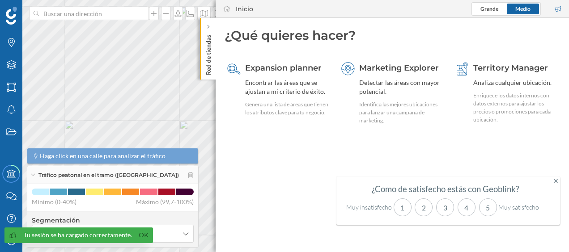
click at [555, 181] on icon at bounding box center [556, 181] width 4 height 6
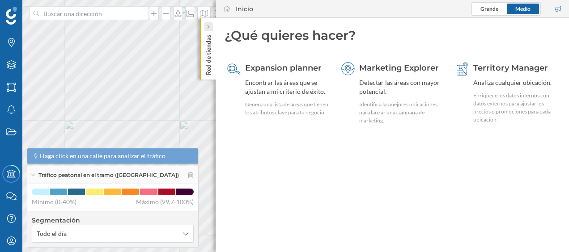
click at [208, 26] on icon at bounding box center [208, 27] width 2 height 4
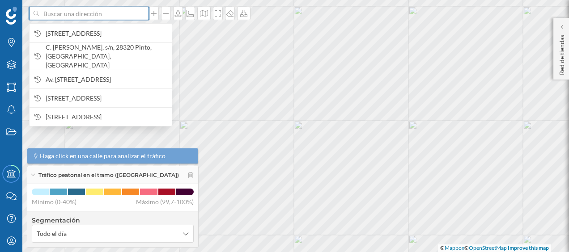
click at [120, 14] on input at bounding box center [89, 13] width 100 height 13
paste input "Passeig dels Ferrocarrils Catalans, 102, 08940 Cornellà de Llobregat (Zona Spla…"
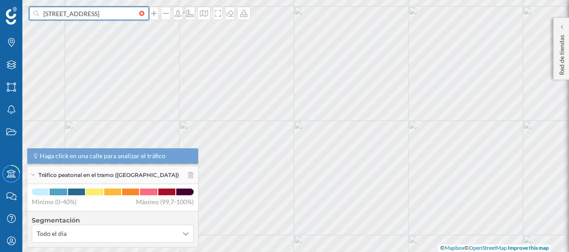
scroll to position [0, 128]
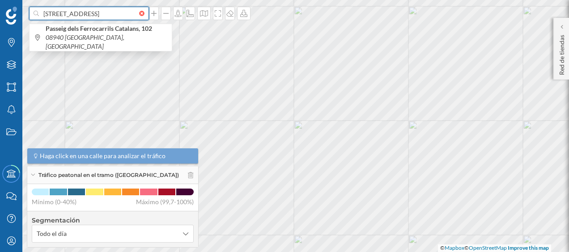
type input "Passeig dels Ferrocarrils Catalans, 102, 08940 Cornellà de Llobregat (Zona Spla…"
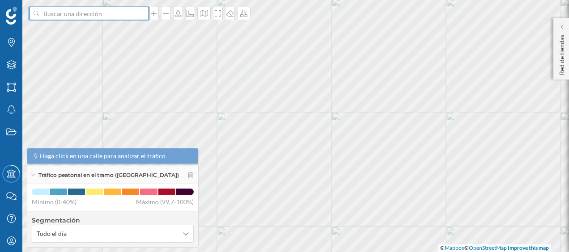
click at [106, 14] on input at bounding box center [89, 13] width 100 height 13
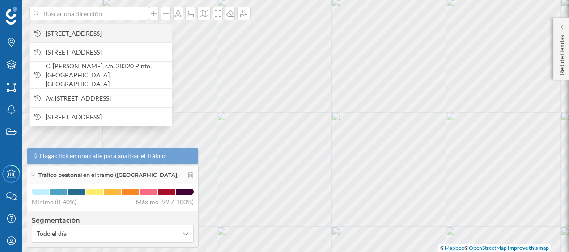
click at [105, 29] on span "Pg. dels Ferrocarrils Catalans, 102, 08940 Cornellà de Llobregat, Barcelona, Es…" at bounding box center [107, 33] width 122 height 9
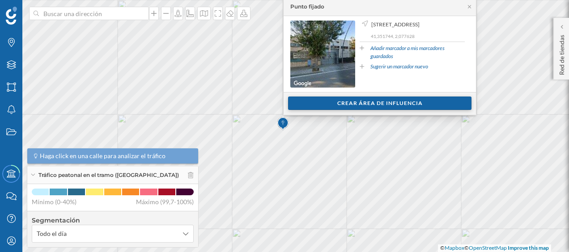
click at [350, 98] on div "Crear área de influencia" at bounding box center [380, 103] width 184 height 13
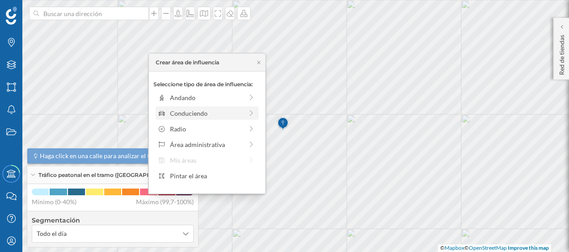
click at [218, 117] on div "Conduciendo" at bounding box center [206, 113] width 73 height 9
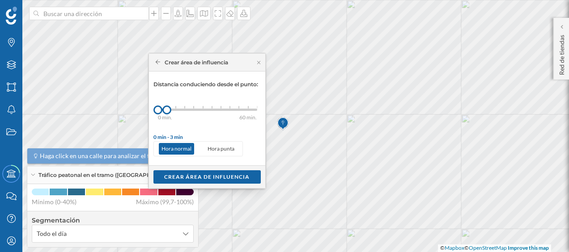
click at [175, 109] on div "0 min. 3 min. 5 min. 7 min. 10 min. 12 min. 15 min. 20 min. 30 min. 45 min. 50 …" at bounding box center [207, 110] width 99 height 2
click at [210, 175] on div "Crear área de influencia" at bounding box center [207, 176] width 107 height 13
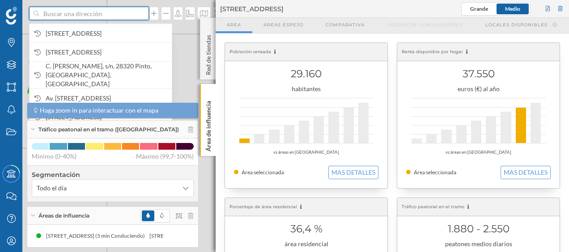
click at [98, 18] on input at bounding box center [89, 13] width 100 height 13
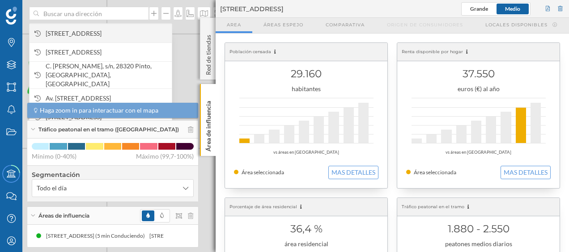
click at [108, 29] on span "Pg. dels Ferrocarrils Catalans, 102, 08940 Cornellà de Llobregat, Barcelona, Es…" at bounding box center [107, 33] width 122 height 9
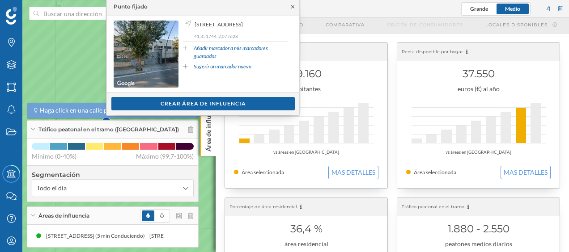
click at [293, 7] on icon at bounding box center [292, 6] width 3 height 3
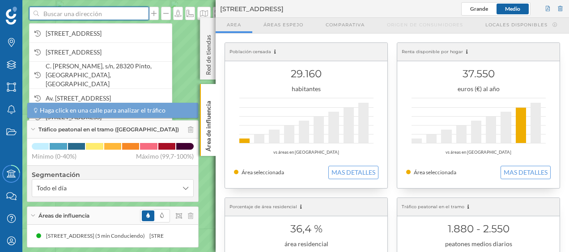
click at [107, 15] on input at bounding box center [89, 13] width 100 height 13
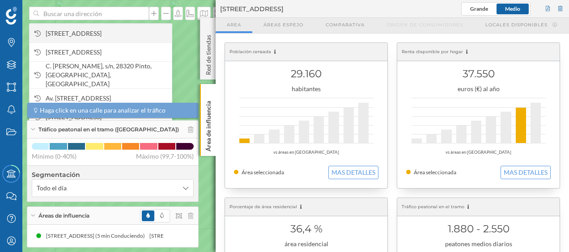
click at [101, 29] on span "Pg. dels Ferrocarrils Catalans, 102, 08940 Cornellà de Llobregat, Barcelona, Es…" at bounding box center [107, 33] width 122 height 9
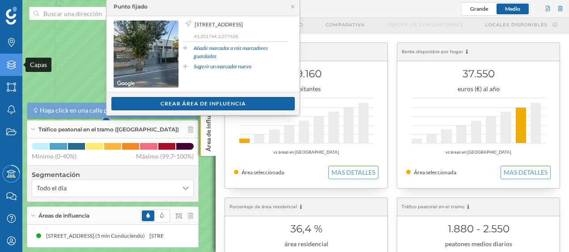
click at [11, 72] on div "Capas" at bounding box center [11, 65] width 22 height 22
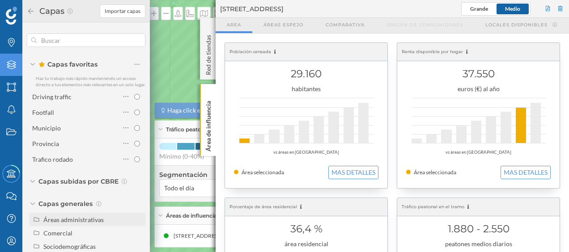
scroll to position [47, 0]
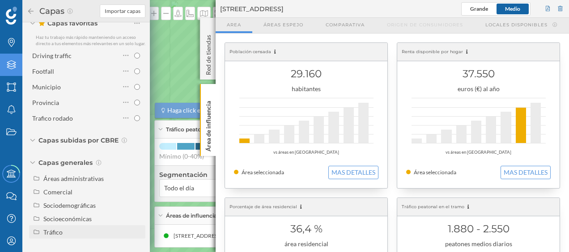
click at [71, 229] on div "Tráfico" at bounding box center [92, 232] width 99 height 9
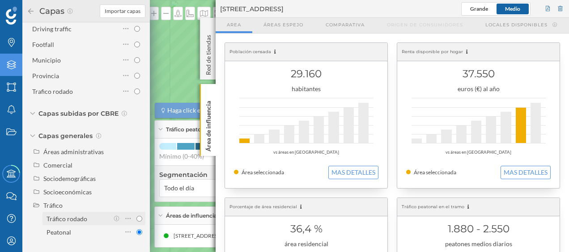
scroll to position [70, 0]
click at [81, 220] on div "Tráfico rodado" at bounding box center [67, 219] width 41 height 8
click at [137, 220] on input "Tráfico rodado" at bounding box center [140, 219] width 6 height 6
radio input "true"
click at [206, 93] on icon at bounding box center [208, 93] width 6 height 4
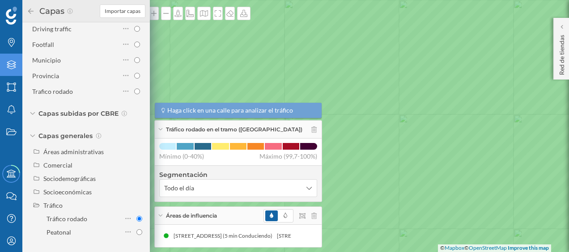
click at [190, 44] on icon at bounding box center [284, 126] width 687 height 307
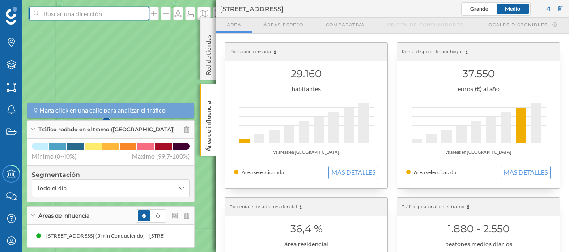
click at [98, 11] on input at bounding box center [89, 13] width 100 height 13
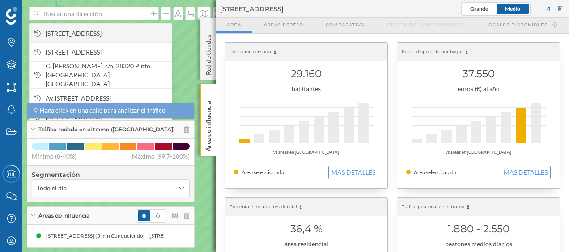
click at [98, 29] on span "Pg. dels Ferrocarrils Catalans, 102, 08940 Cornellà de Llobregat, Barcelona, Es…" at bounding box center [107, 33] width 122 height 9
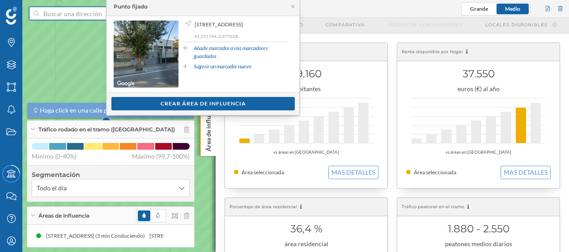
click at [90, 15] on input at bounding box center [89, 13] width 100 height 13
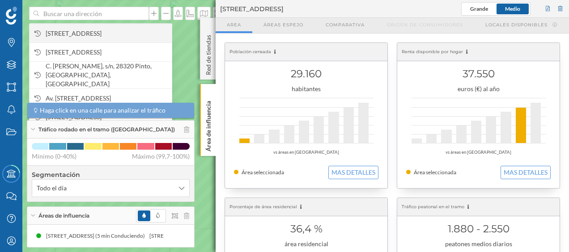
click at [88, 29] on span "Pg. dels Ferrocarrils Catalans, 102, 08940 Cornellà de Llobregat, Barcelona, Es…" at bounding box center [107, 33] width 122 height 9
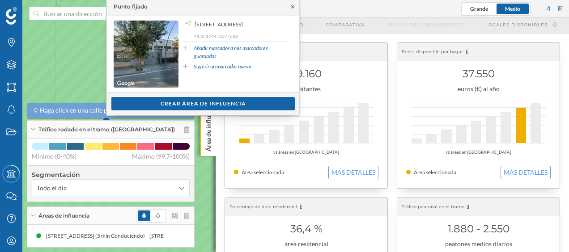
click at [294, 7] on icon at bounding box center [293, 6] width 7 height 5
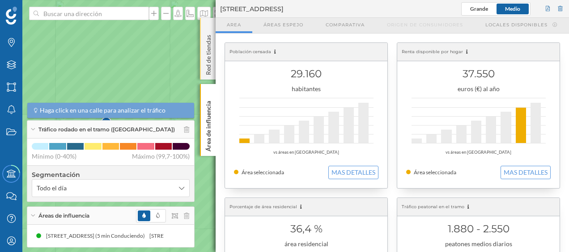
click at [207, 48] on p "Red de tiendas" at bounding box center [208, 53] width 9 height 44
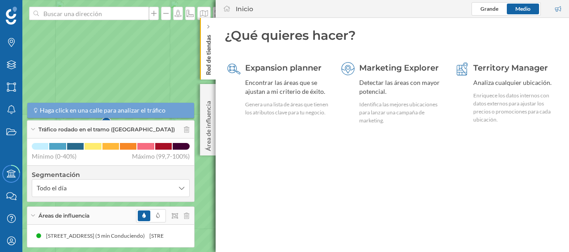
click at [139, 51] on icon at bounding box center [284, 126] width 687 height 307
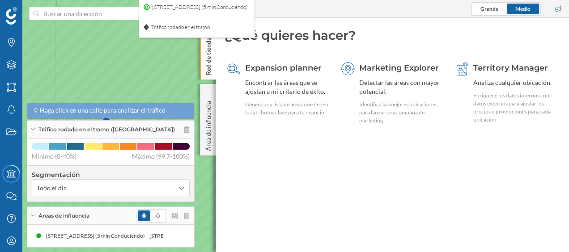
click at [206, 56] on p "Red de tiendas" at bounding box center [208, 53] width 9 height 44
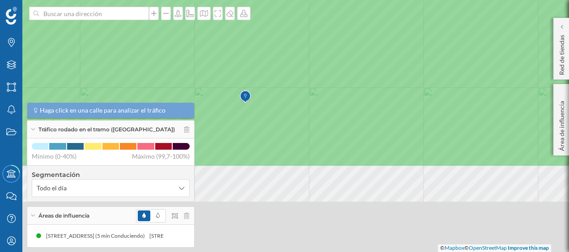
drag, startPoint x: 286, startPoint y: 188, endPoint x: 278, endPoint y: 74, distance: 114.4
click at [278, 74] on icon at bounding box center [277, 14] width 687 height 307
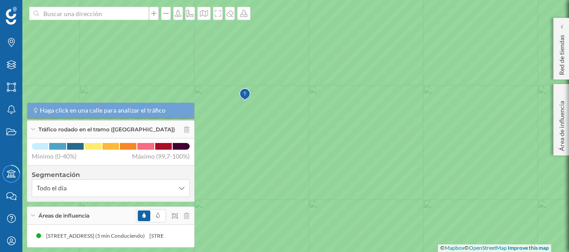
click at [146, 111] on span "Haga click en una calle para analizar el tráfico" at bounding box center [103, 110] width 126 height 9
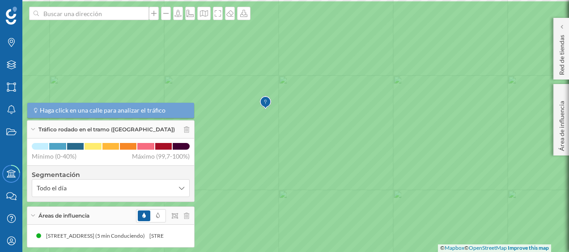
drag, startPoint x: 248, startPoint y: 102, endPoint x: 283, endPoint y: 128, distance: 44.1
click at [283, 128] on icon at bounding box center [320, 153] width 687 height 307
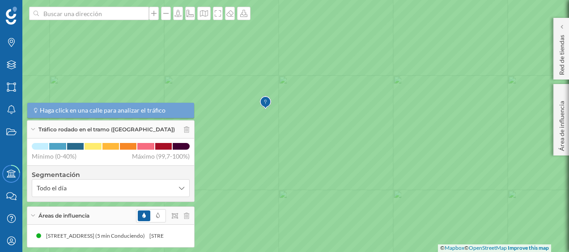
click at [250, 89] on icon at bounding box center [284, 126] width 687 height 307
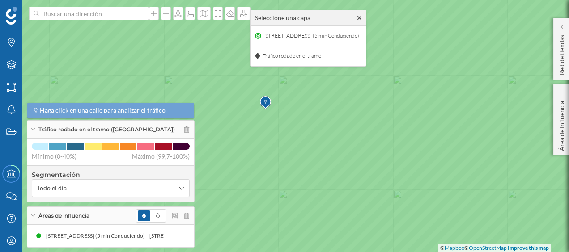
click at [252, 89] on icon at bounding box center [284, 126] width 687 height 307
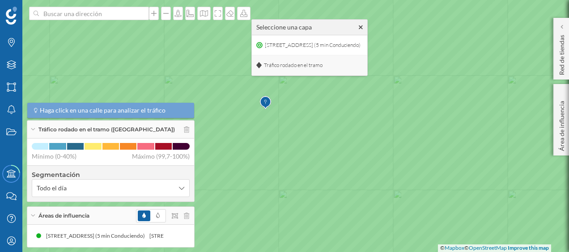
click at [283, 70] on span "Tráfico rodado en el tramo" at bounding box center [293, 65] width 63 height 13
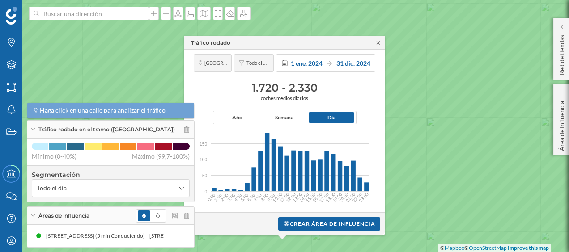
click at [378, 45] on icon at bounding box center [378, 42] width 7 height 5
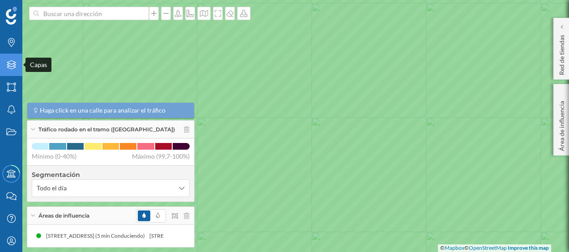
click at [7, 69] on icon "Capas" at bounding box center [11, 64] width 11 height 9
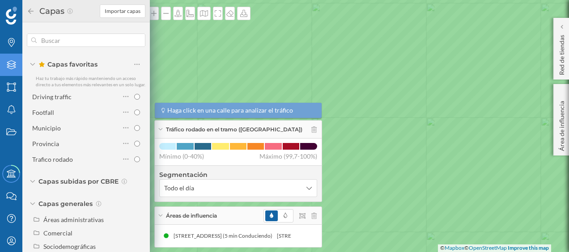
scroll to position [47, 0]
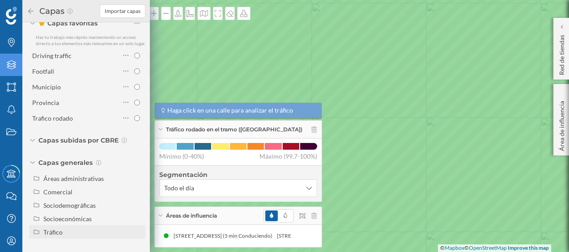
click at [77, 229] on div "Tráfico" at bounding box center [92, 232] width 99 height 9
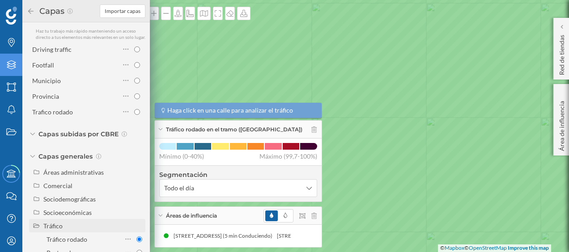
scroll to position [74, 0]
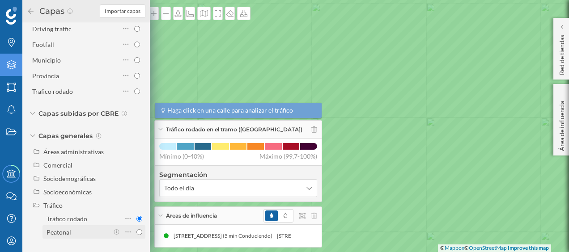
click at [67, 232] on div "Peatonal" at bounding box center [59, 233] width 25 height 8
click at [137, 232] on input "Peatonal" at bounding box center [140, 233] width 6 height 6
radio input "true"
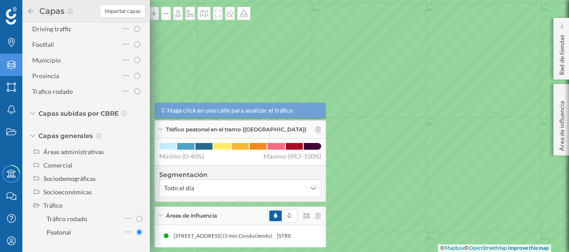
click at [237, 70] on icon at bounding box center [284, 126] width 687 height 307
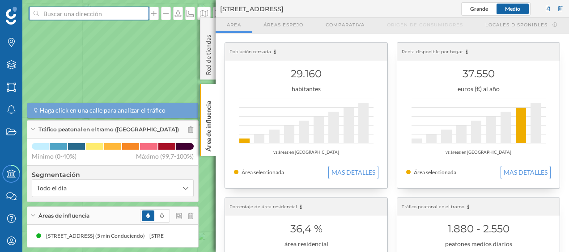
click at [106, 12] on input at bounding box center [89, 13] width 100 height 13
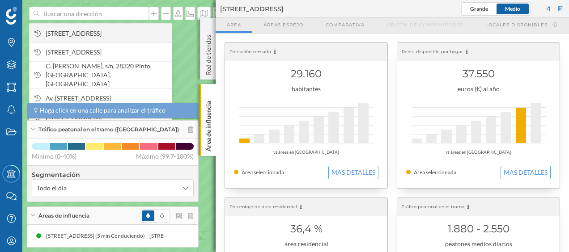
click at [97, 29] on span "Pg. dels Ferrocarrils Catalans, 102, 08940 Cornellà de Llobregat, Barcelona, Es…" at bounding box center [107, 33] width 122 height 9
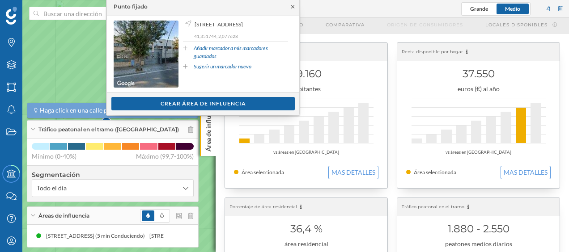
click at [294, 4] on icon at bounding box center [293, 6] width 7 height 5
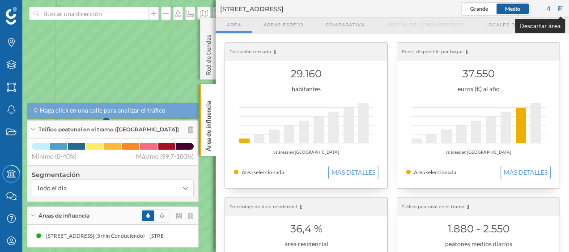
click at [560, 10] on div at bounding box center [561, 8] width 8 height 13
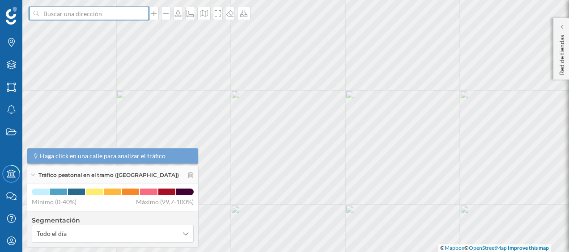
click at [106, 14] on input at bounding box center [89, 13] width 100 height 13
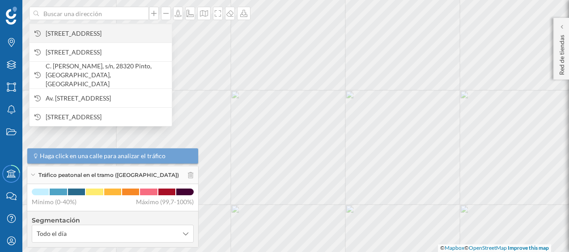
click at [102, 31] on span "Pg. dels Ferrocarrils Catalans, 102, 08940 Cornellà de Llobregat, Barcelona, Es…" at bounding box center [107, 33] width 122 height 9
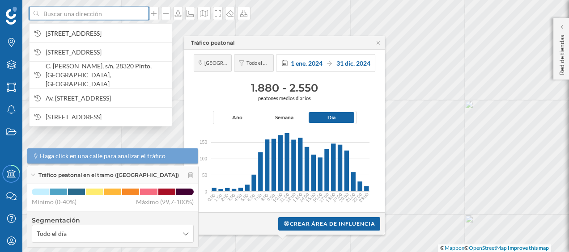
click at [49, 15] on input at bounding box center [89, 13] width 100 height 13
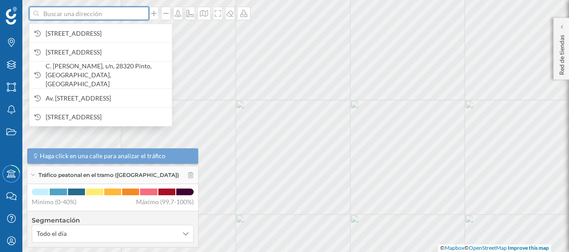
paste input "Passeig dels Ferrocarrils Catalans, 217 (final Av. Carrilet de L'Hospitalet), 0…"
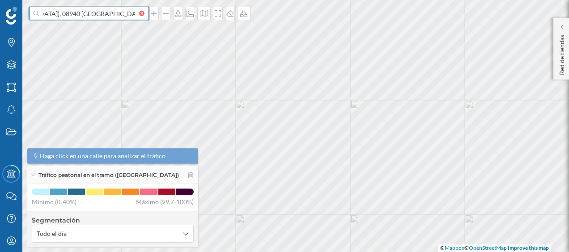
type input "Passeig dels Ferrocarrils Catalans, 217 (final Av. Carrilet de L'Hospitalet), 0…"
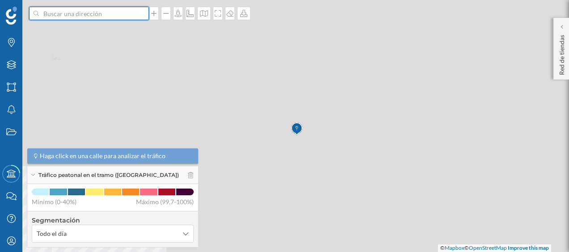
scroll to position [0, 0]
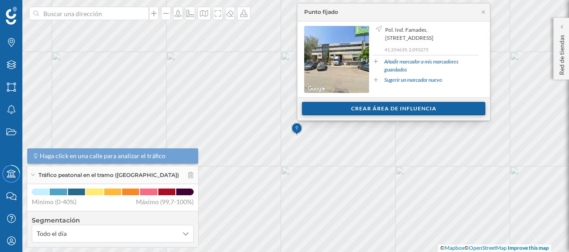
click at [424, 105] on div "Crear área de influencia" at bounding box center [394, 108] width 184 height 13
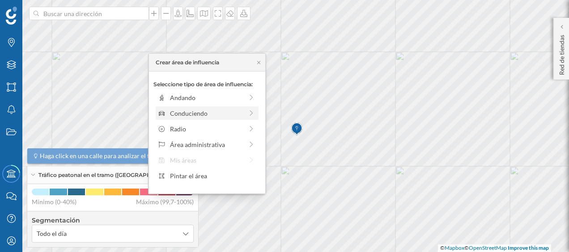
click at [246, 113] on div "Conduciendo" at bounding box center [207, 113] width 98 height 9
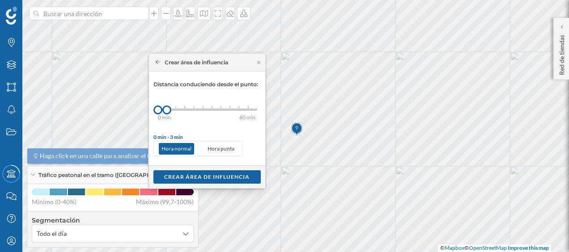
click at [176, 111] on div "0 min. 3 min. 5 min. 7 min. 10 min. 12 min. 15 min. 20 min. 30 min. 45 min. 50 …" at bounding box center [207, 109] width 99 height 11
click at [197, 173] on div "Crear área de influencia" at bounding box center [207, 176] width 107 height 13
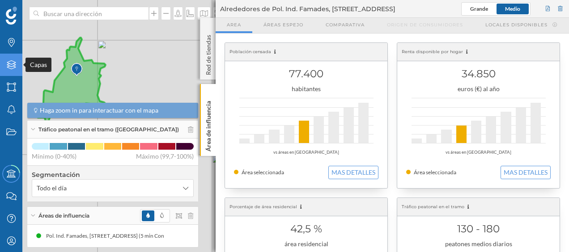
click at [16, 68] on icon "Capas" at bounding box center [11, 64] width 11 height 9
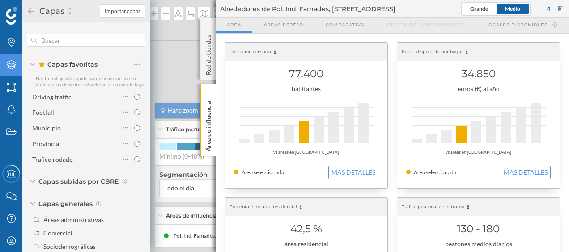
scroll to position [47, 0]
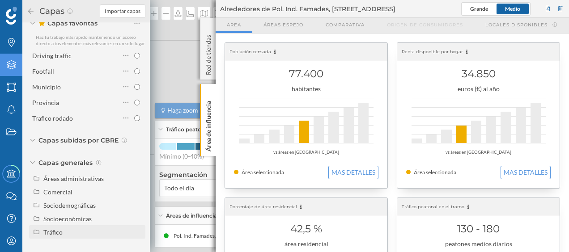
click at [62, 228] on div "Tráfico" at bounding box center [92, 232] width 99 height 9
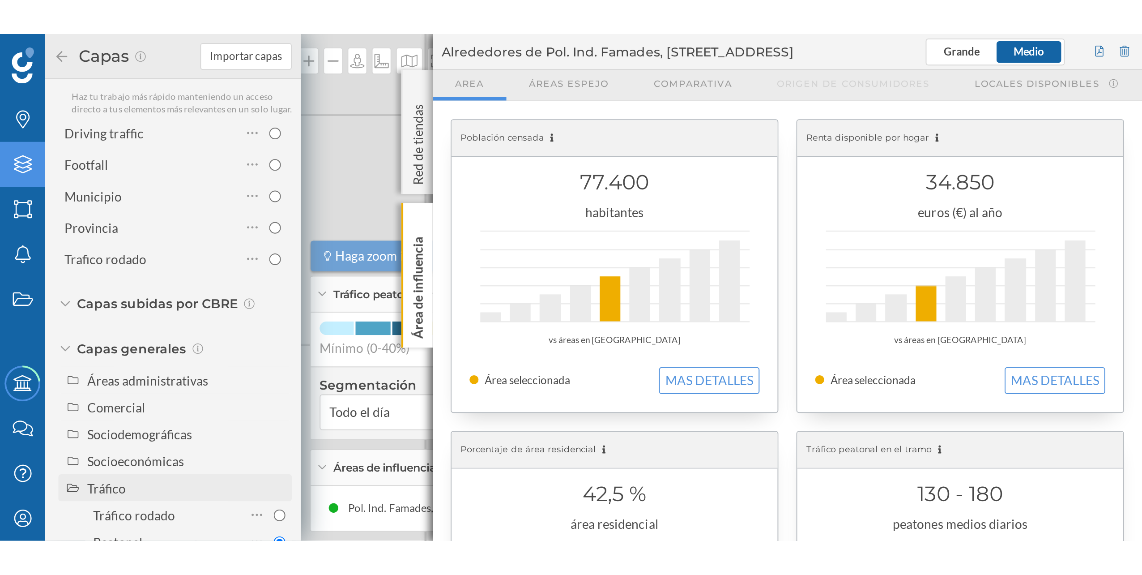
scroll to position [74, 0]
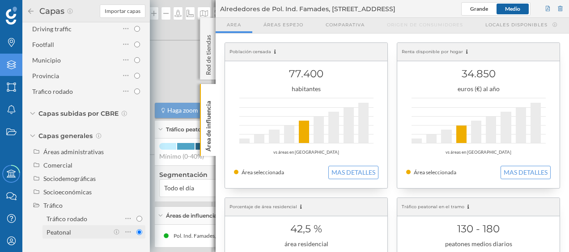
click at [71, 230] on div "Peatonal" at bounding box center [78, 232] width 62 height 9
click at [137, 230] on input "Peatonal" at bounding box center [140, 233] width 6 height 6
radio input "true"
click at [559, 10] on div at bounding box center [561, 8] width 8 height 13
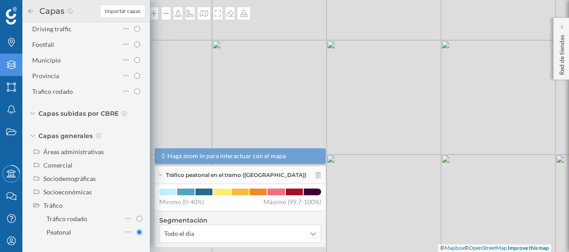
click at [192, 52] on div "© Mapbox © OpenStreetMap Improve this map" at bounding box center [284, 126] width 569 height 252
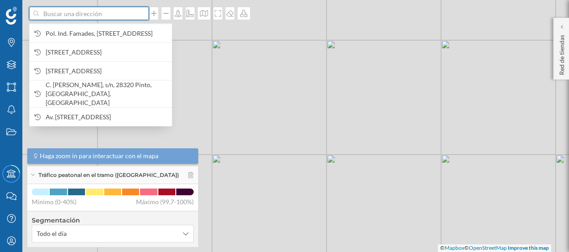
click at [115, 17] on input at bounding box center [89, 13] width 100 height 13
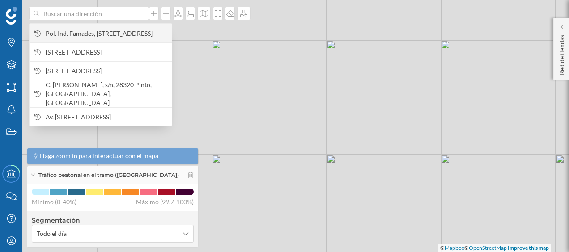
click at [110, 30] on span "Pol. Ind. Famades, Passeig dels Ferrocarrils Catalans, 217, 08940 Cornellà de L…" at bounding box center [107, 33] width 122 height 9
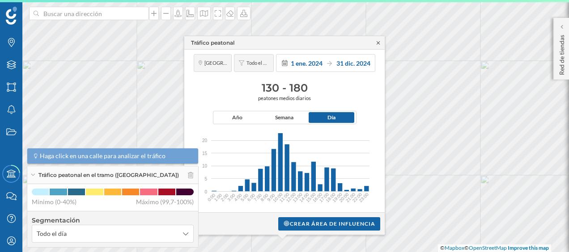
click at [377, 44] on icon at bounding box center [378, 42] width 3 height 3
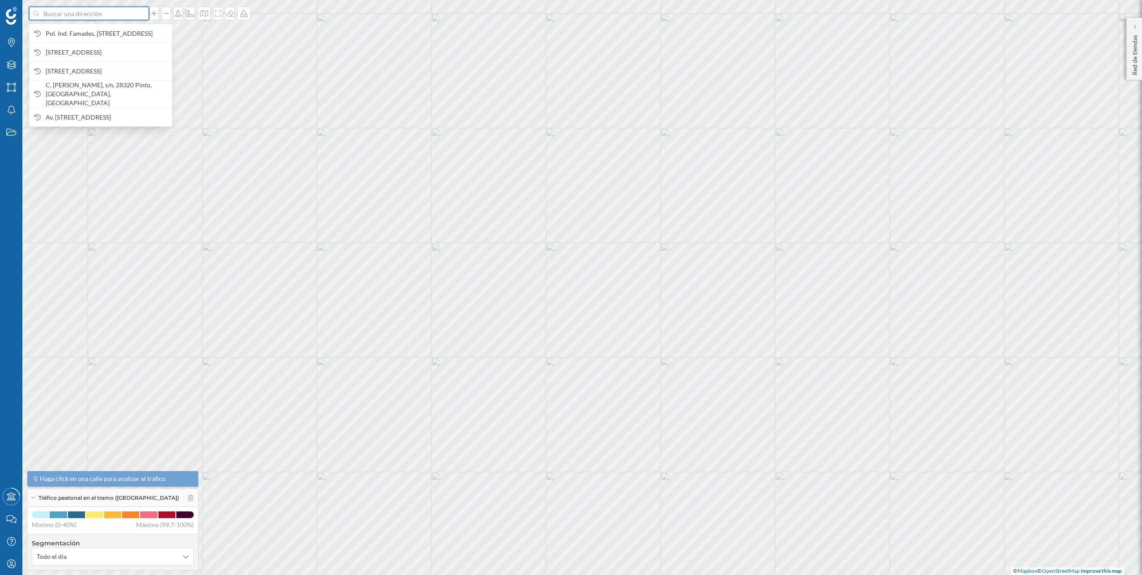
click at [81, 16] on input at bounding box center [89, 13] width 100 height 13
click at [81, 38] on span "Pol. Ind. Famades, Passeig dels Ferrocarrils Catalans, 217, 08940 Cornellà de L…" at bounding box center [107, 33] width 122 height 9
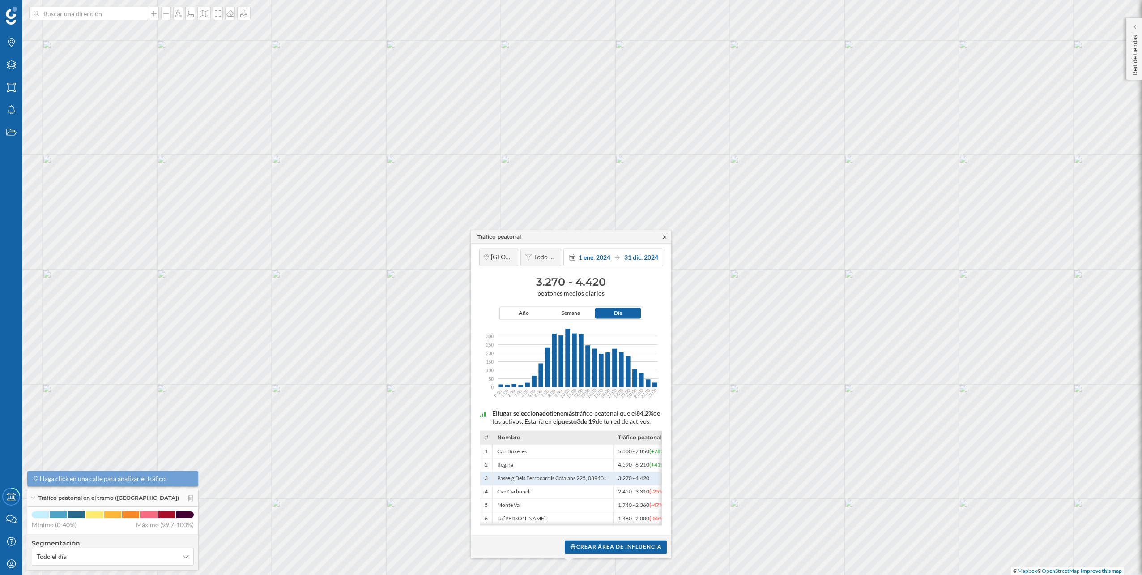
click at [569, 234] on icon at bounding box center [665, 236] width 7 height 5
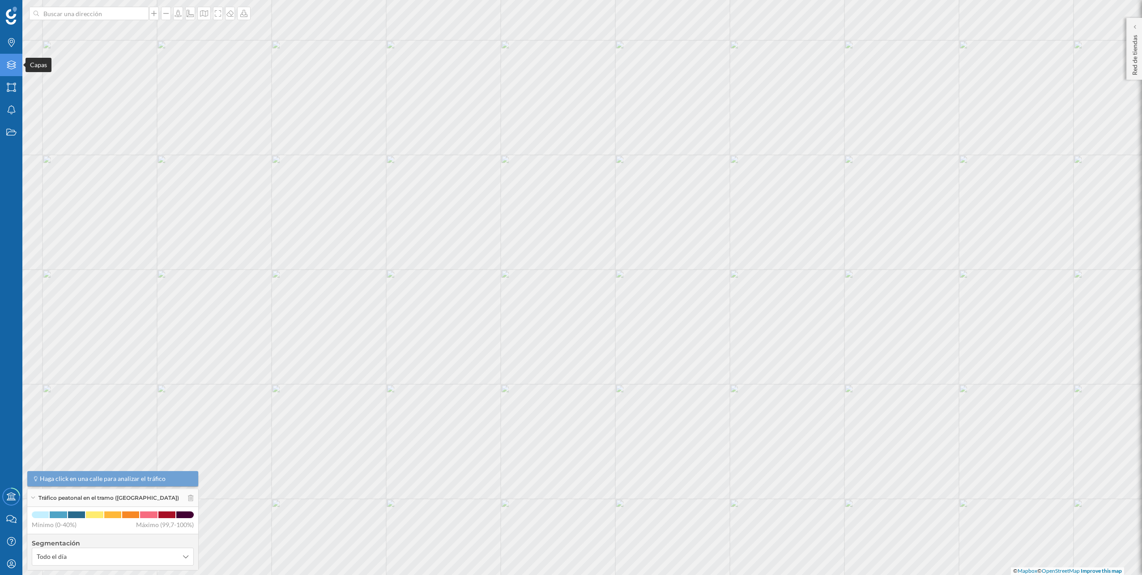
click at [11, 70] on div "Capas" at bounding box center [11, 65] width 22 height 22
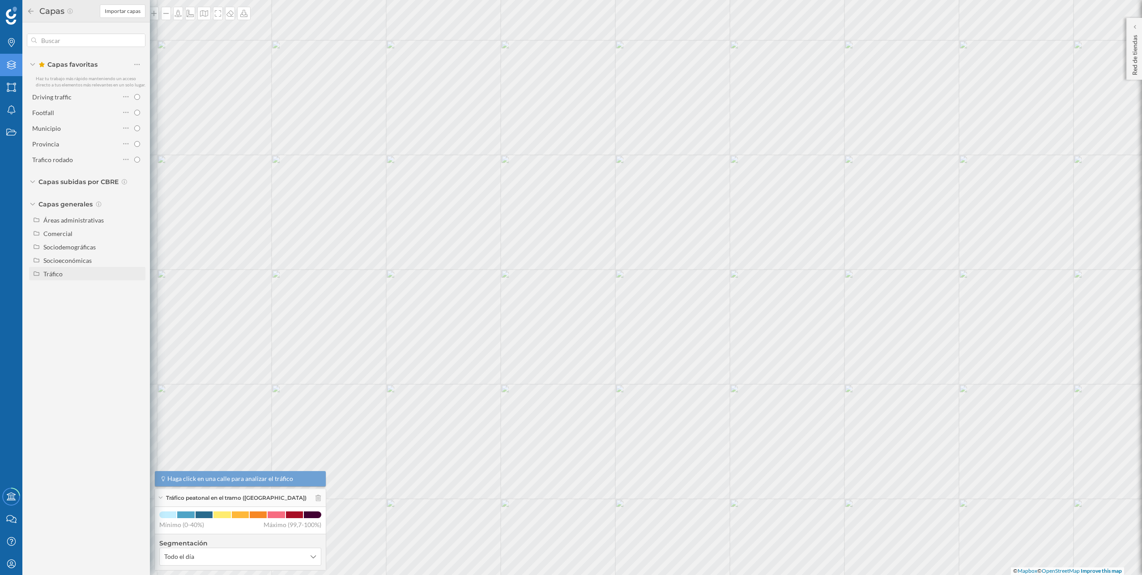
click at [73, 252] on div "Tráfico" at bounding box center [92, 273] width 99 height 9
click at [68, 252] on div "Tráfico rodado" at bounding box center [67, 287] width 41 height 8
click at [137, 252] on input "Tráfico rodado" at bounding box center [140, 287] width 6 height 6
radio input "true"
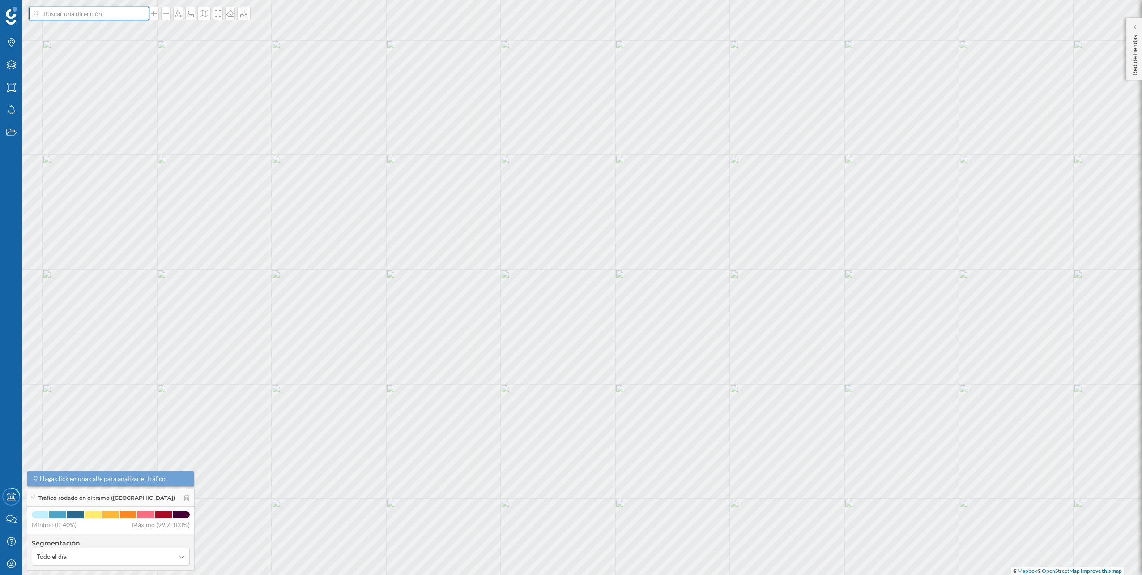
click at [123, 13] on input at bounding box center [89, 13] width 100 height 13
click at [110, 32] on span "Pol. Ind. Famades, Passeig dels Ferrocarrils Catalans, 217, 08940 Cornellà de L…" at bounding box center [107, 33] width 122 height 9
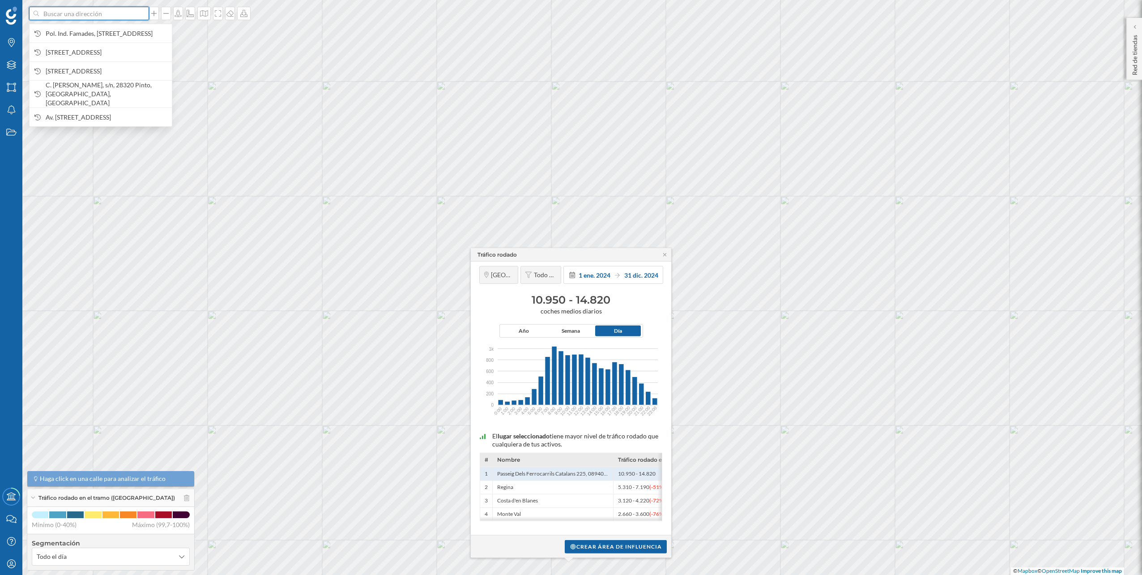
click at [102, 18] on input at bounding box center [89, 13] width 100 height 13
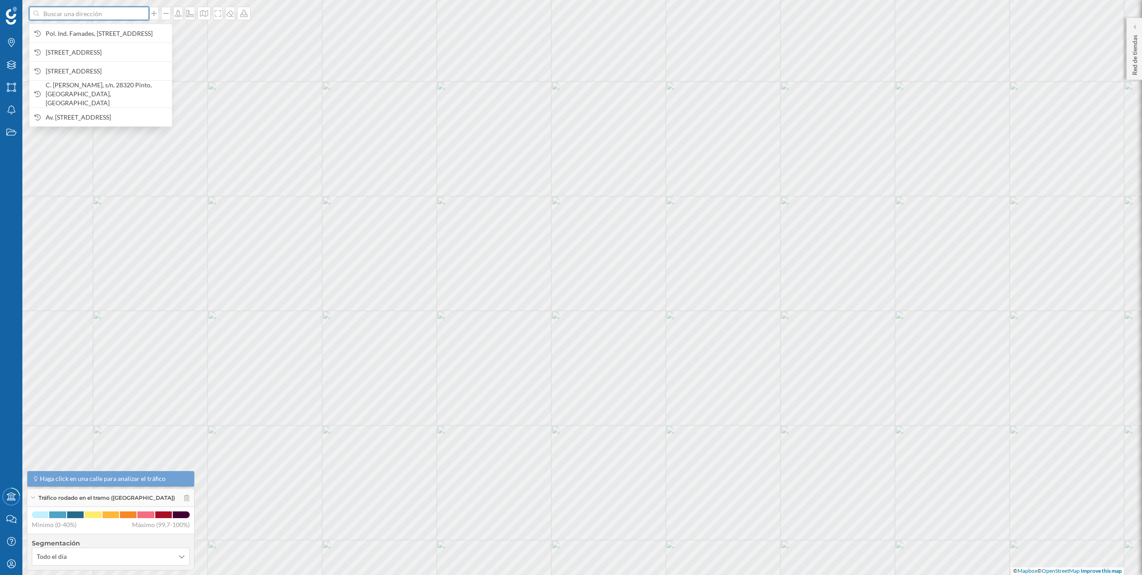
paste input "Centro Comercial Barnasud, Carrer del Comerç, 19, 08850 Gavá"
type input "Centro Comercial Barnasud, Carrer del Comerç, 19, 08850 Gavá"
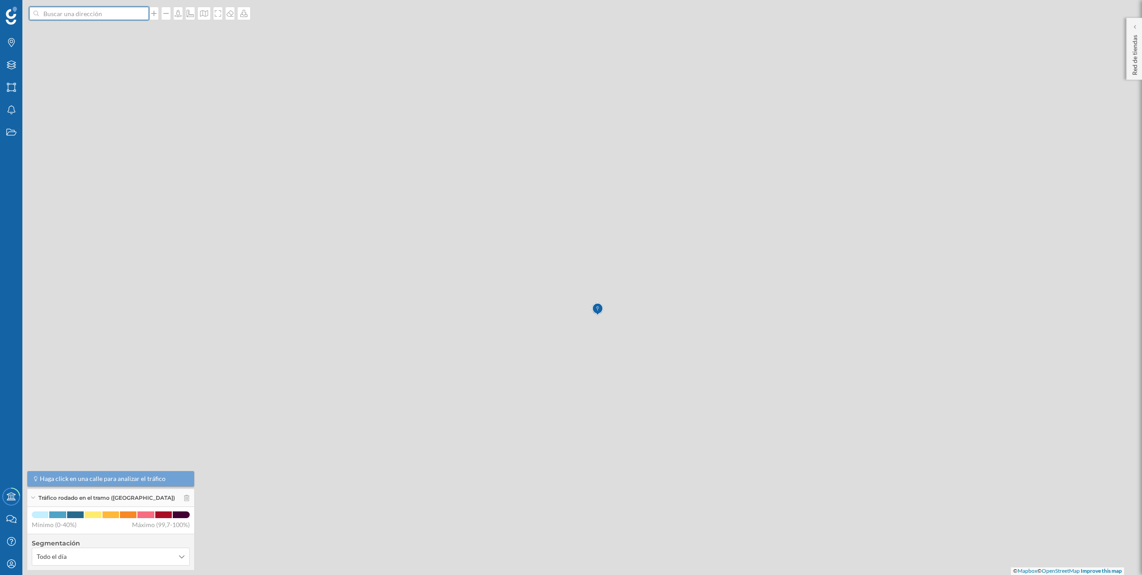
scroll to position [0, 0]
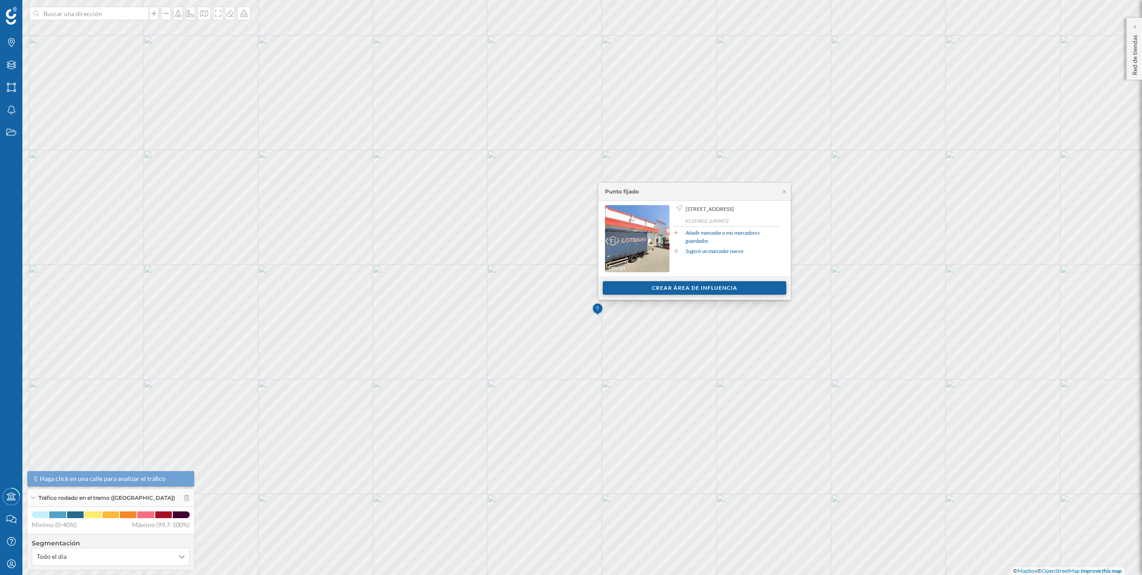
click at [569, 252] on div "Crear área de influencia" at bounding box center [695, 287] width 184 height 13
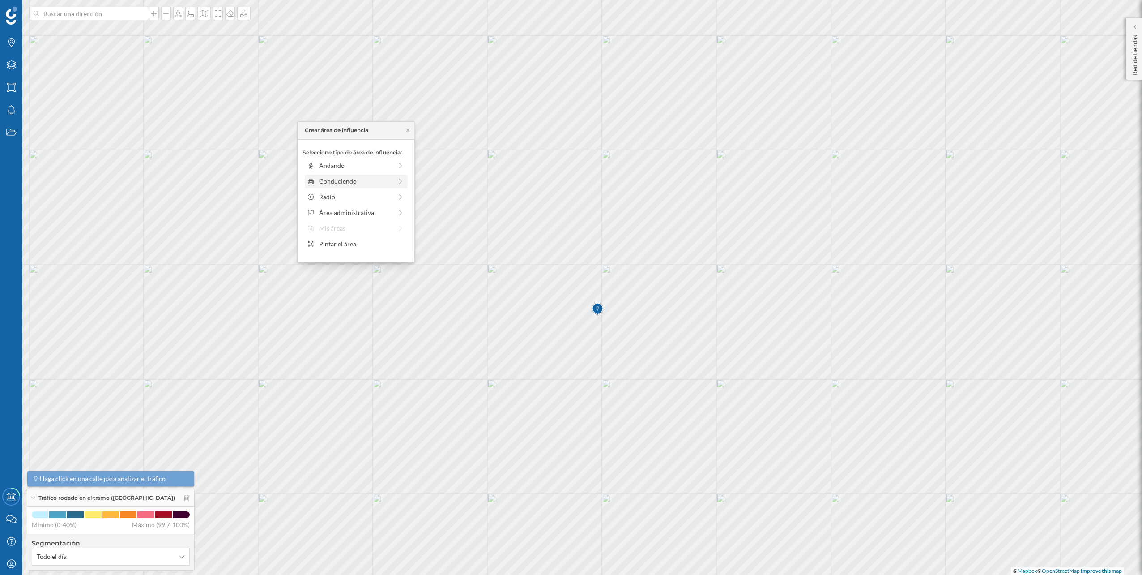
click at [374, 182] on div "Conduciendo" at bounding box center [355, 180] width 73 height 9
click at [325, 177] on div "0 min. 3 min. 5 min. 7 min. 10 min. 12 min. 15 min. 20 min. 30 min. 45 min. 50 …" at bounding box center [356, 178] width 99 height 2
click at [363, 244] on div "Crear área de influencia" at bounding box center [356, 244] width 107 height 13
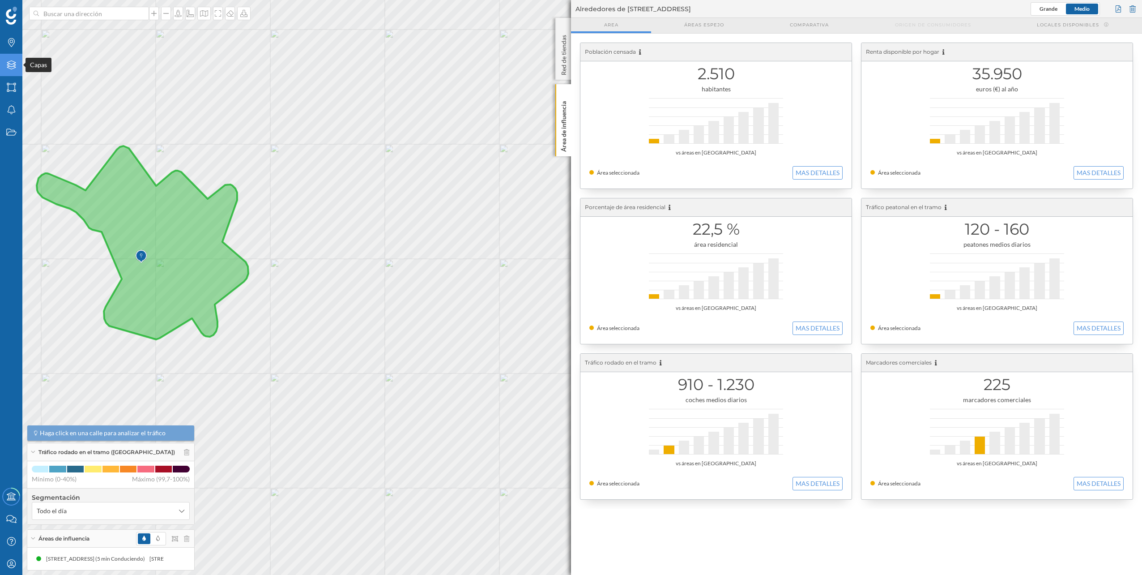
click at [10, 57] on div "Capas" at bounding box center [11, 65] width 22 height 22
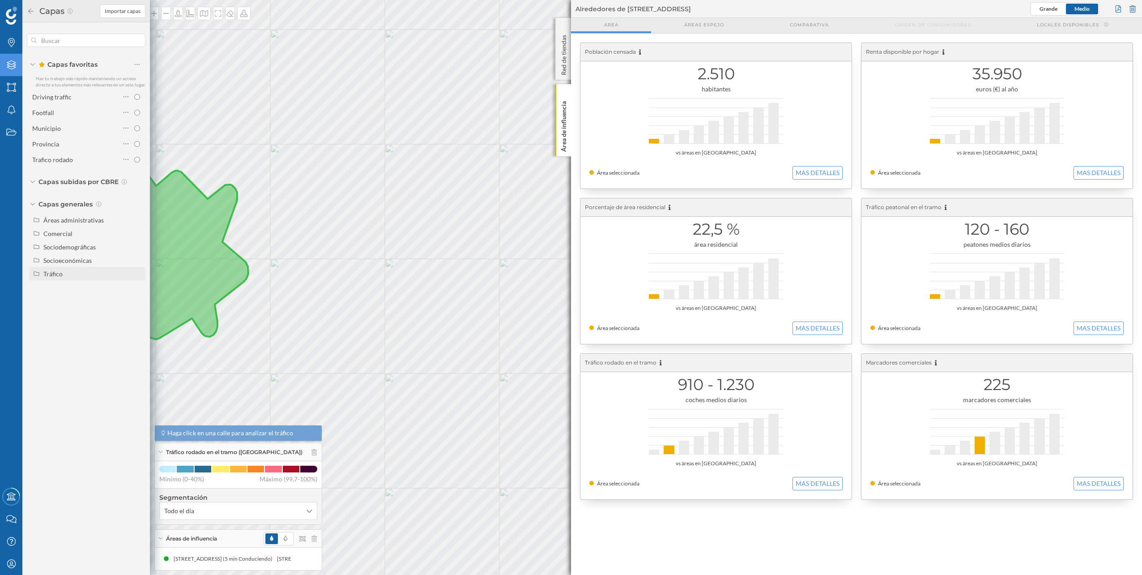
click at [87, 252] on div "Tráfico" at bounding box center [92, 273] width 99 height 9
click at [74, 252] on div "Peatonal" at bounding box center [78, 300] width 62 height 9
click at [137, 252] on input "Peatonal" at bounding box center [140, 301] width 6 height 6
radio input "true"
click at [569, 11] on div at bounding box center [1133, 8] width 10 height 13
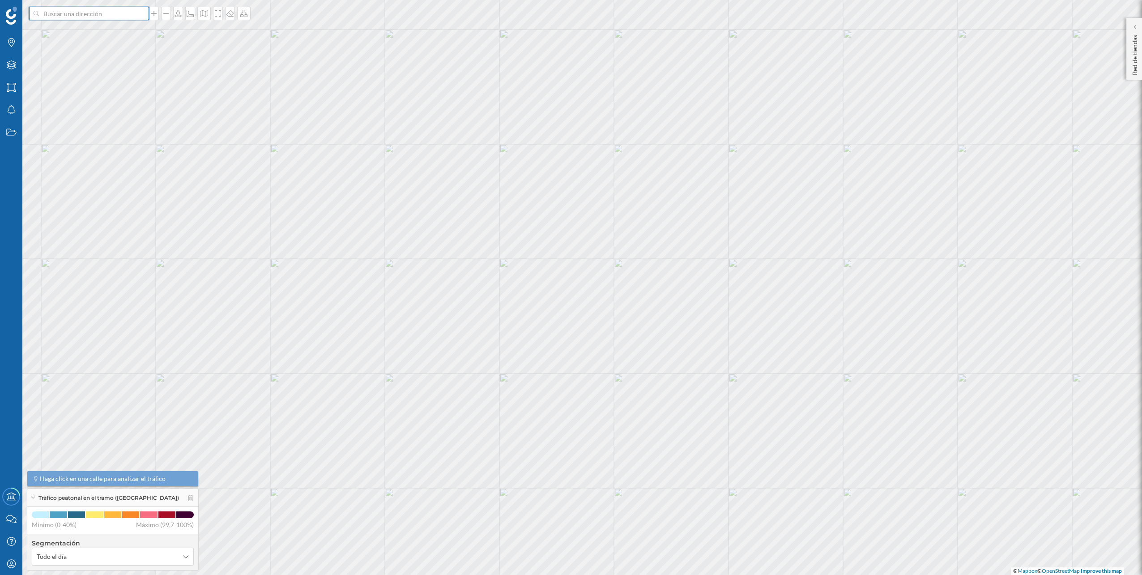
click at [130, 18] on input at bounding box center [89, 13] width 100 height 13
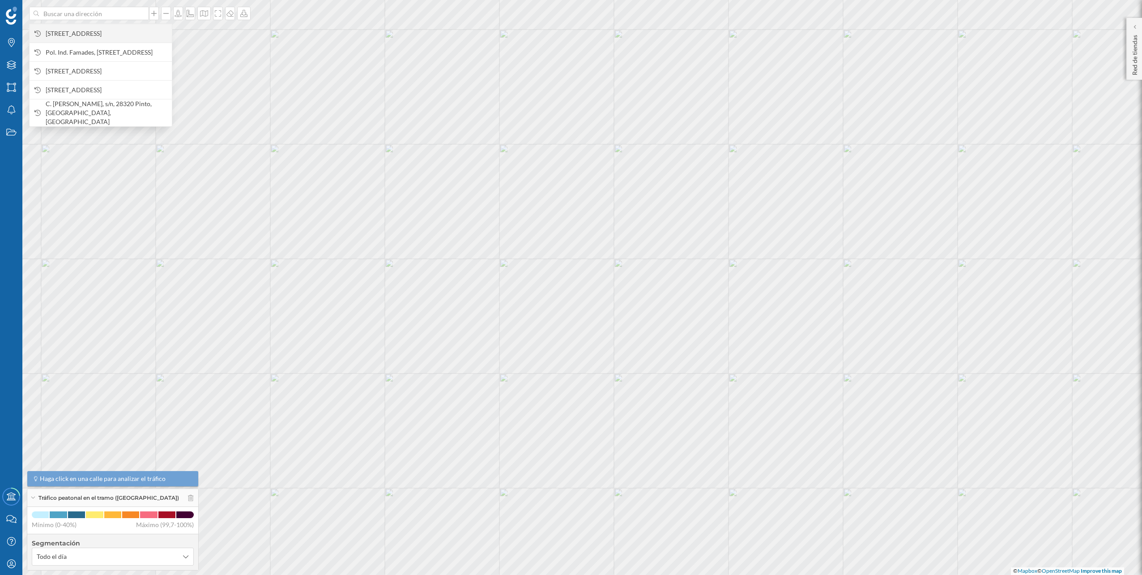
click at [107, 36] on span "Carrer del Comerç, 19, 08850 Gavà, Barcelona, España" at bounding box center [107, 33] width 122 height 9
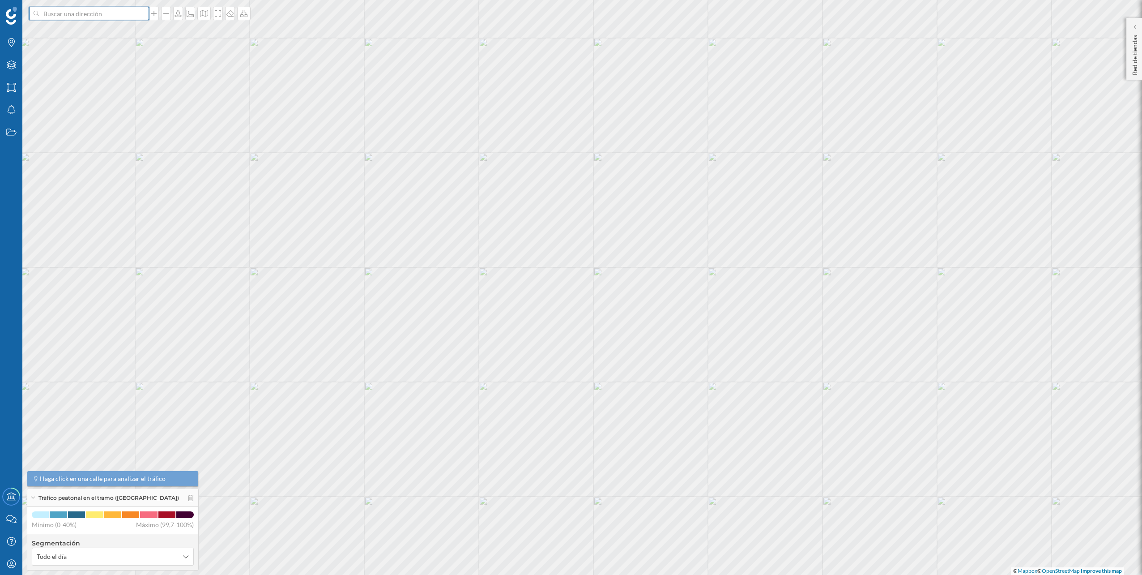
click at [96, 13] on input at bounding box center [89, 13] width 100 height 13
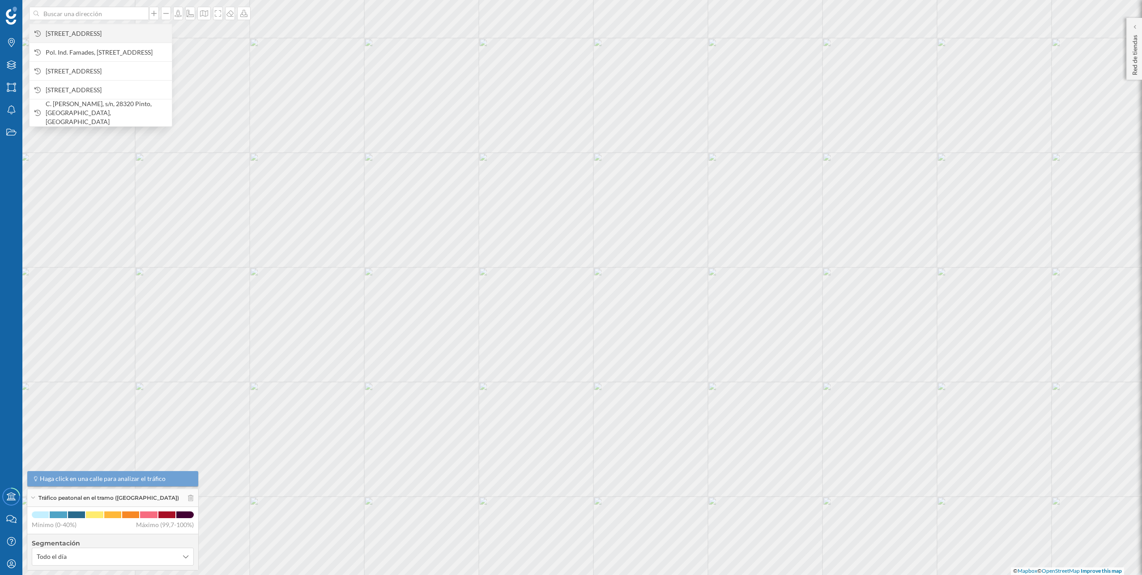
click at [93, 29] on span "Carrer del Comerç, 19, 08850 Gavà, Barcelona, España" at bounding box center [107, 33] width 122 height 9
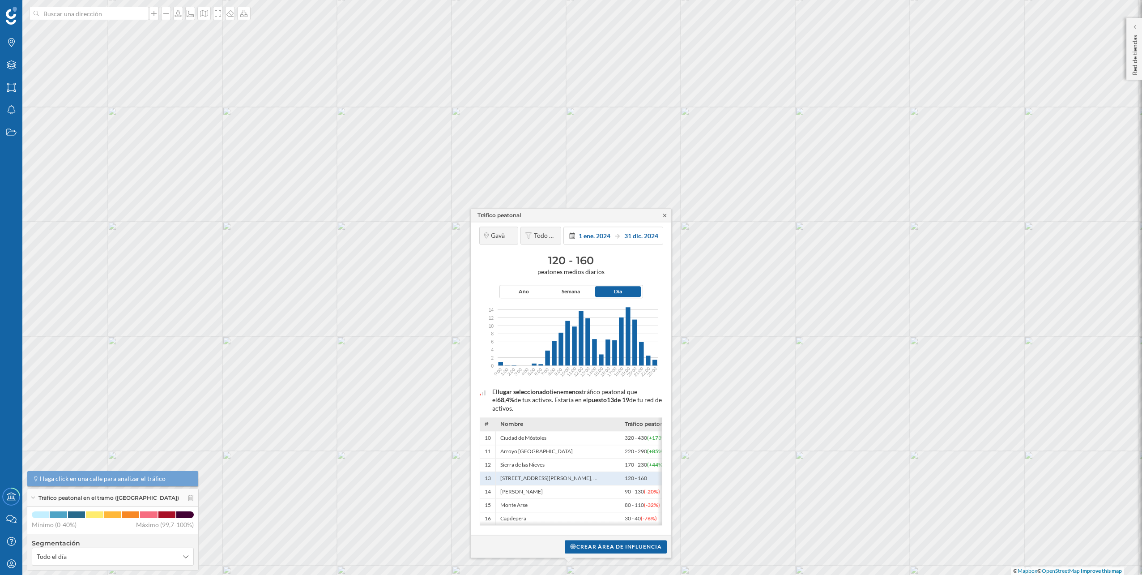
click at [569, 213] on icon at bounding box center [665, 215] width 7 height 5
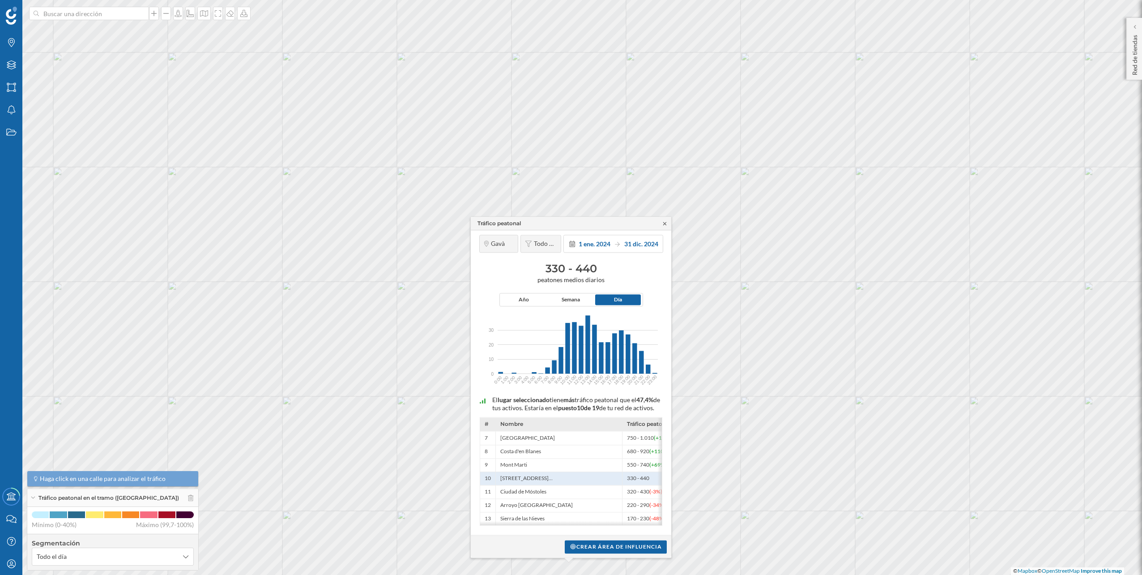
click at [569, 221] on icon at bounding box center [665, 223] width 7 height 5
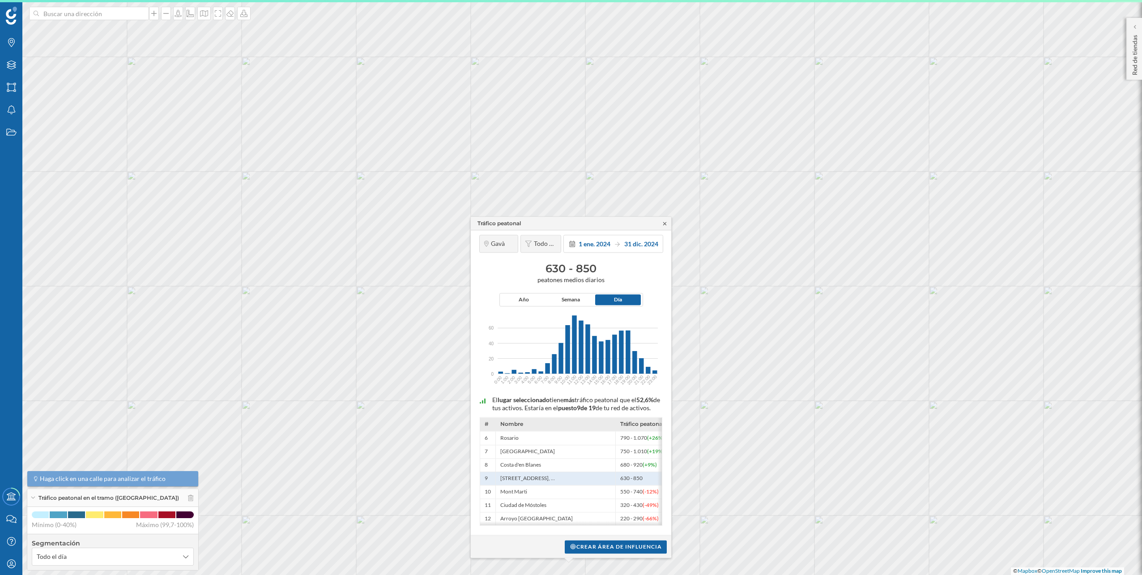
click at [569, 221] on icon at bounding box center [665, 223] width 7 height 5
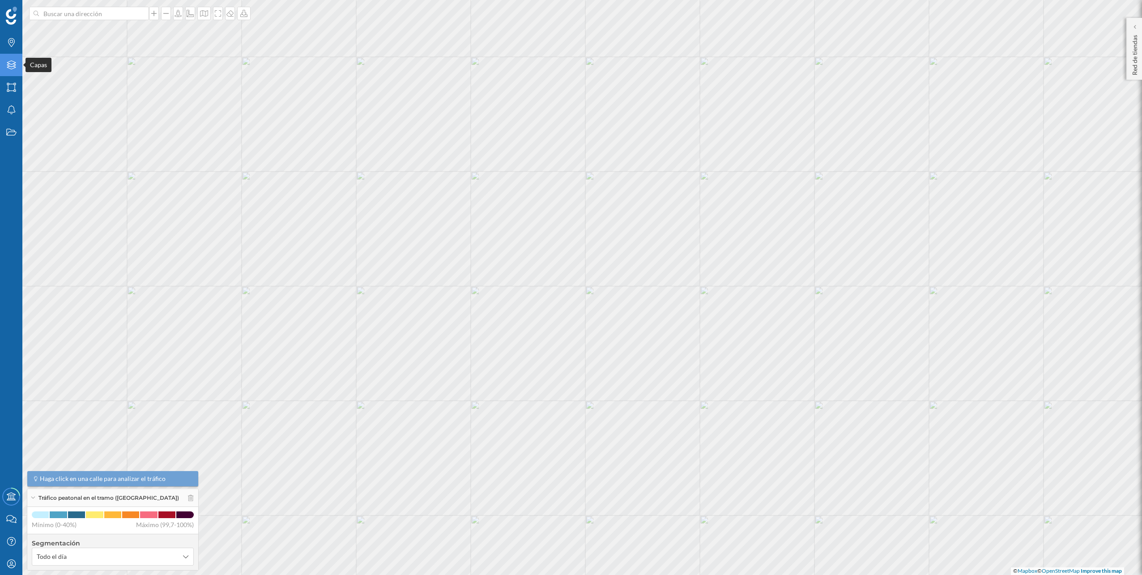
click at [15, 69] on icon "Capas" at bounding box center [11, 64] width 11 height 9
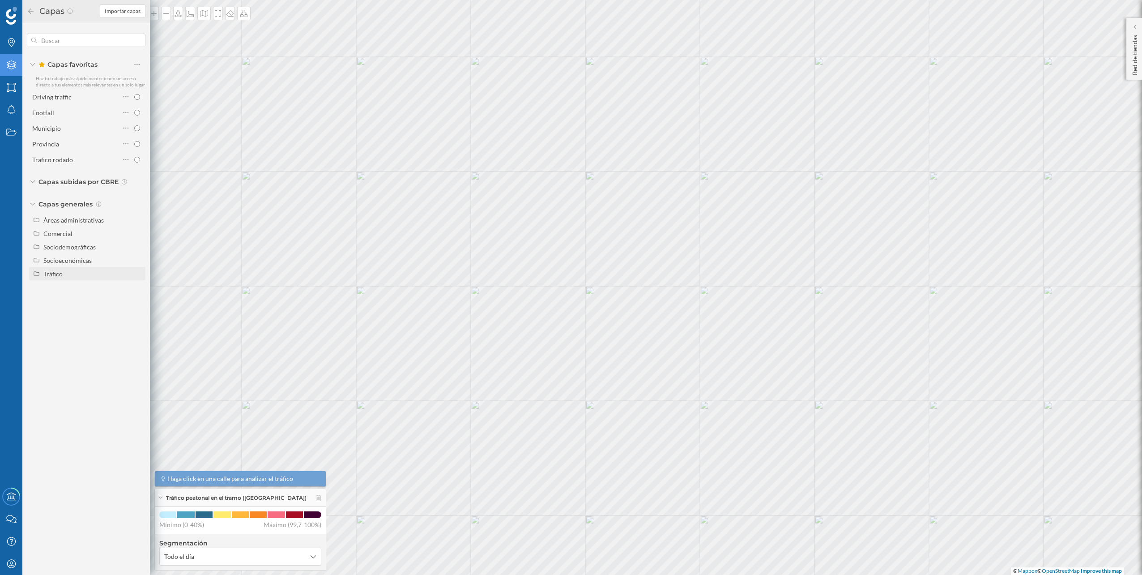
click at [80, 252] on div "Tráfico" at bounding box center [92, 273] width 99 height 9
click at [77, 252] on div "Tráfico rodado" at bounding box center [78, 286] width 62 height 9
click at [137, 252] on input "Tráfico rodado" at bounding box center [140, 287] width 6 height 6
radio input "true"
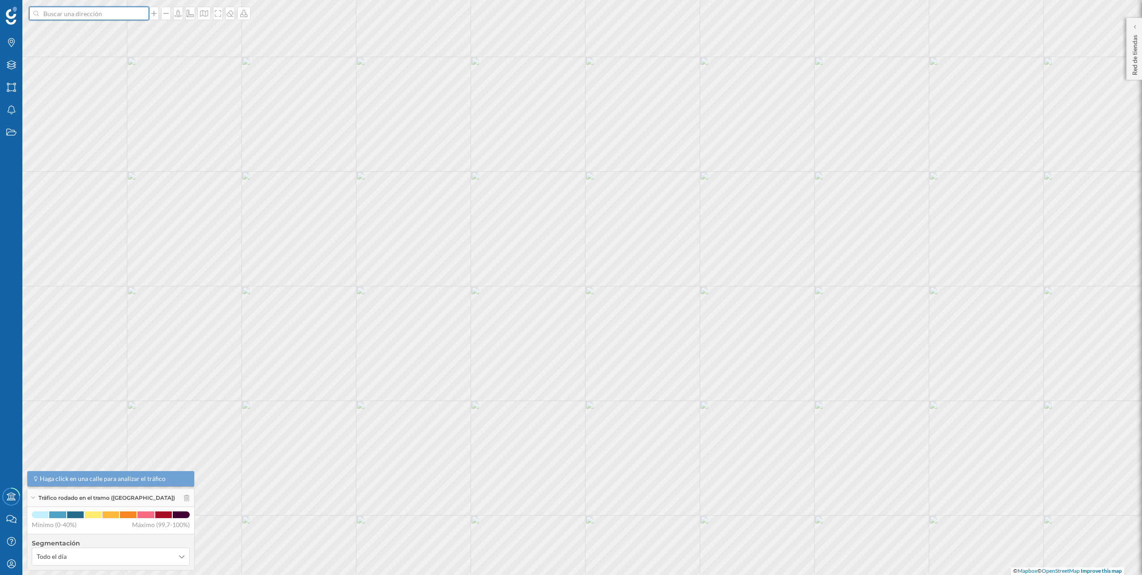
click at [94, 17] on input at bounding box center [89, 13] width 100 height 13
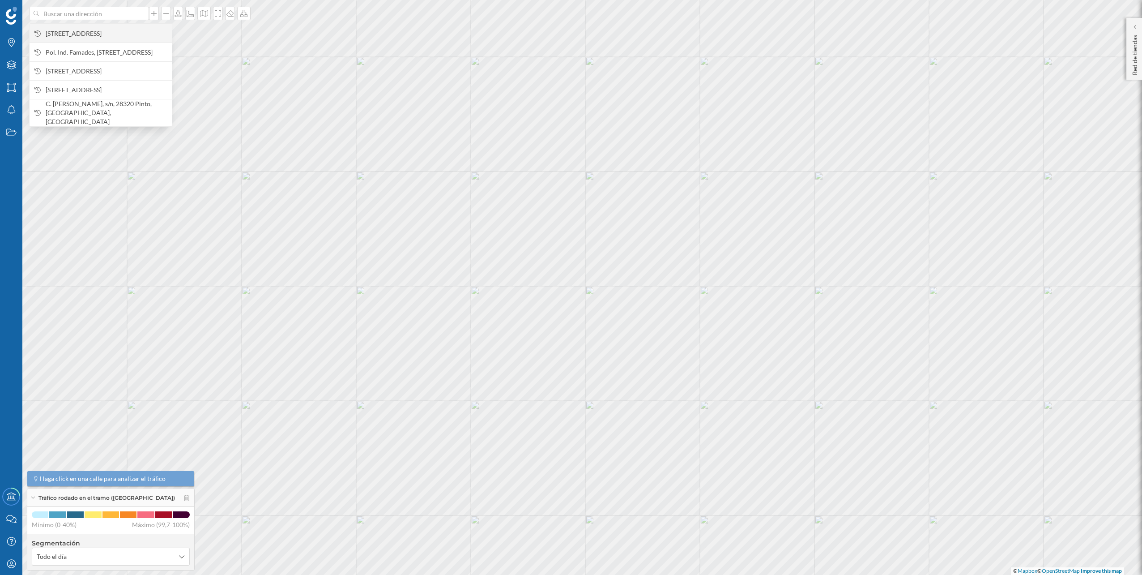
click at [93, 29] on span "Carrer del Comerç, 19, 08850 Gavà, Barcelona, España" at bounding box center [107, 33] width 122 height 9
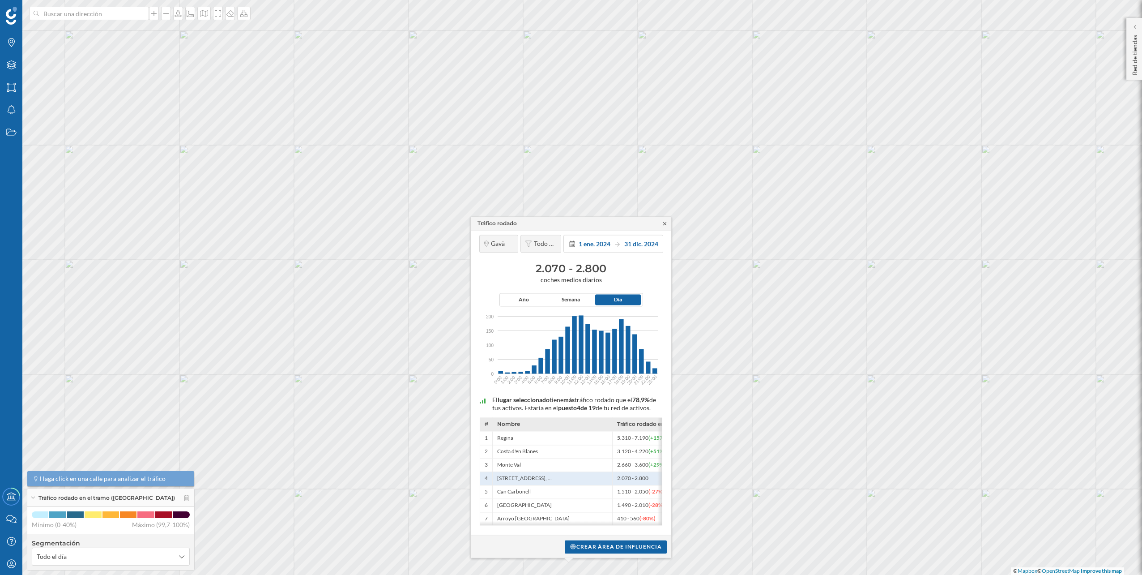
click at [569, 221] on icon at bounding box center [665, 223] width 7 height 5
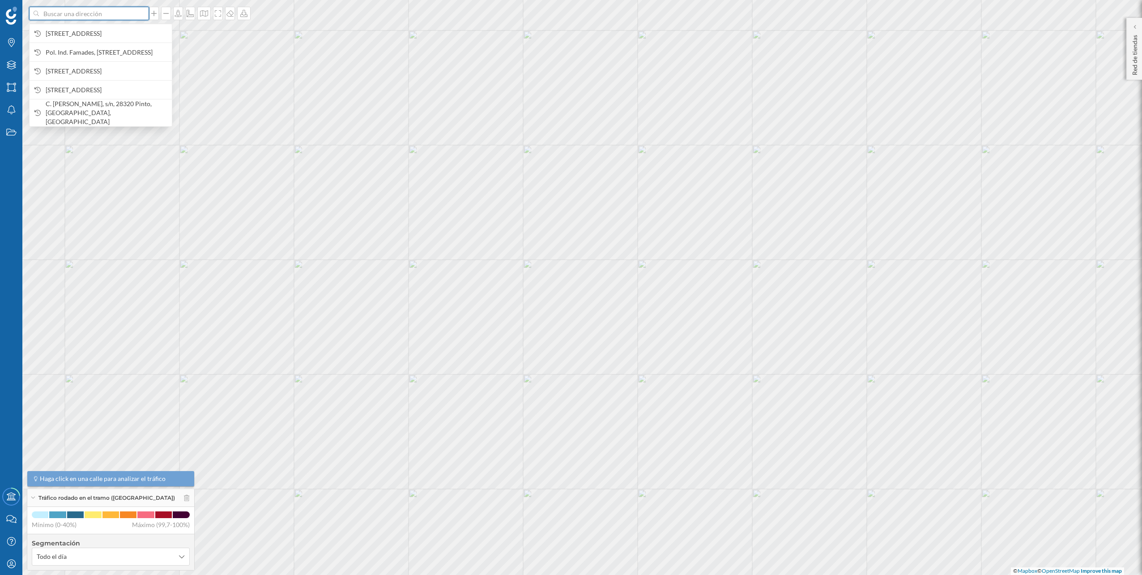
click at [122, 9] on input at bounding box center [89, 13] width 100 height 13
paste input "Av. de la Marina, 23, 25, 08830 Sant Boi de Llobregat"
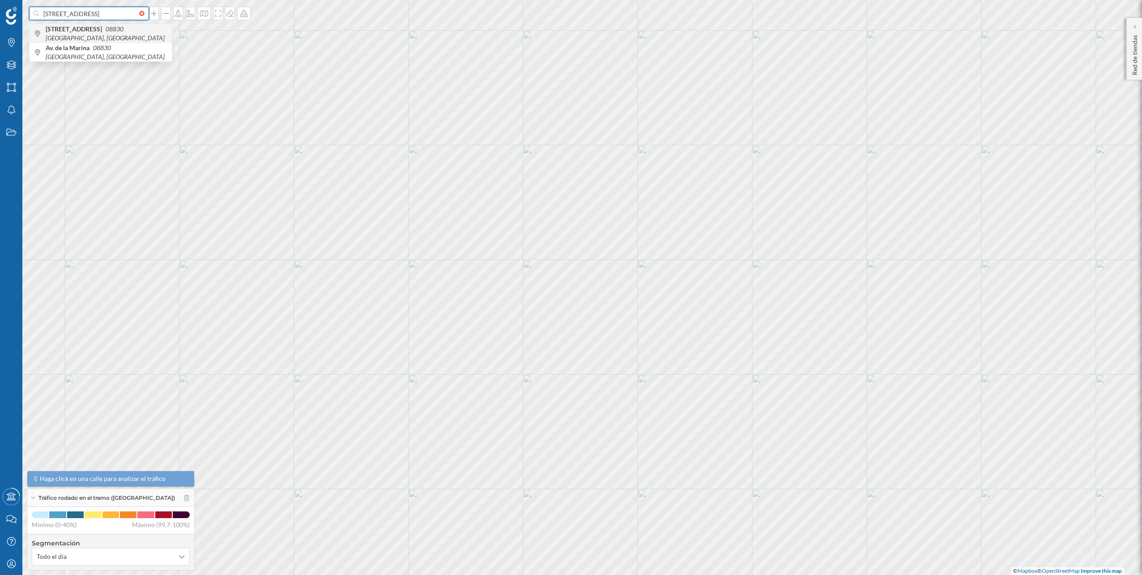
type input "Av. de la Marina, 23, 25, 08830 Sant Boi de Llobregat"
click at [99, 28] on b "Av. de la Marina, 23, 25" at bounding box center [75, 29] width 59 height 8
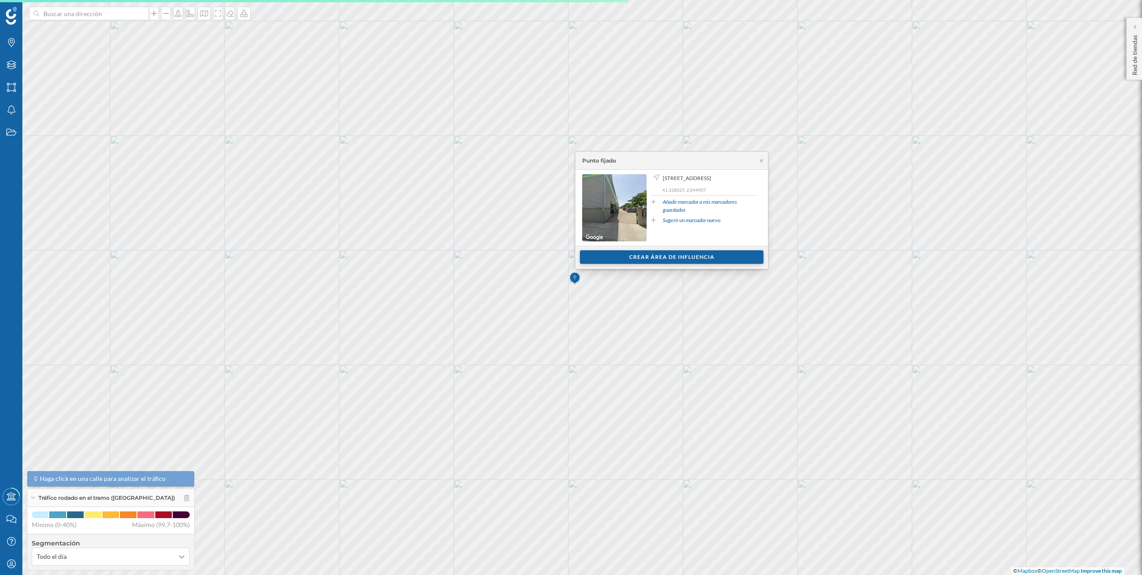
click at [569, 252] on div "Crear área de influencia" at bounding box center [672, 256] width 184 height 13
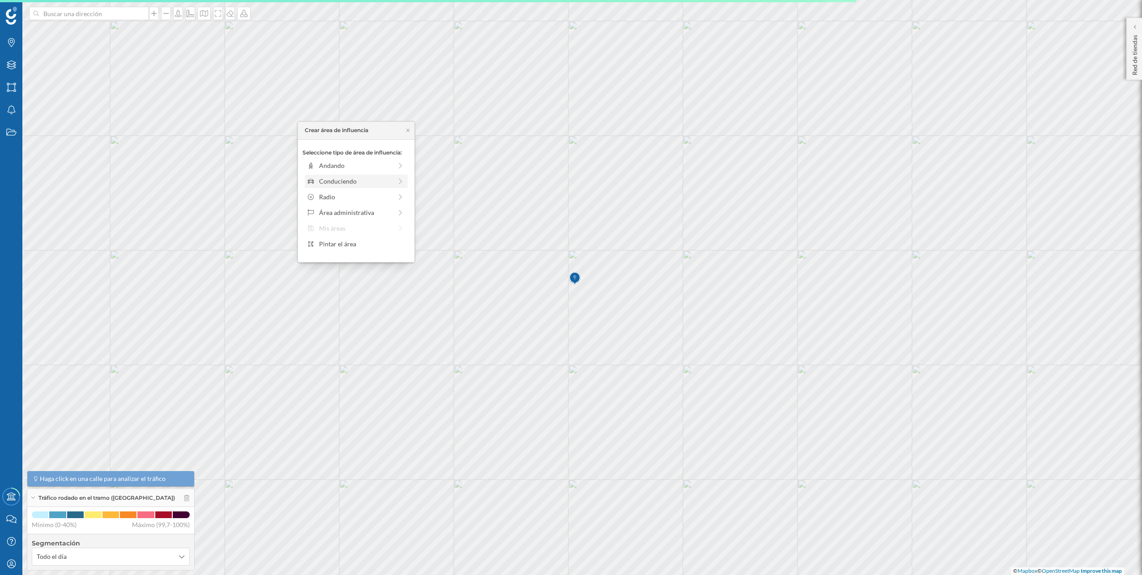
click at [394, 181] on div "Conduciendo" at bounding box center [356, 180] width 98 height 9
click at [327, 179] on div "0 min. 3 min. 5 min. 7 min. 10 min. 12 min. 15 min. 20 min. 30 min. 45 min. 50 …" at bounding box center [356, 178] width 99 height 2
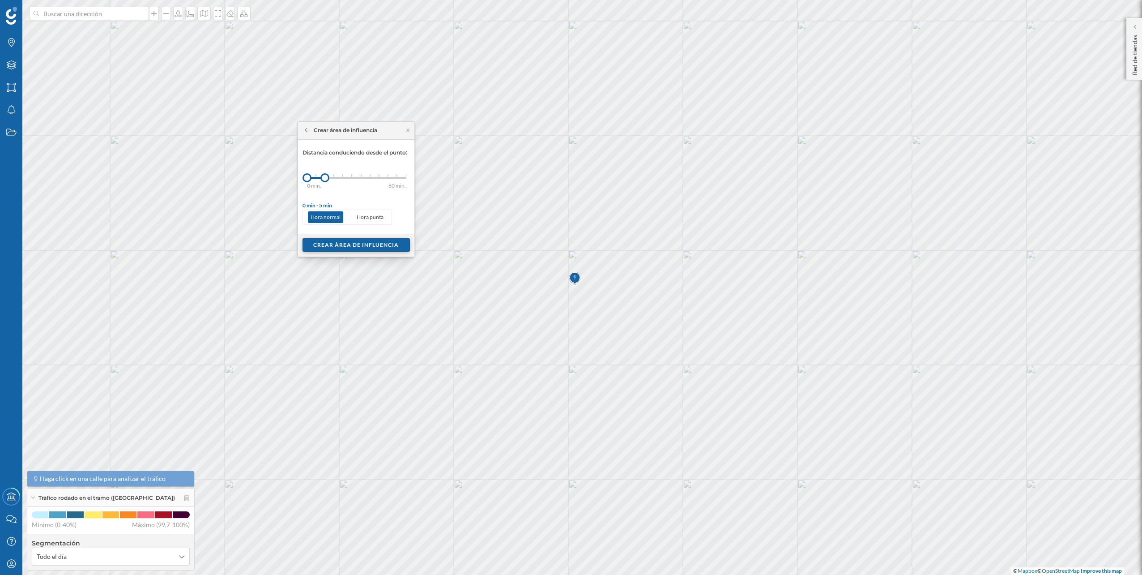
click at [350, 245] on div "Crear área de influencia" at bounding box center [356, 244] width 107 height 13
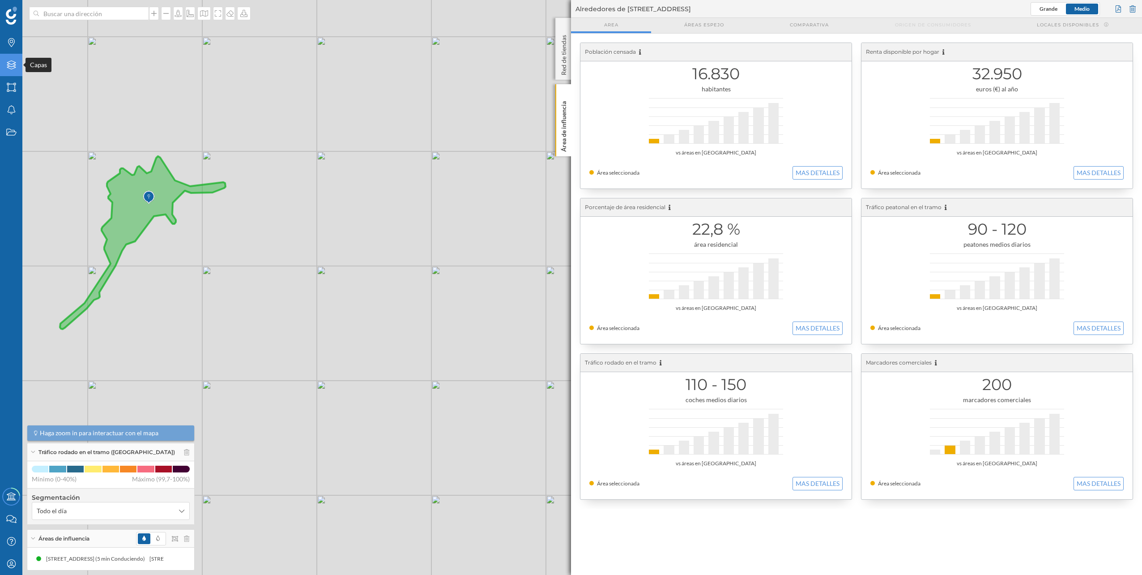
click at [6, 69] on icon "Capas" at bounding box center [11, 64] width 11 height 9
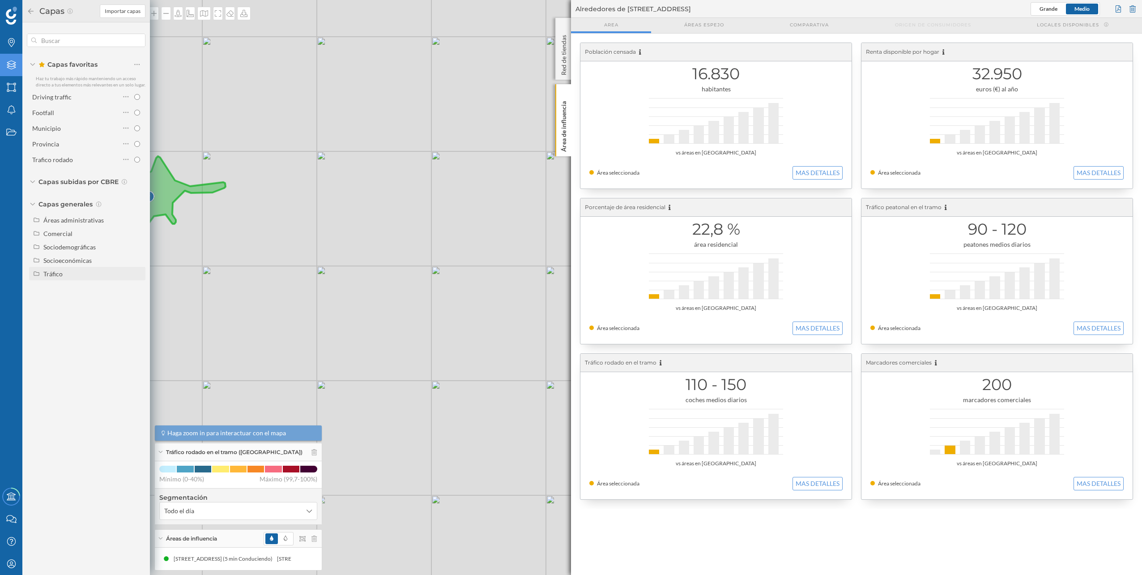
click at [66, 252] on div "Tráfico" at bounding box center [92, 273] width 99 height 9
click at [67, 252] on div "Peatonal" at bounding box center [59, 301] width 25 height 8
click at [137, 252] on input "Peatonal" at bounding box center [140, 301] width 6 height 6
radio input "true"
click at [569, 9] on div at bounding box center [1133, 8] width 10 height 13
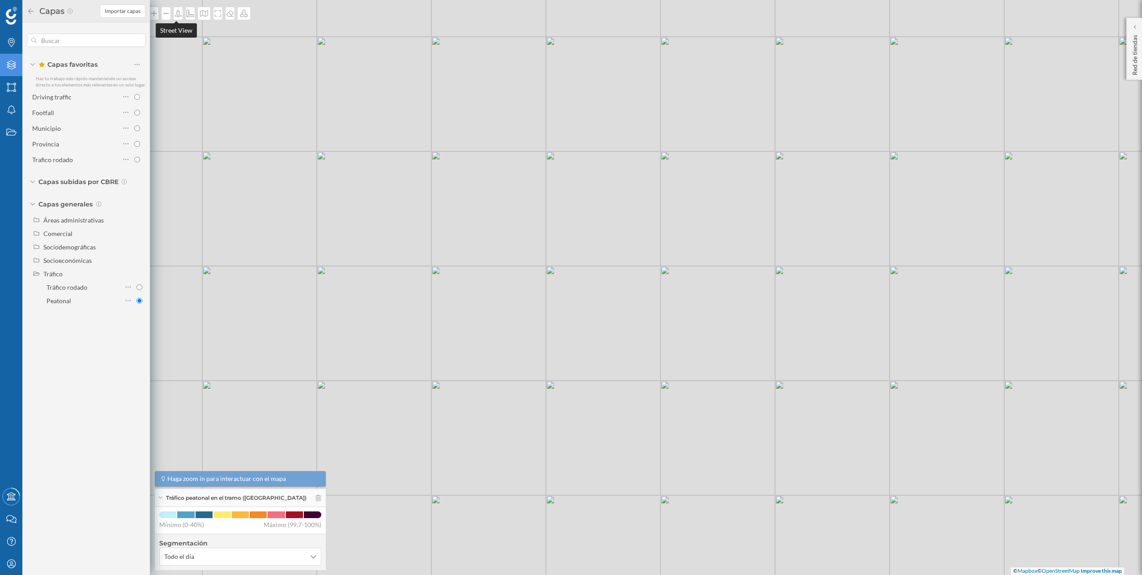
click at [193, 51] on div "© Mapbox © OpenStreetMap Improve this map" at bounding box center [571, 287] width 1142 height 575
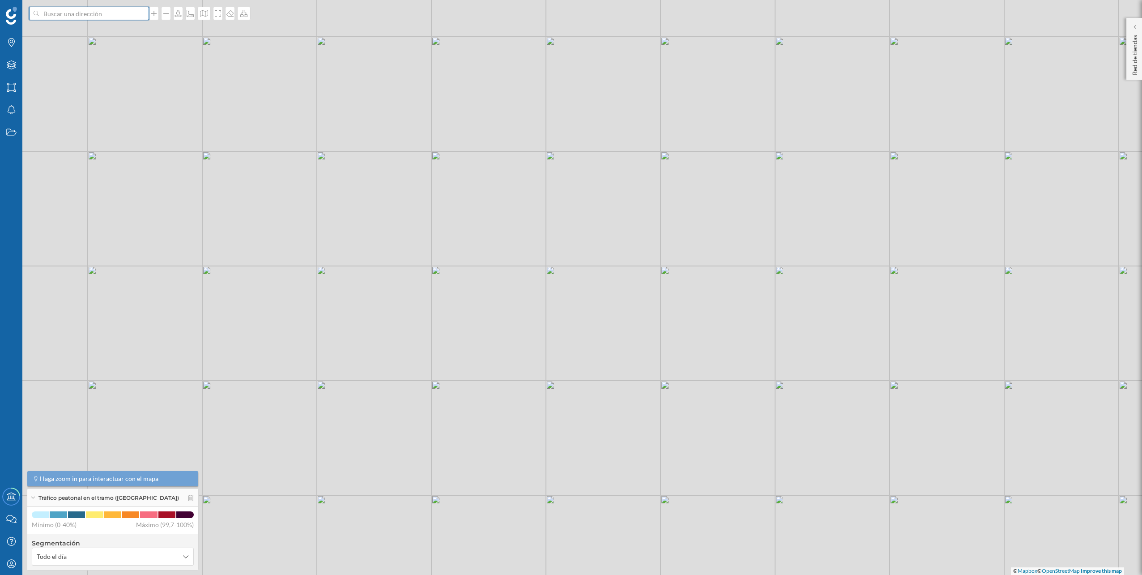
click at [104, 13] on input at bounding box center [89, 13] width 100 height 13
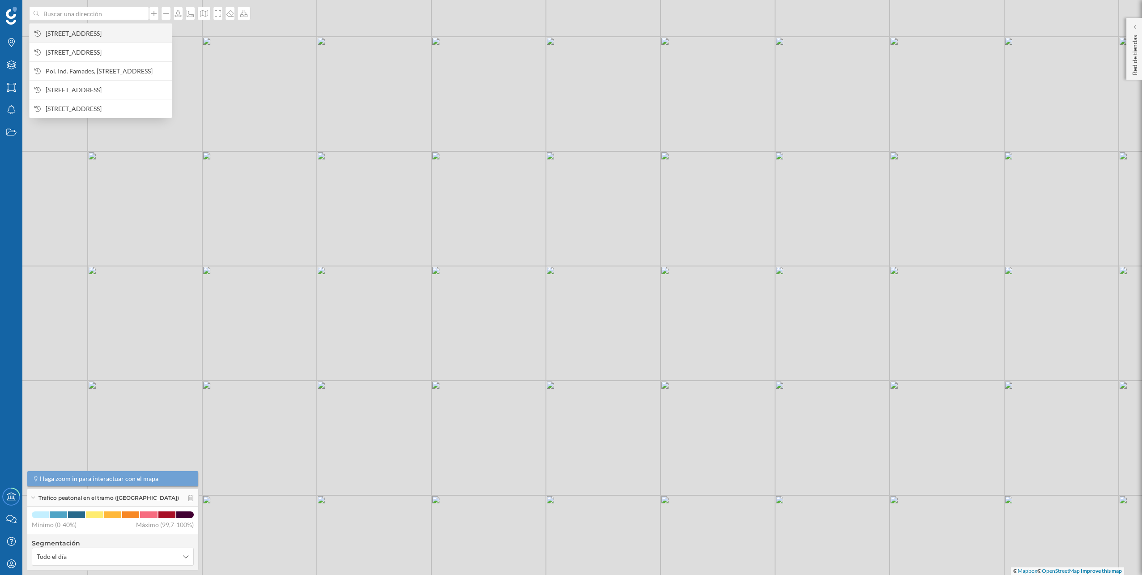
click at [92, 29] on span "Av. de la Marina, 23, 25, 08830 Sant Boi de Llobregat, Barcelona, España" at bounding box center [107, 33] width 122 height 9
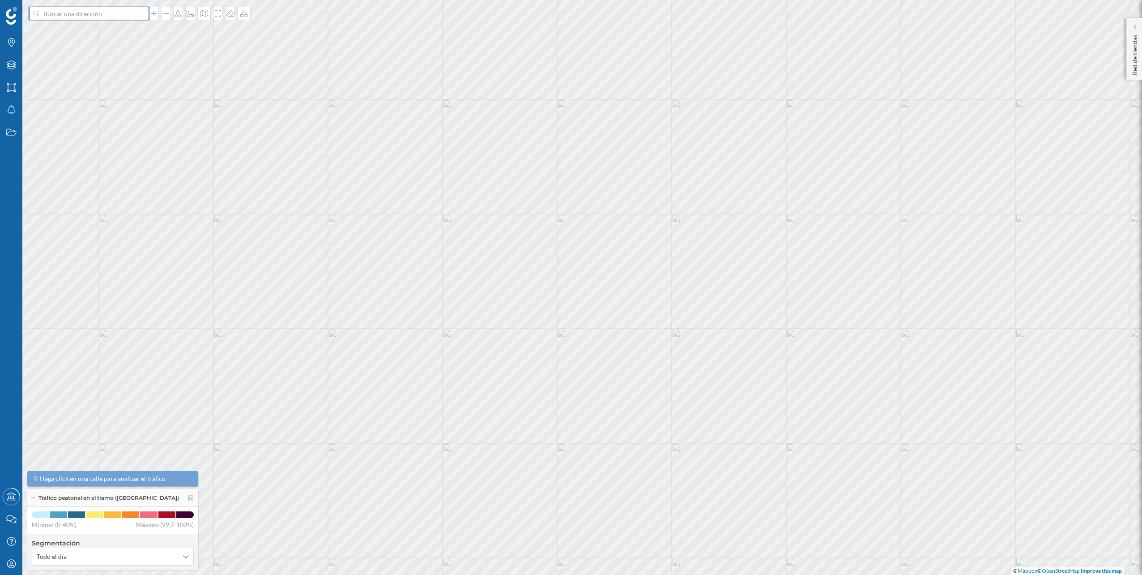
click at [133, 17] on input at bounding box center [89, 13] width 100 height 13
click at [116, 35] on span "Av. de la Marina, 23, 25, 08830 Sant Boi de Llobregat, Barcelona, España" at bounding box center [107, 33] width 122 height 9
click at [100, 14] on input at bounding box center [89, 13] width 100 height 13
click at [91, 29] on span "Av. de la Marina, 23, 25, 08830 Sant Boi de Llobregat, Barcelona, España" at bounding box center [107, 33] width 122 height 9
click at [333, 252] on div "Tráfico peatonal Crear área de influencia" at bounding box center [333, 467] width 0 height 0
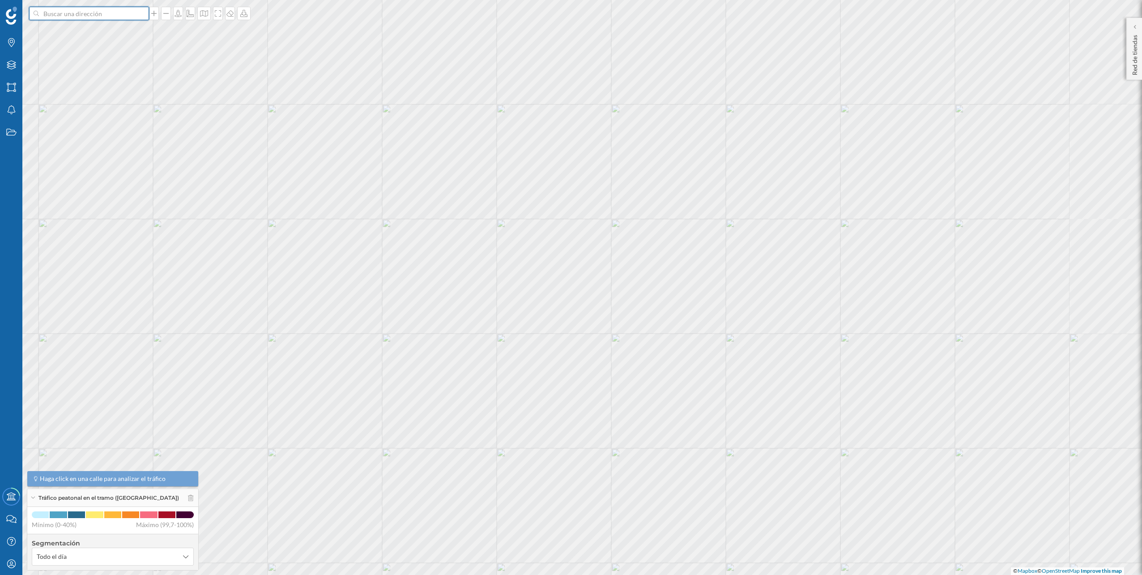
click at [107, 11] on input at bounding box center [89, 13] width 100 height 13
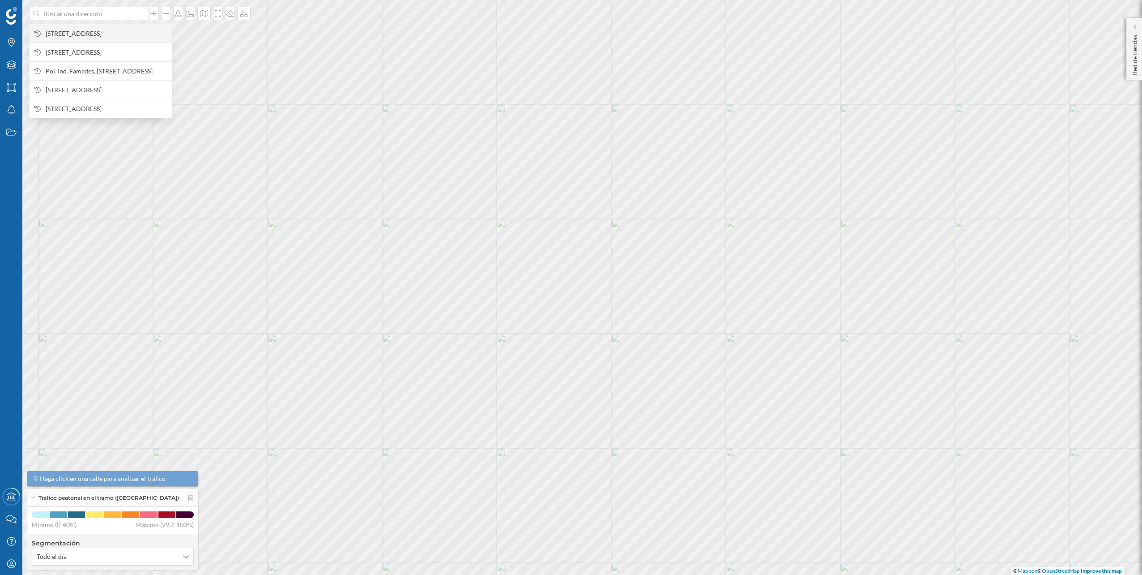
click at [90, 34] on span "Av. de la Marina, 23, 25, 08830 Sant Boi de Llobregat, Barcelona, España" at bounding box center [107, 33] width 122 height 9
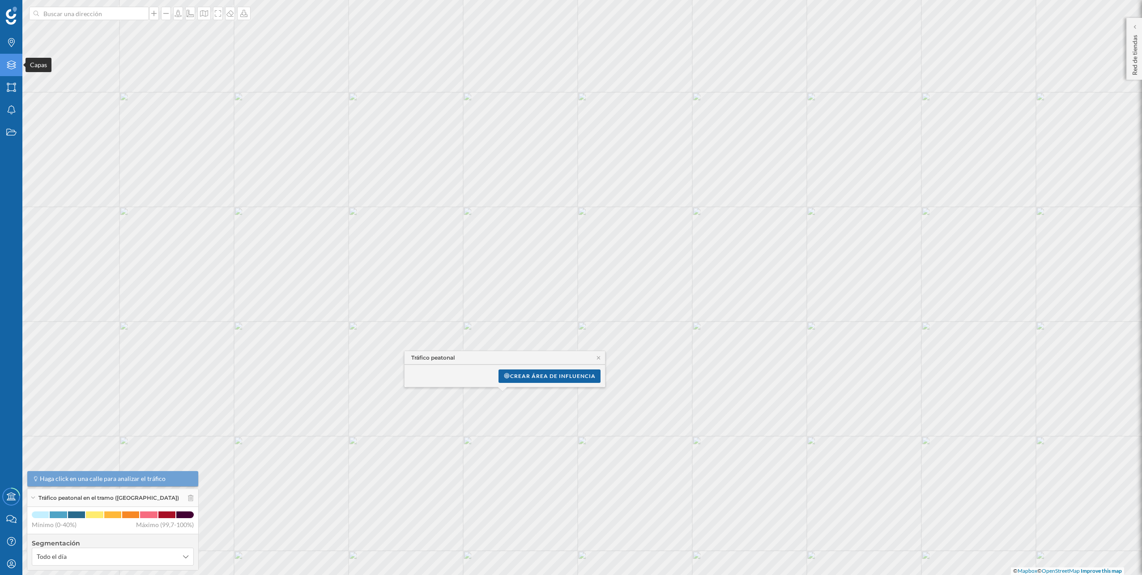
click at [14, 73] on div "Capas" at bounding box center [11, 65] width 22 height 22
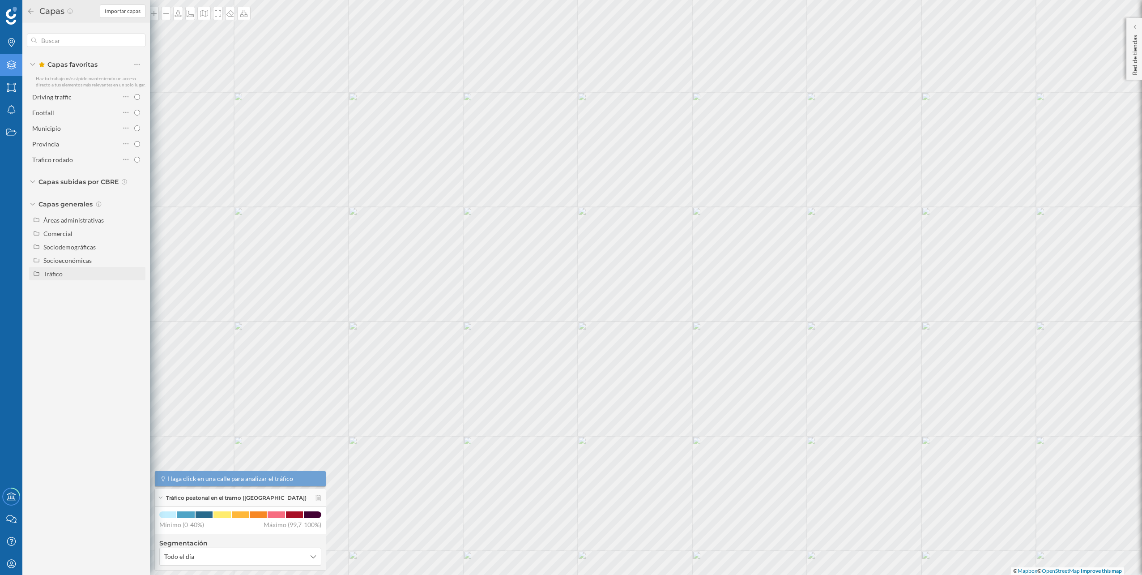
click at [96, 252] on div "Tráfico" at bounding box center [92, 273] width 99 height 9
click at [77, 252] on div "Tráfico rodado" at bounding box center [67, 287] width 41 height 8
click at [137, 252] on input "Tráfico rodado" at bounding box center [140, 287] width 6 height 6
radio input "true"
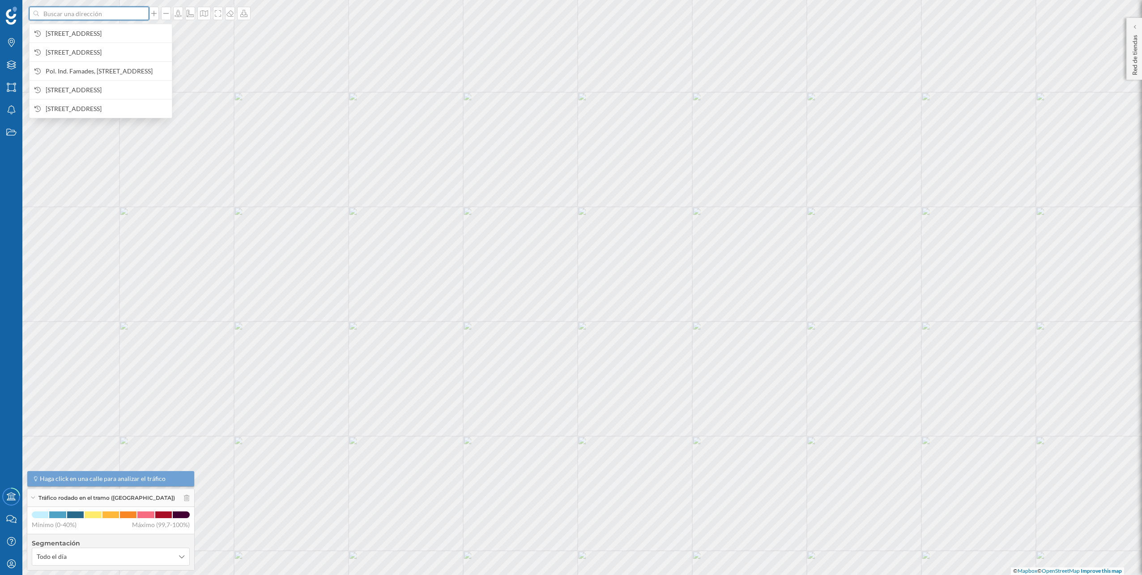
click at [112, 13] on input at bounding box center [89, 13] width 100 height 13
click at [98, 30] on span "Av. de la Marina, 23, 25, 08830 Sant Boi de Llobregat, Barcelona, España" at bounding box center [107, 33] width 122 height 9
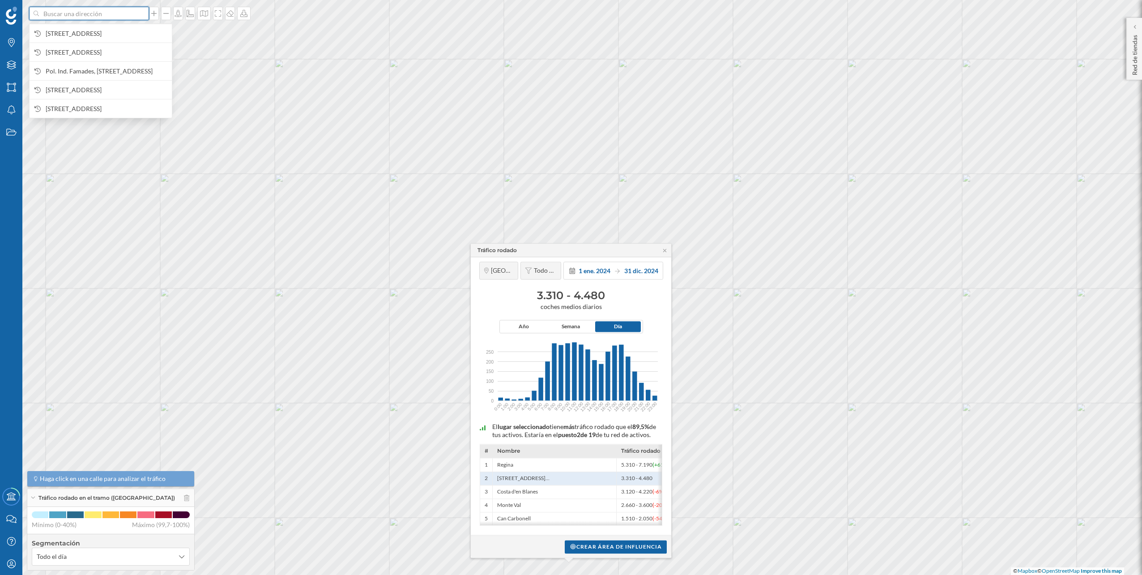
click at [113, 13] on input at bounding box center [89, 13] width 100 height 13
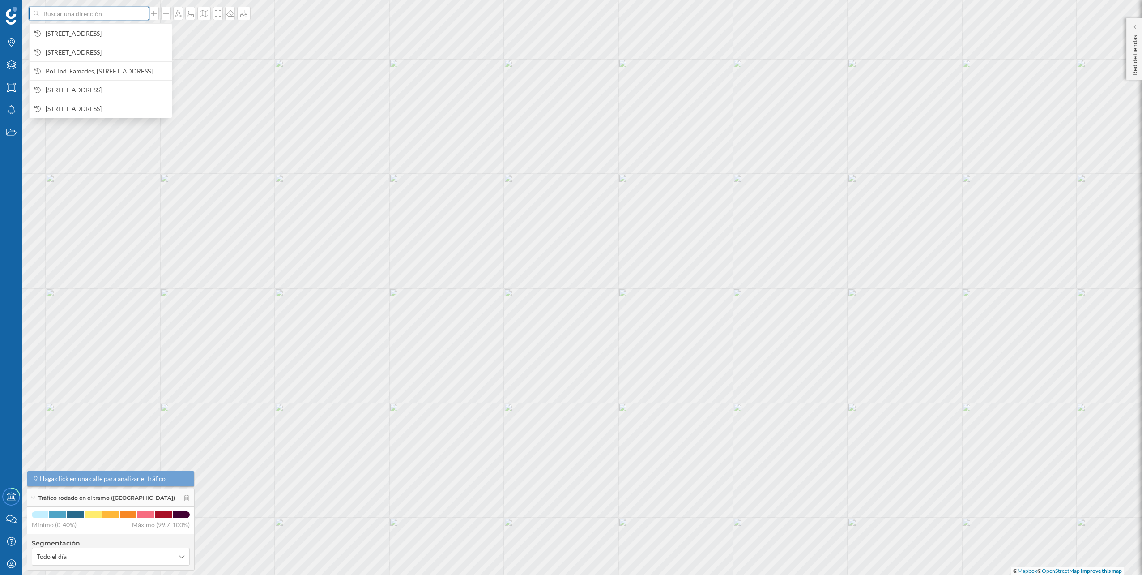
paste input "Laurea Miro 146, 08950 Esplugues De Llobregat"
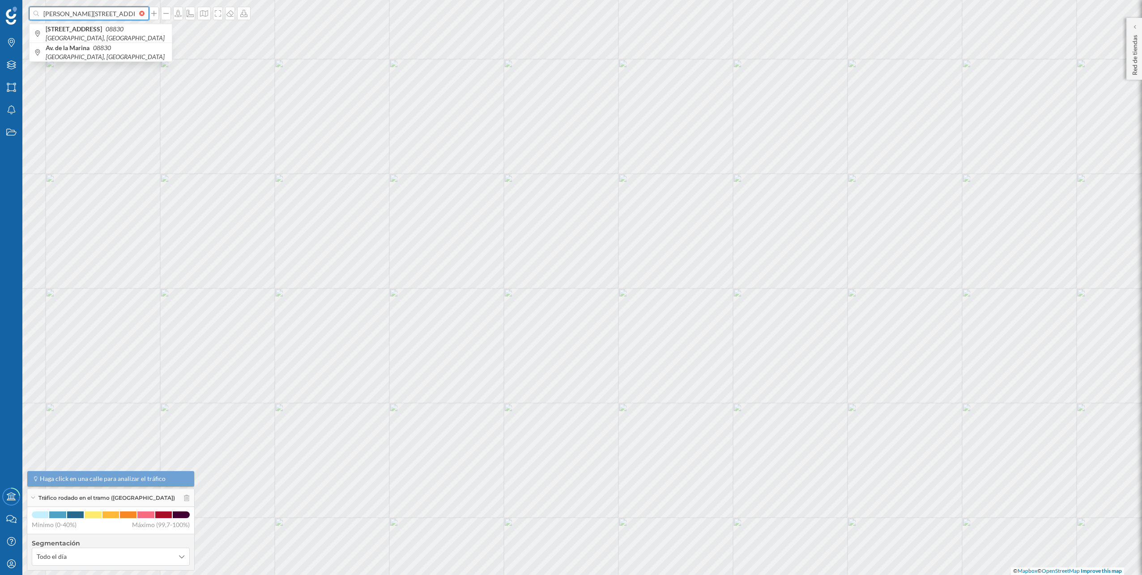
scroll to position [0, 42]
type input "Laurea Miro 146, 08950 Esplugues De Llobregat"
click at [103, 25] on b "Carrer de Laureà Miró, 146" at bounding box center [100, 29] width 109 height 8
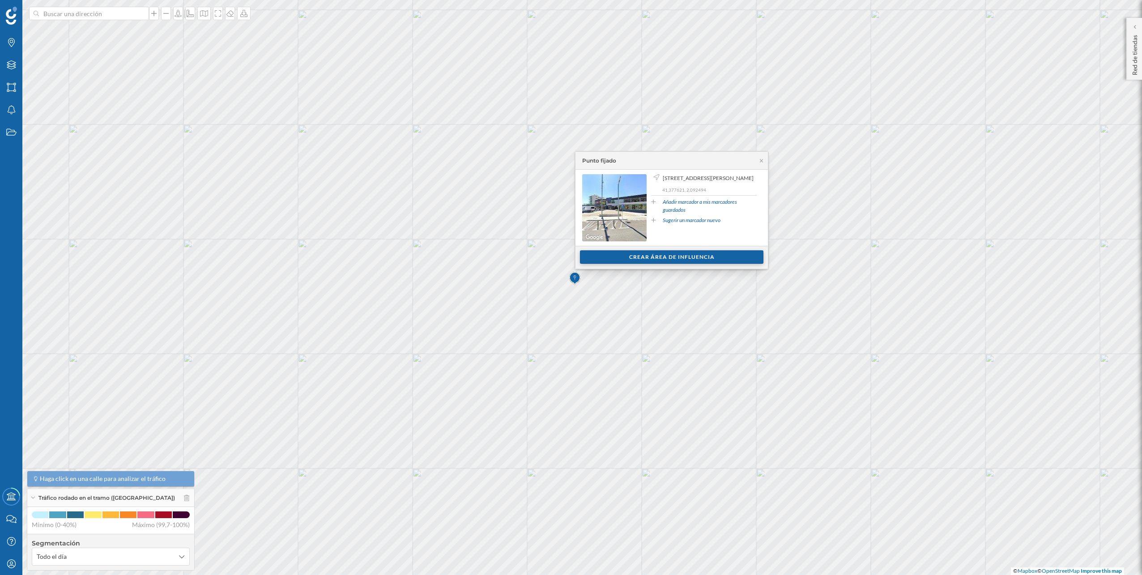
click at [569, 252] on div "Crear área de influencia" at bounding box center [672, 256] width 184 height 13
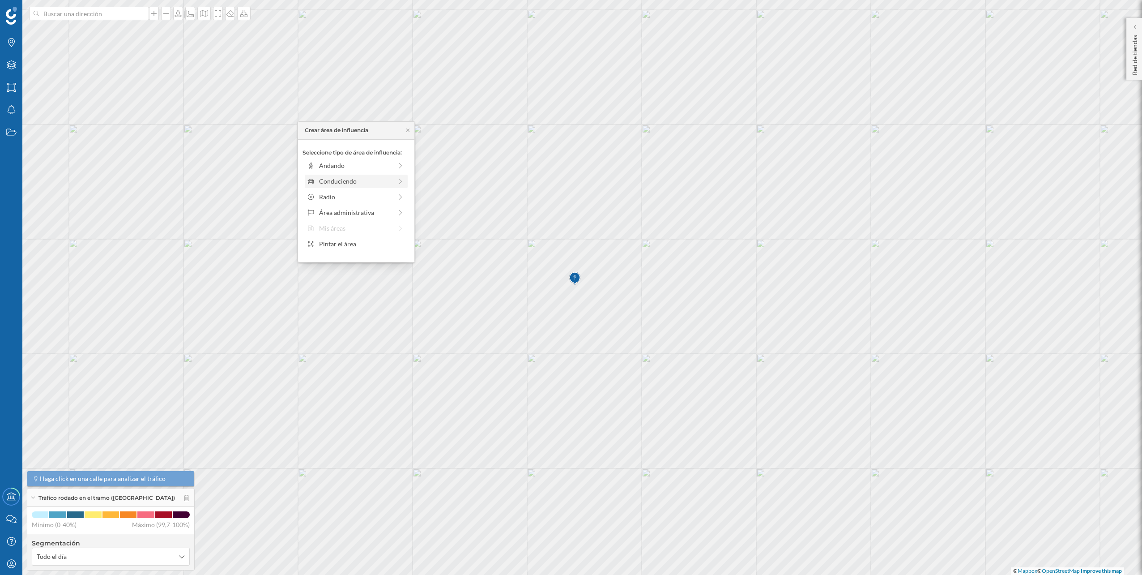
click at [381, 178] on div "Conduciendo" at bounding box center [355, 180] width 73 height 9
click at [322, 177] on div "0 min. 3 min. 5 min. 7 min. 10 min. 12 min. 15 min. 20 min. 30 min. 45 min. 50 …" at bounding box center [356, 178] width 99 height 2
click at [338, 248] on div "Crear área de influencia" at bounding box center [356, 244] width 107 height 13
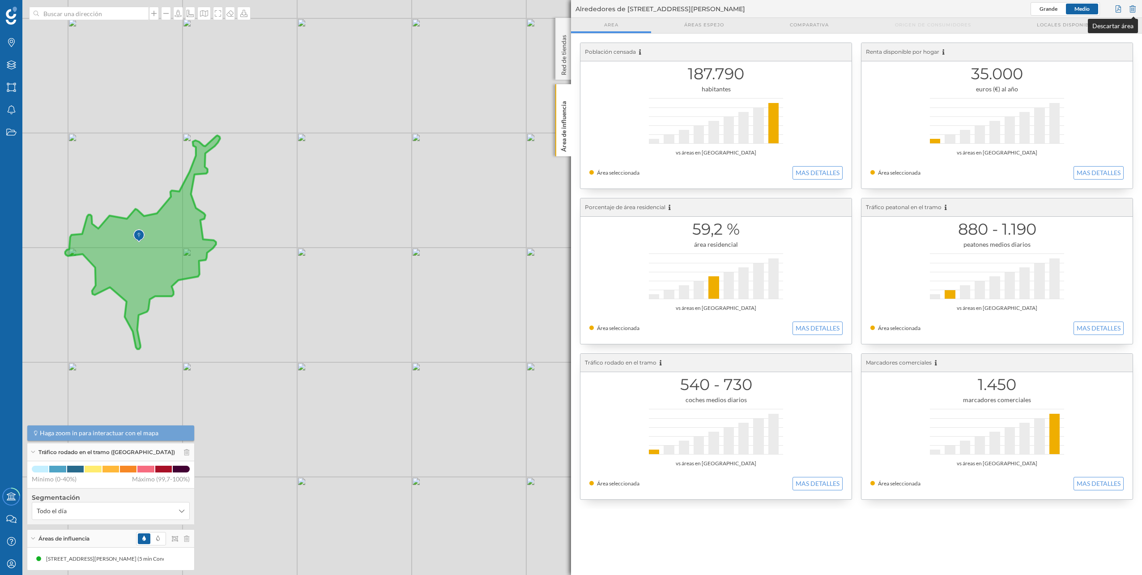
click at [569, 9] on div at bounding box center [1133, 8] width 10 height 13
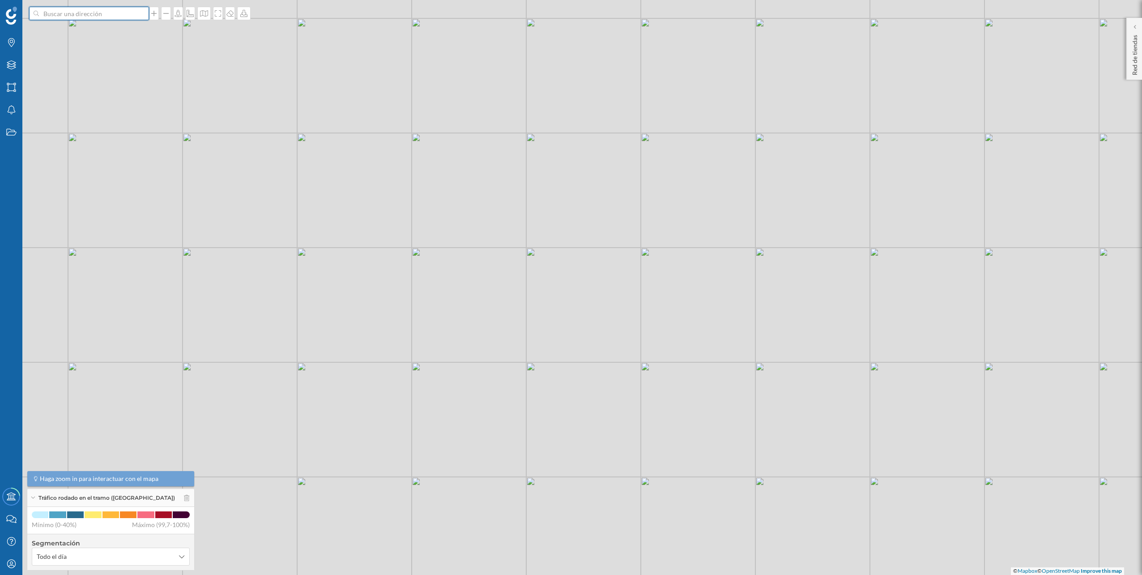
click at [116, 17] on input at bounding box center [89, 13] width 100 height 13
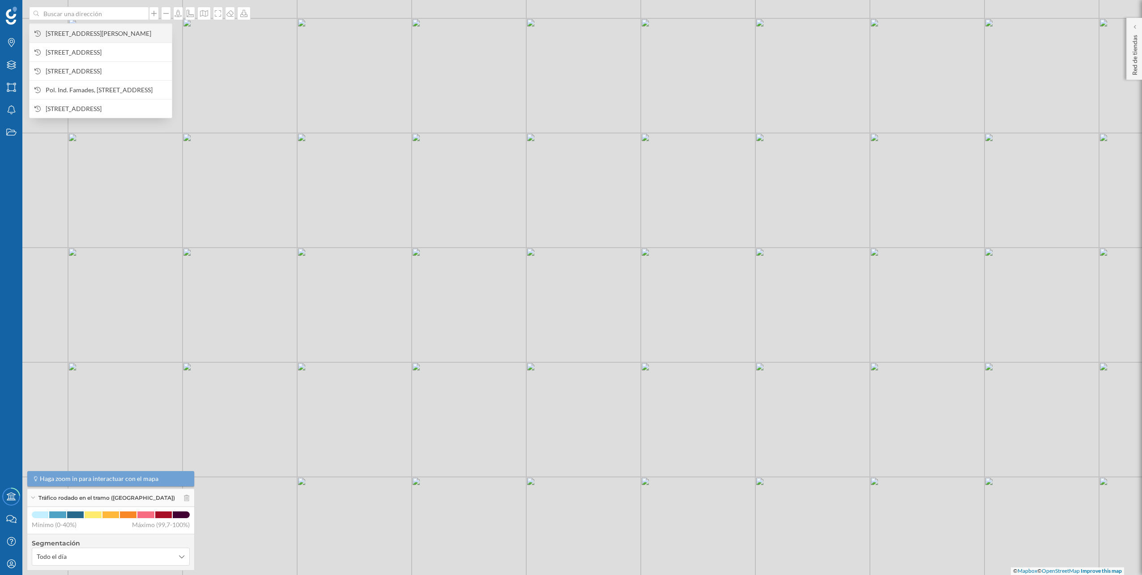
click at [109, 29] on span "Carrer de Laureà Miró, 146, 08950 Esplugues de Llobregat, Barcelona, España" at bounding box center [107, 33] width 122 height 9
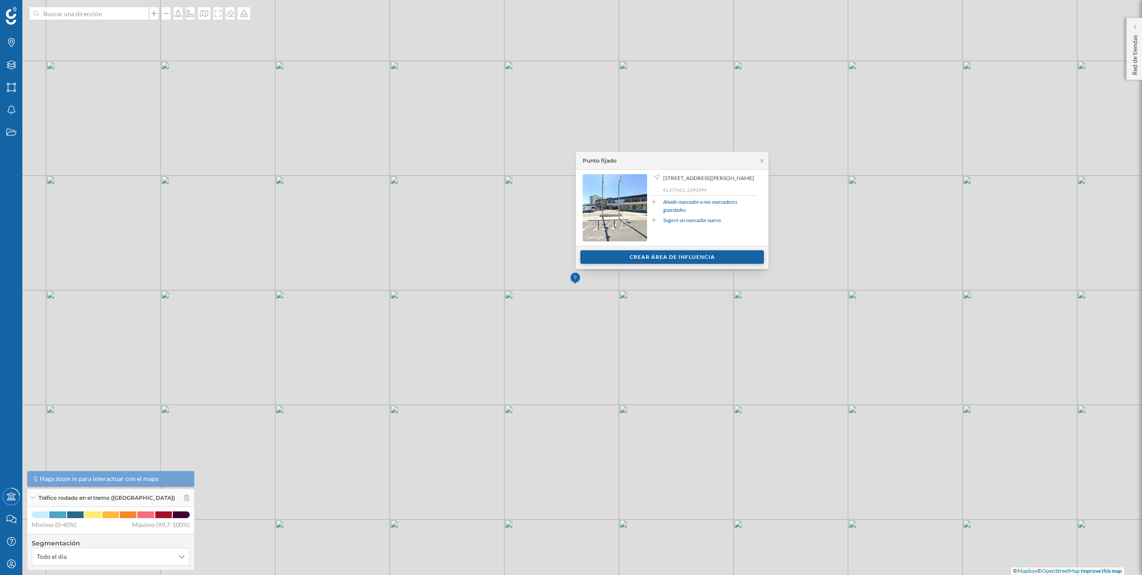
click at [569, 252] on div "Crear área de influencia" at bounding box center [673, 256] width 184 height 13
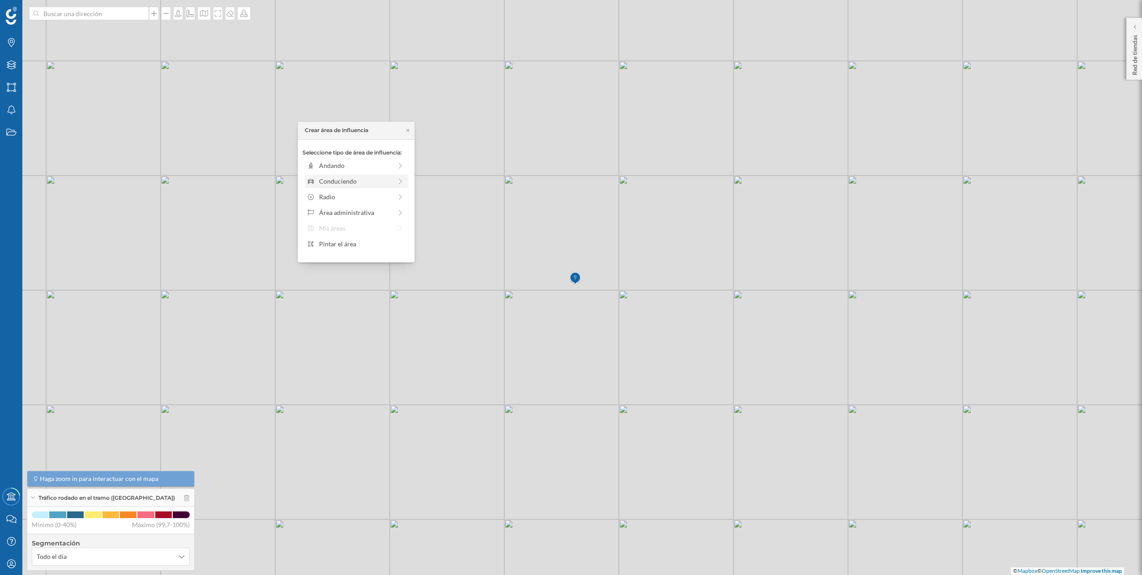
click at [384, 179] on div "Conduciendo" at bounding box center [355, 180] width 73 height 9
click at [323, 177] on div "0 min. 3 min. 5 min. 7 min. 10 min. 12 min. 15 min. 20 min. 30 min. 45 min. 50 …" at bounding box center [356, 178] width 99 height 2
click at [321, 244] on div "Crear área de influencia" at bounding box center [356, 244] width 107 height 13
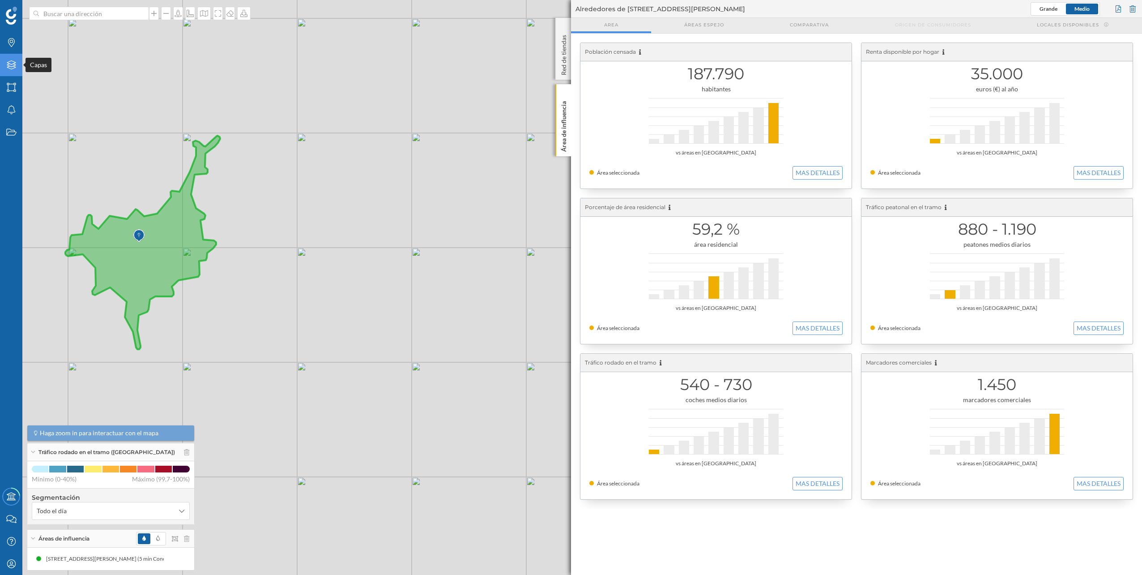
click at [15, 70] on div "Capas" at bounding box center [11, 65] width 22 height 22
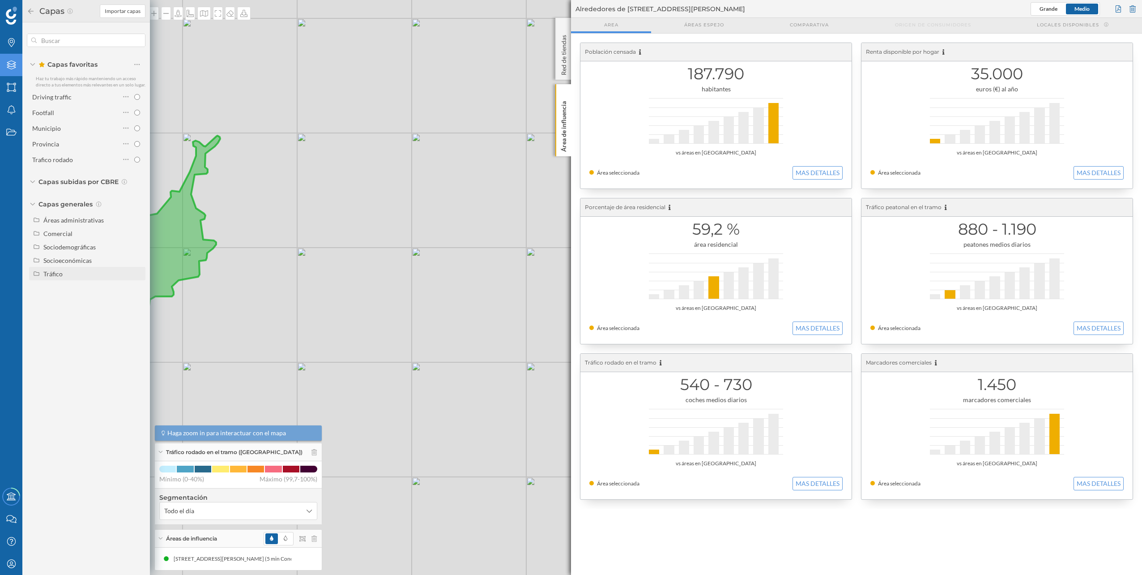
click at [72, 252] on div "Tráfico" at bounding box center [92, 273] width 99 height 9
click at [68, 252] on div "Peatonal" at bounding box center [59, 301] width 25 height 8
click at [137, 252] on input "Peatonal" at bounding box center [140, 301] width 6 height 6
radio input "true"
click at [569, 10] on div at bounding box center [1133, 8] width 10 height 13
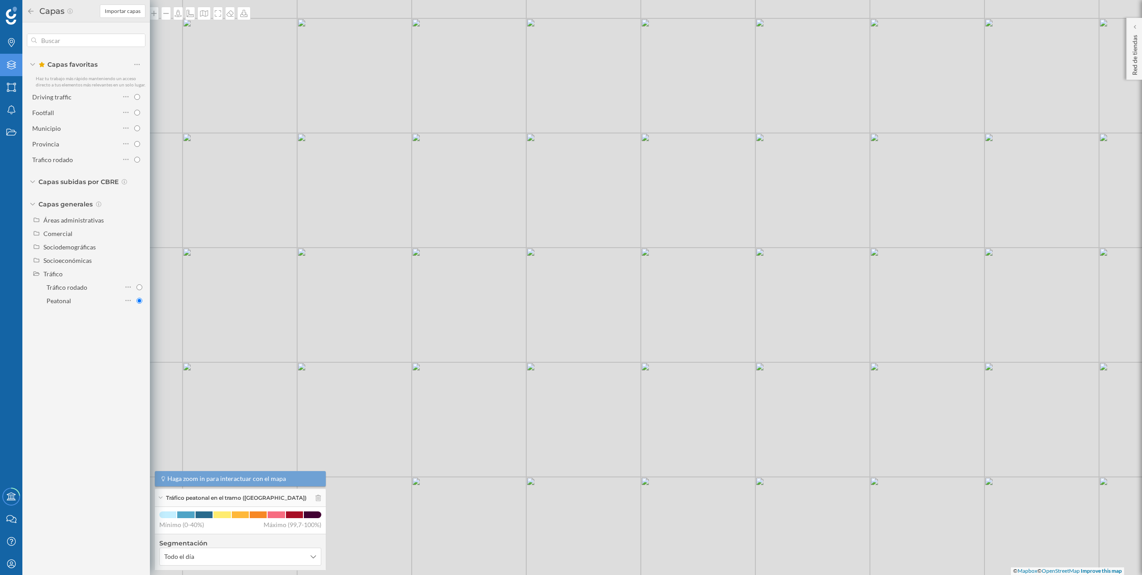
click at [164, 60] on div "© Mapbox © OpenStreetMap Improve this map" at bounding box center [571, 287] width 1142 height 575
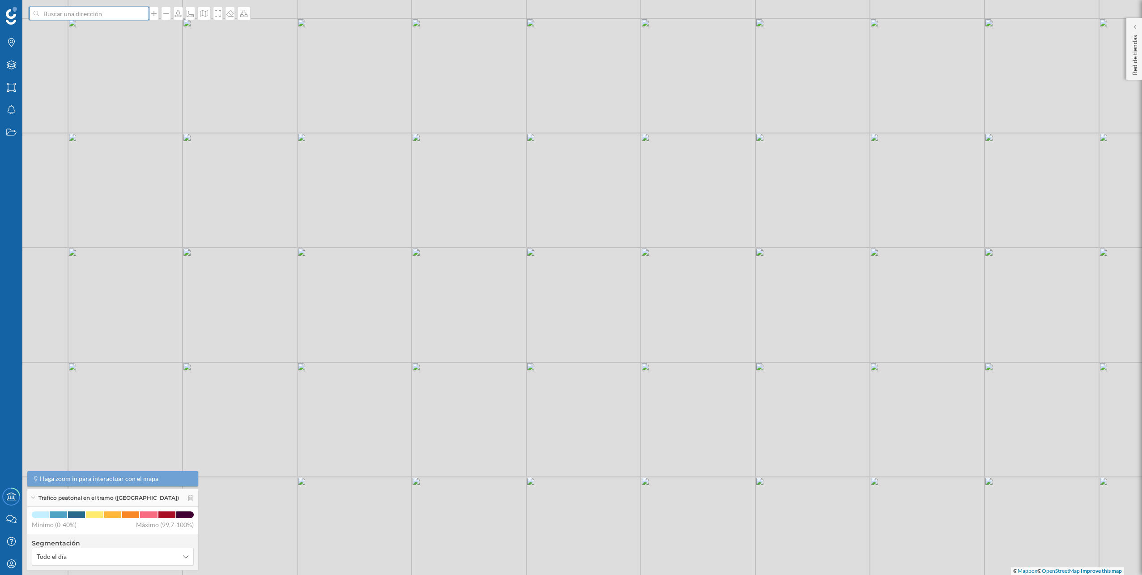
click at [107, 14] on input at bounding box center [89, 13] width 100 height 13
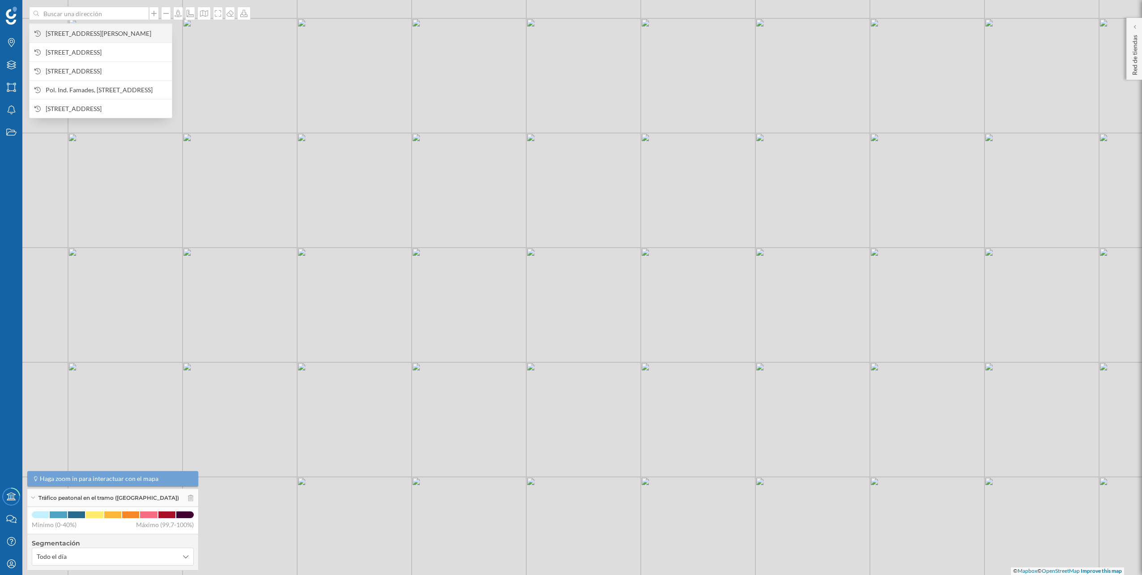
click at [104, 29] on span "Carrer de Laureà Miró, 146, 08950 Esplugues de Llobregat, Barcelona, España" at bounding box center [107, 33] width 122 height 9
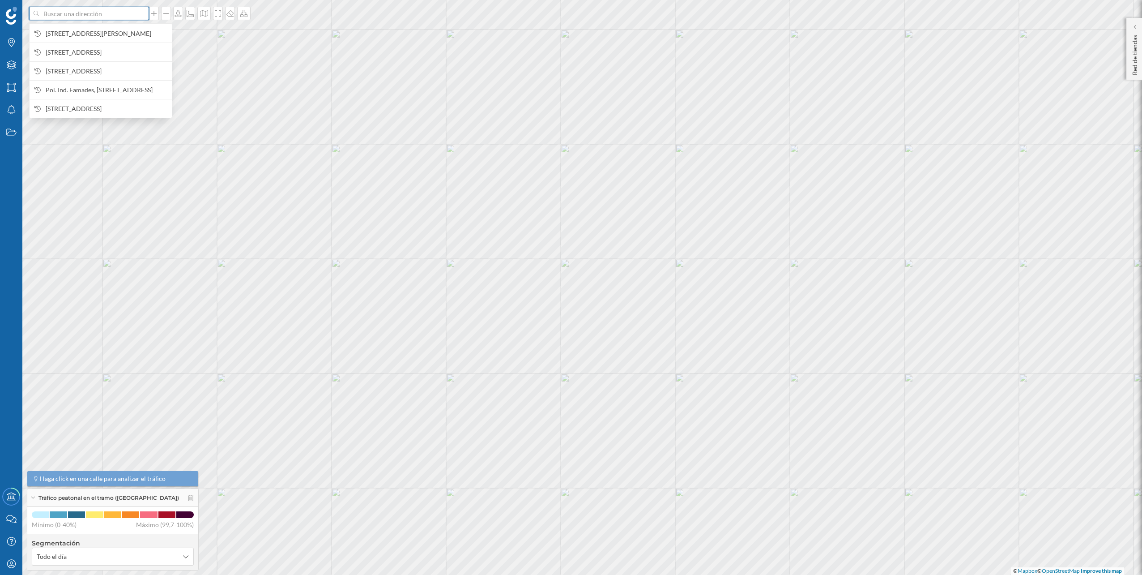
click at [67, 17] on input at bounding box center [89, 13] width 100 height 13
click at [65, 29] on span "Carrer de Laureà Miró, 146, 08950 Esplugues de Llobregat, Barcelona, España" at bounding box center [107, 33] width 122 height 9
click at [63, 11] on input at bounding box center [89, 13] width 100 height 13
click at [68, 29] on span "Carrer de Laureà Miró, 146, 08950 Esplugues de Llobregat, Barcelona, España" at bounding box center [107, 33] width 122 height 9
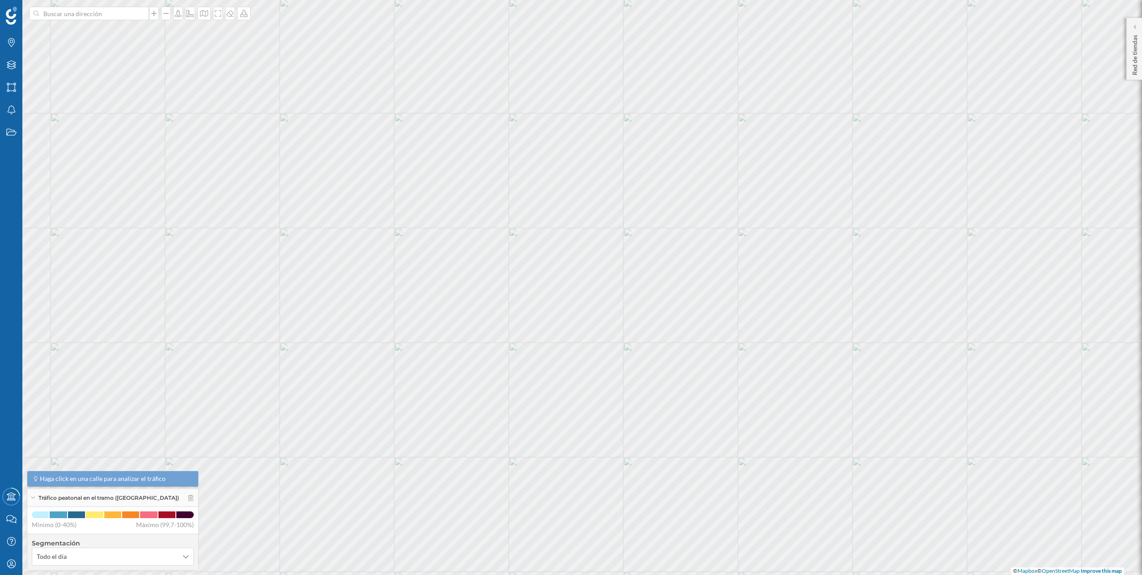
click at [139, 16] on div at bounding box center [144, 13] width 10 height 5
click at [137, 16] on input at bounding box center [89, 13] width 100 height 13
click at [124, 29] on span "Carrer de Laureà Miró, 146, 08950 Esplugues de Llobregat, Barcelona, España" at bounding box center [107, 33] width 122 height 9
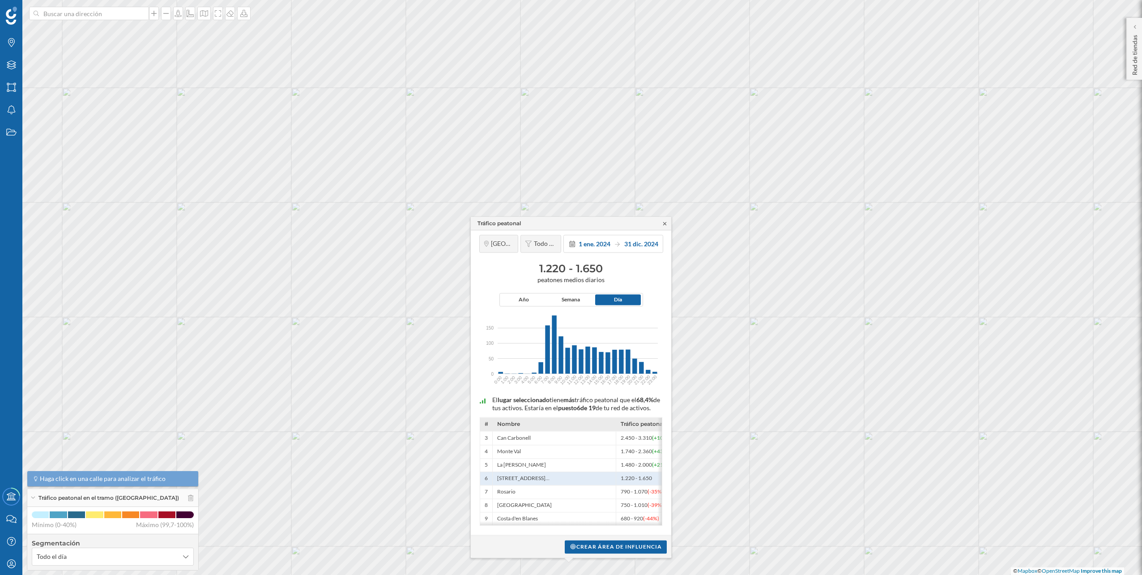
click at [569, 221] on icon at bounding box center [665, 223] width 7 height 5
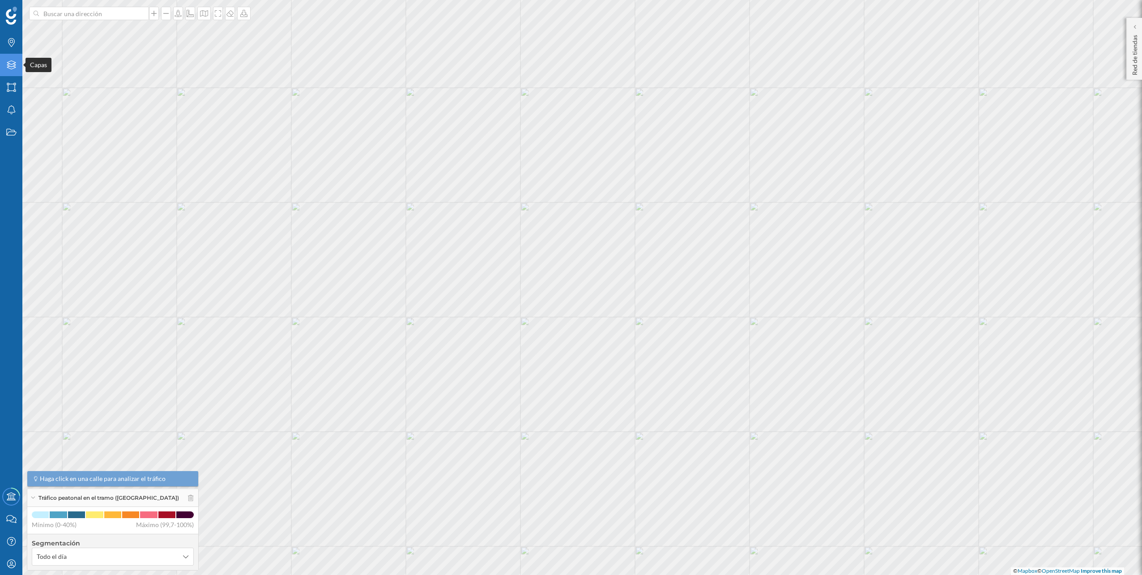
click at [16, 64] on icon "Capas" at bounding box center [11, 64] width 11 height 9
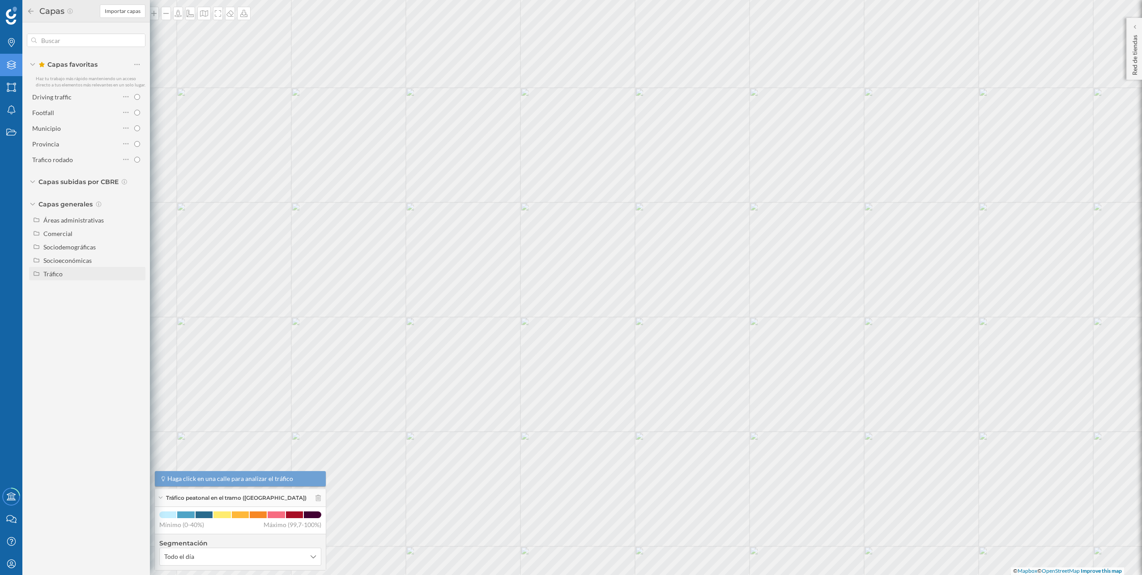
click at [92, 252] on div "Tráfico" at bounding box center [92, 273] width 99 height 9
click at [78, 252] on div "Tráfico rodado" at bounding box center [67, 287] width 41 height 8
click at [137, 252] on input "Tráfico rodado" at bounding box center [140, 287] width 6 height 6
radio input "true"
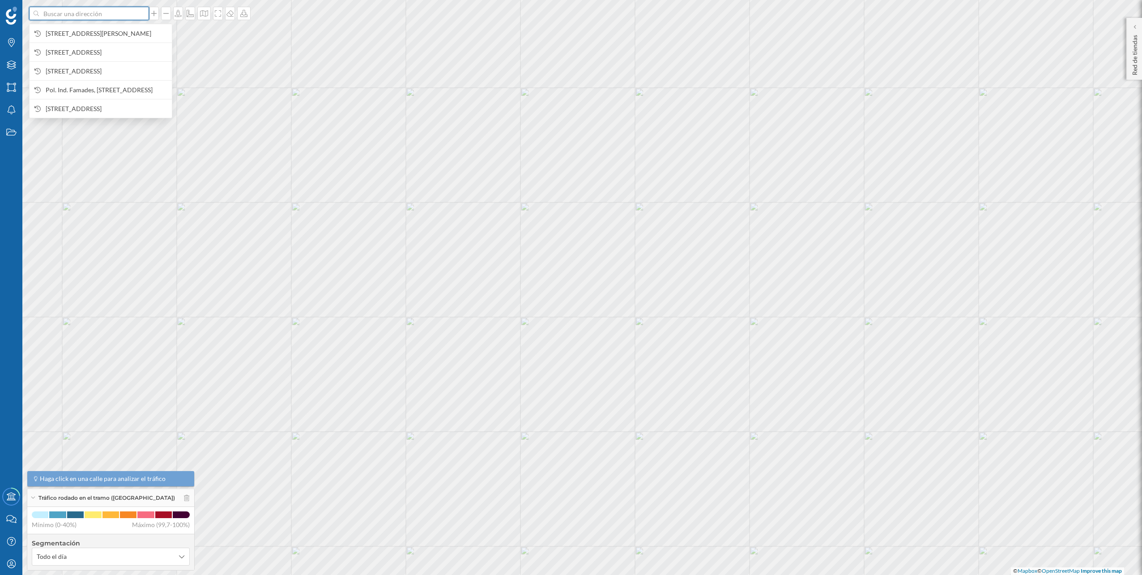
click at [127, 13] on input at bounding box center [89, 13] width 100 height 13
click at [107, 30] on span "Carrer de Laureà Miró, 146, 08950 Esplugues de Llobregat, Barcelona, España" at bounding box center [107, 33] width 122 height 9
click at [102, 16] on input at bounding box center [89, 13] width 100 height 13
click at [97, 29] on span "Carrer de Laureà Miró, 146, 08950 Esplugues de Llobregat, Barcelona, España" at bounding box center [107, 33] width 122 height 9
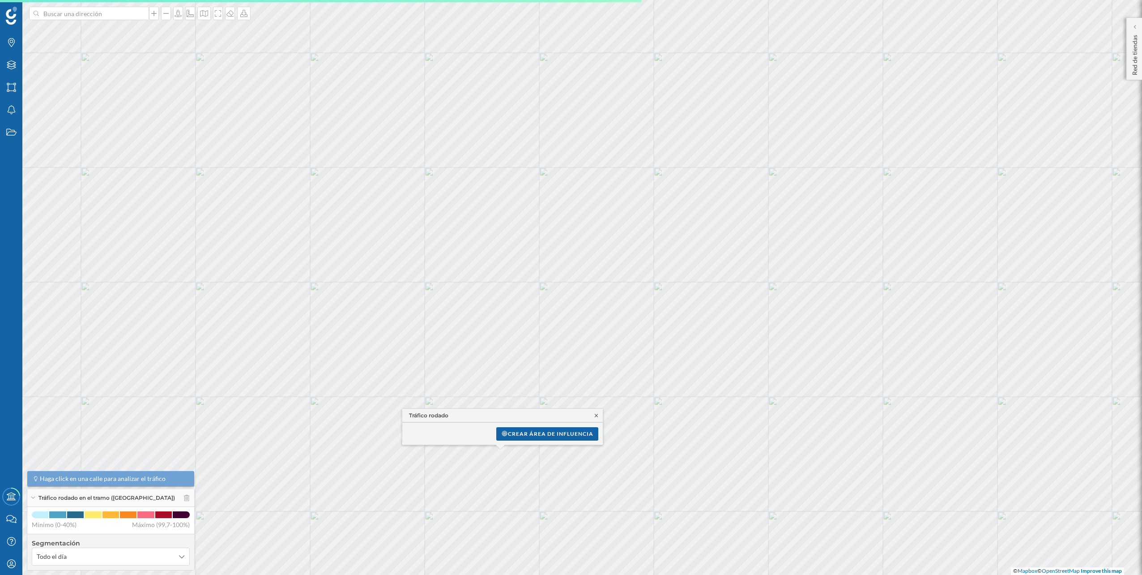
click at [569, 252] on icon at bounding box center [596, 415] width 7 height 5
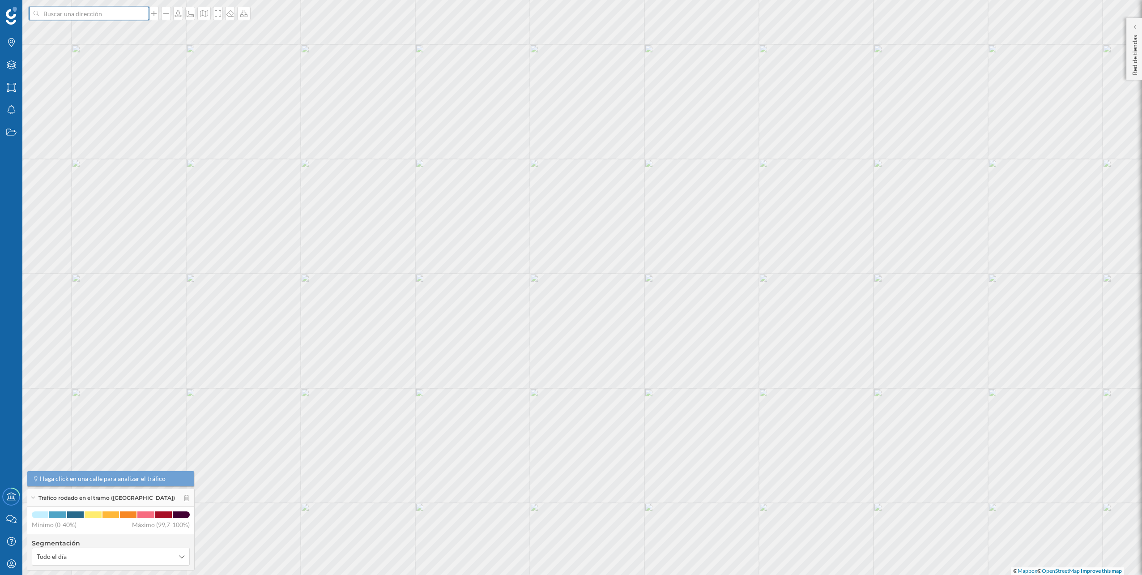
click at [100, 17] on input at bounding box center [89, 13] width 100 height 13
click at [98, 29] on span "Carrer de Laureà Miró, 146, 08950 Esplugues de Llobregat, Barcelona, España" at bounding box center [107, 33] width 122 height 9
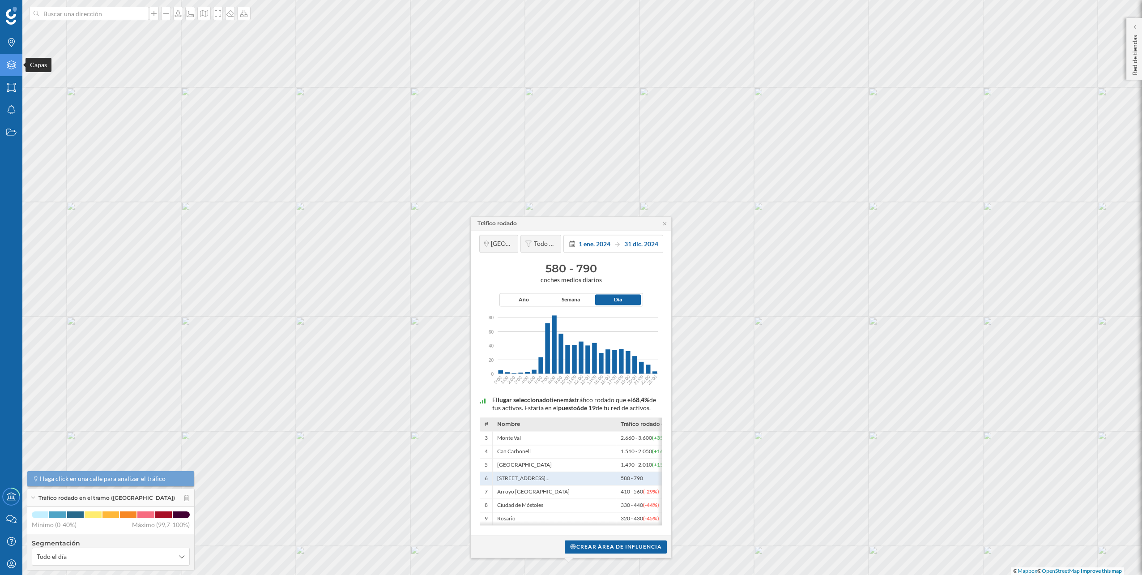
click at [3, 66] on div "Capas" at bounding box center [11, 65] width 22 height 22
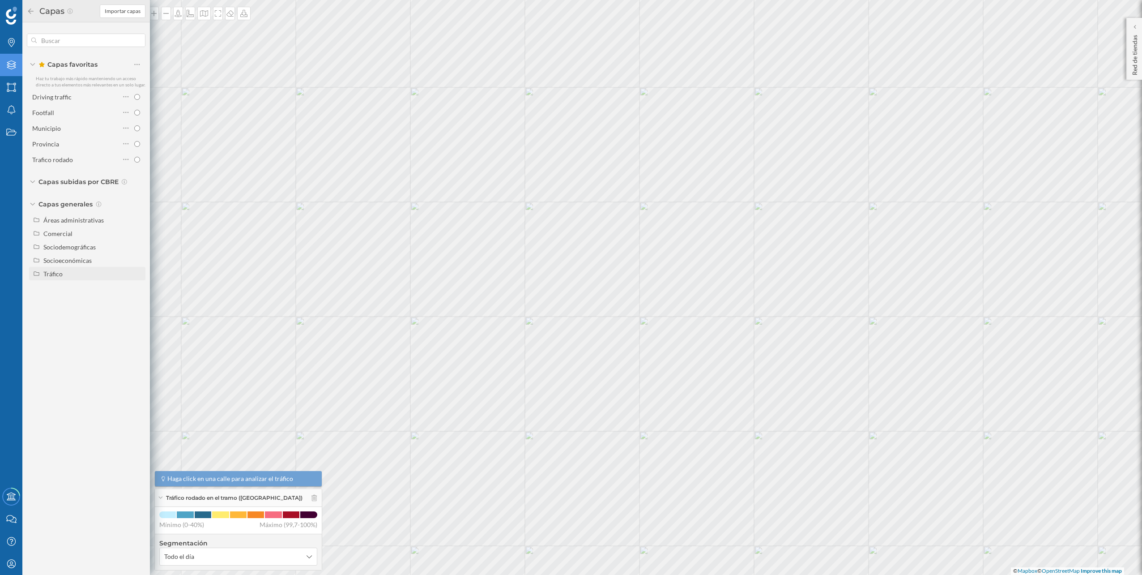
click at [67, 252] on div "Tráfico" at bounding box center [92, 273] width 99 height 9
click at [69, 252] on div "Peatonal" at bounding box center [78, 300] width 62 height 9
click at [137, 252] on input "Peatonal" at bounding box center [140, 301] width 6 height 6
radio input "true"
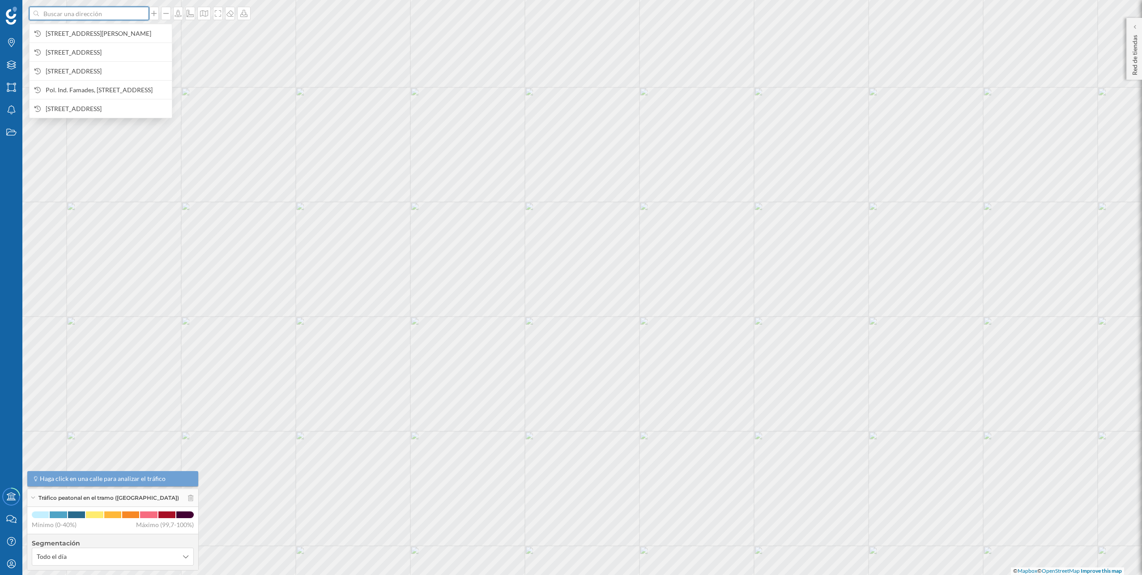
click at [117, 18] on input at bounding box center [89, 13] width 100 height 13
click at [95, 35] on span "Carrer de Laureà Miró, 146, 08950 Esplugues de Llobregat, Barcelona, España" at bounding box center [107, 33] width 122 height 9
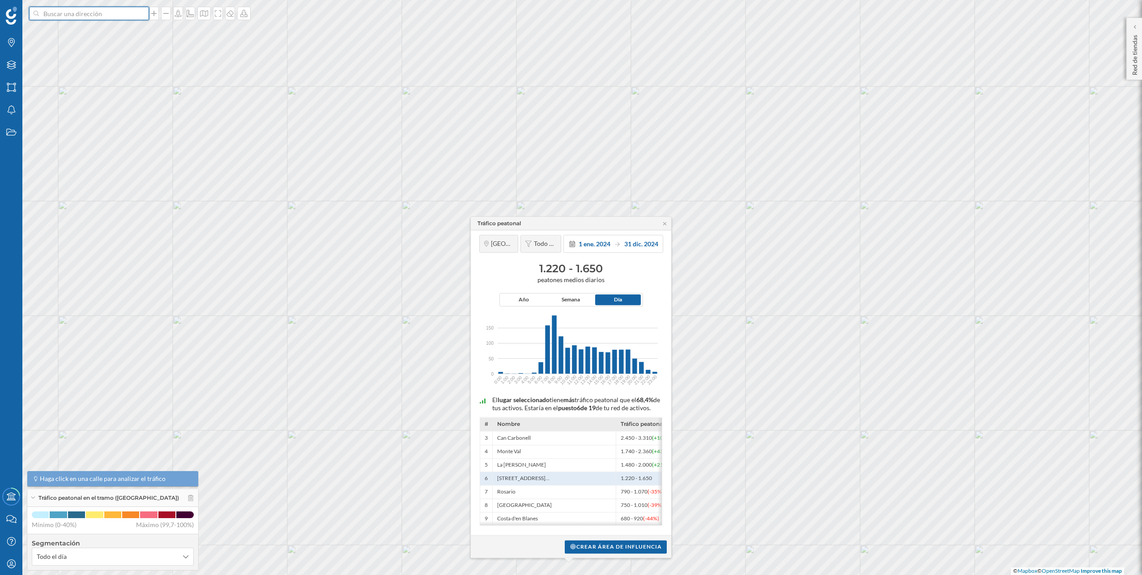
click at [122, 16] on input at bounding box center [89, 13] width 100 height 13
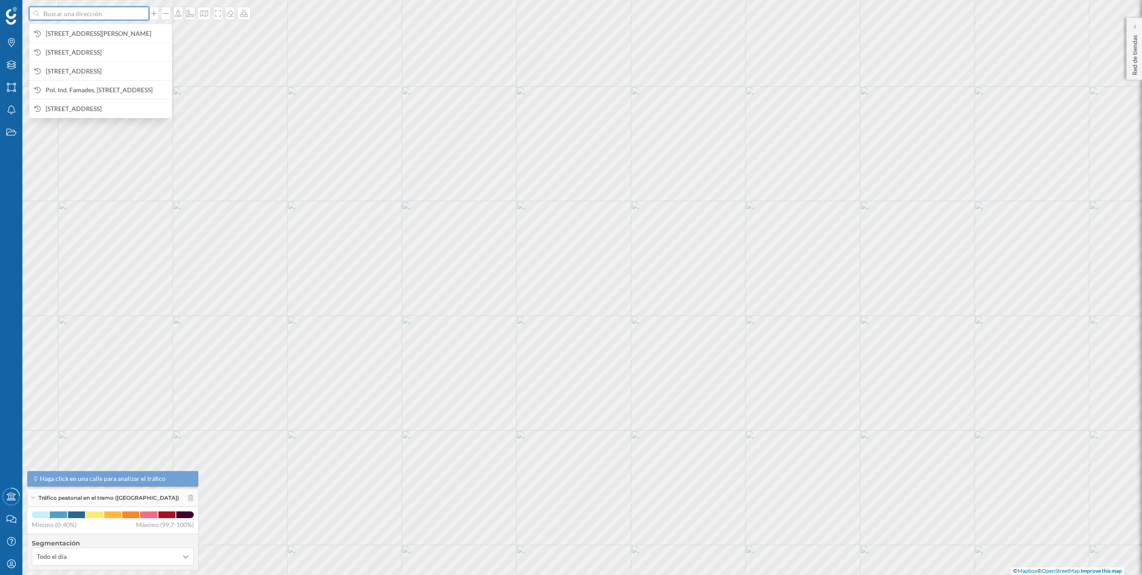
paste input "Centro Comercial Alcampo, C/ De Les Cabasses, 5, 08830"
type input "Centro Comercial Alcampo, C/ De Les Cabasses, 5, 08830"
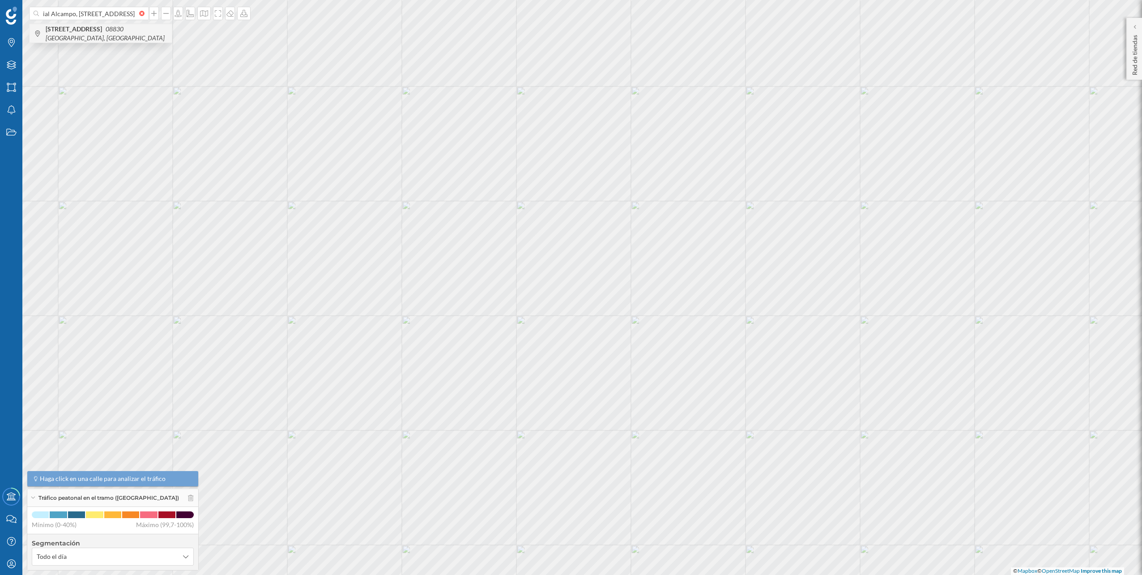
scroll to position [0, 0]
click at [104, 32] on b "Carrer de les Cabasses, 5" at bounding box center [75, 29] width 59 height 8
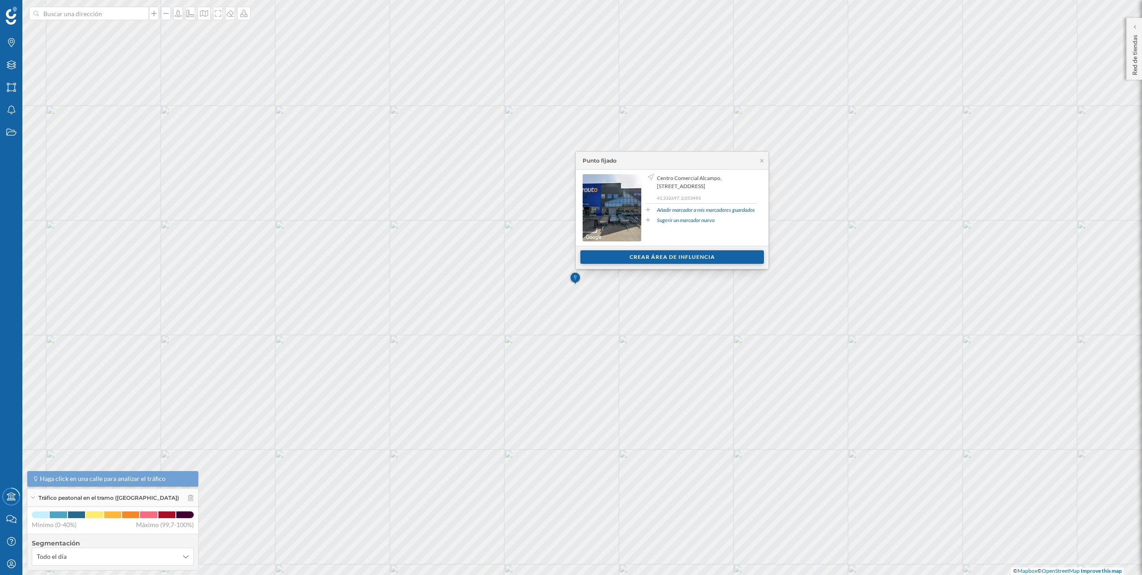
click at [569, 252] on div "Crear área de influencia" at bounding box center [673, 256] width 184 height 13
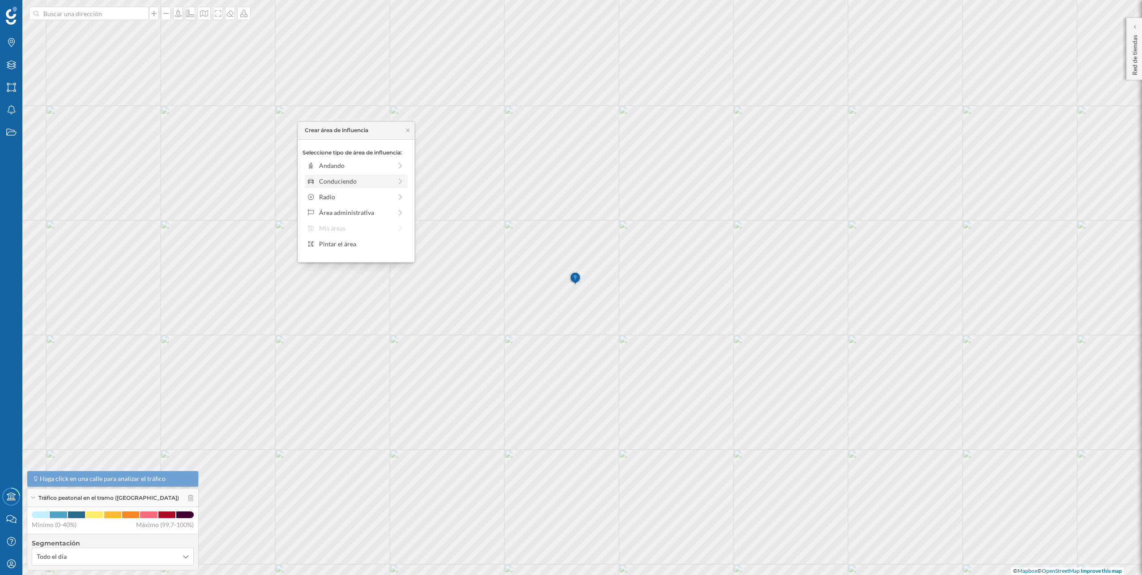
click at [390, 183] on div "Conduciendo" at bounding box center [355, 180] width 73 height 9
click at [325, 175] on div at bounding box center [325, 175] width 1 height 3
click at [354, 244] on div "Crear área de influencia" at bounding box center [356, 244] width 107 height 13
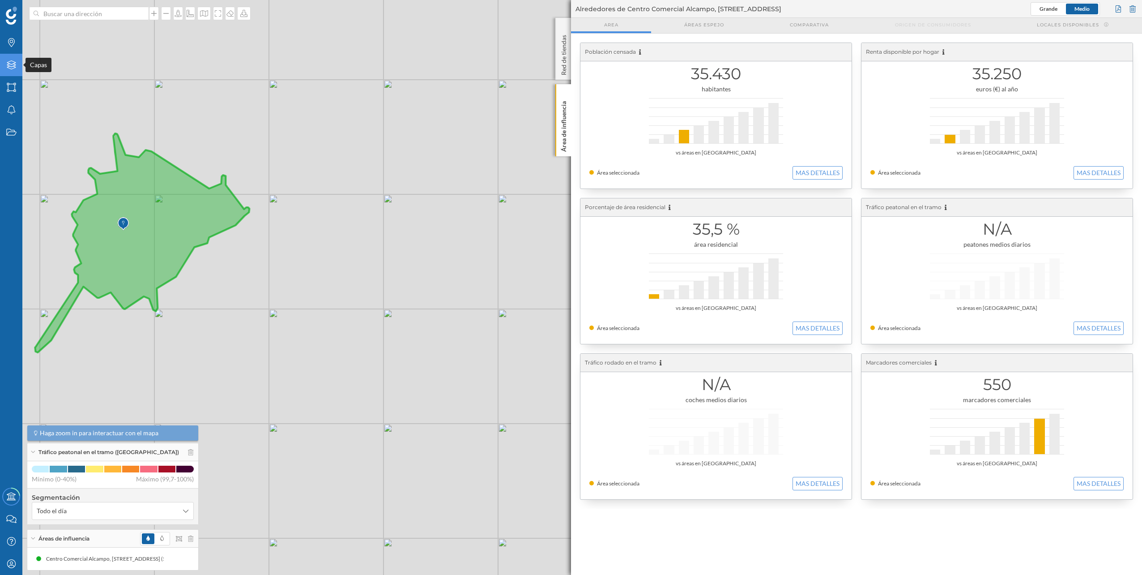
click at [16, 66] on icon "Capas" at bounding box center [11, 64] width 11 height 9
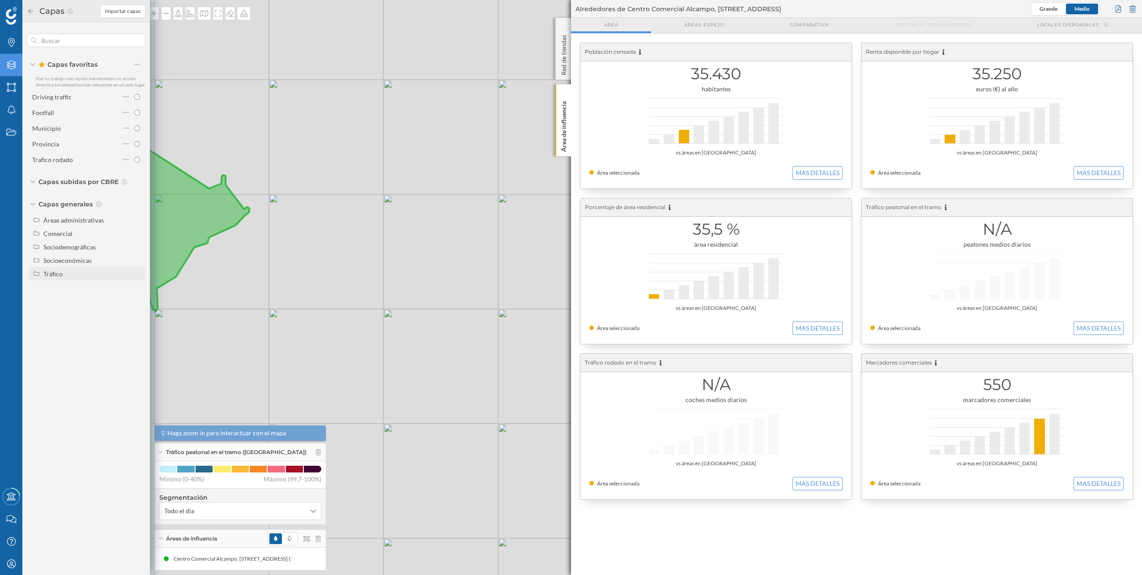
click at [60, 252] on div "Tráfico" at bounding box center [52, 274] width 19 height 8
click at [74, 252] on div "Peatonal" at bounding box center [78, 300] width 62 height 9
click at [137, 252] on input "Peatonal" at bounding box center [140, 301] width 6 height 6
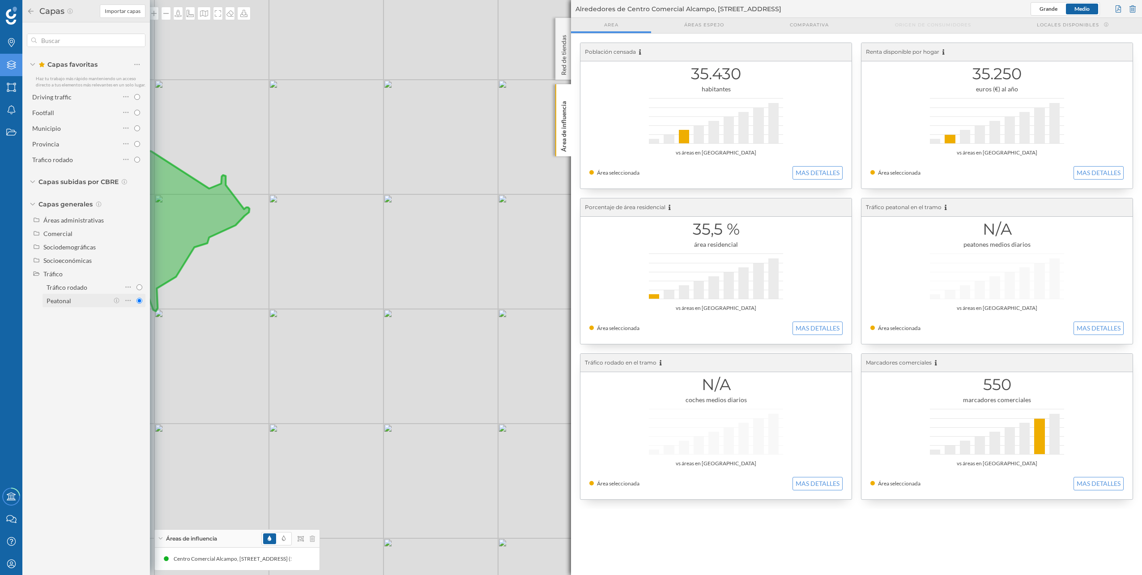
radio input "true"
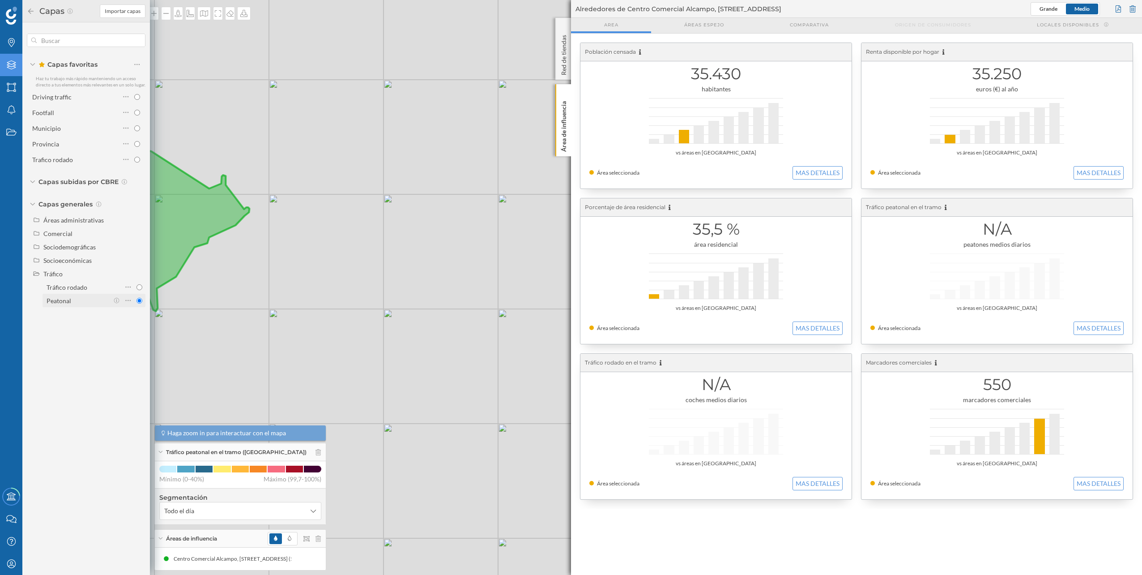
click at [74, 252] on div "Peatonal" at bounding box center [78, 300] width 62 height 9
click at [137, 252] on input "Peatonal" at bounding box center [140, 301] width 6 height 6
click at [155, 163] on icon at bounding box center [142, 242] width 214 height 219
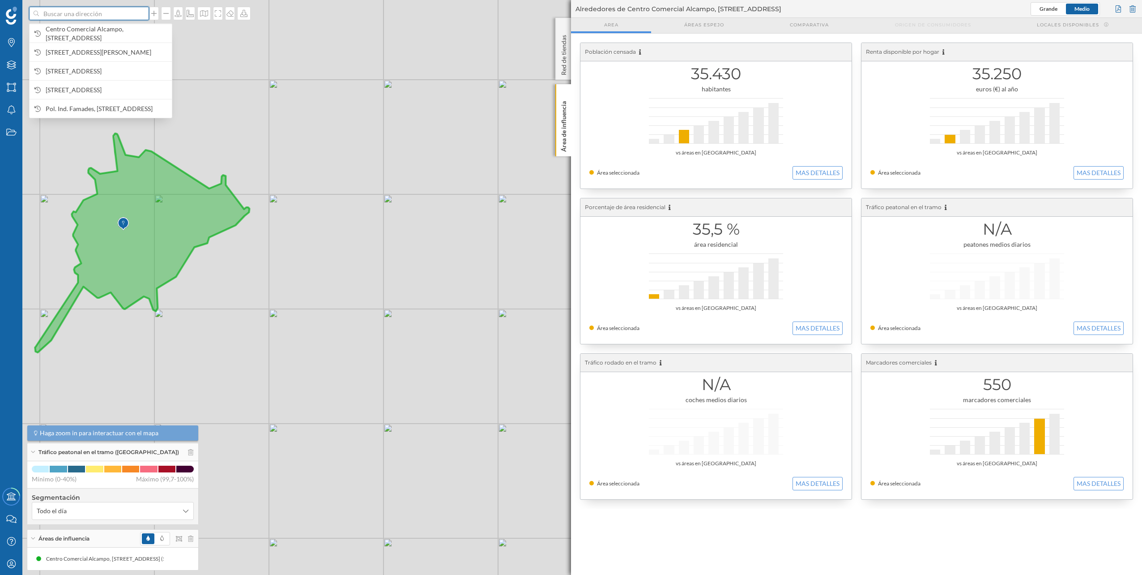
click at [115, 19] on input at bounding box center [89, 13] width 100 height 13
click at [105, 29] on span "Centro Comercial Alcampo, Carrer de les Cabasses, 5, 08830 Sant Boi de Llobrega…" at bounding box center [107, 34] width 122 height 18
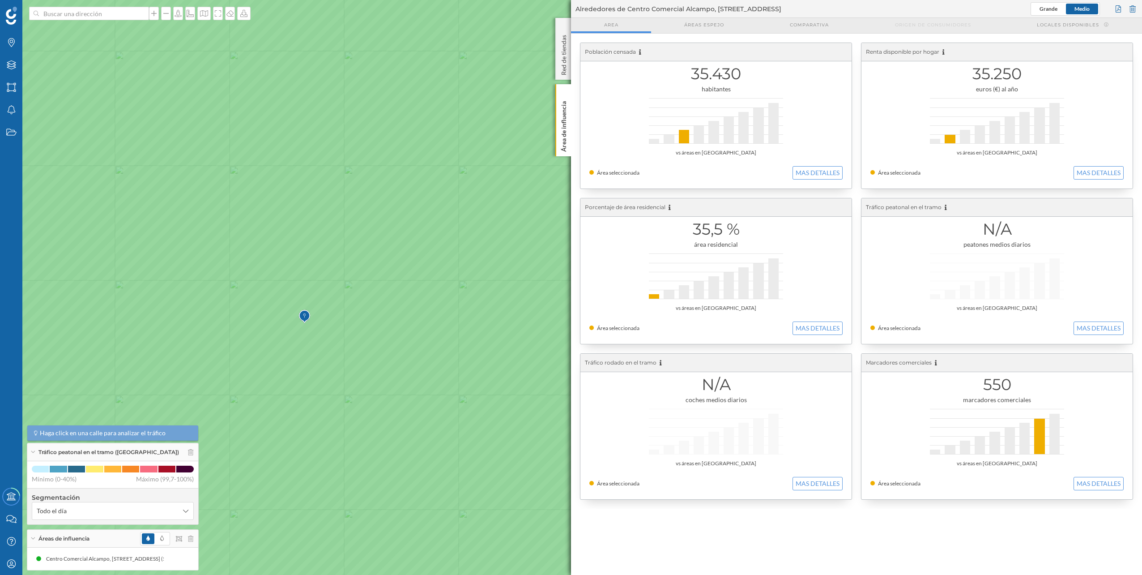
drag, startPoint x: 400, startPoint y: 370, endPoint x: 248, endPoint y: 309, distance: 164.1
click at [248, 252] on icon at bounding box center [437, 231] width 1374 height 693
drag, startPoint x: 416, startPoint y: 390, endPoint x: 319, endPoint y: 352, distance: 103.9
click at [319, 252] on icon at bounding box center [512, 266] width 1374 height 693
click at [266, 274] on icon at bounding box center [571, 287] width 1374 height 693
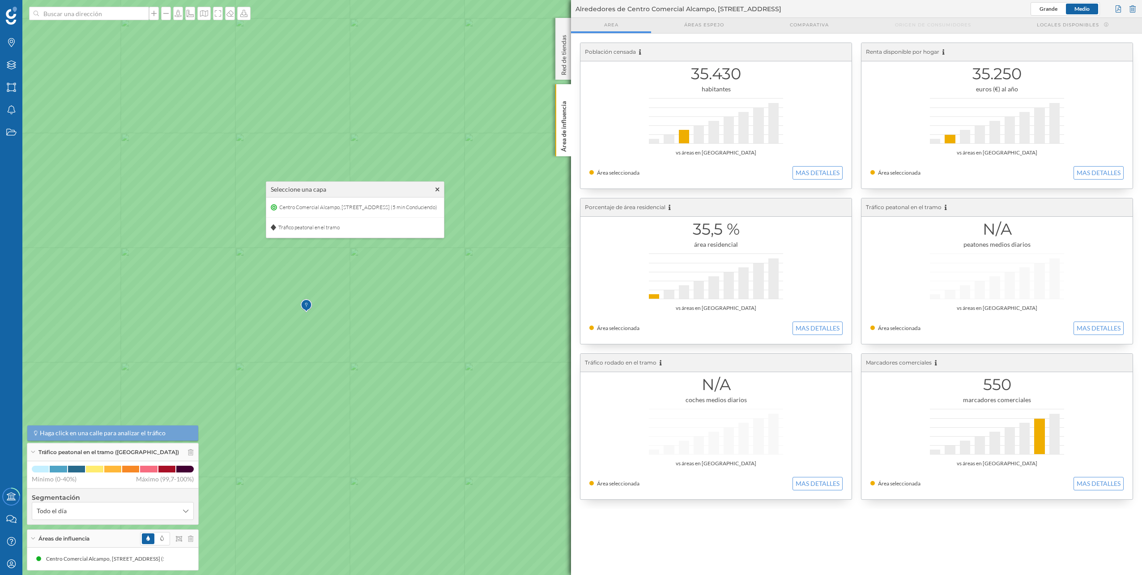
click at [266, 275] on icon at bounding box center [571, 287] width 1374 height 693
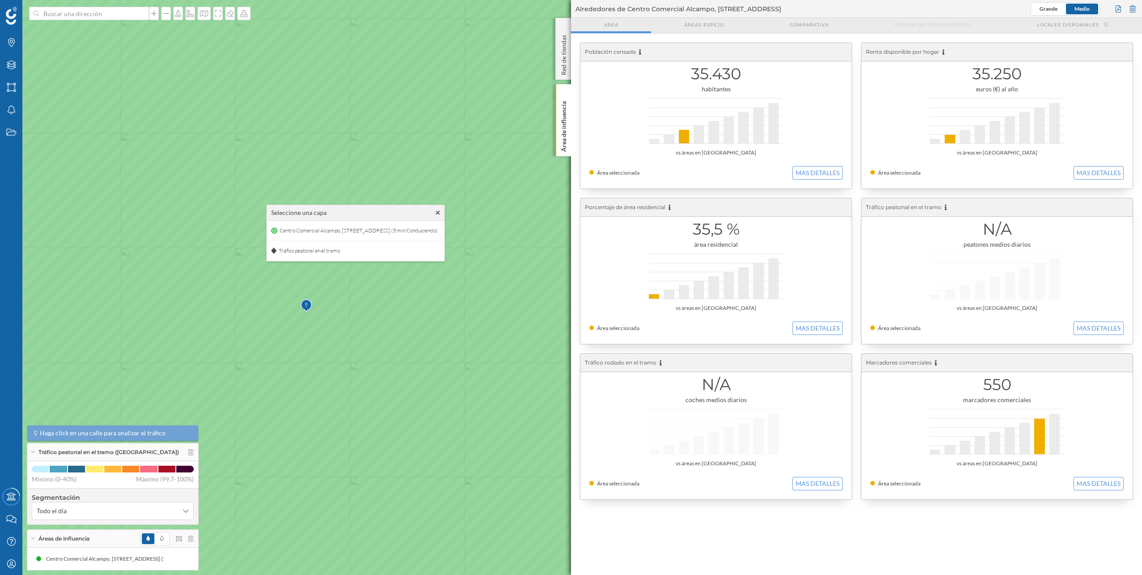
click at [266, 275] on icon at bounding box center [571, 287] width 1374 height 693
click at [1132, 9] on div at bounding box center [1133, 8] width 10 height 13
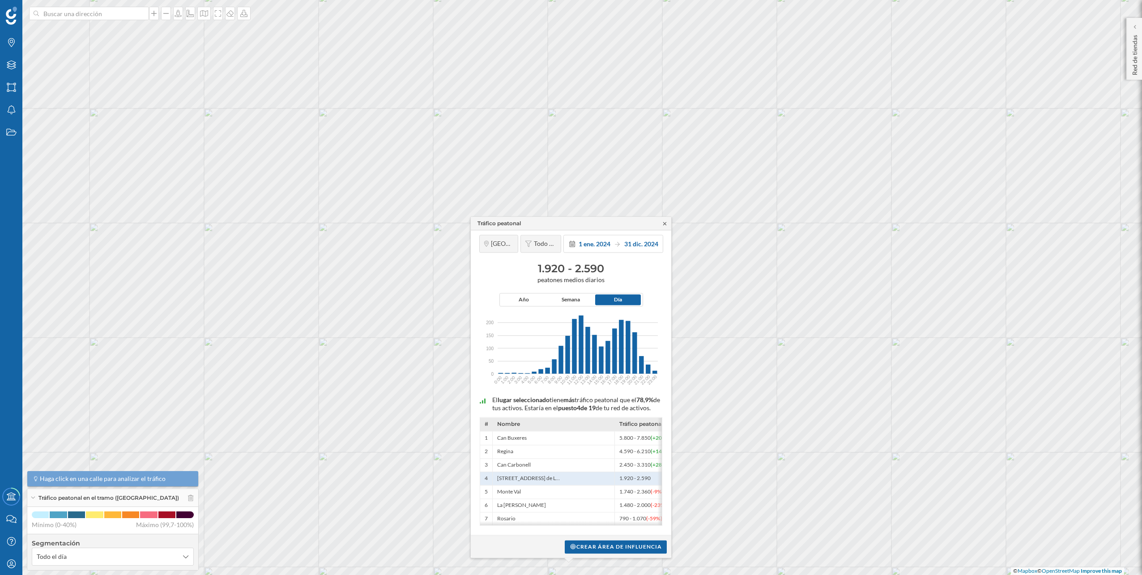
click at [665, 221] on icon at bounding box center [665, 223] width 7 height 5
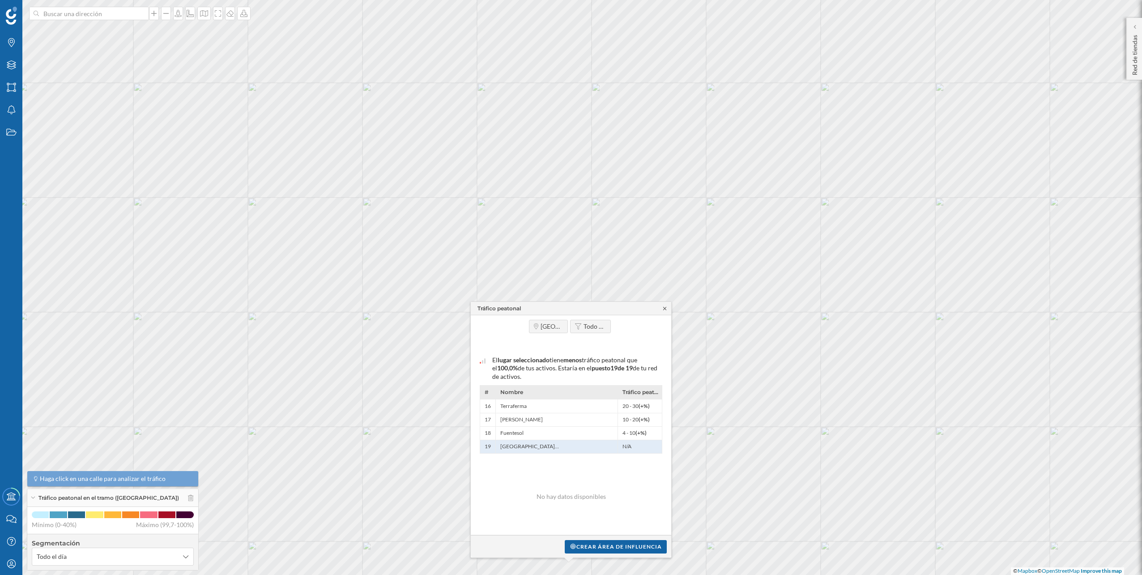
click at [665, 310] on icon at bounding box center [665, 308] width 7 height 5
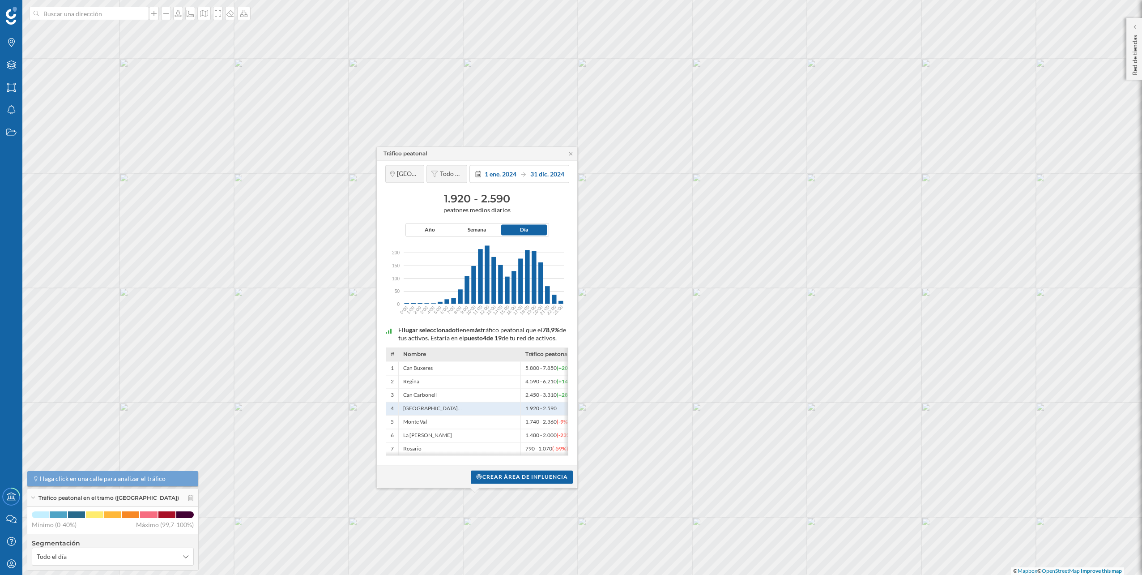
click at [574, 147] on div "Tráfico peatonal" at bounding box center [477, 153] width 201 height 13
click at [568, 151] on icon at bounding box center [571, 153] width 7 height 5
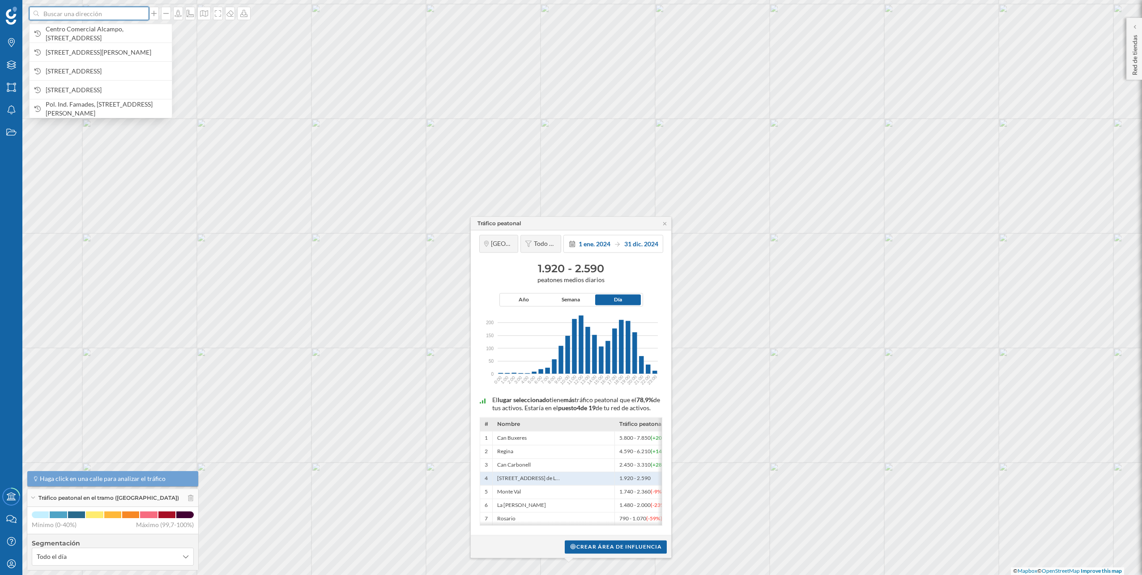
click at [110, 18] on input at bounding box center [89, 13] width 100 height 13
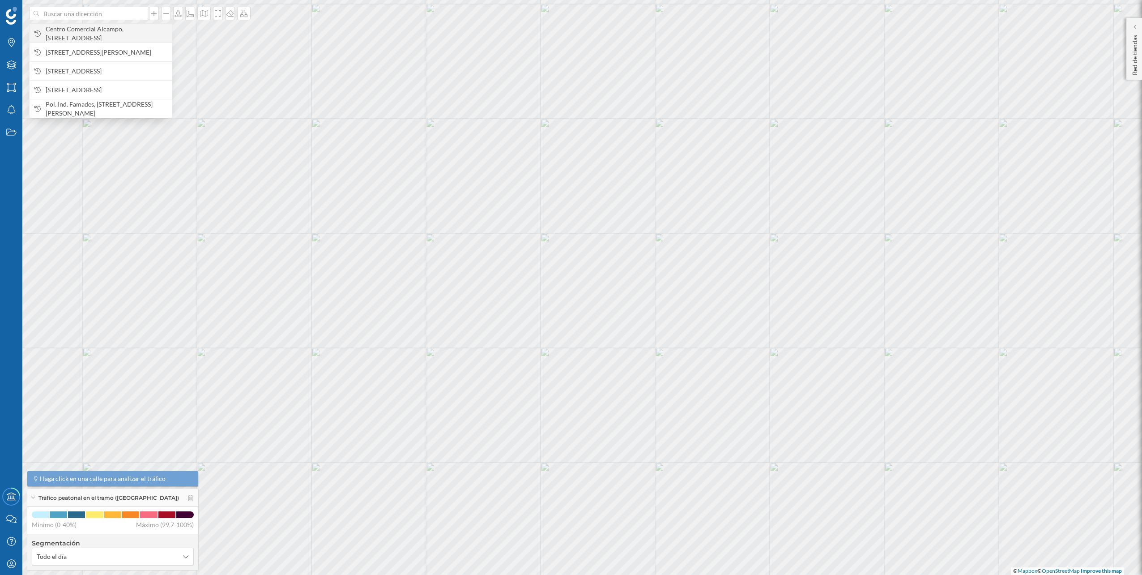
click at [110, 28] on span "Centro Comercial Alcampo, [STREET_ADDRESS]" at bounding box center [107, 34] width 122 height 18
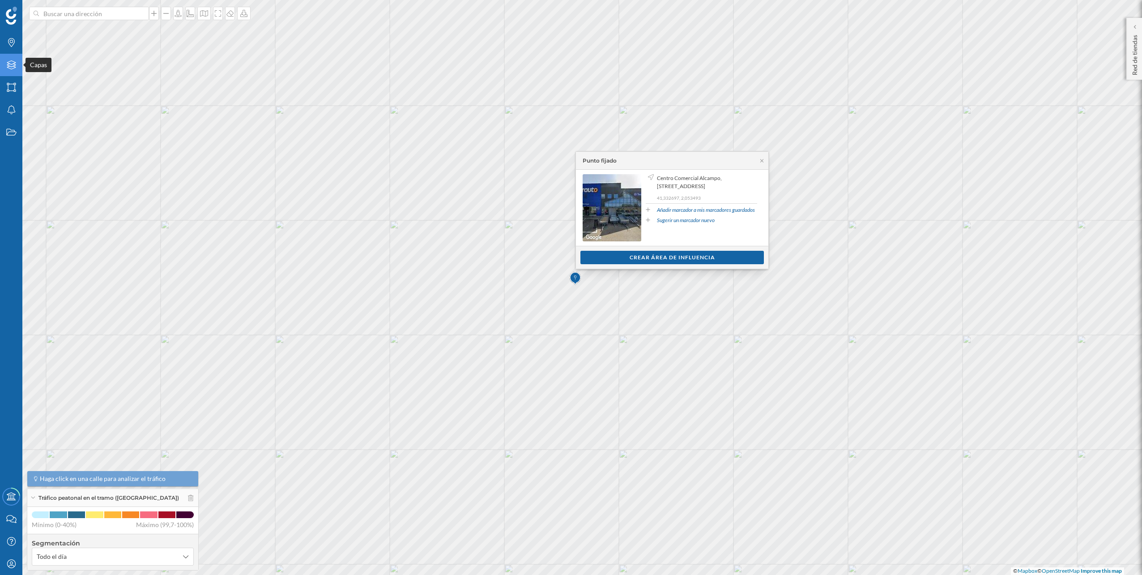
drag, startPoint x: 16, startPoint y: 76, endPoint x: 13, endPoint y: 64, distance: 12.4
click at [13, 64] on div "Marcas Capas Áreas Notificaciones Estados" at bounding box center [11, 87] width 22 height 112
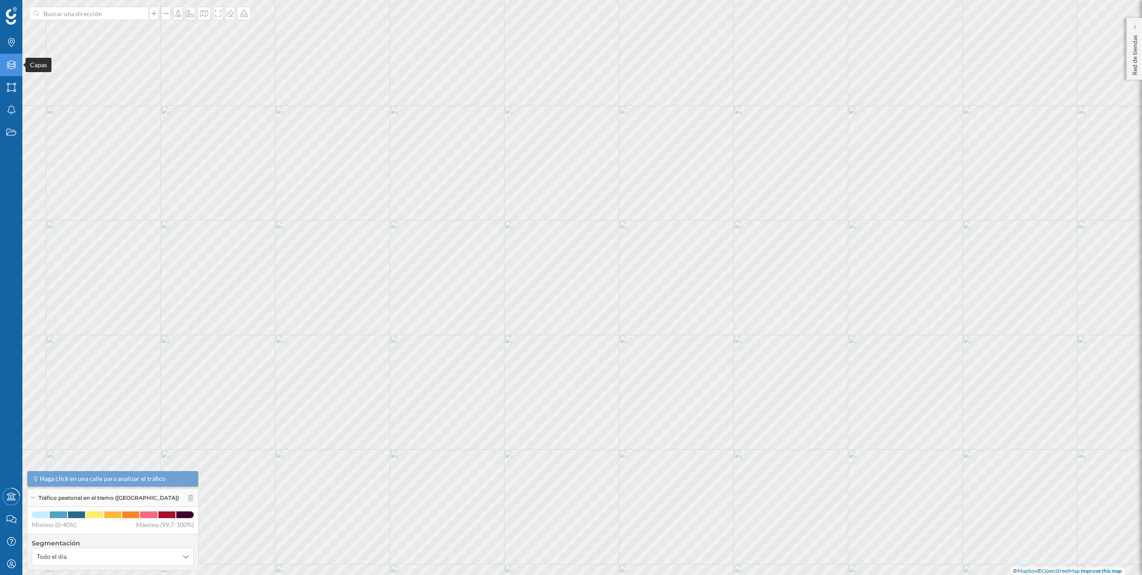
click at [13, 64] on icon at bounding box center [11, 64] width 9 height 9
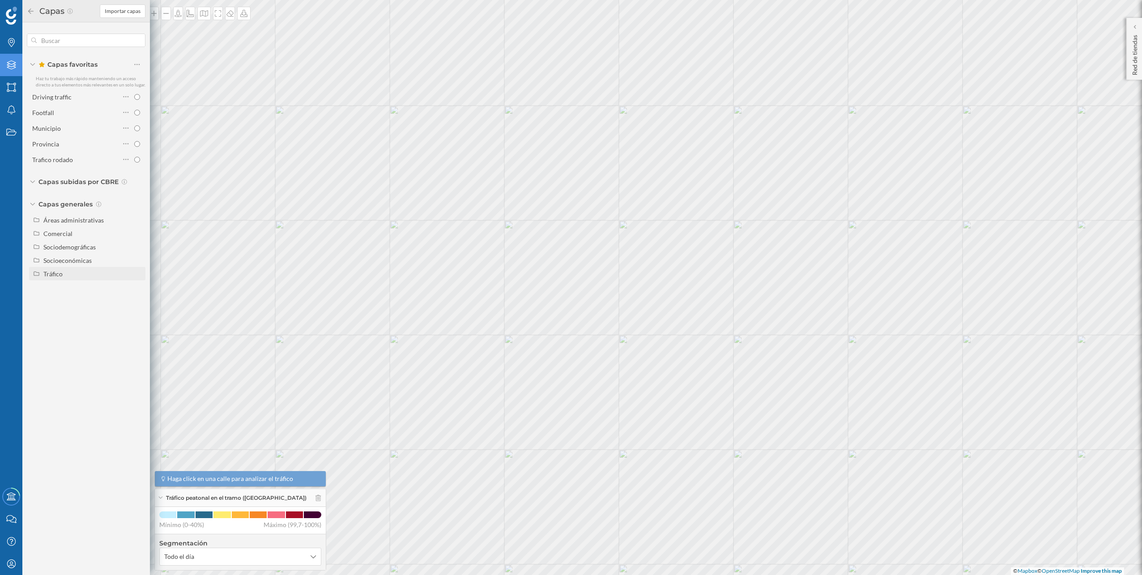
click at [77, 278] on div "Tráfico" at bounding box center [92, 273] width 99 height 9
click at [73, 289] on div "Tráfico rodado" at bounding box center [67, 287] width 41 height 8
click at [137, 289] on input "Tráfico rodado" at bounding box center [140, 287] width 6 height 6
radio input "true"
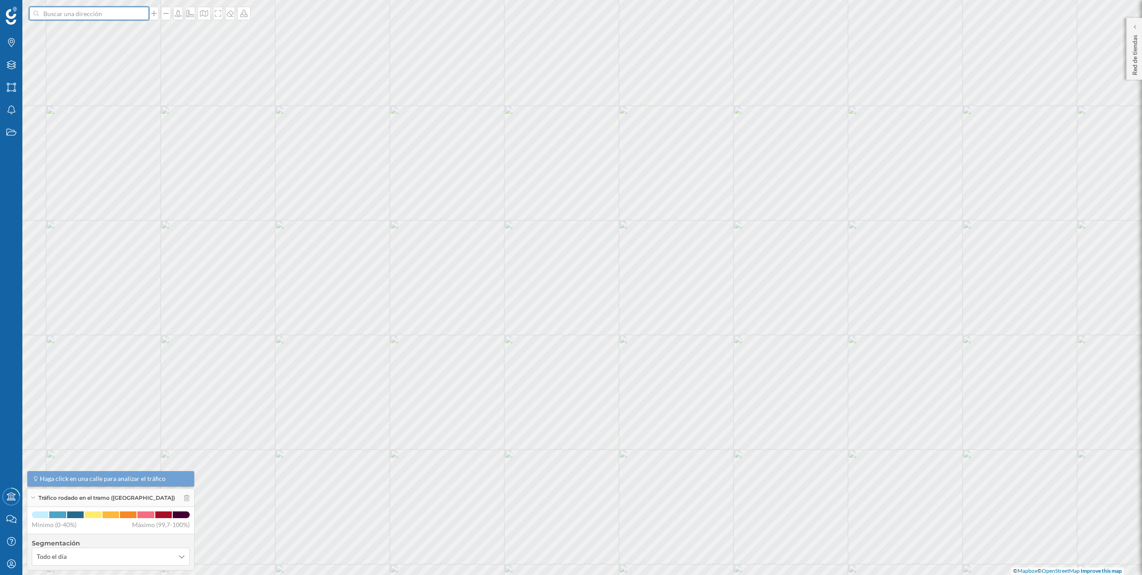
click at [122, 17] on input at bounding box center [89, 13] width 100 height 13
click at [103, 33] on span "Centro Comercial Alcampo, [STREET_ADDRESS]" at bounding box center [107, 34] width 122 height 18
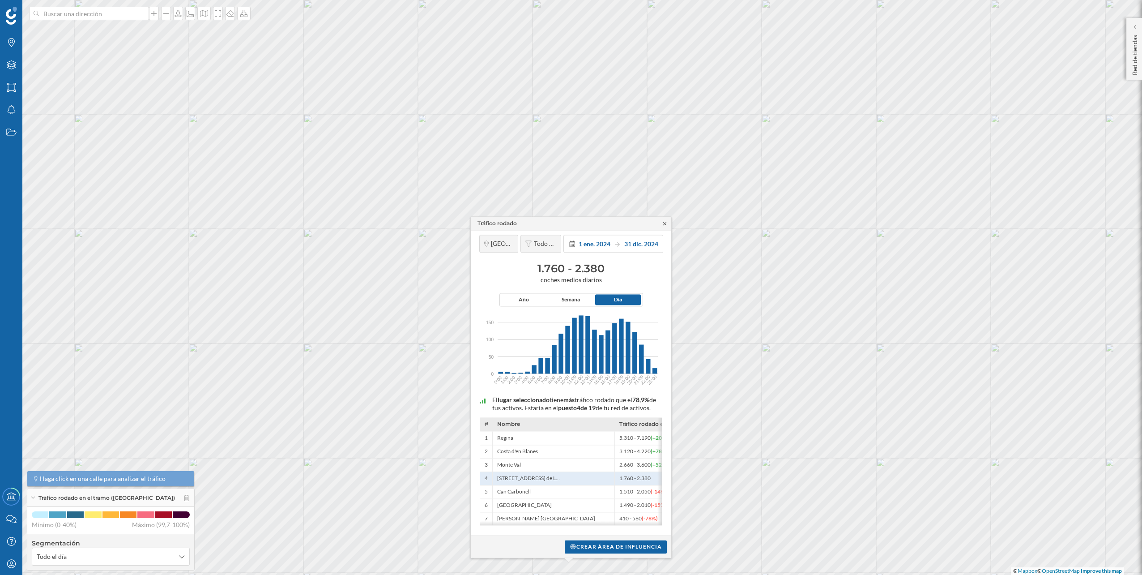
click at [666, 222] on icon at bounding box center [664, 223] width 3 height 3
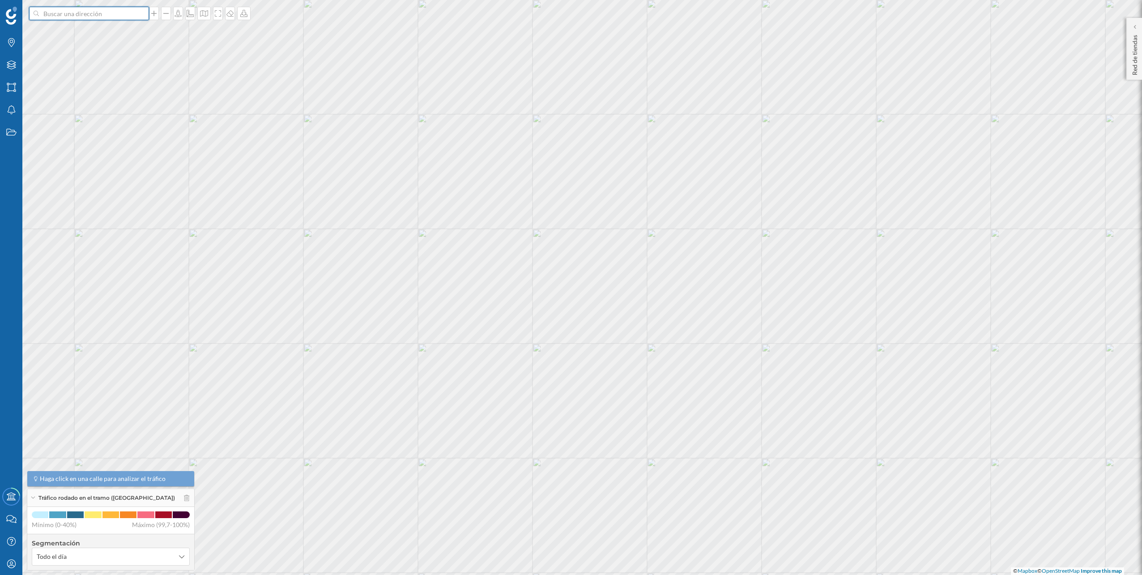
click at [126, 8] on input at bounding box center [89, 13] width 100 height 13
paste input "Laurea Miro 146, 08950 Esplugues De Llobregat"
type input "Laurea Miro 146, 08950 Esplugues De Llobregat"
click at [103, 27] on b "Carrer de Laureà Miró, 146" at bounding box center [100, 29] width 109 height 8
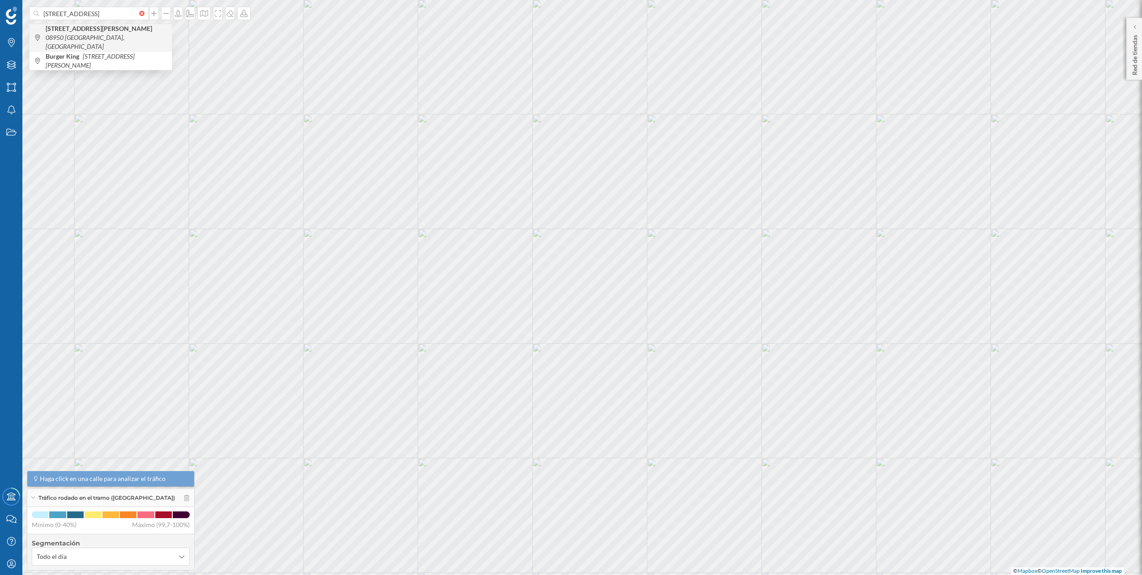
scroll to position [0, 0]
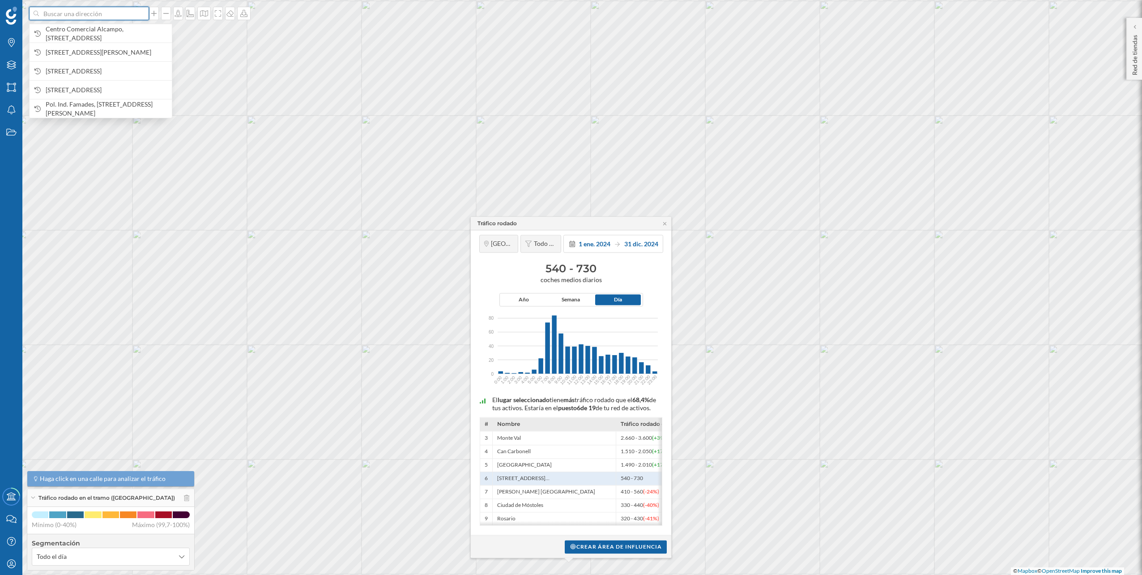
click at [118, 16] on input at bounding box center [89, 13] width 100 height 13
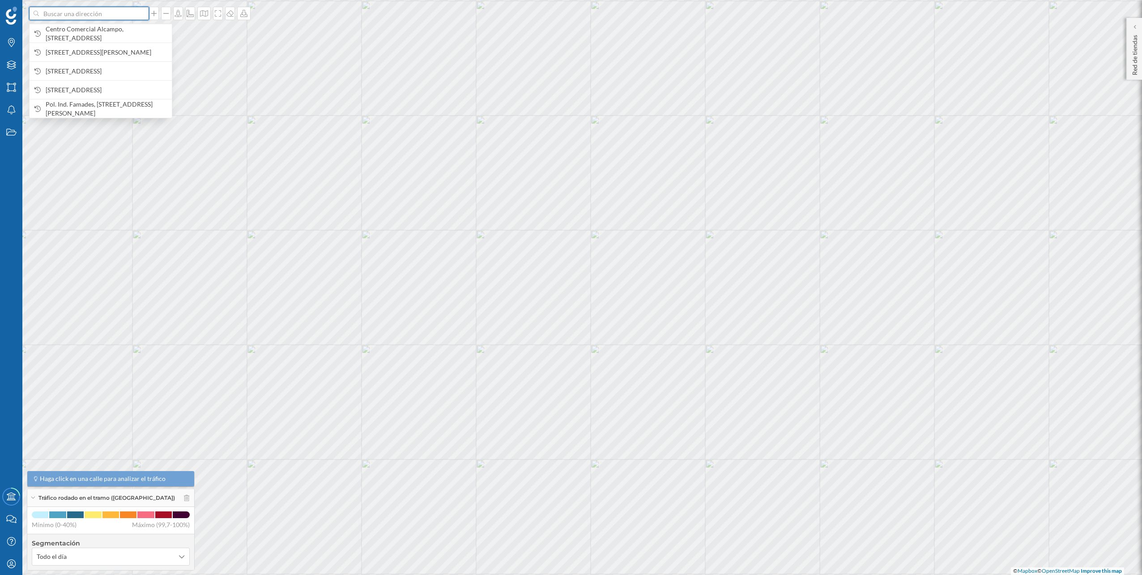
paste input "Autovia de Castelldefels, 5, C.C. Carrefour, 08820 El Prat de Llobregat, Barcel…"
type input "Autovia de Castelldefels, 5, C.C. Carrefour, 08820 El Prat de Llobregat, Barcel…"
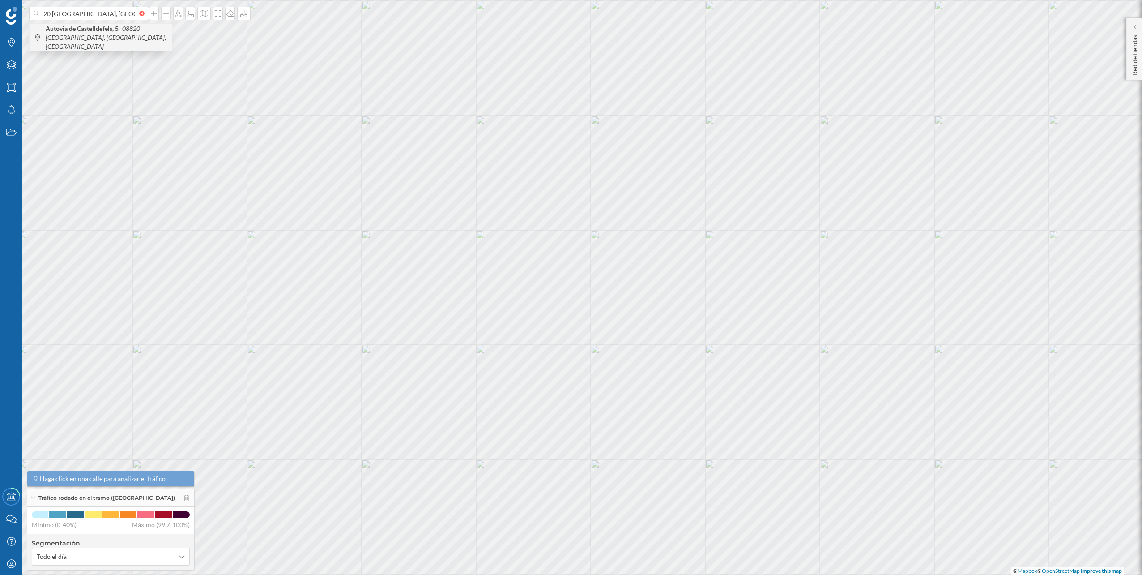
scroll to position [0, 0]
click at [110, 30] on b "Autovia de Castelldefels, 5" at bounding box center [83, 29] width 75 height 8
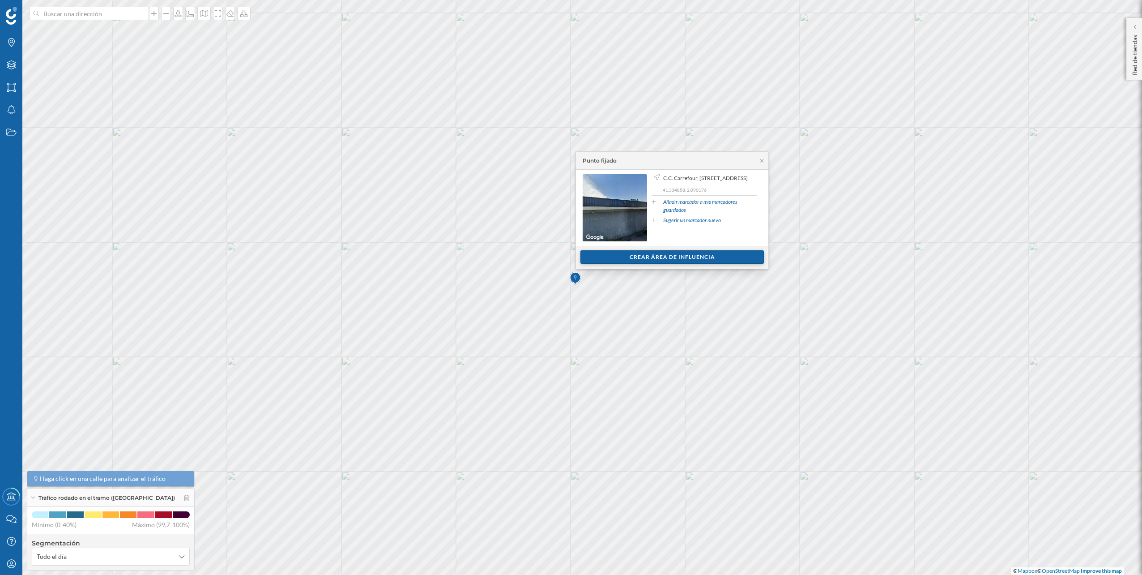
click at [654, 259] on div "Crear área de influencia" at bounding box center [673, 256] width 184 height 13
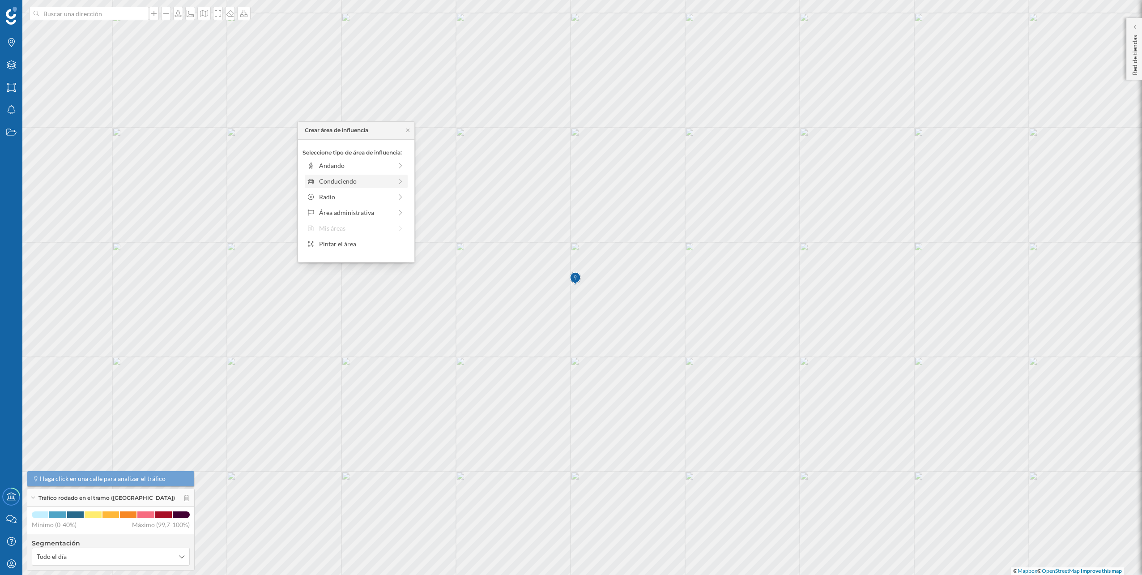
click at [377, 187] on div "Conduciendo" at bounding box center [356, 181] width 103 height 13
click at [325, 178] on div "0 min. 3 min. 5 min. 7 min. 10 min. 12 min. 15 min. 20 min. 30 min. 45 min. 50 …" at bounding box center [356, 178] width 99 height 2
click at [353, 244] on div "Crear área de influencia" at bounding box center [356, 244] width 107 height 13
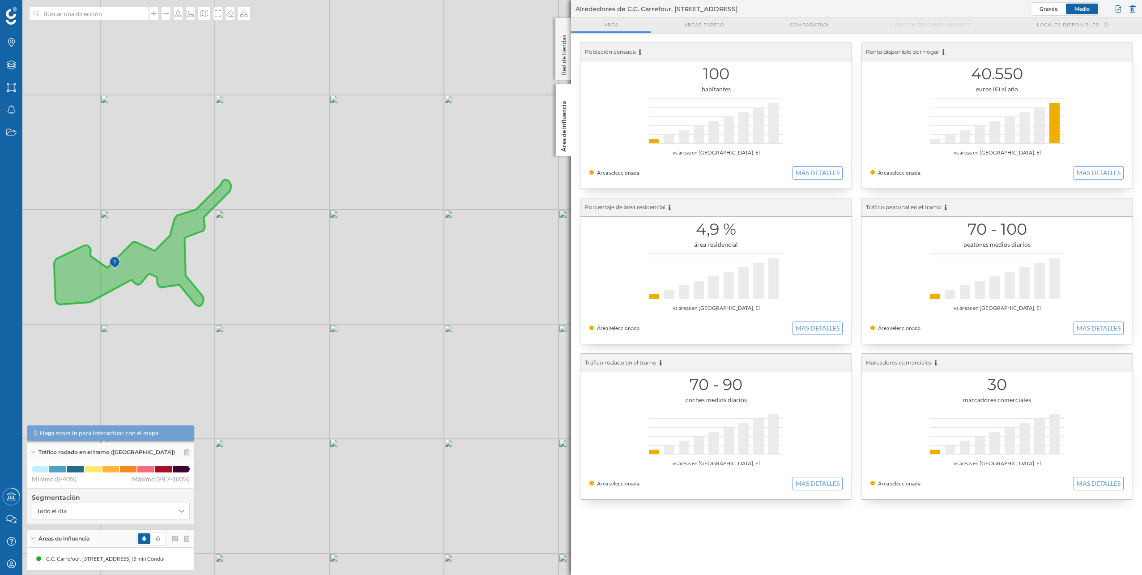
click at [402, 156] on div "© Mapbox © OpenStreetMap Improve this map" at bounding box center [571, 287] width 1142 height 575
click at [109, 16] on input at bounding box center [89, 13] width 100 height 13
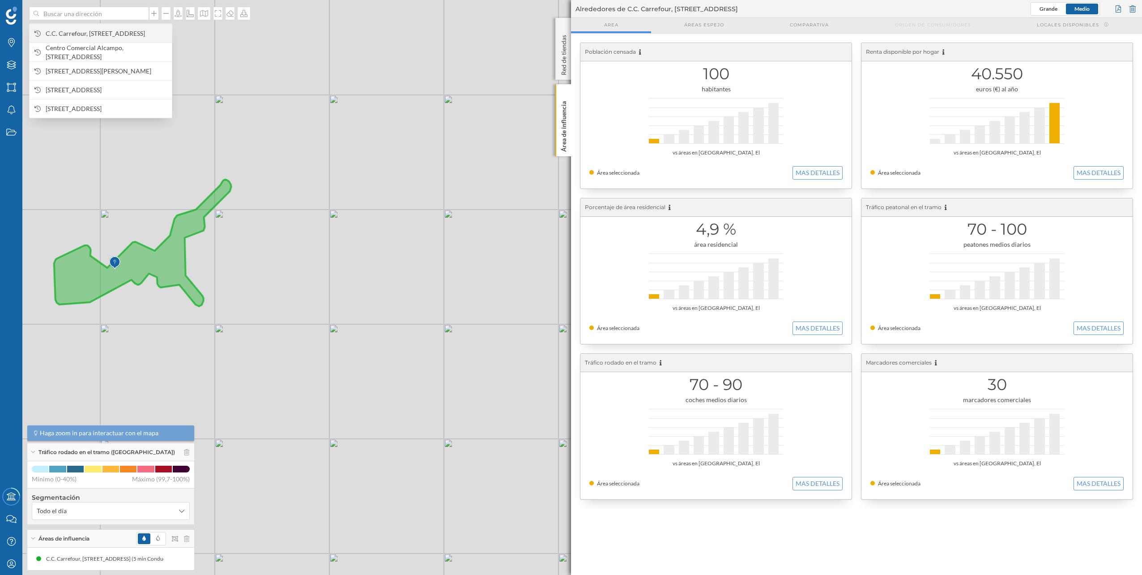
click at [98, 29] on span "C.C. Carrefour, [STREET_ADDRESS]" at bounding box center [107, 33] width 122 height 9
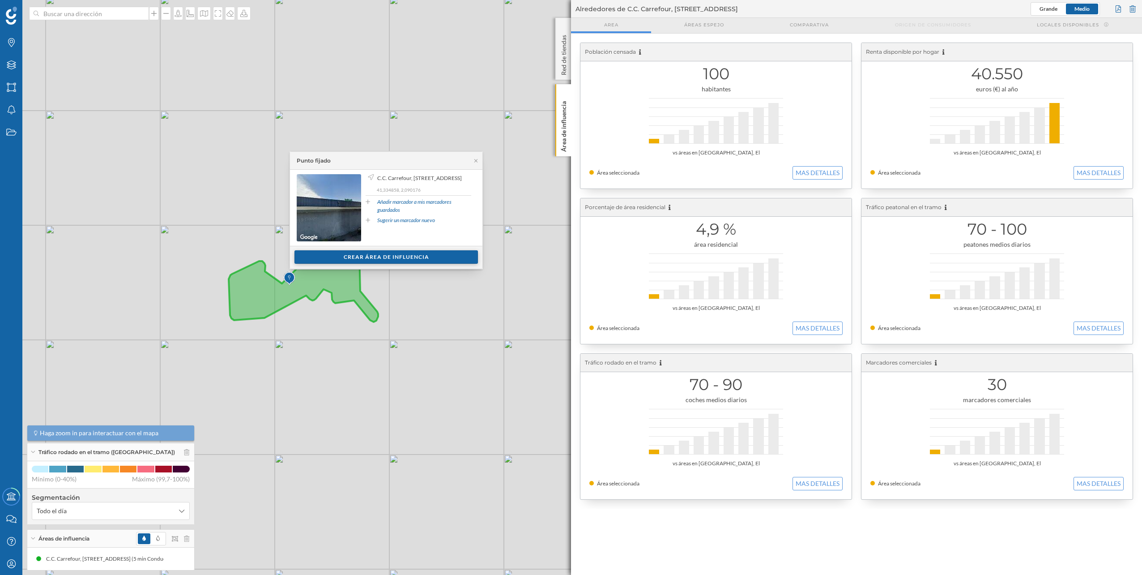
click at [412, 256] on div "Crear área de influencia" at bounding box center [387, 256] width 184 height 13
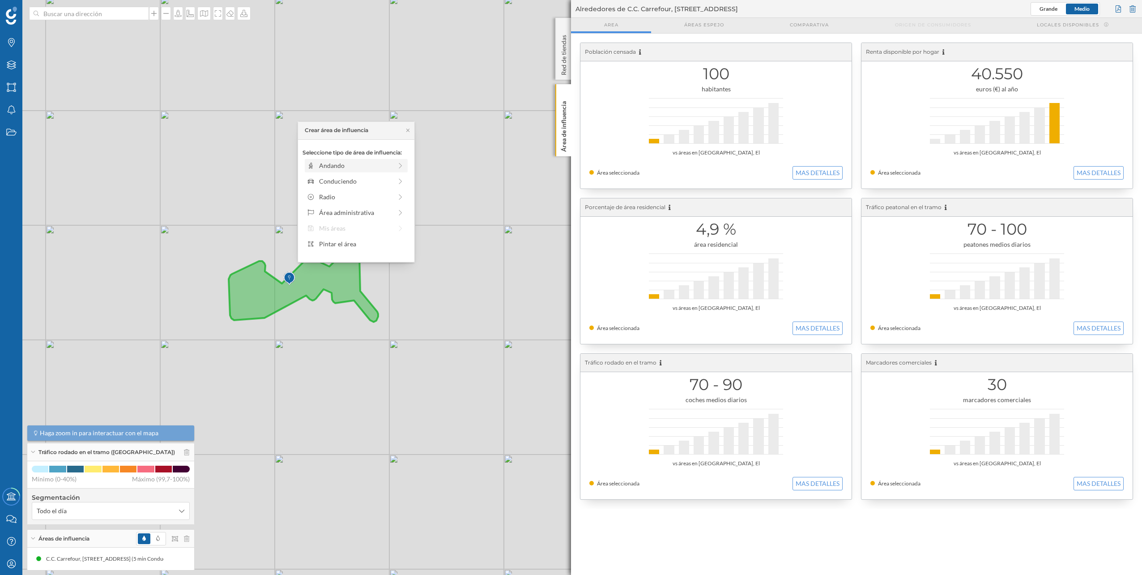
click at [365, 167] on div "Andando" at bounding box center [355, 165] width 73 height 9
click at [409, 128] on icon at bounding box center [408, 130] width 7 height 5
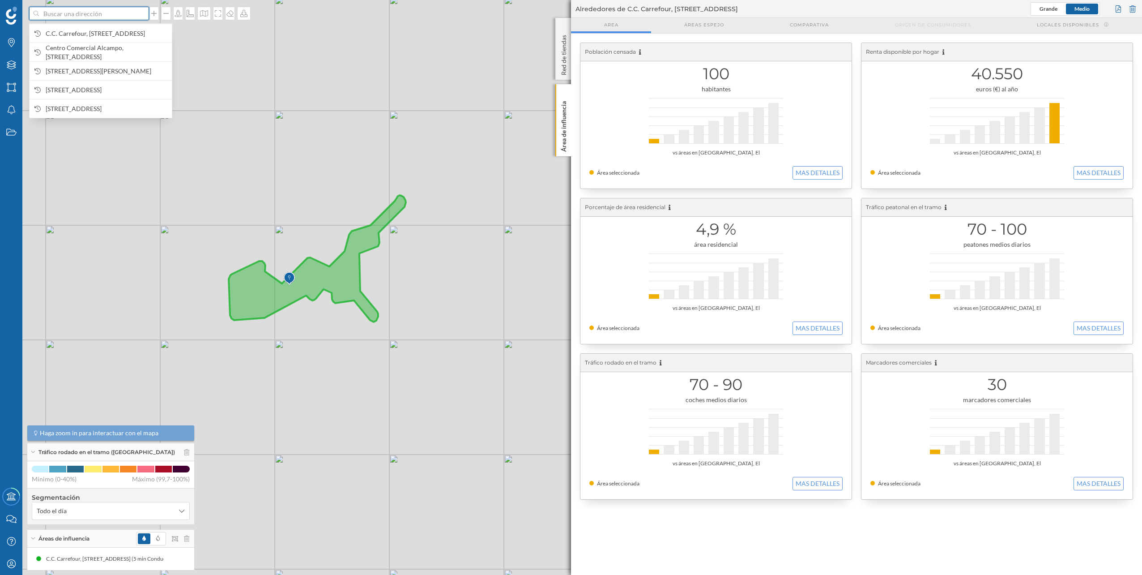
click at [84, 14] on input at bounding box center [89, 13] width 100 height 13
click at [83, 29] on span "C.C. Carrefour, [STREET_ADDRESS]" at bounding box center [107, 33] width 122 height 9
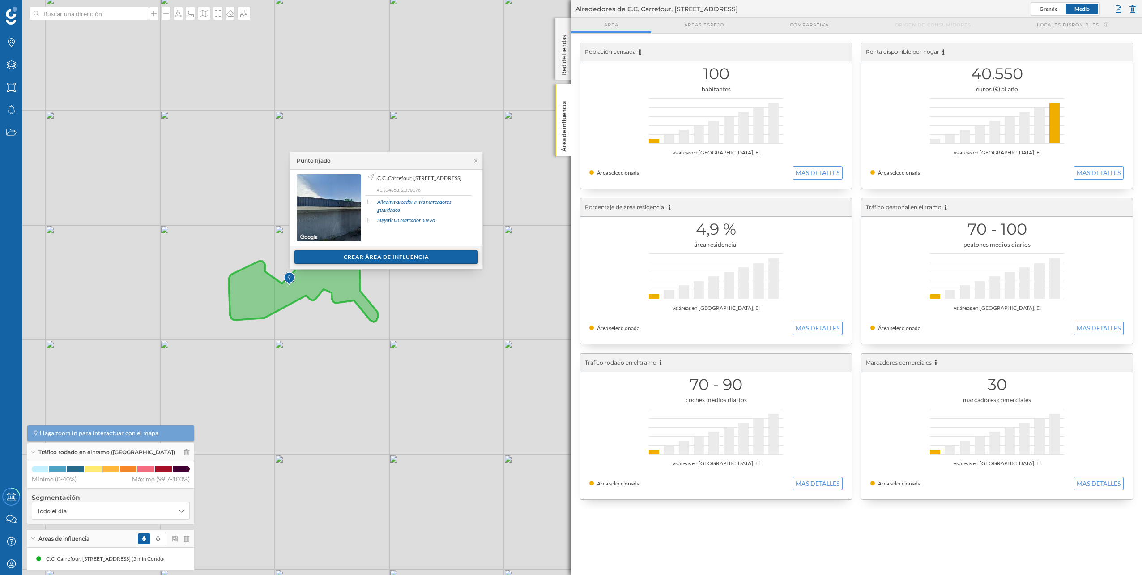
click at [397, 254] on div "Crear área de influencia" at bounding box center [387, 256] width 184 height 13
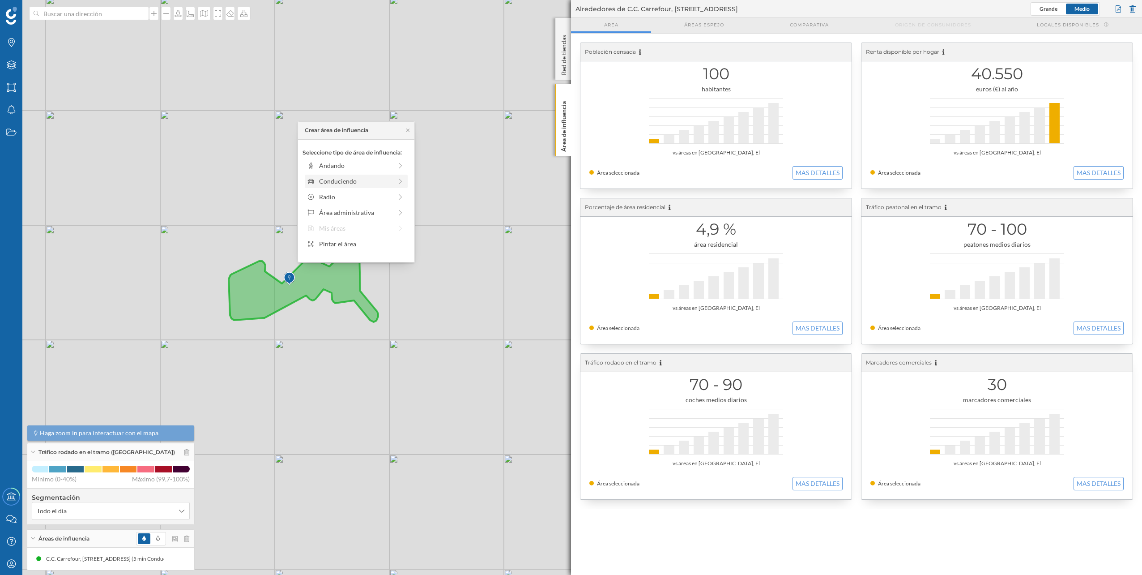
click at [361, 184] on div "Conduciendo" at bounding box center [355, 180] width 73 height 9
click at [325, 173] on div "0 min. 3 min. 5 min. 7 min. 10 min. 12 min. 15 min. 20 min. 30 min. 45 min. 50 …" at bounding box center [356, 177] width 99 height 11
click at [378, 244] on div "Crear área de influencia" at bounding box center [356, 244] width 107 height 13
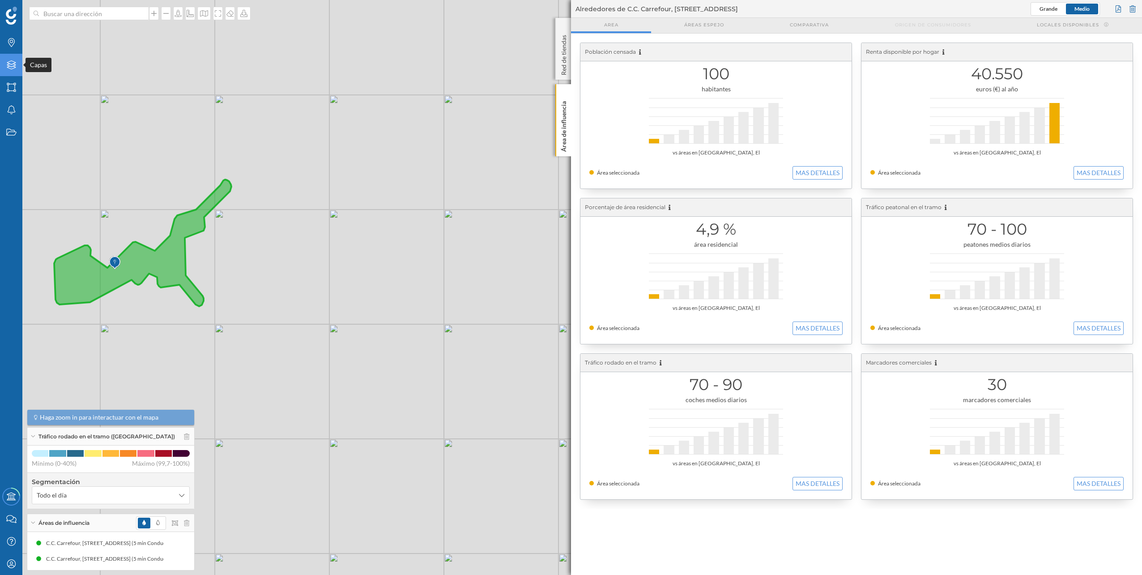
click at [13, 67] on icon "Capas" at bounding box center [11, 64] width 11 height 9
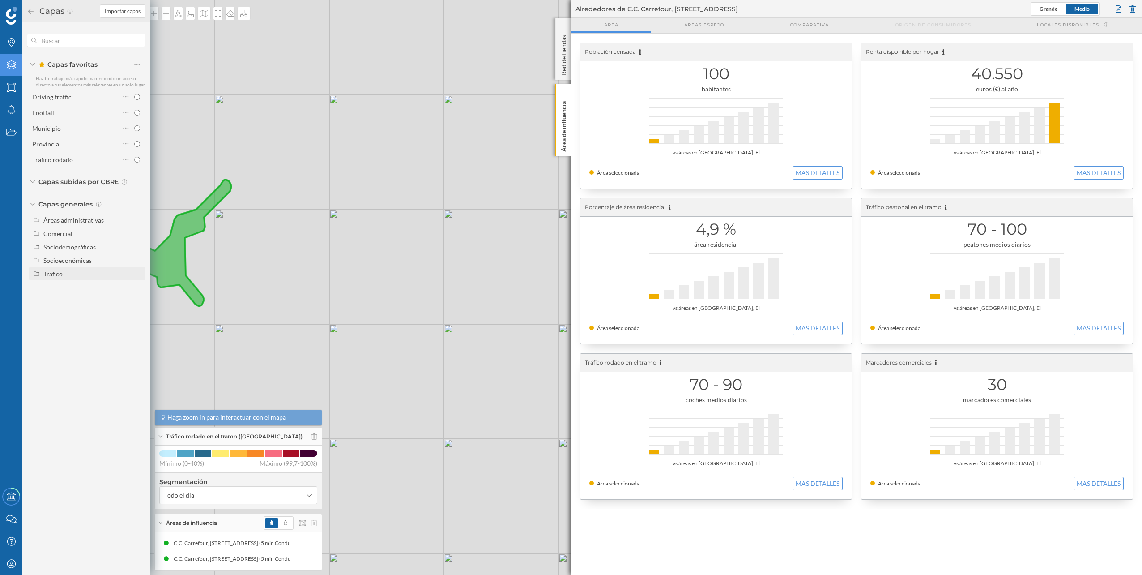
click at [69, 269] on div "Tráfico" at bounding box center [92, 273] width 99 height 9
click at [77, 297] on div "Peatonal" at bounding box center [78, 300] width 62 height 9
click at [137, 298] on input "Peatonal" at bounding box center [140, 301] width 6 height 6
radio input "true"
click at [235, 254] on div "© Mapbox © OpenStreetMap Improve this map" at bounding box center [571, 287] width 1142 height 575
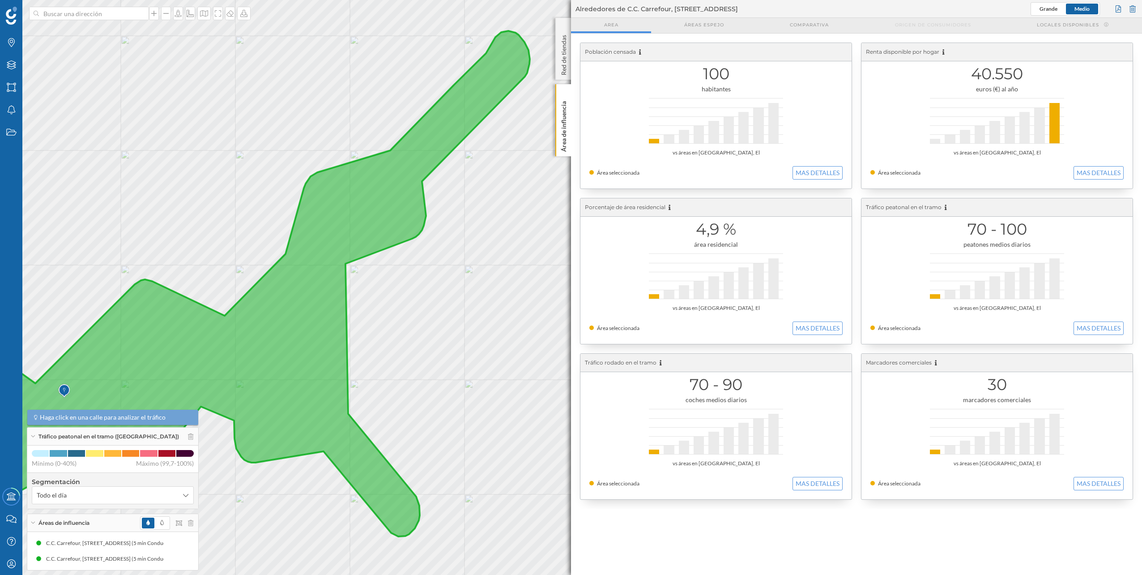
click at [62, 387] on img at bounding box center [64, 391] width 11 height 18
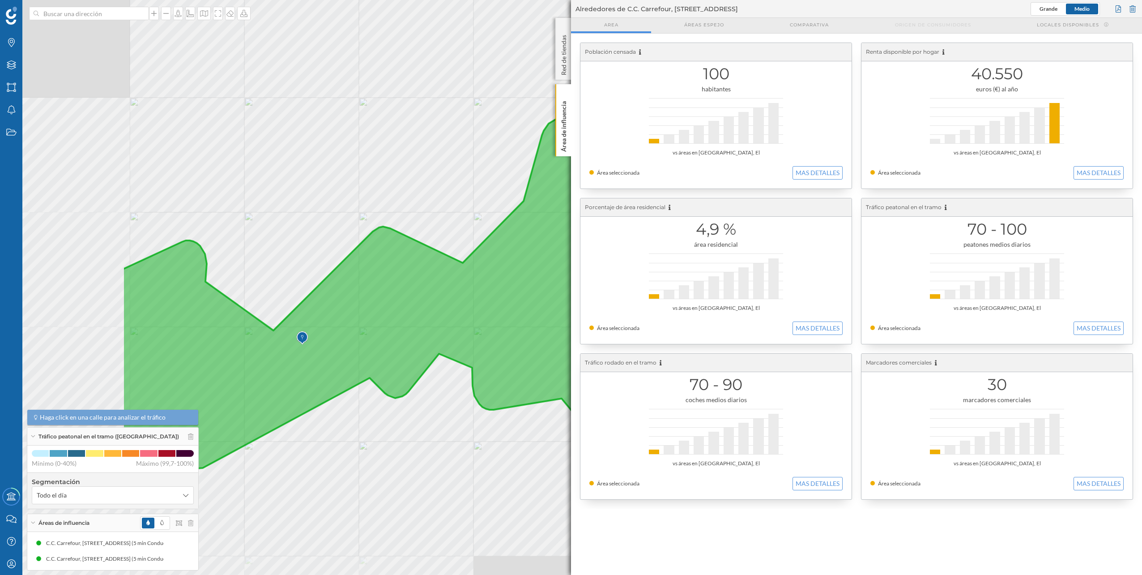
drag, startPoint x: 90, startPoint y: 382, endPoint x: 329, endPoint y: 329, distance: 245.0
click at [329, 329] on icon at bounding box center [445, 230] width 646 height 505
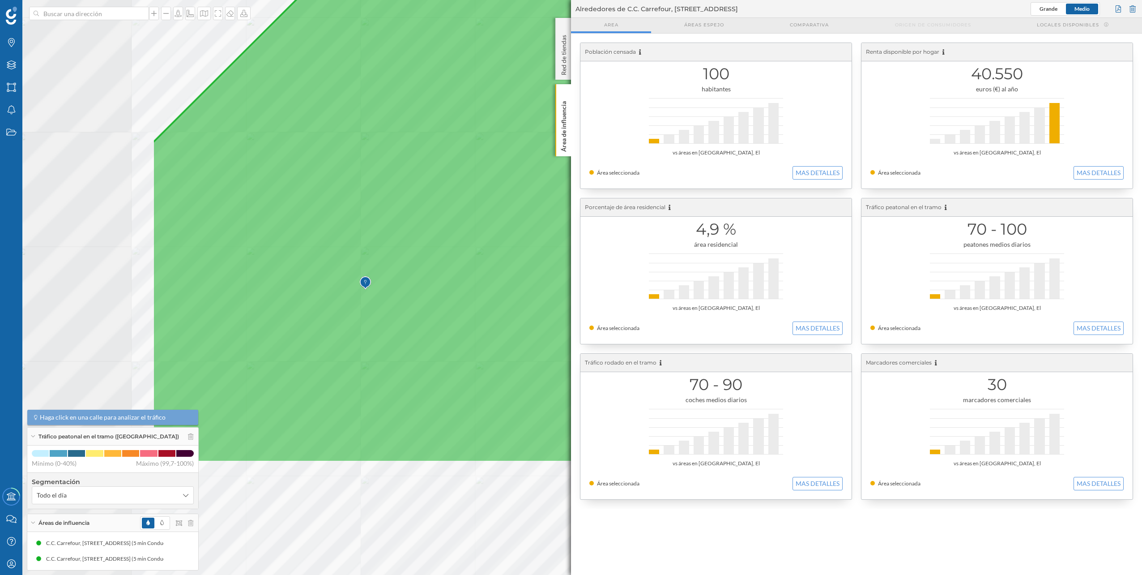
drag, startPoint x: 236, startPoint y: 413, endPoint x: 504, endPoint y: 241, distance: 318.7
click at [504, 241] on icon at bounding box center [839, 116] width 1372 height 692
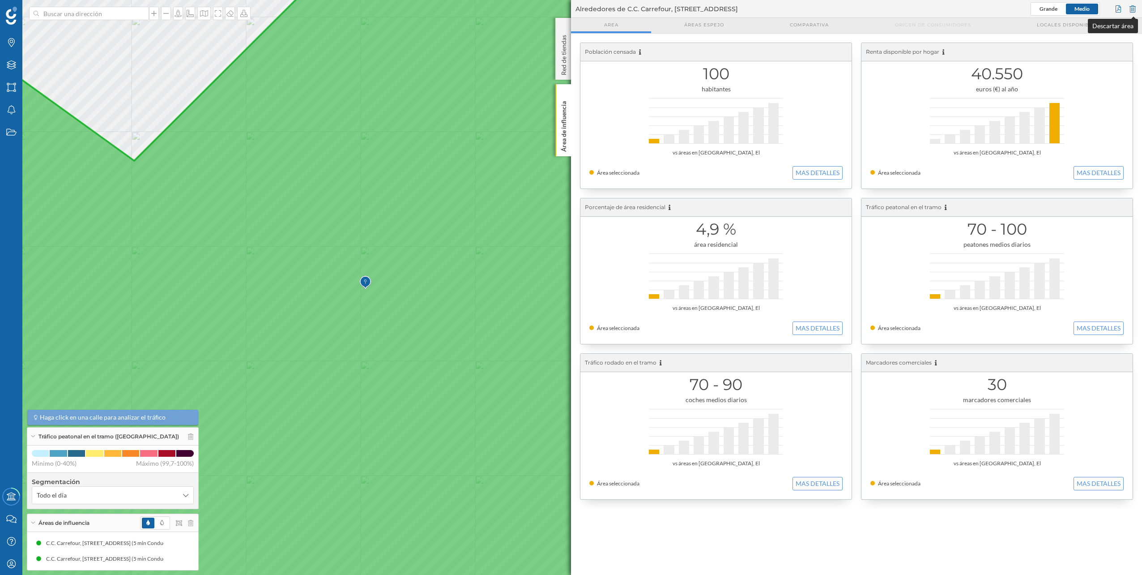
click at [1135, 8] on div at bounding box center [1133, 8] width 10 height 13
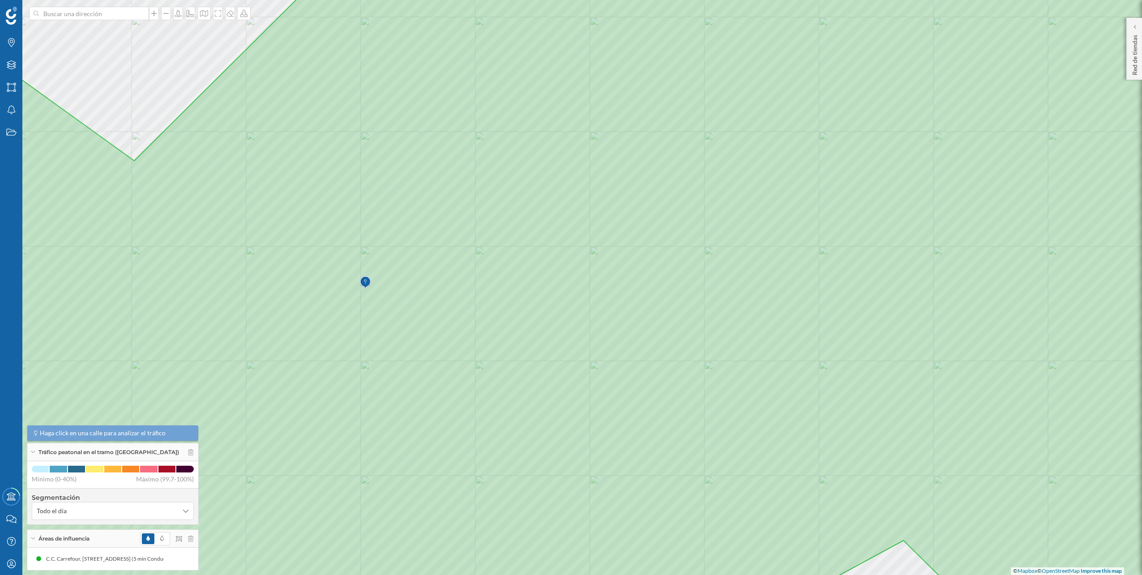
click at [409, 243] on icon at bounding box center [571, 287] width 1374 height 693
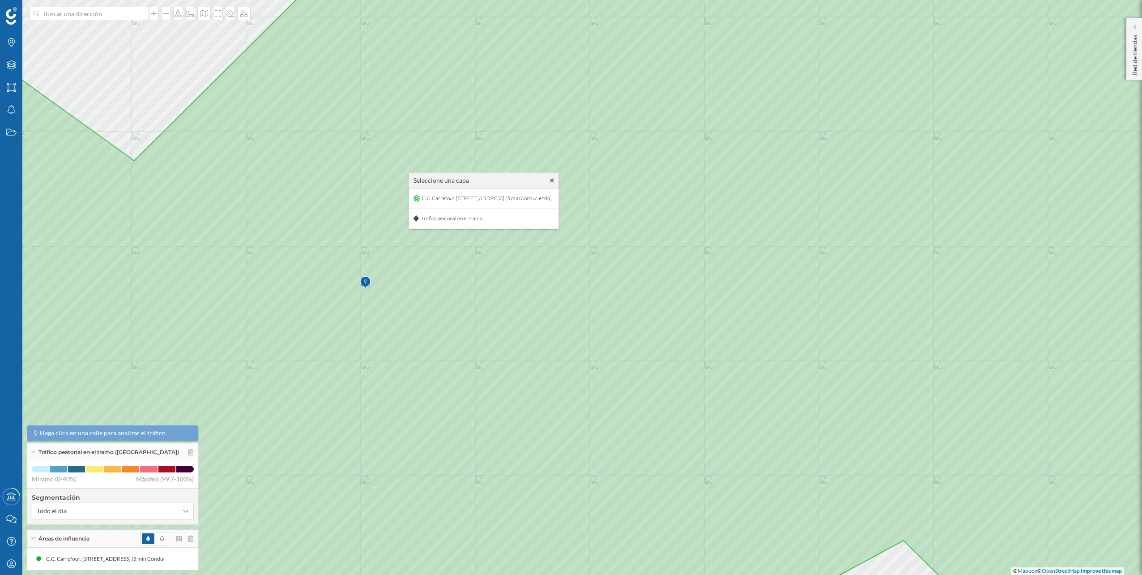
click at [409, 244] on icon at bounding box center [571, 287] width 1374 height 693
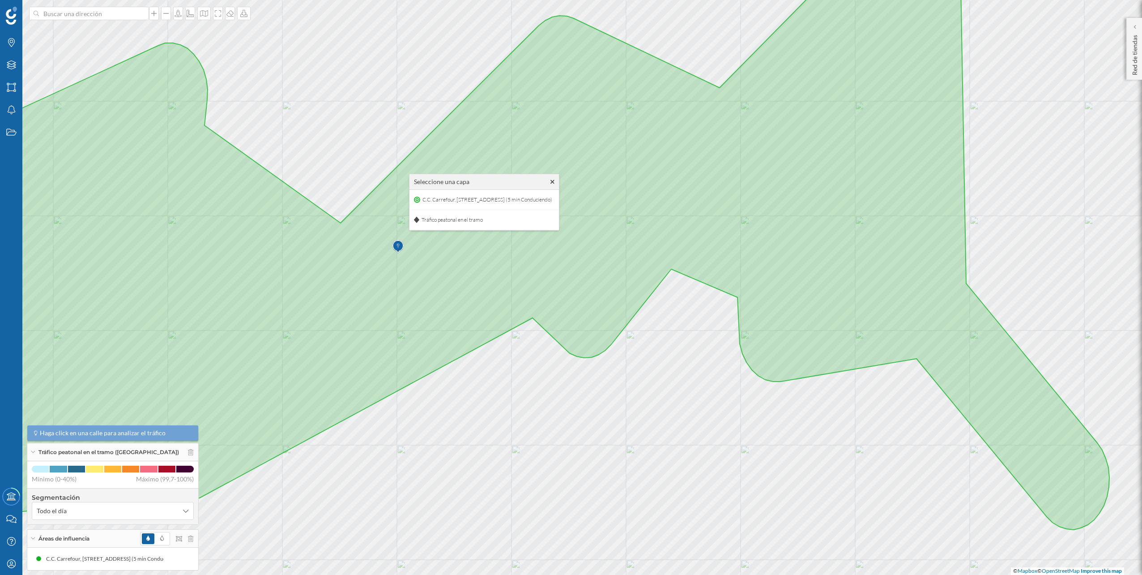
click at [408, 241] on icon at bounding box center [512, 236] width 1195 height 588
click at [426, 223] on span "Tráfico peatonal en el tramo" at bounding box center [451, 216] width 66 height 13
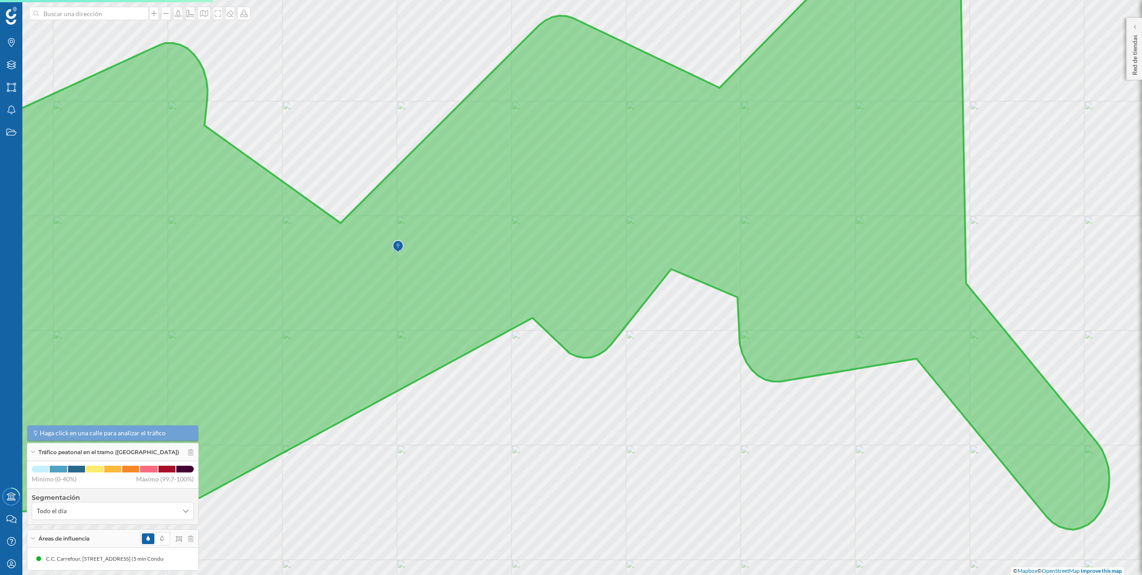
click at [408, 241] on icon at bounding box center [512, 236] width 1195 height 588
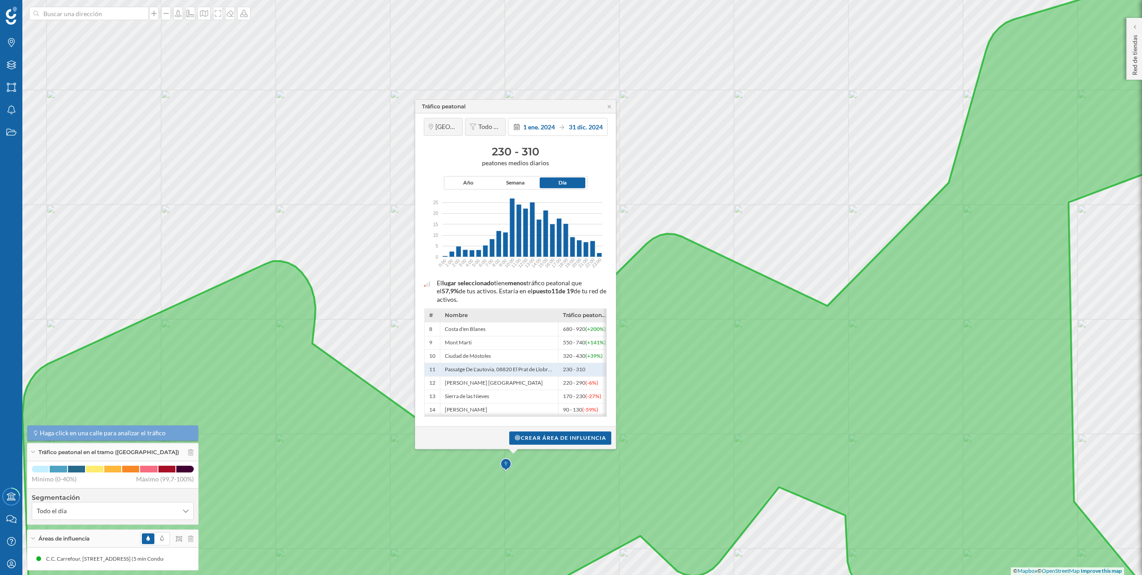
click at [491, 470] on icon at bounding box center [639, 288] width 1235 height 692
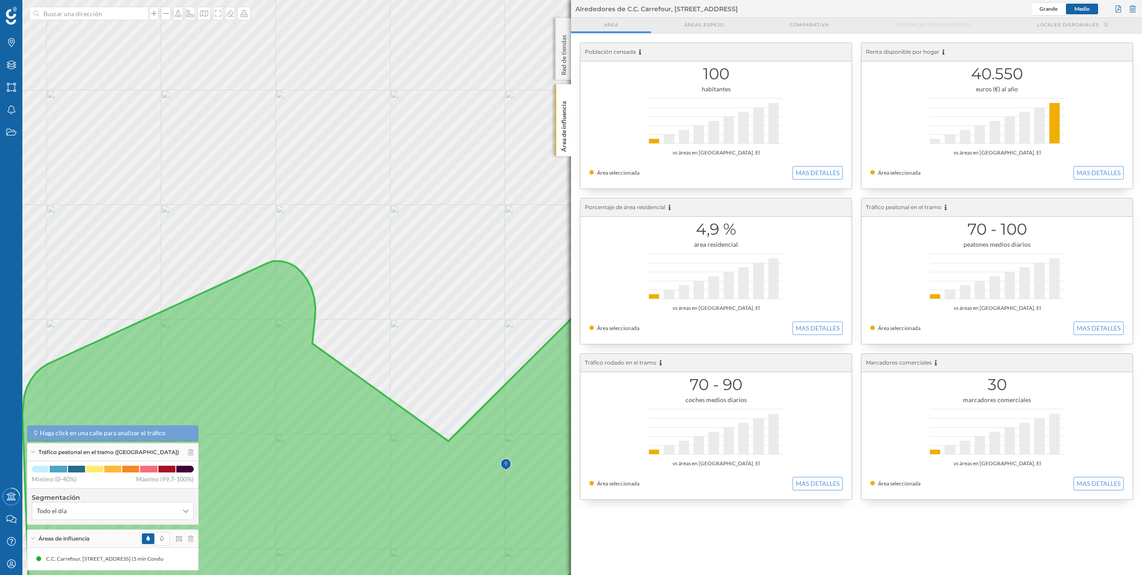
click at [487, 469] on icon at bounding box center [639, 288] width 1235 height 692
click at [1135, 8] on div at bounding box center [1133, 8] width 10 height 13
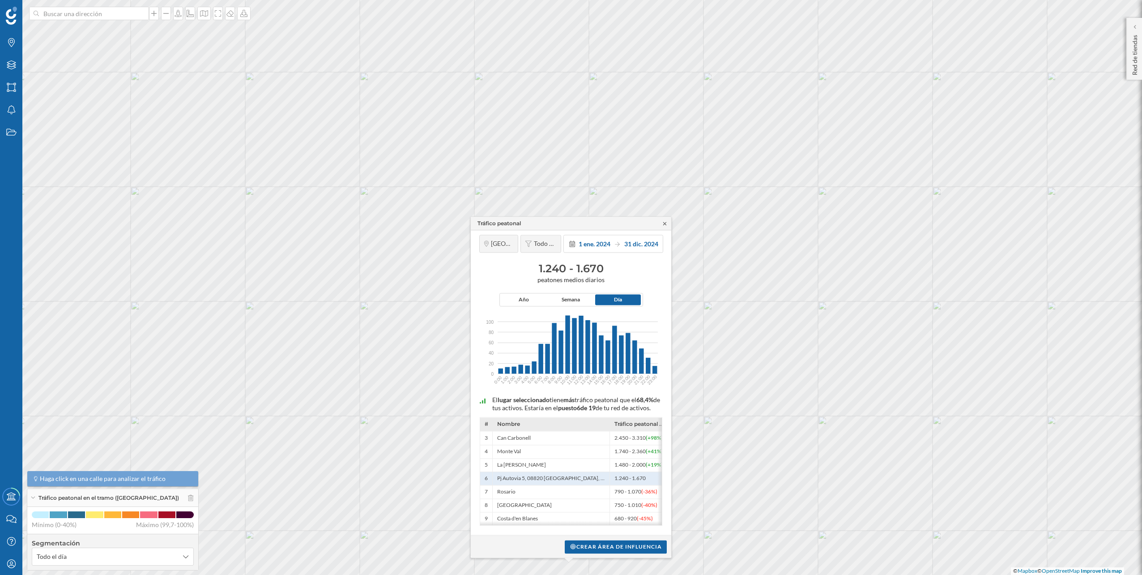
click at [666, 221] on icon at bounding box center [665, 223] width 7 height 5
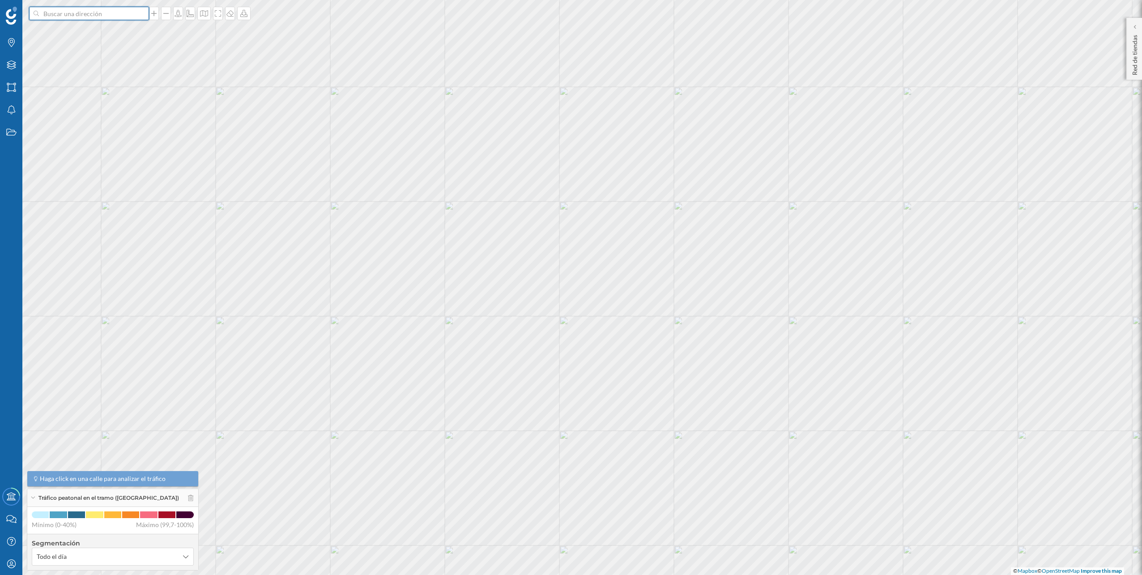
click at [128, 17] on input at bounding box center [89, 13] width 100 height 13
click at [103, 36] on span "C.C. Carrefour, [STREET_ADDRESS]" at bounding box center [107, 33] width 122 height 9
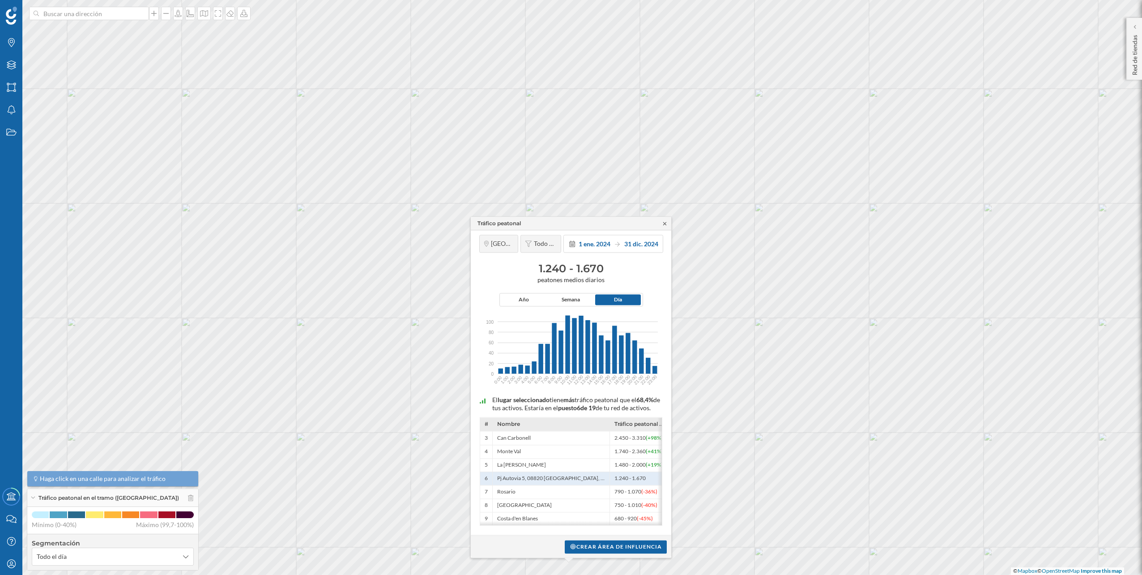
click at [663, 221] on icon at bounding box center [665, 223] width 7 height 5
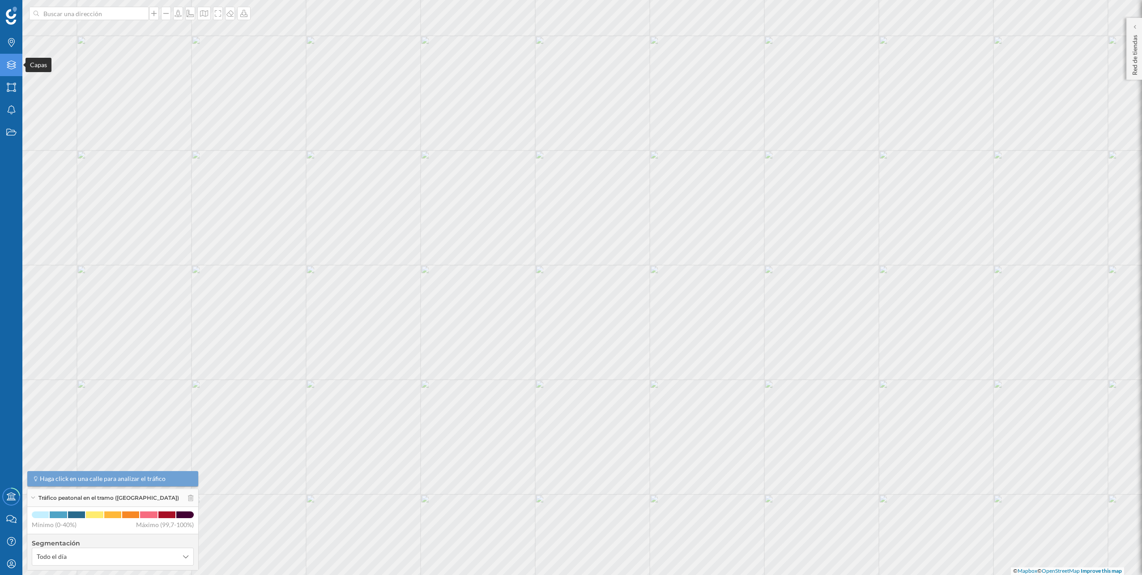
click at [12, 70] on div "Capas" at bounding box center [11, 65] width 22 height 22
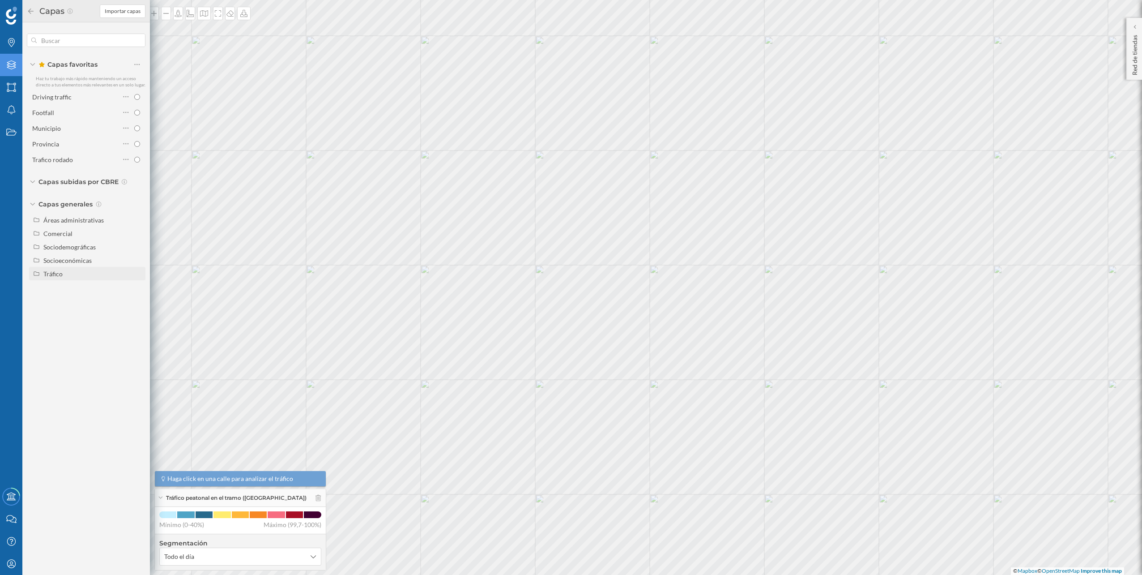
click at [73, 275] on div "Tráfico" at bounding box center [92, 273] width 99 height 9
click at [73, 284] on div "Tráfico rodado" at bounding box center [67, 287] width 41 height 8
click at [137, 284] on input "Tráfico rodado" at bounding box center [140, 287] width 6 height 6
radio input "true"
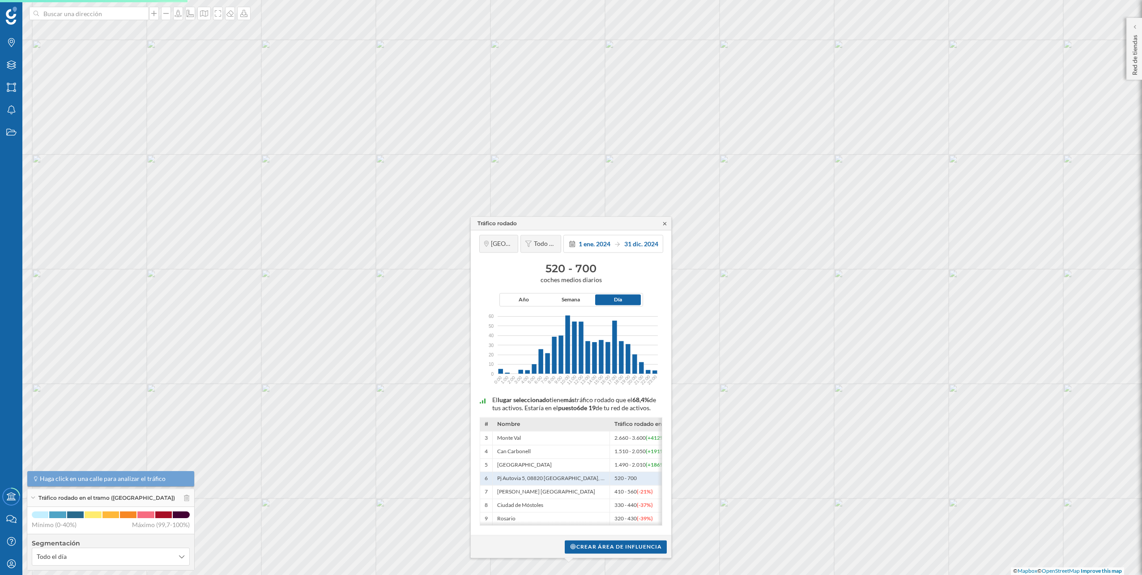
click at [665, 222] on icon at bounding box center [664, 223] width 3 height 3
click at [665, 221] on icon at bounding box center [665, 223] width 7 height 5
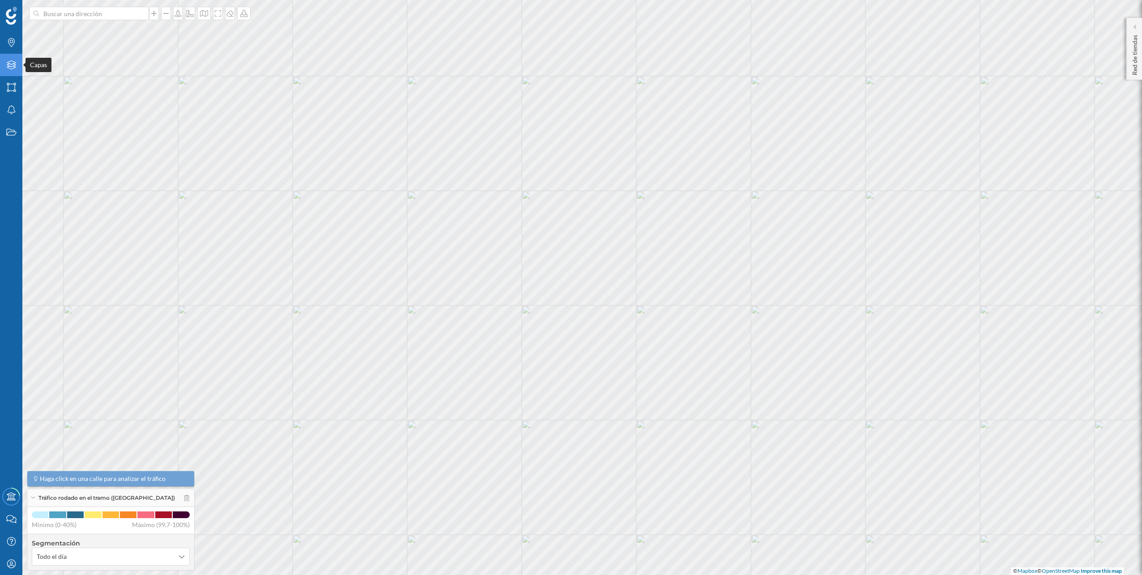
click at [8, 60] on div "Capas" at bounding box center [11, 65] width 22 height 22
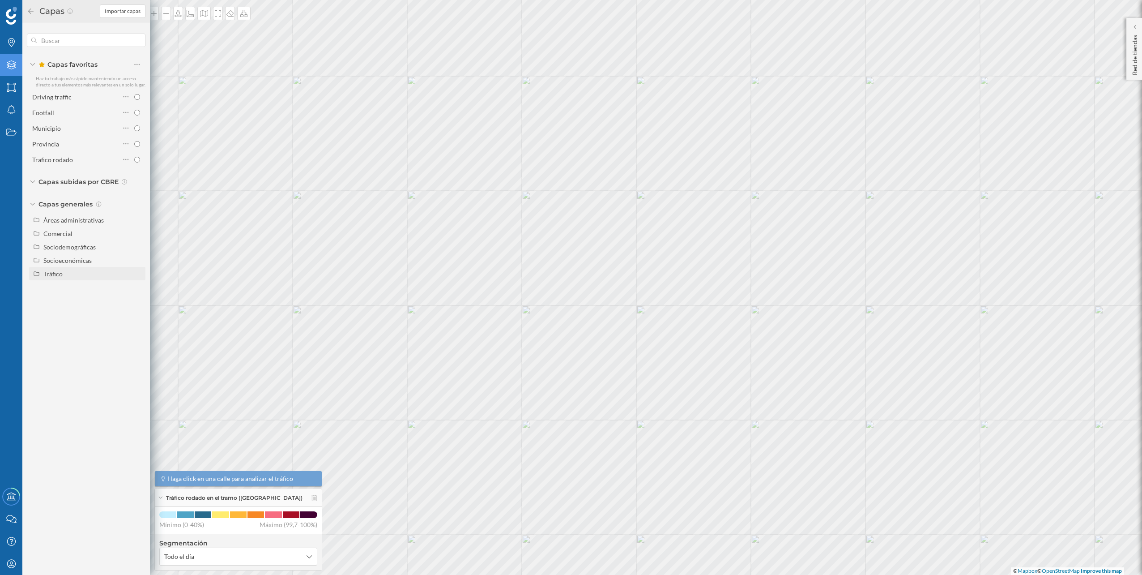
click at [94, 270] on div "Tráfico" at bounding box center [92, 273] width 99 height 9
click at [117, 302] on icon at bounding box center [116, 300] width 7 height 5
click at [137, 302] on input "Peatonal" at bounding box center [140, 301] width 6 height 6
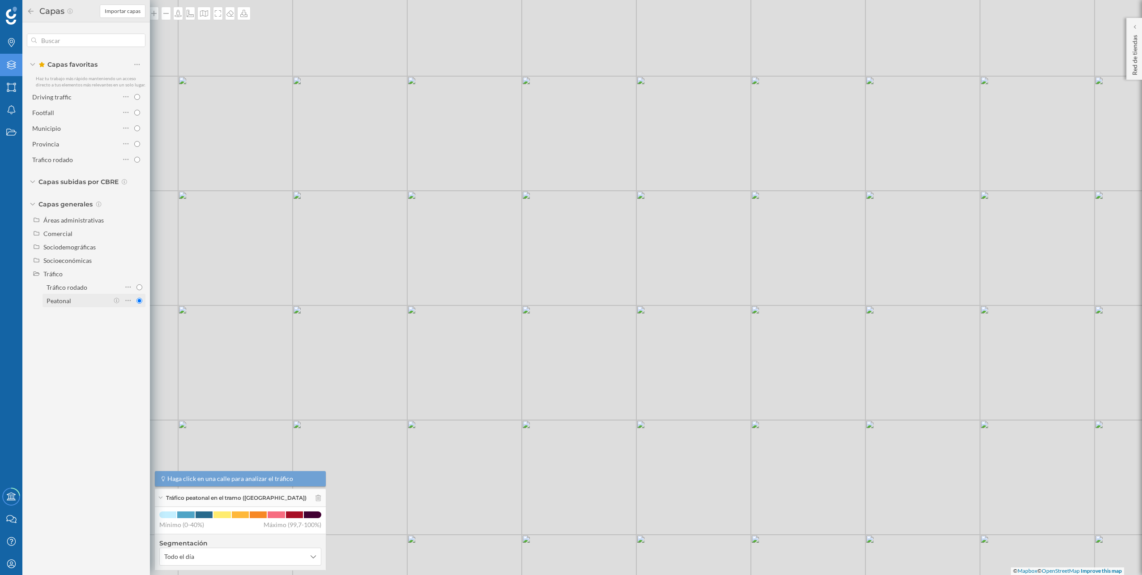
click at [98, 302] on div "Peatonal" at bounding box center [78, 300] width 62 height 9
click at [137, 302] on input "Peatonal" at bounding box center [140, 301] width 6 height 6
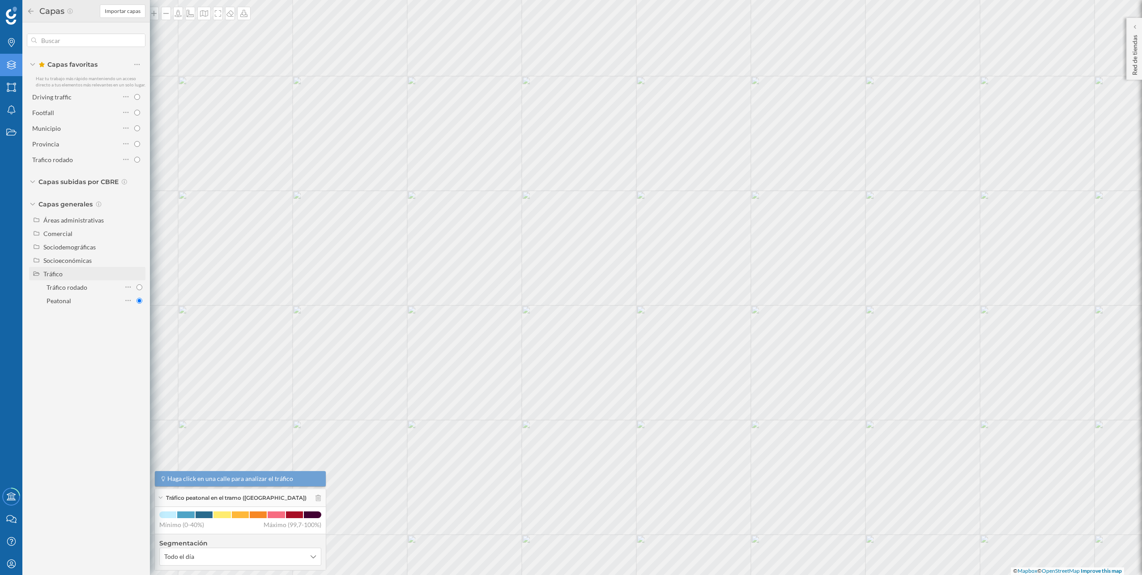
radio input "true"
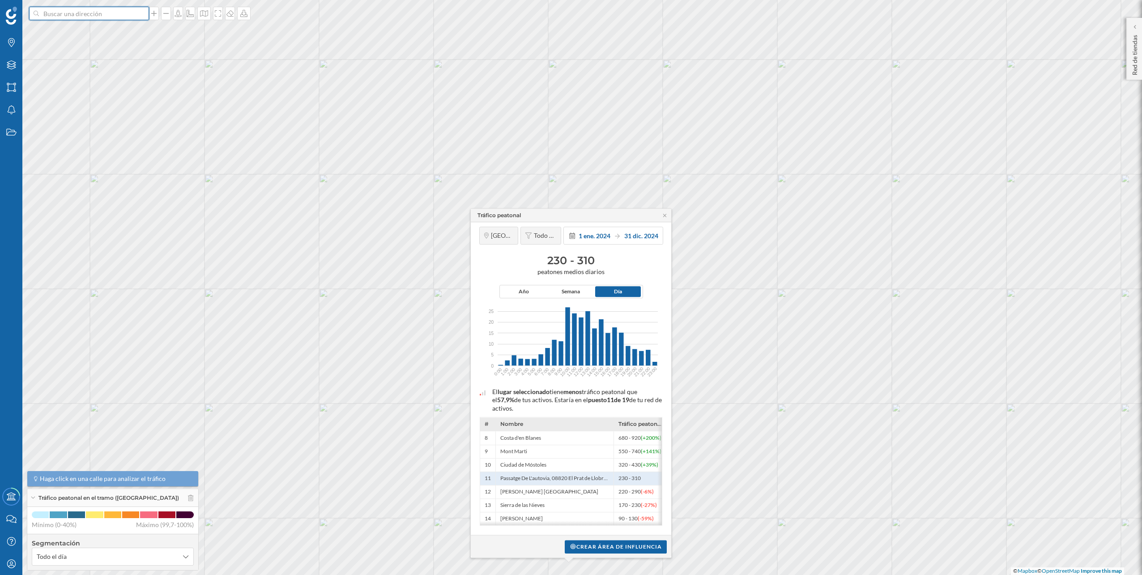
click at [104, 17] on input at bounding box center [89, 13] width 100 height 13
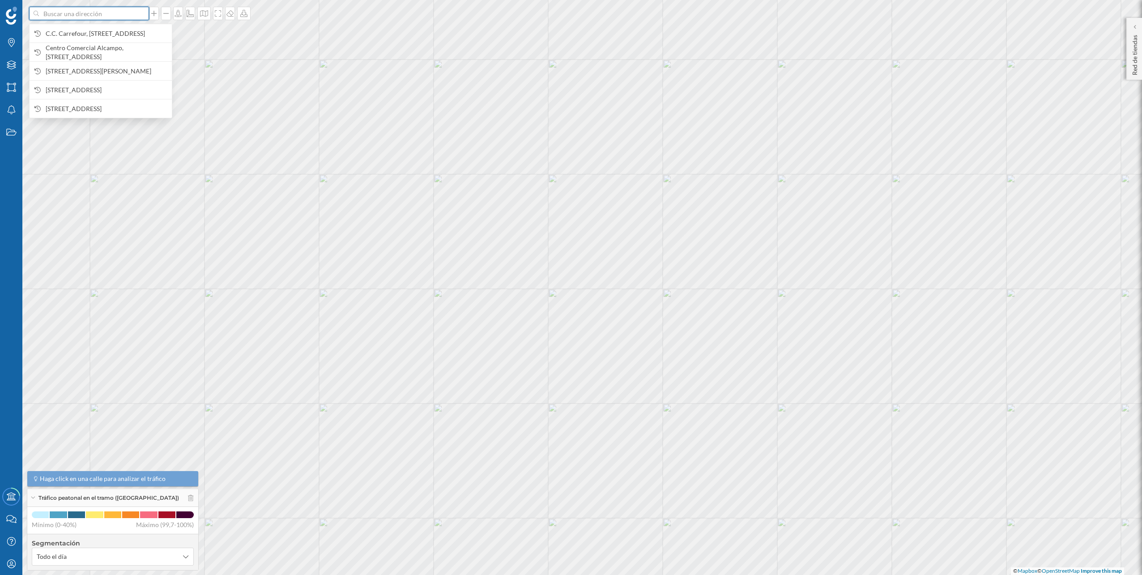
paste input "Passeig dels Ferrocarrils Catalans, 272, 08940 Cornellà de Llobregat"
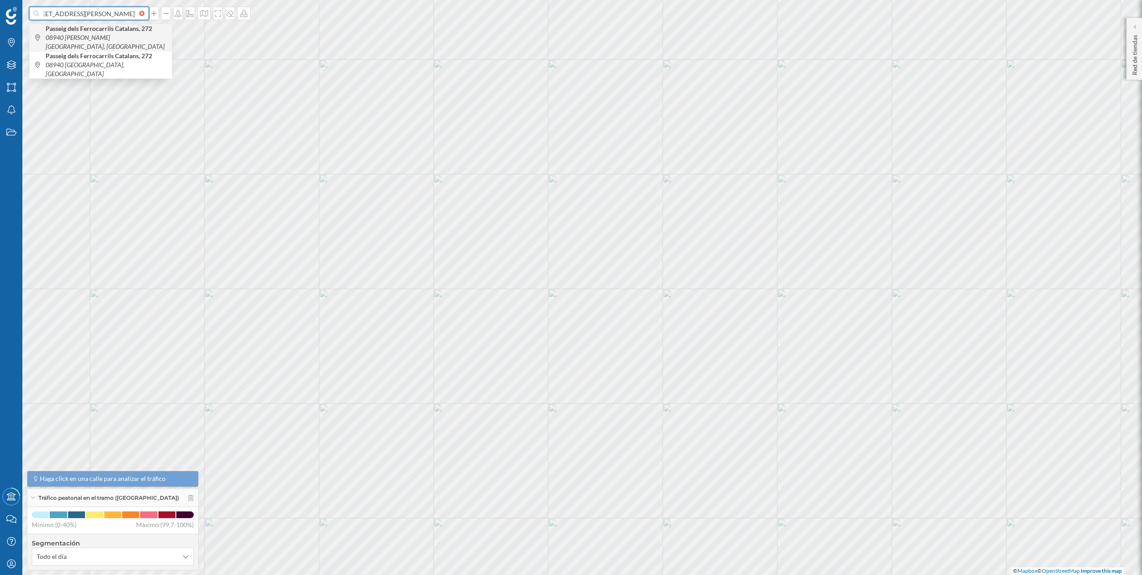
type input "Passeig dels Ferrocarrils Catalans, 272, 08940 Cornellà de Llobregat"
click at [66, 32] on b "Passeig dels Ferrocarrils Catalans, 272" at bounding box center [100, 29] width 109 height 8
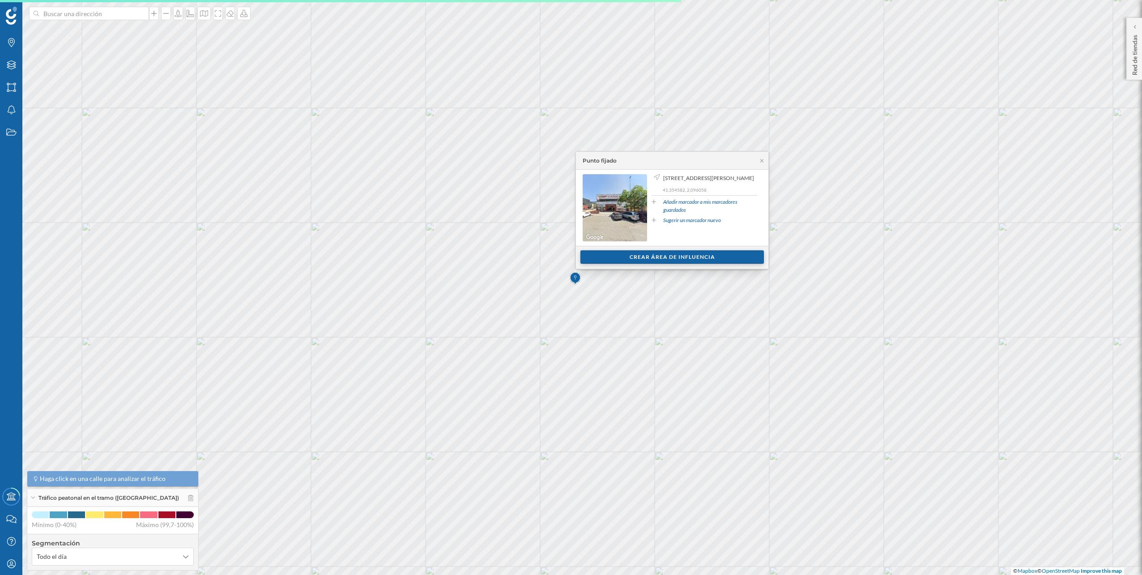
click at [752, 260] on div "Crear área de influencia" at bounding box center [673, 256] width 184 height 13
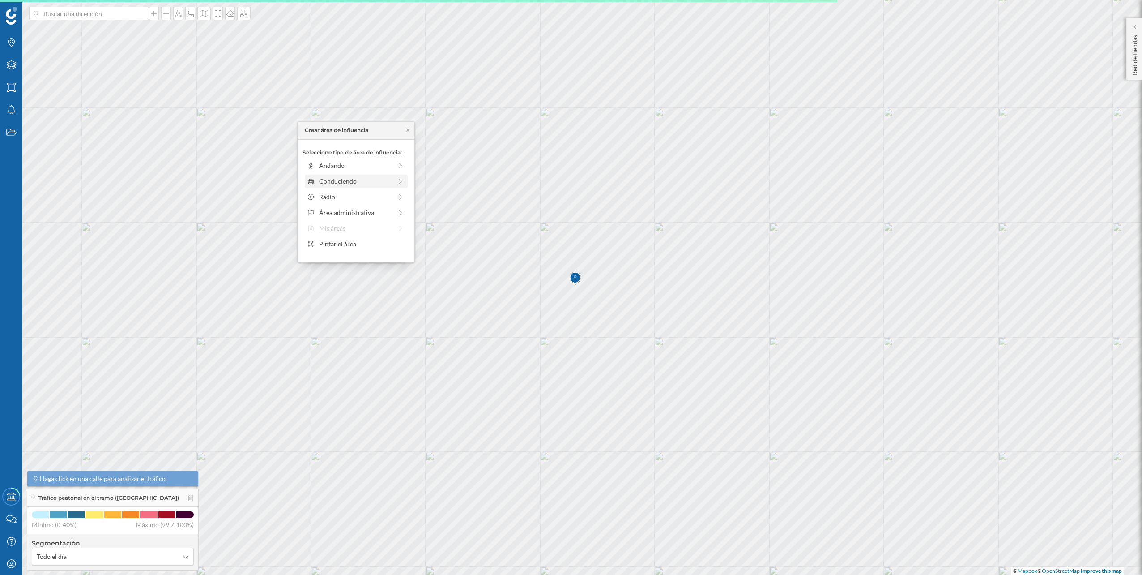
click at [384, 180] on div "Conduciendo" at bounding box center [355, 180] width 73 height 9
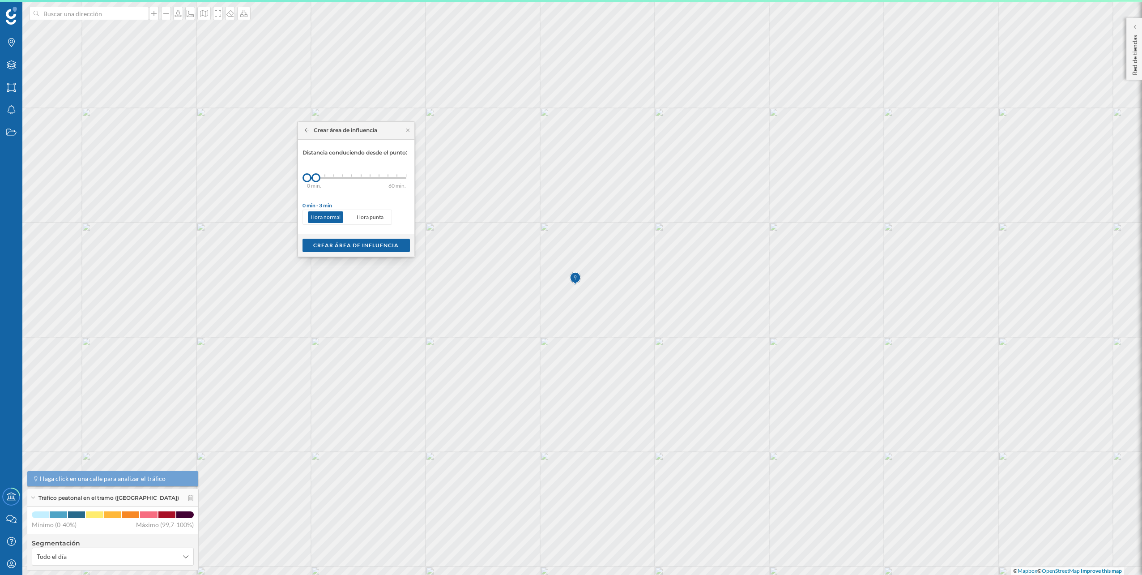
click at [328, 178] on div "0 min. 3 min. 5 min. 7 min. 10 min. 12 min. 15 min. 20 min. 30 min. 45 min. 50 …" at bounding box center [356, 178] width 99 height 2
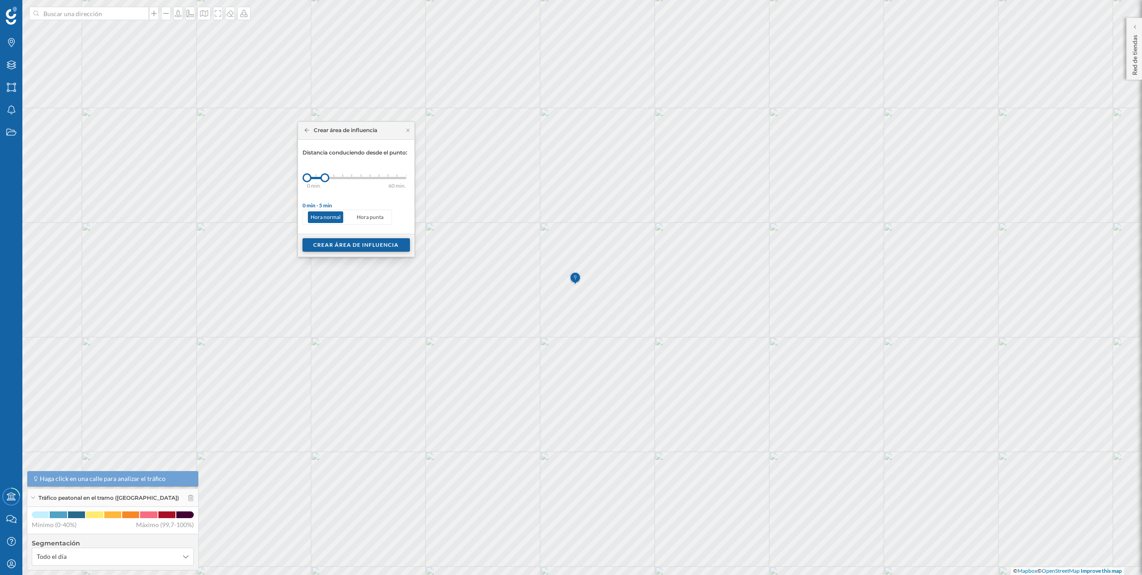
click at [344, 244] on div "Crear área de influencia" at bounding box center [356, 244] width 107 height 13
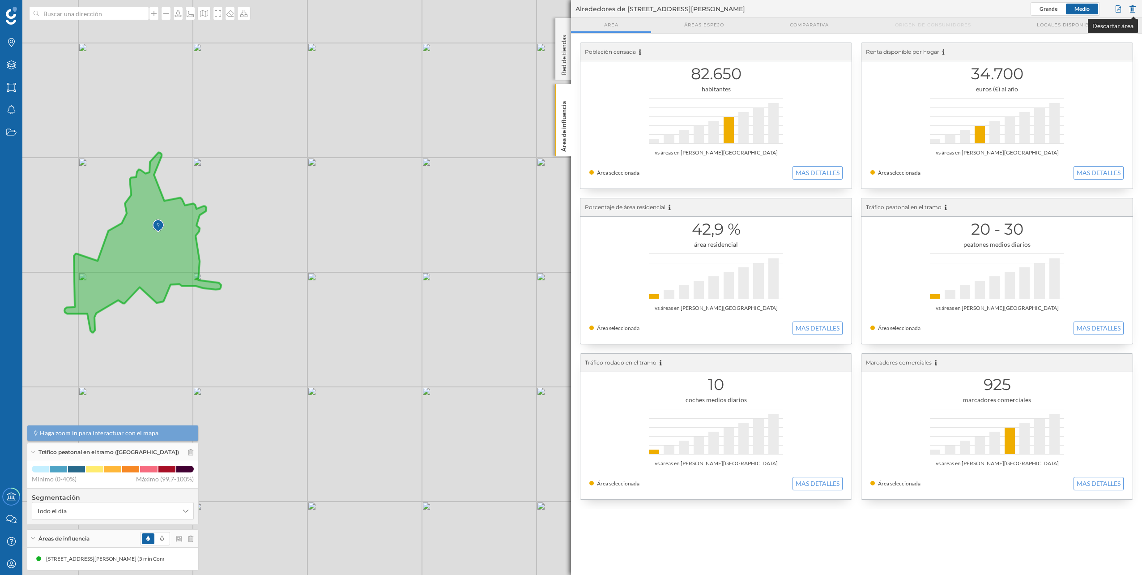
click at [1129, 5] on div at bounding box center [1133, 8] width 10 height 13
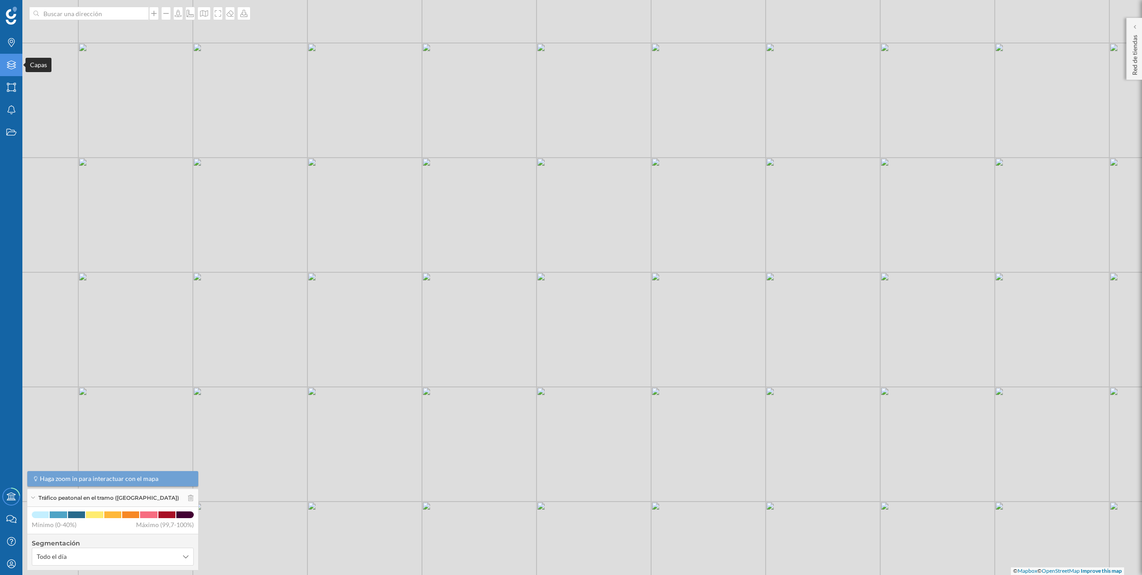
click at [17, 69] on div "Capas" at bounding box center [11, 65] width 22 height 22
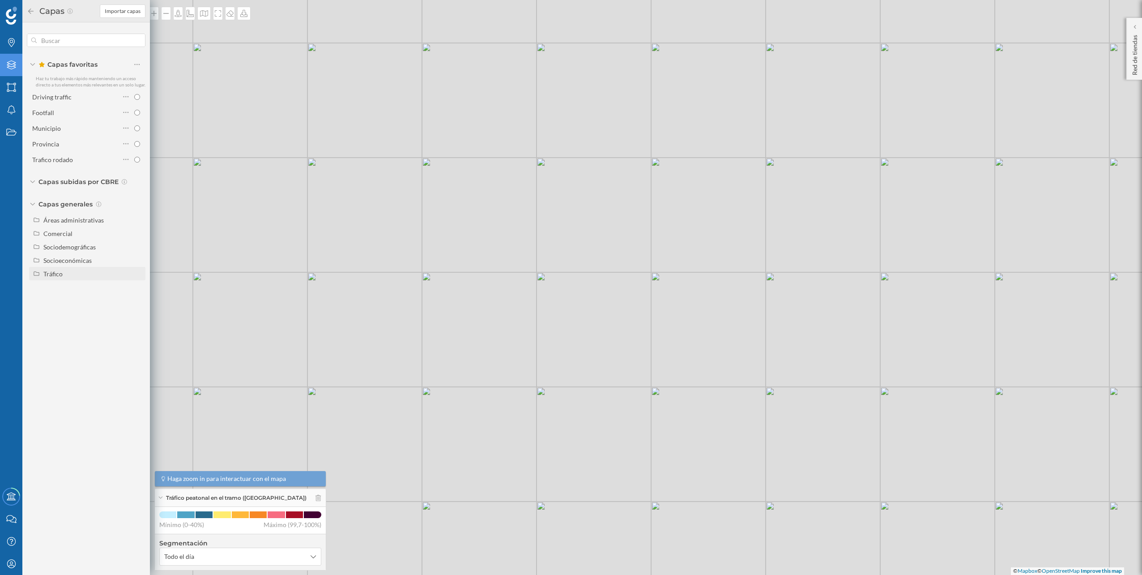
click at [85, 278] on div "Tráfico" at bounding box center [92, 273] width 99 height 9
click at [78, 295] on div "Peatonal" at bounding box center [78, 300] width 62 height 13
click at [137, 298] on input "Peatonal" at bounding box center [140, 301] width 6 height 6
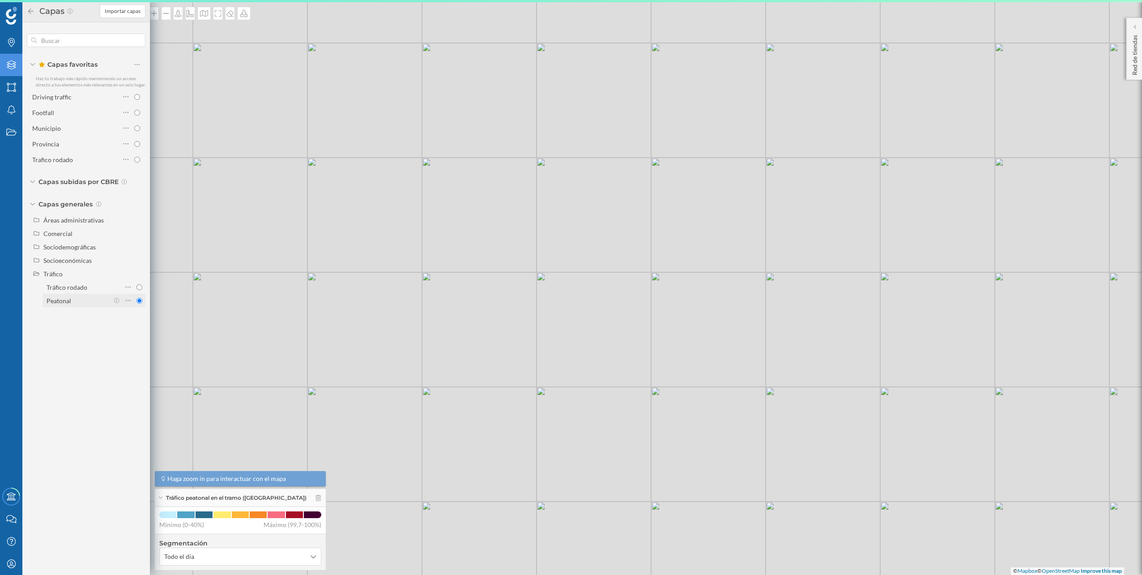
click at [77, 299] on div "Peatonal" at bounding box center [78, 300] width 62 height 9
click at [137, 299] on input "Peatonal" at bounding box center [140, 301] width 6 height 6
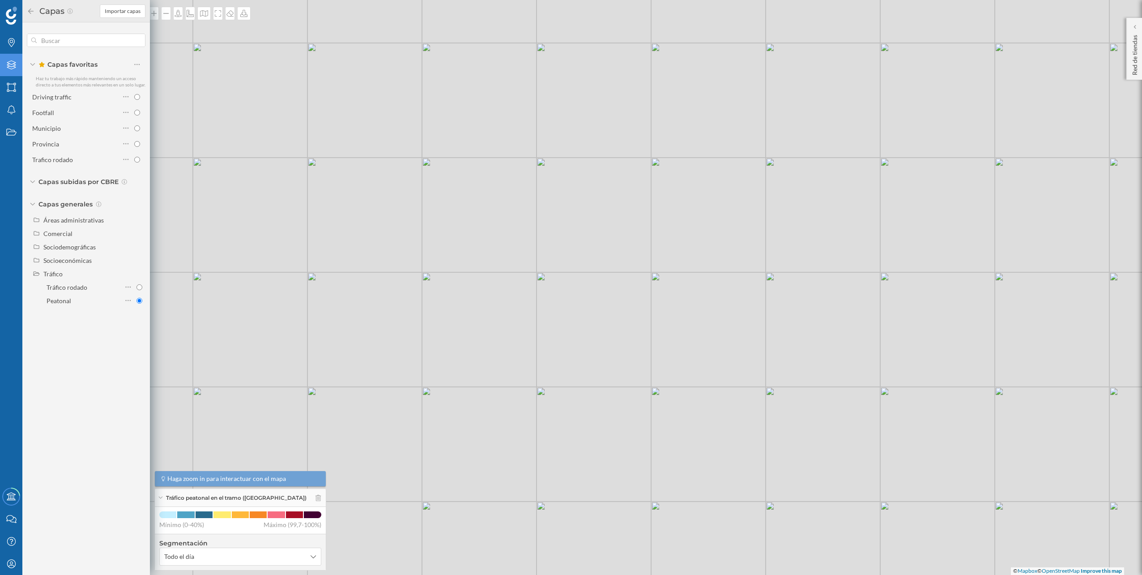
radio input "true"
click at [427, 264] on div "© Mapbox © OpenStreetMap Improve this map" at bounding box center [571, 287] width 1142 height 575
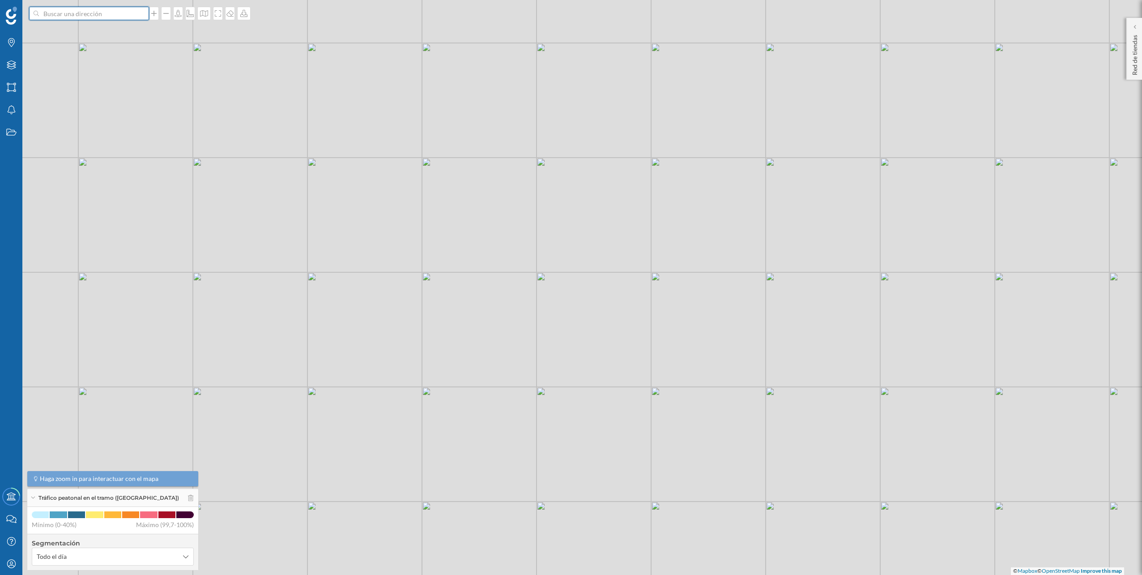
click at [64, 19] on input at bounding box center [89, 13] width 100 height 13
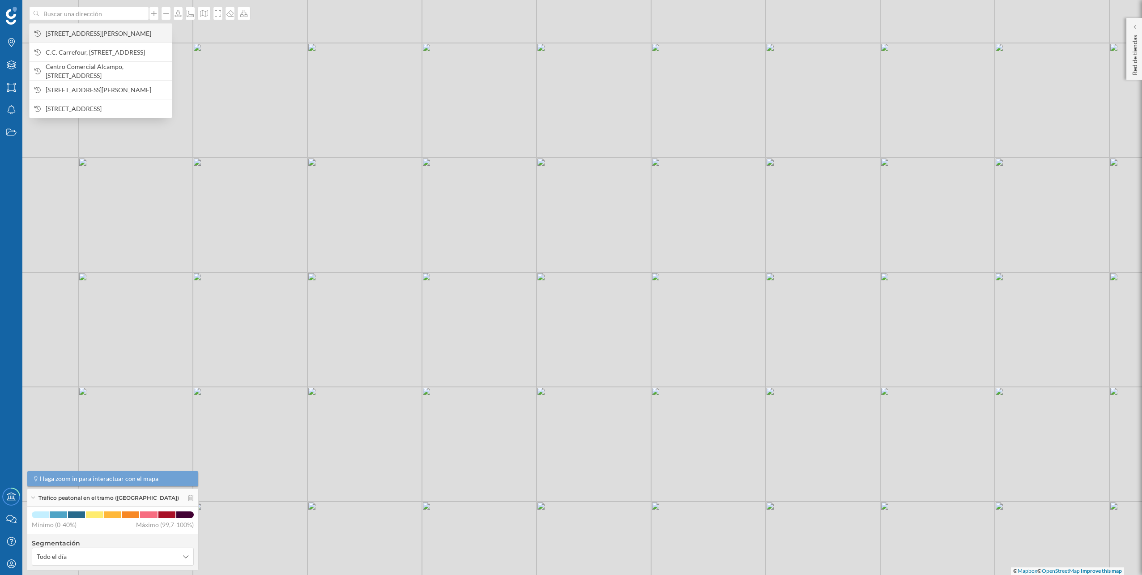
click at [69, 36] on span "[STREET_ADDRESS][PERSON_NAME]" at bounding box center [107, 33] width 122 height 9
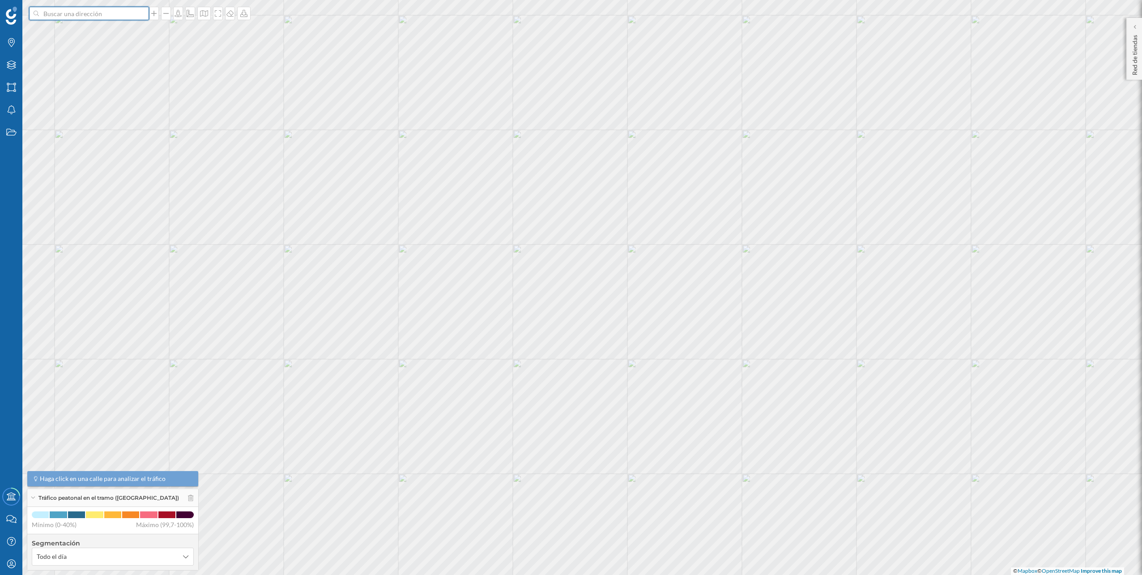
click at [98, 12] on input at bounding box center [89, 13] width 100 height 13
click at [82, 33] on span "[STREET_ADDRESS][PERSON_NAME]" at bounding box center [107, 33] width 122 height 9
click at [114, 17] on input at bounding box center [89, 13] width 100 height 13
click at [99, 31] on span "[STREET_ADDRESS][PERSON_NAME]" at bounding box center [107, 33] width 122 height 9
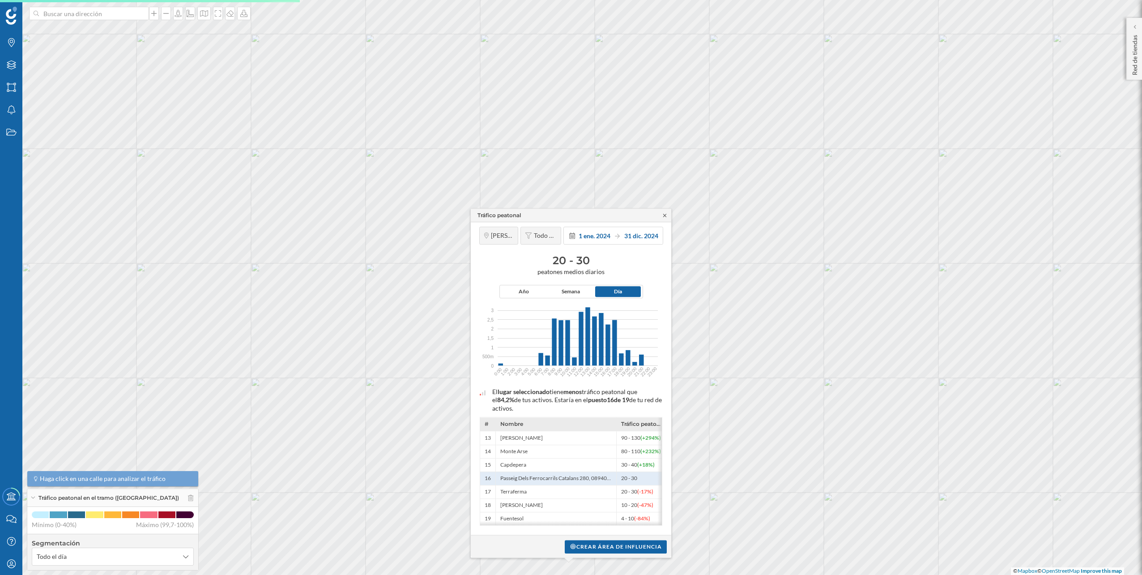
click at [666, 213] on icon at bounding box center [665, 215] width 7 height 5
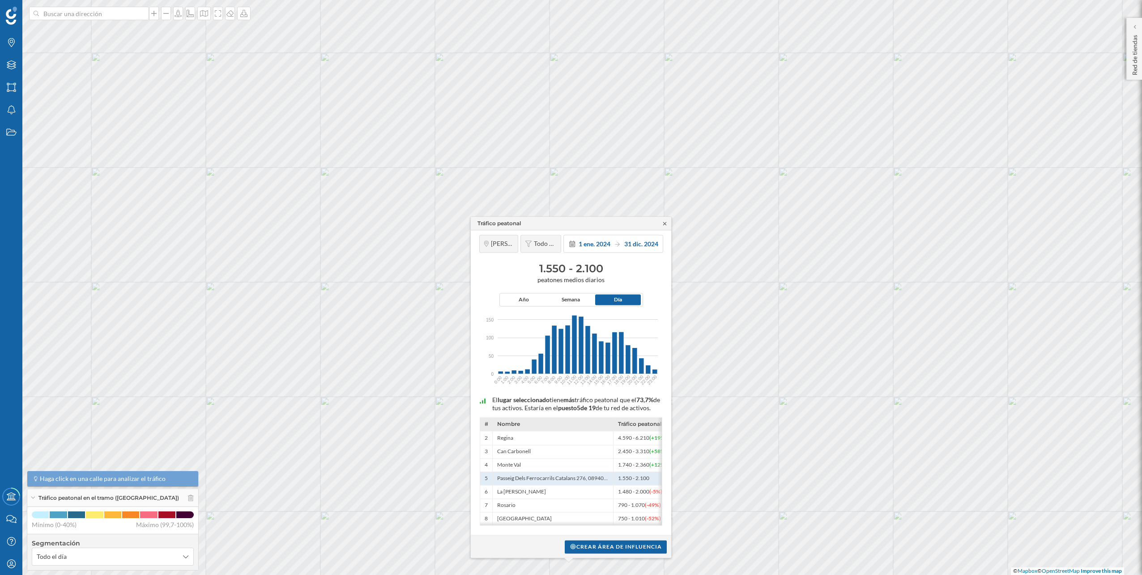
click at [668, 221] on icon at bounding box center [665, 223] width 7 height 5
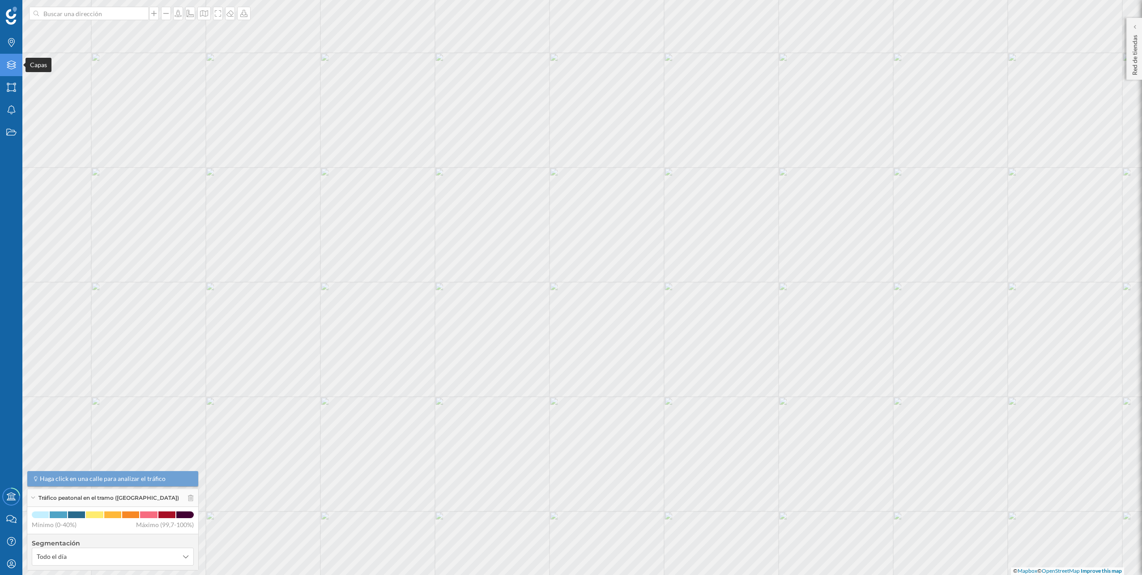
click at [16, 72] on div "Capas" at bounding box center [11, 65] width 22 height 22
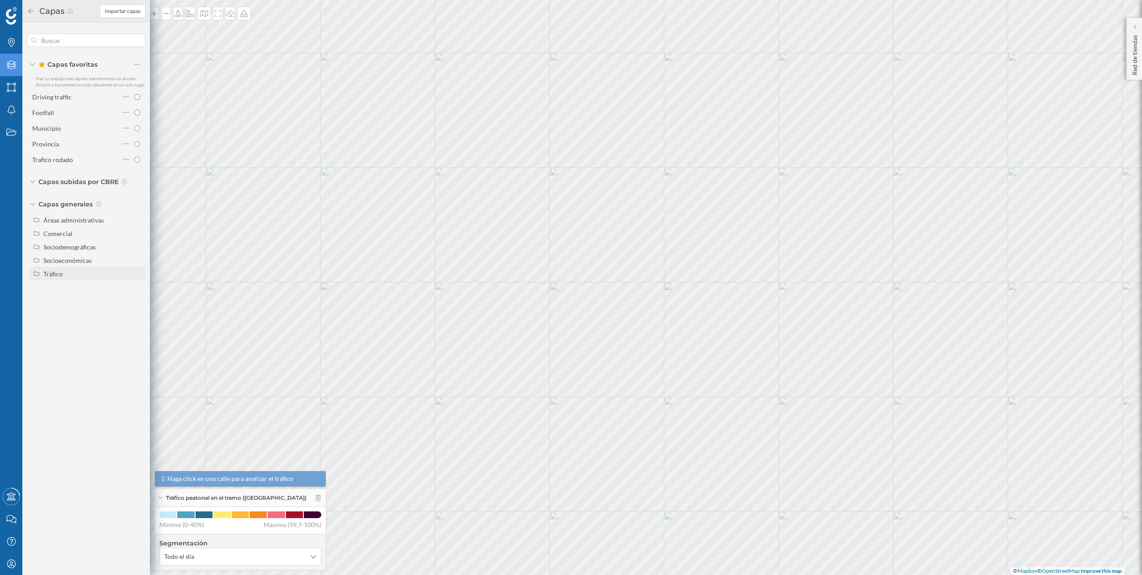
click at [63, 269] on div "Tráfico" at bounding box center [92, 273] width 99 height 9
click at [70, 283] on div "Tráfico rodado" at bounding box center [67, 287] width 41 height 8
click at [137, 284] on input "Tráfico rodado" at bounding box center [140, 287] width 6 height 6
radio input "true"
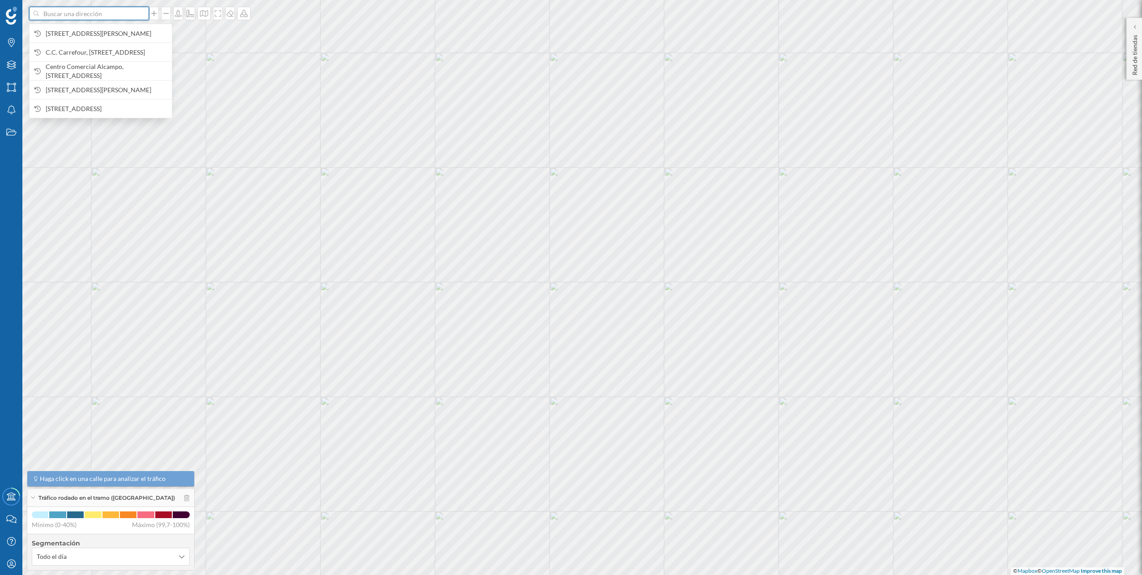
click at [92, 17] on input at bounding box center [89, 13] width 100 height 13
click at [86, 29] on span "[STREET_ADDRESS][PERSON_NAME]" at bounding box center [107, 33] width 122 height 9
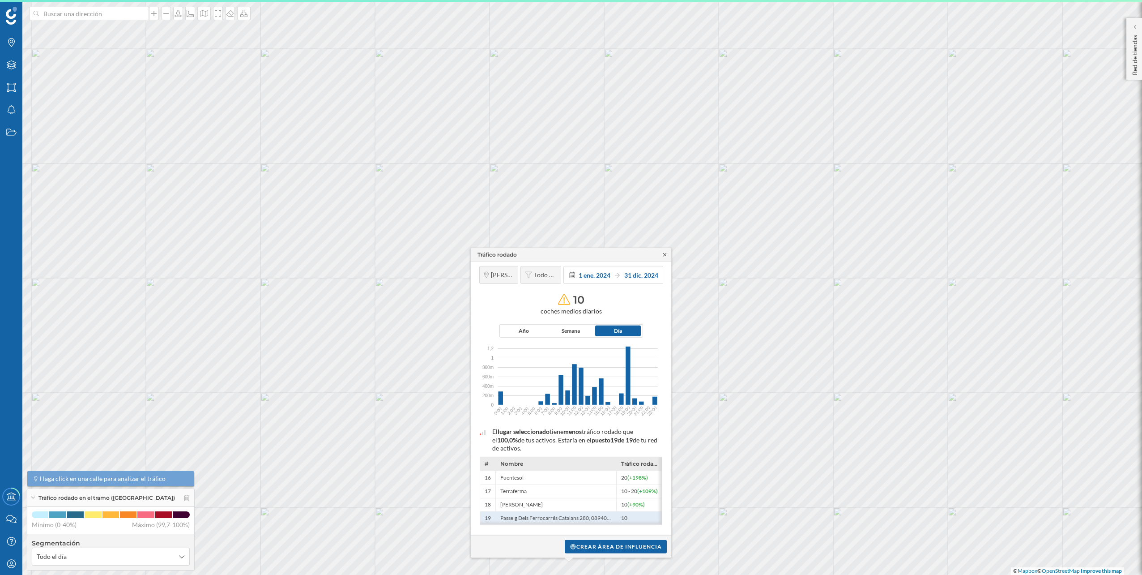
click at [662, 253] on icon at bounding box center [665, 254] width 7 height 5
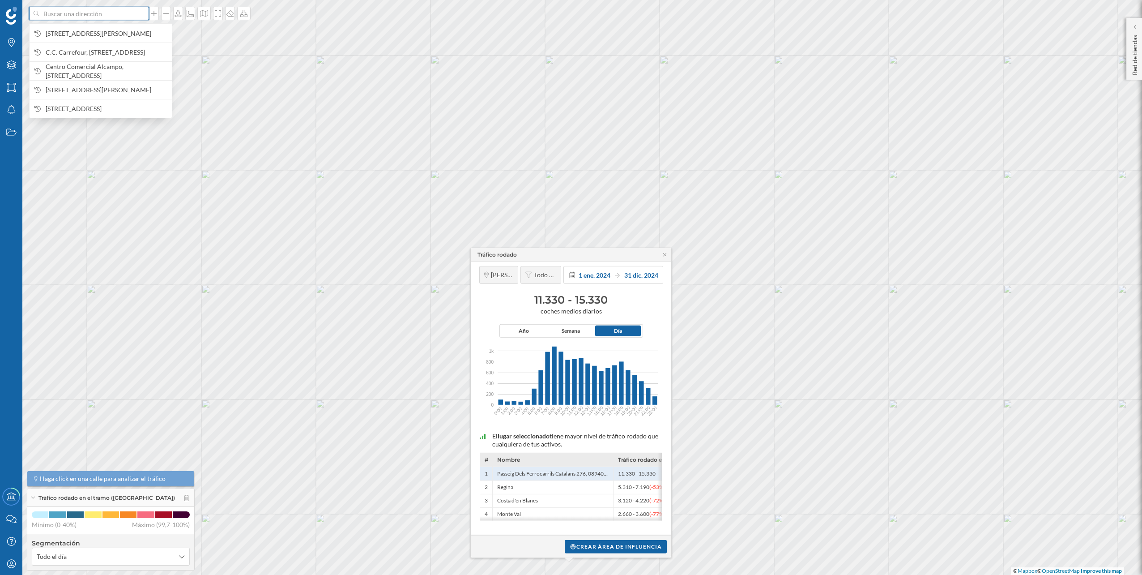
click at [128, 16] on input at bounding box center [89, 13] width 100 height 13
paste input "Avenida de la Marina, 50 C, 08830 Sant Boi de Llobregat"
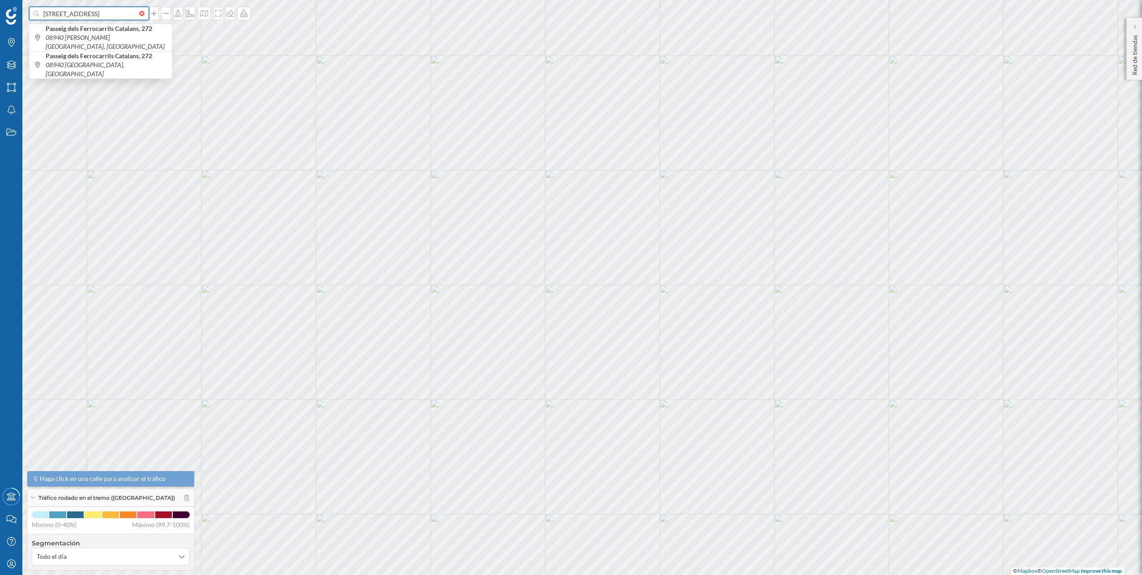
scroll to position [0, 63]
type input "Avenida de la Marina, 50 C, 08830 Sant Boi de Llobregat"
click at [101, 34] on span "Avinguda de la Marina, 50C 08830 Sant Boi de Llobregat, España" at bounding box center [107, 34] width 122 height 18
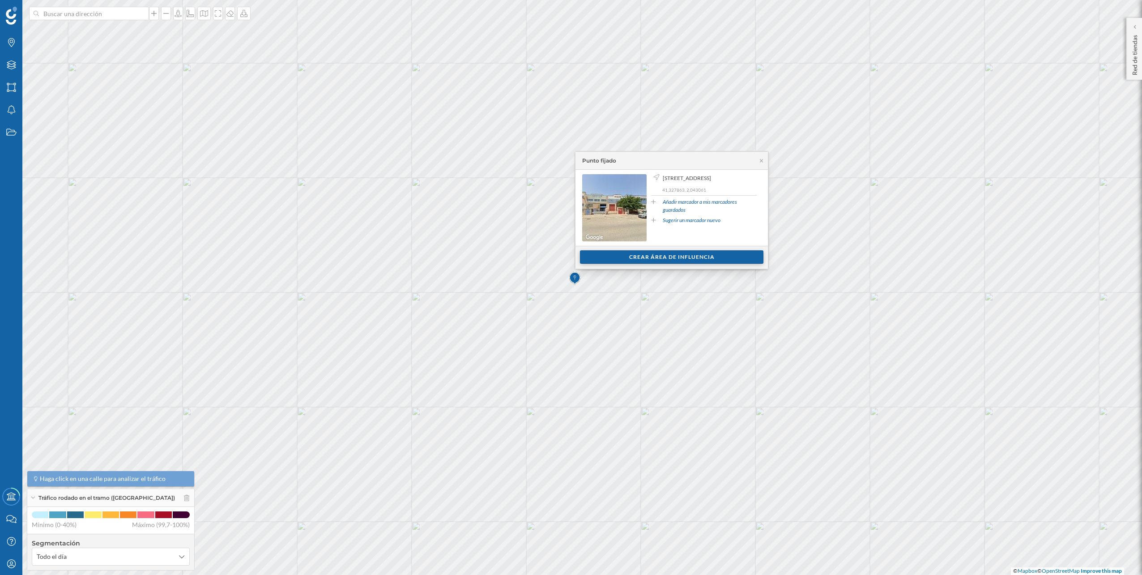
click at [640, 255] on div "Crear área de influencia" at bounding box center [672, 256] width 184 height 13
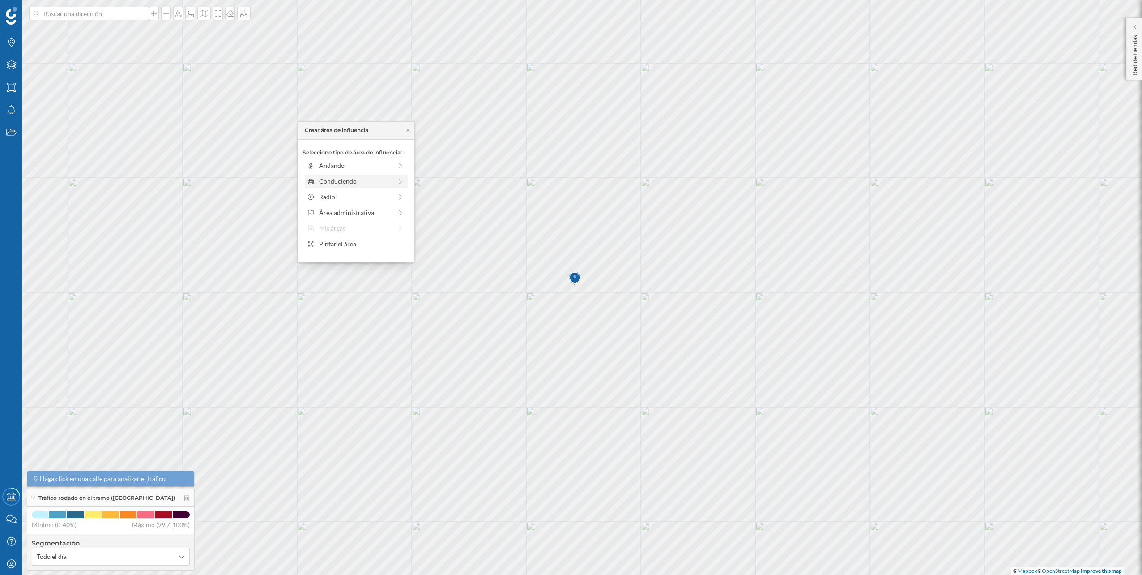
click at [384, 177] on div "Conduciendo" at bounding box center [355, 180] width 73 height 9
click at [325, 179] on div "0 min. 3 min. 5 min. 7 min. 10 min. 12 min. 15 min. 20 min. 30 min. 45 min. 50 …" at bounding box center [356, 178] width 99 height 2
click at [342, 242] on div "Crear área de influencia" at bounding box center [356, 244] width 107 height 13
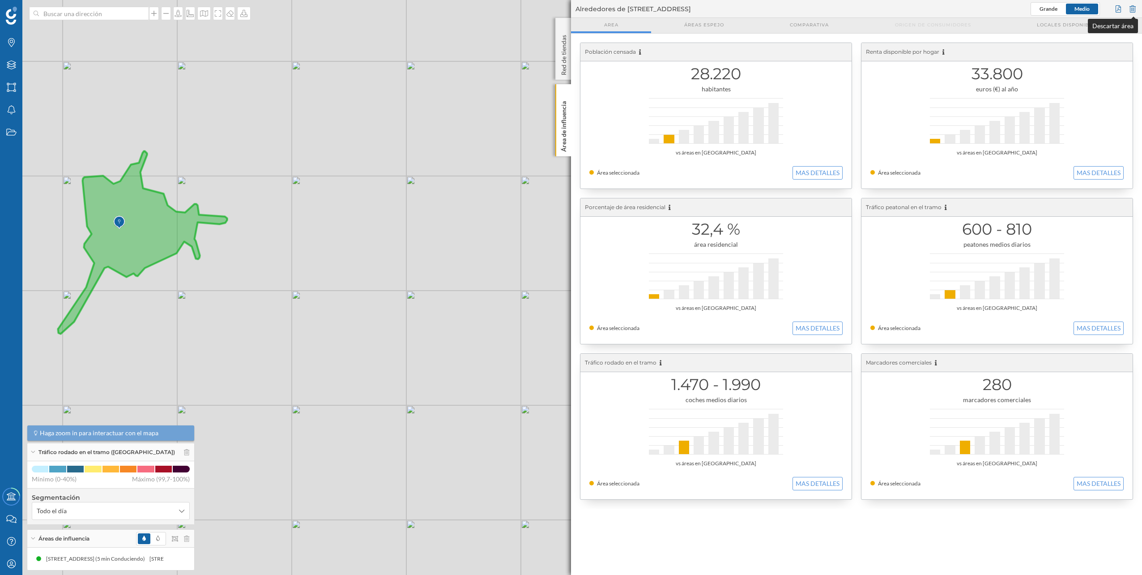
click at [1132, 11] on div at bounding box center [1133, 8] width 10 height 13
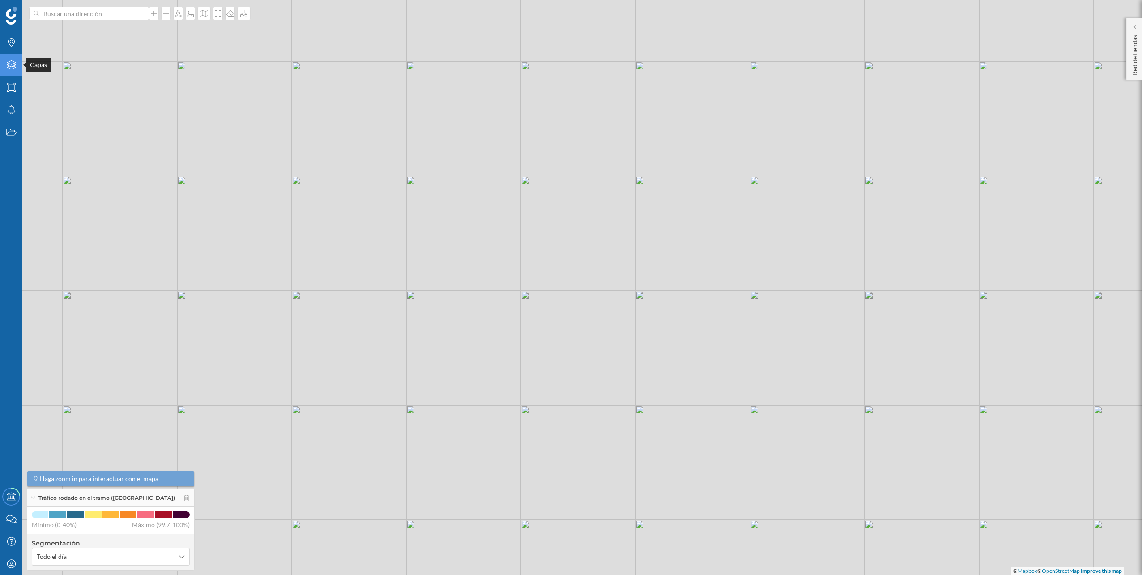
click at [5, 68] on div "Capas" at bounding box center [11, 65] width 22 height 22
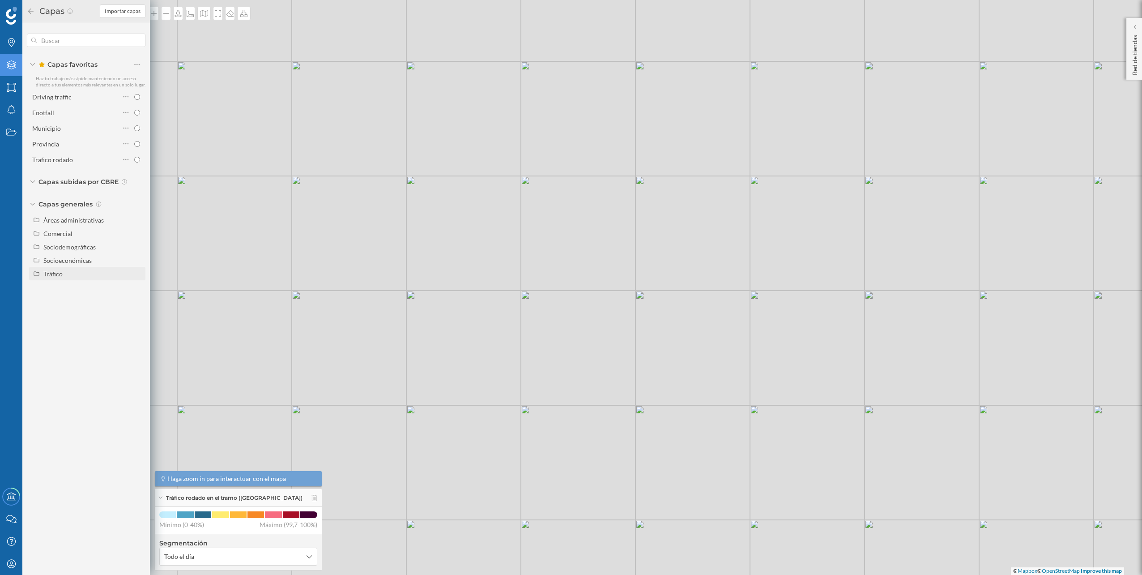
click at [65, 269] on div "Tráfico" at bounding box center [92, 273] width 99 height 9
click at [56, 296] on div "Peatonal" at bounding box center [78, 300] width 62 height 9
click at [137, 298] on input "Peatonal" at bounding box center [140, 301] width 6 height 6
radio input "true"
click at [180, 51] on div "© Mapbox © OpenStreetMap Improve this map" at bounding box center [571, 287] width 1142 height 575
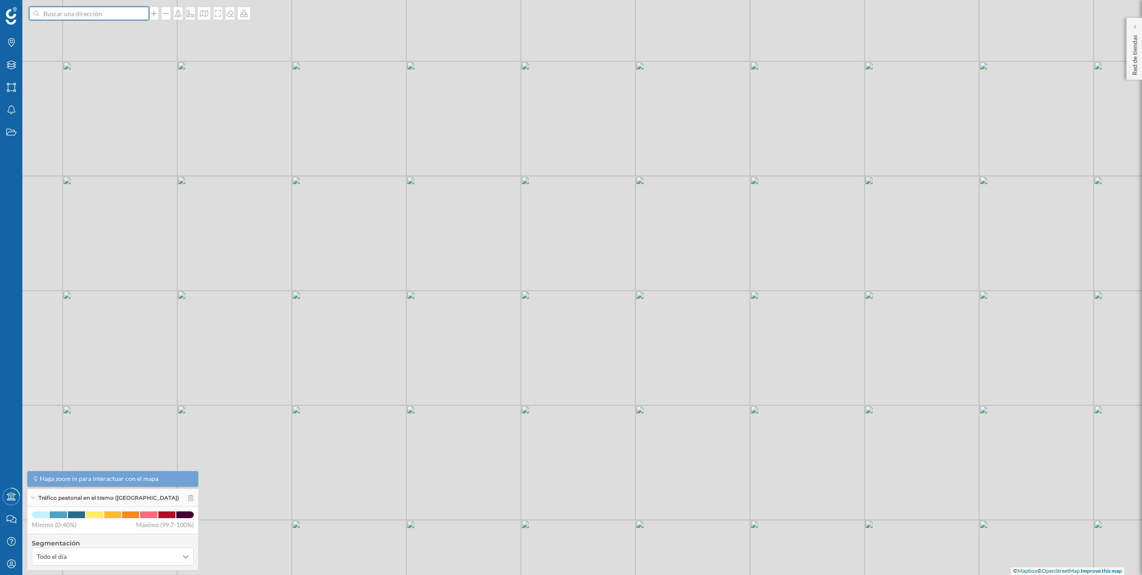
click at [106, 15] on input at bounding box center [89, 13] width 100 height 13
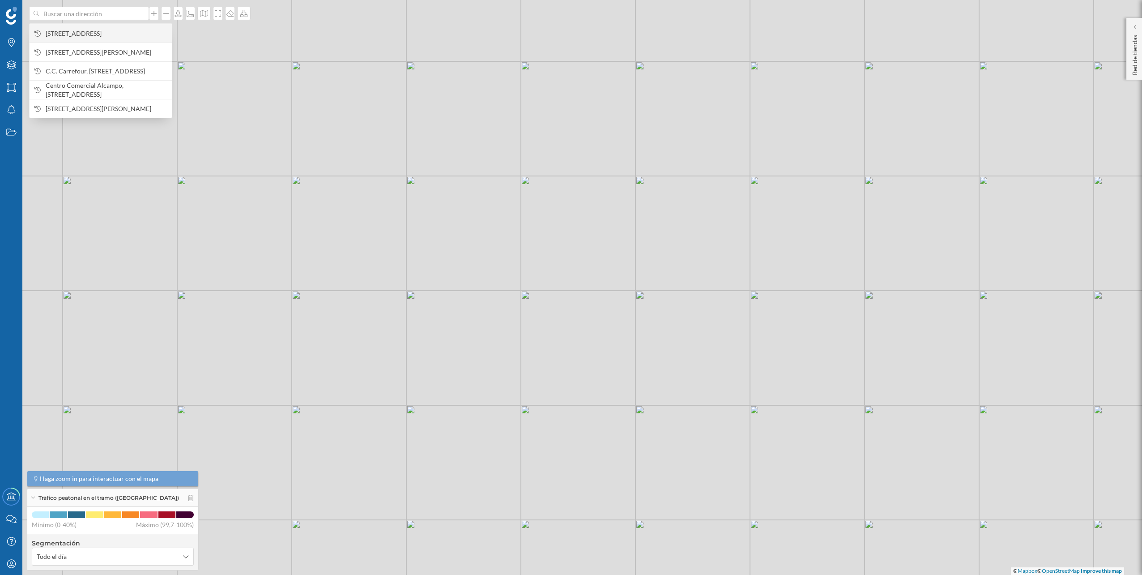
click at [92, 34] on span "[STREET_ADDRESS]" at bounding box center [107, 33] width 122 height 9
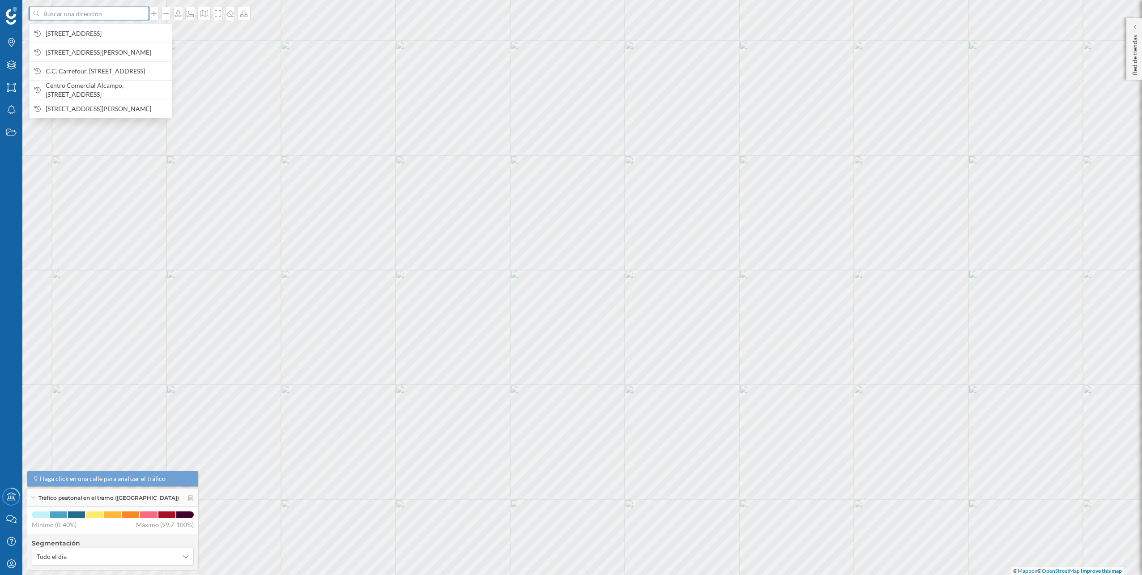
click at [113, 14] on input at bounding box center [89, 13] width 100 height 13
click at [101, 33] on span "[STREET_ADDRESS]" at bounding box center [107, 33] width 122 height 9
click at [108, 17] on input at bounding box center [89, 13] width 100 height 13
click at [103, 29] on span "[STREET_ADDRESS]" at bounding box center [107, 33] width 122 height 9
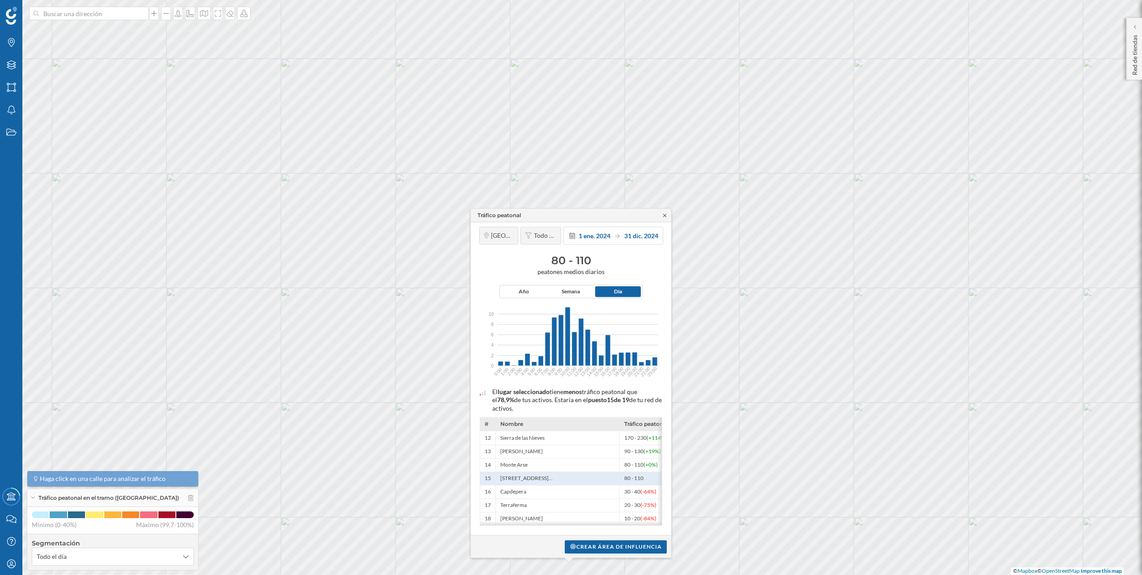
click at [664, 215] on icon at bounding box center [665, 215] width 7 height 5
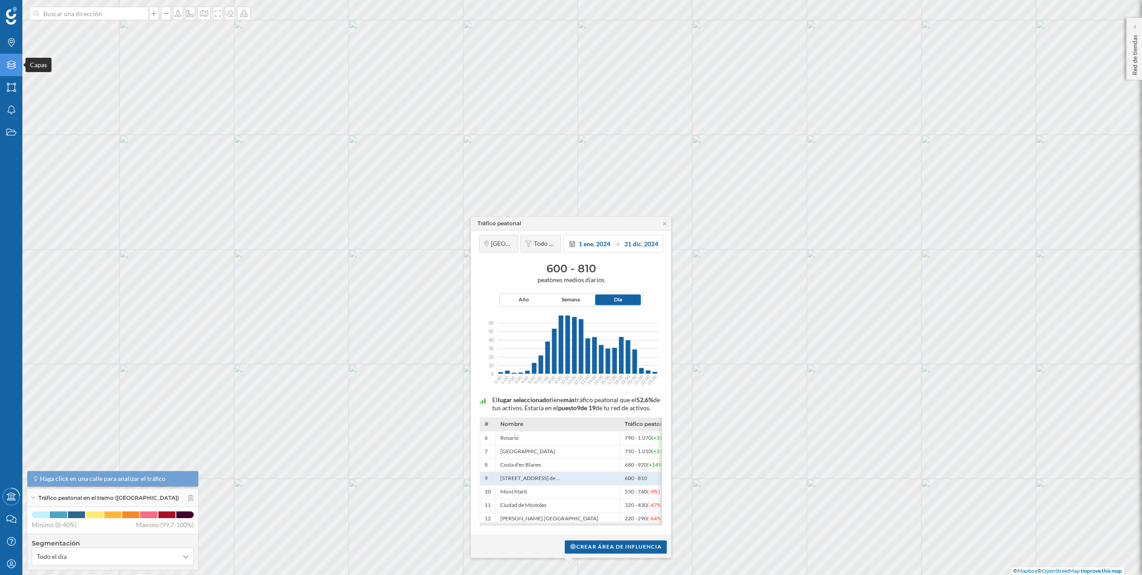
click at [12, 66] on icon "Capas" at bounding box center [11, 64] width 11 height 9
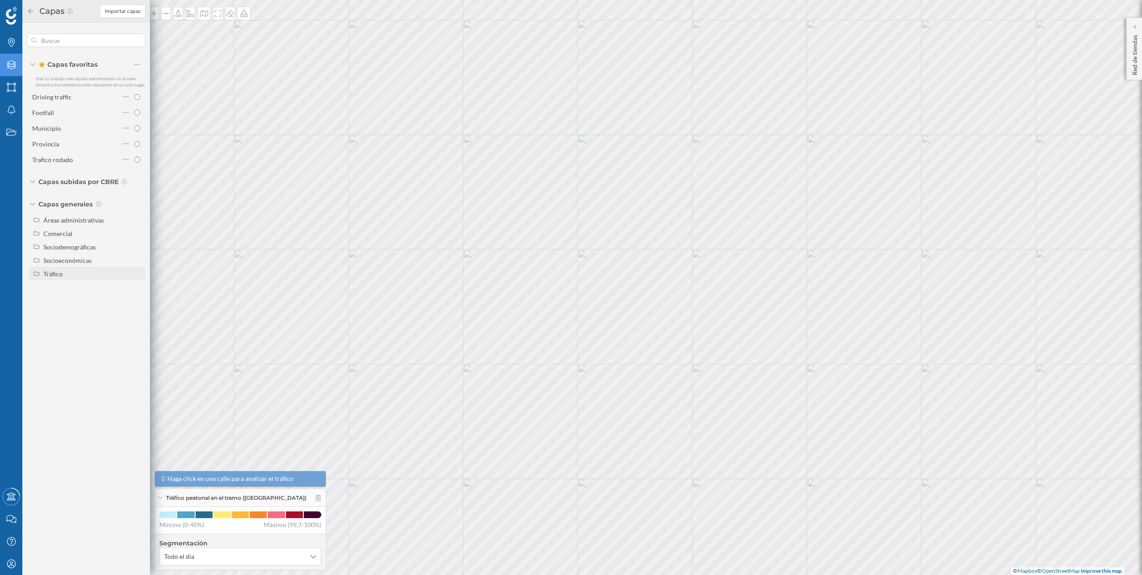
click at [74, 267] on div "Tráfico" at bounding box center [87, 273] width 116 height 13
click at [80, 289] on div "Tráfico rodado" at bounding box center [67, 287] width 41 height 8
click at [137, 289] on input "Tráfico rodado" at bounding box center [140, 287] width 6 height 6
radio input "true"
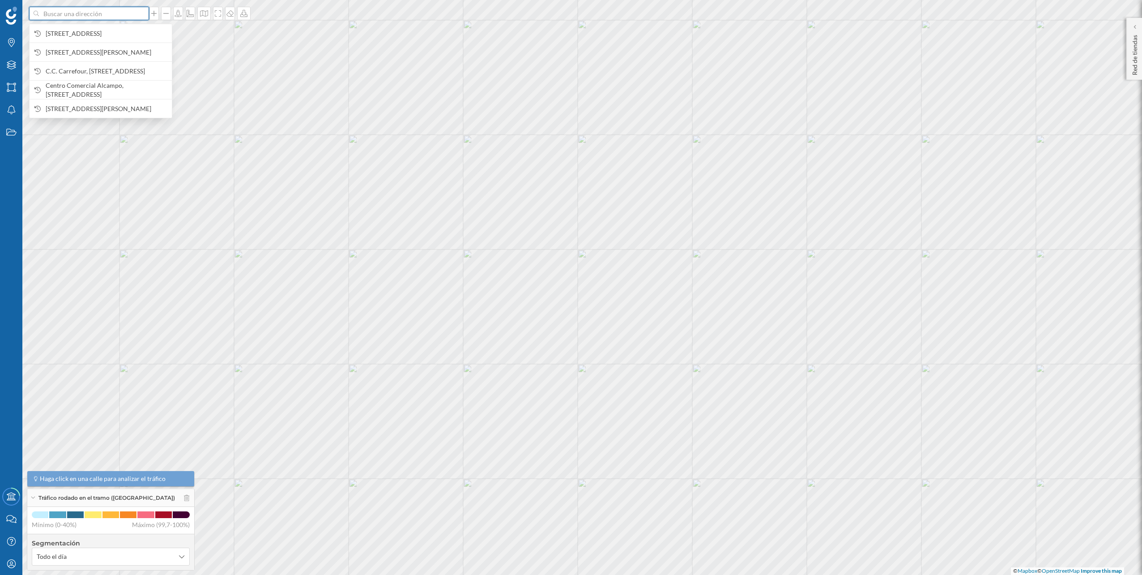
click at [114, 13] on input at bounding box center [89, 13] width 100 height 13
click at [105, 34] on span "[STREET_ADDRESS]" at bounding box center [107, 33] width 122 height 9
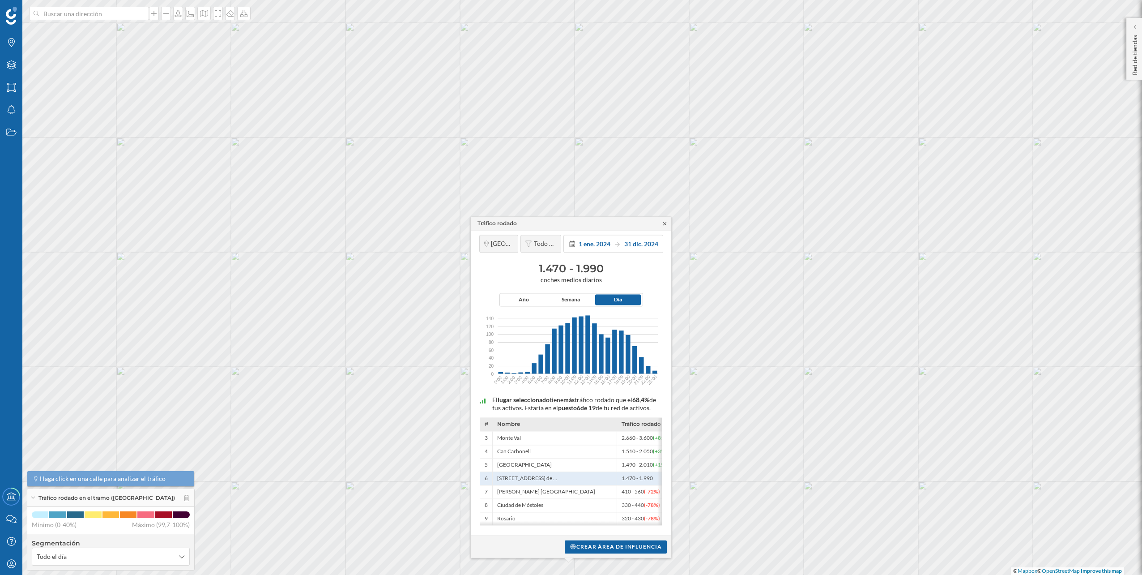
click at [666, 222] on icon at bounding box center [664, 223] width 3 height 3
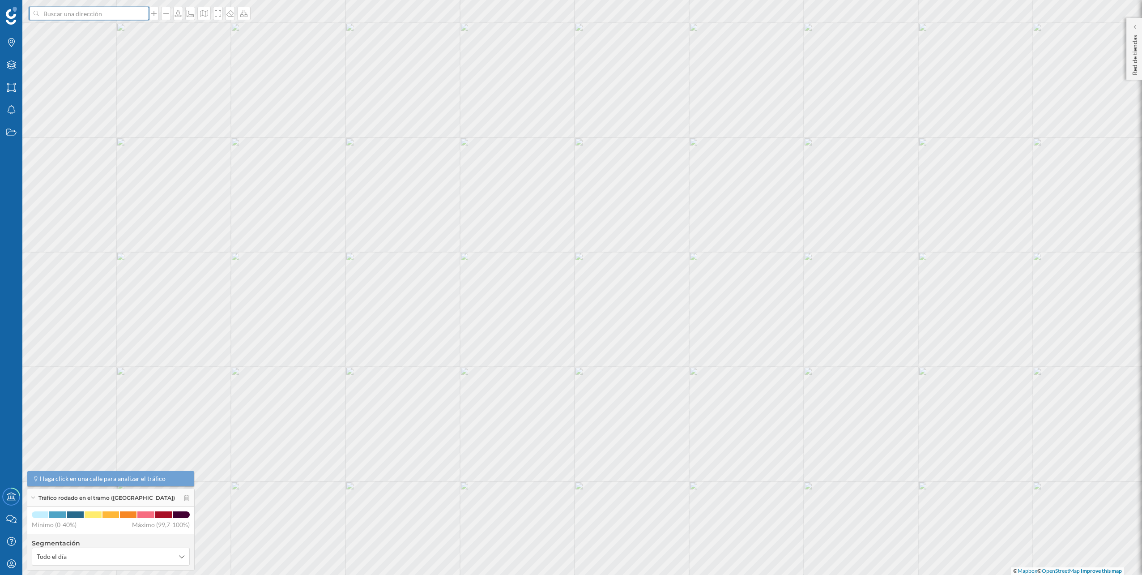
click at [114, 13] on input at bounding box center [89, 13] width 100 height 13
paste input "Carrer de l'Alguer, 6, 08830 Sant Boi de Llobregat, Barcelona"
type input "Carrer de l'Alguer, 6, 08830 Sant Boi de Llobregat, Barcelona"
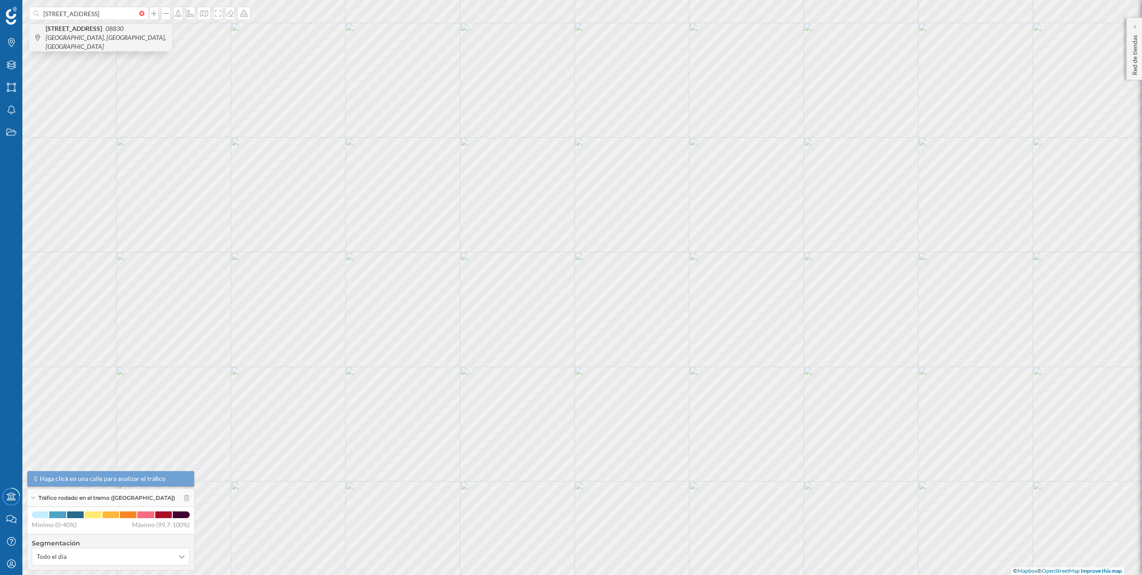
click at [89, 32] on b "[STREET_ADDRESS]" at bounding box center [75, 29] width 59 height 8
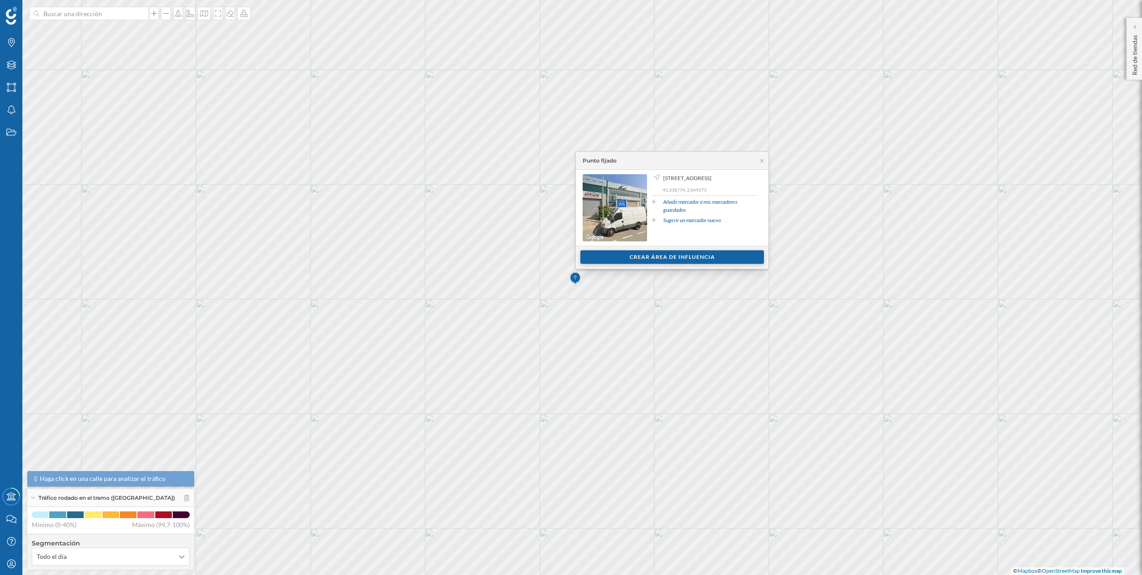
click at [649, 261] on div "Crear área de influencia" at bounding box center [673, 256] width 184 height 13
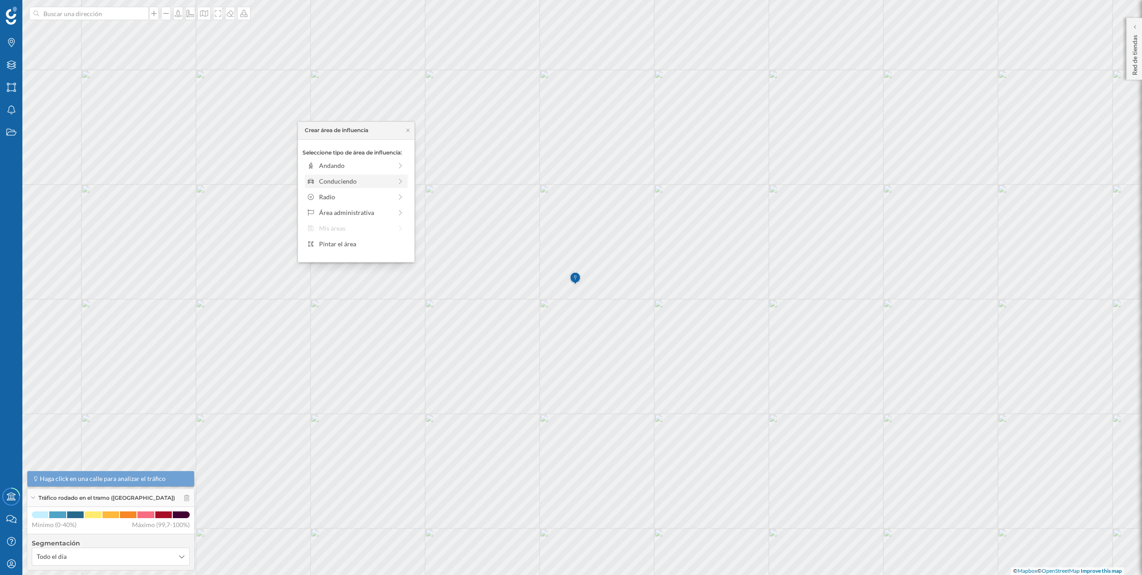
click at [384, 177] on div "Conduciendo" at bounding box center [355, 180] width 73 height 9
click at [325, 177] on div "0 min. 3 min. 5 min. 7 min. 10 min. 12 min. 15 min. 20 min. 30 min. 45 min. 50 …" at bounding box center [356, 178] width 99 height 2
click at [346, 241] on div "Crear área de influencia" at bounding box center [356, 244] width 107 height 13
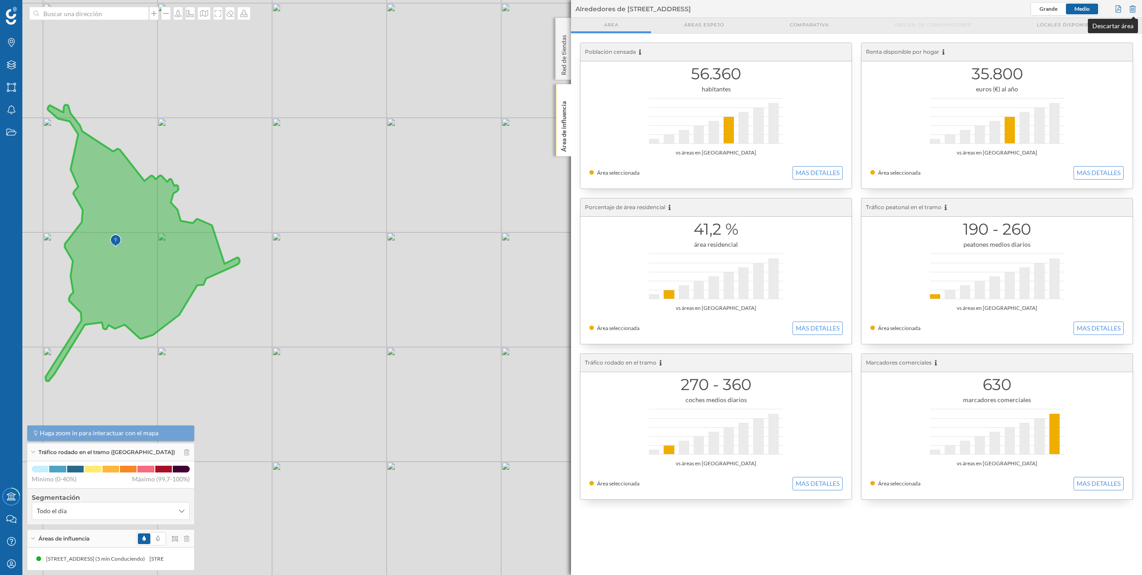
click at [1136, 9] on div at bounding box center [1133, 8] width 10 height 13
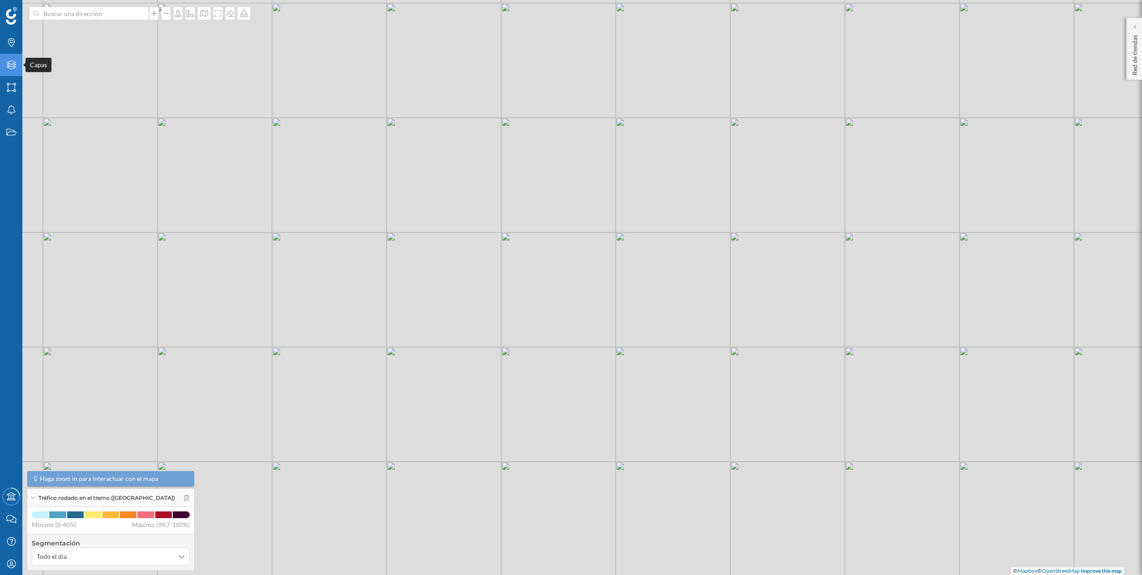
click at [14, 69] on icon "Capas" at bounding box center [11, 64] width 11 height 9
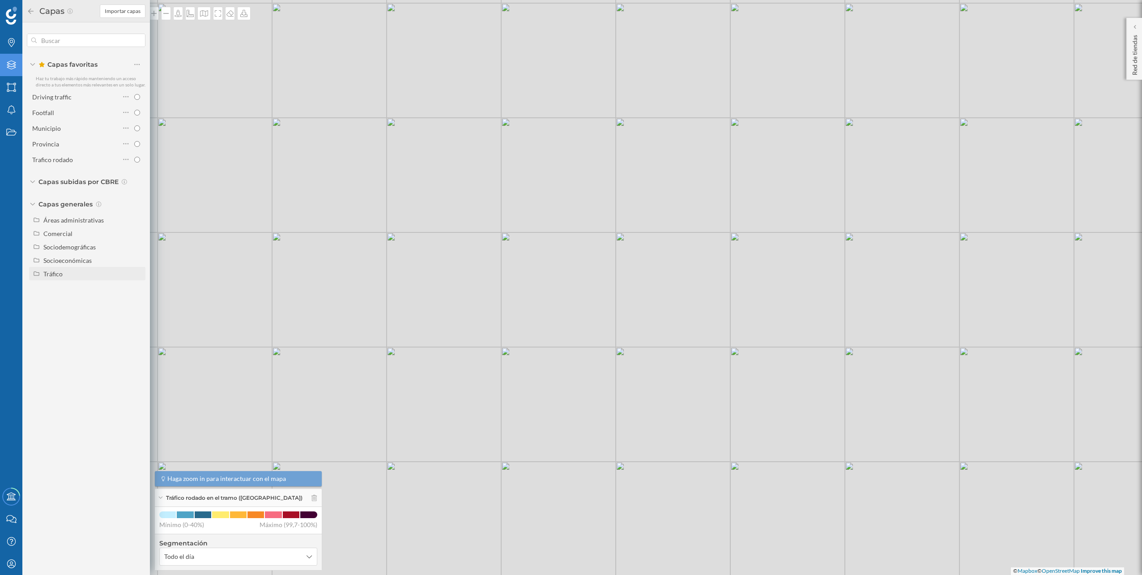
click at [63, 267] on div "Tráfico" at bounding box center [87, 273] width 116 height 13
click at [64, 300] on div "Peatonal" at bounding box center [59, 301] width 25 height 8
click at [137, 300] on input "Peatonal" at bounding box center [140, 301] width 6 height 6
radio input "true"
click at [261, 164] on div "© Mapbox © OpenStreetMap Improve this map" at bounding box center [571, 287] width 1142 height 575
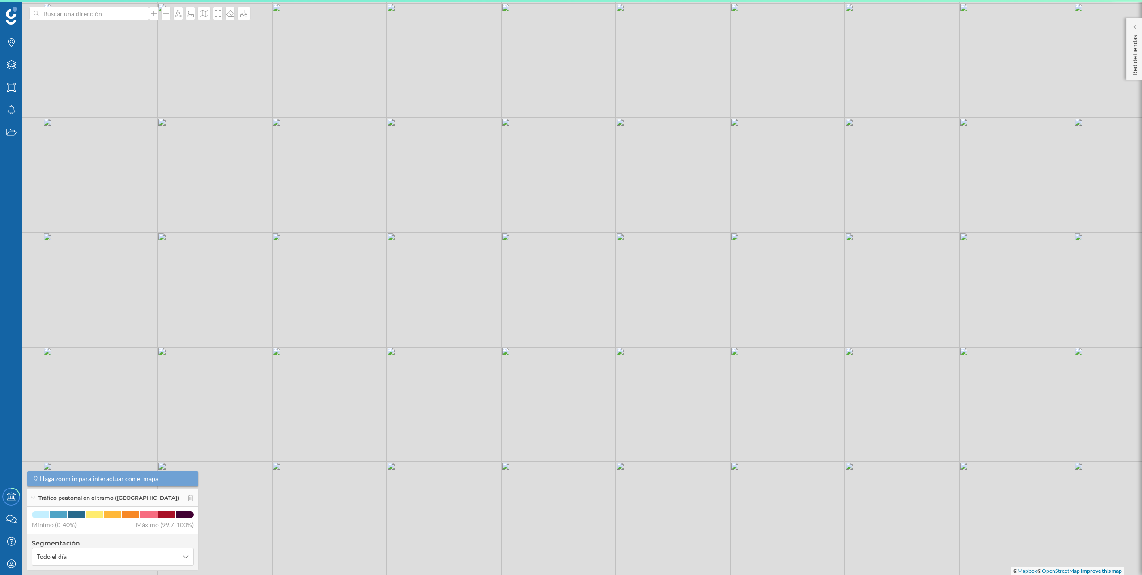
click at [117, 21] on div "© Mapbox © OpenStreetMap Improve this map" at bounding box center [571, 287] width 1142 height 575
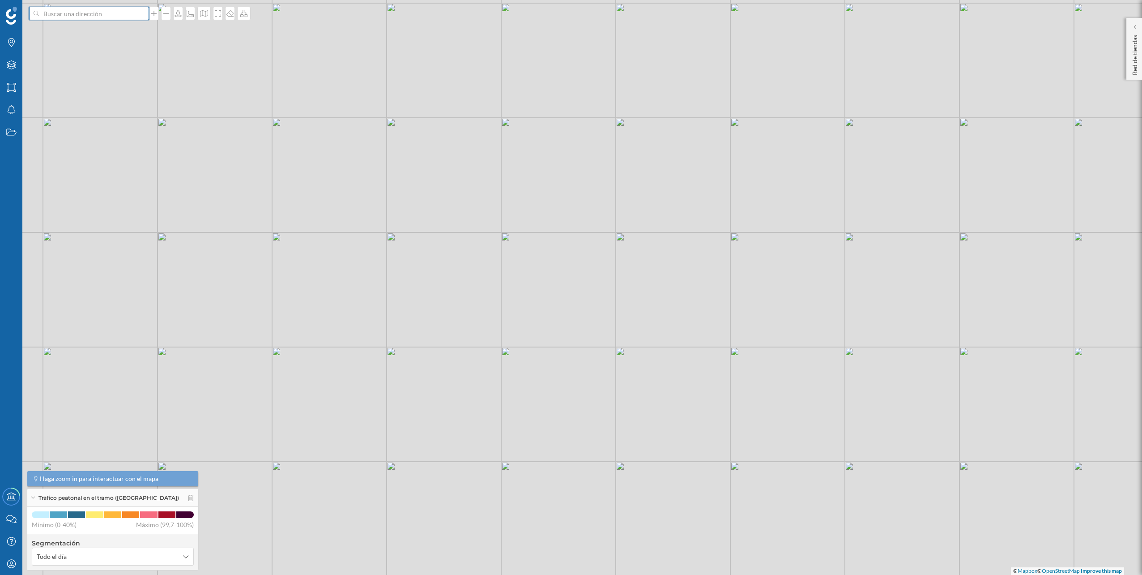
click at [115, 16] on input at bounding box center [89, 13] width 100 height 13
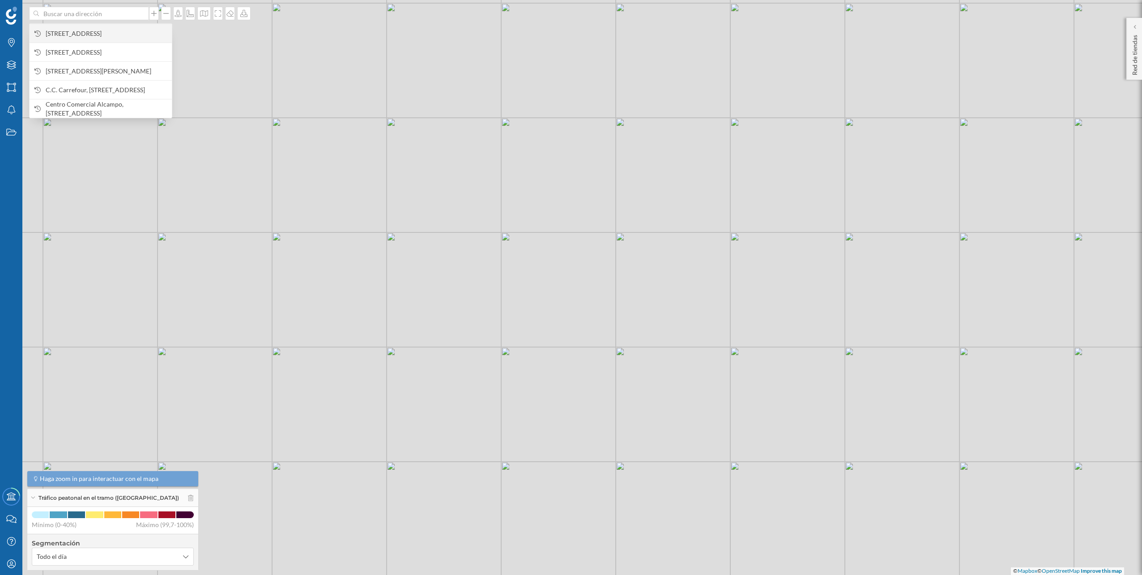
click at [98, 34] on span "[STREET_ADDRESS]" at bounding box center [107, 33] width 122 height 9
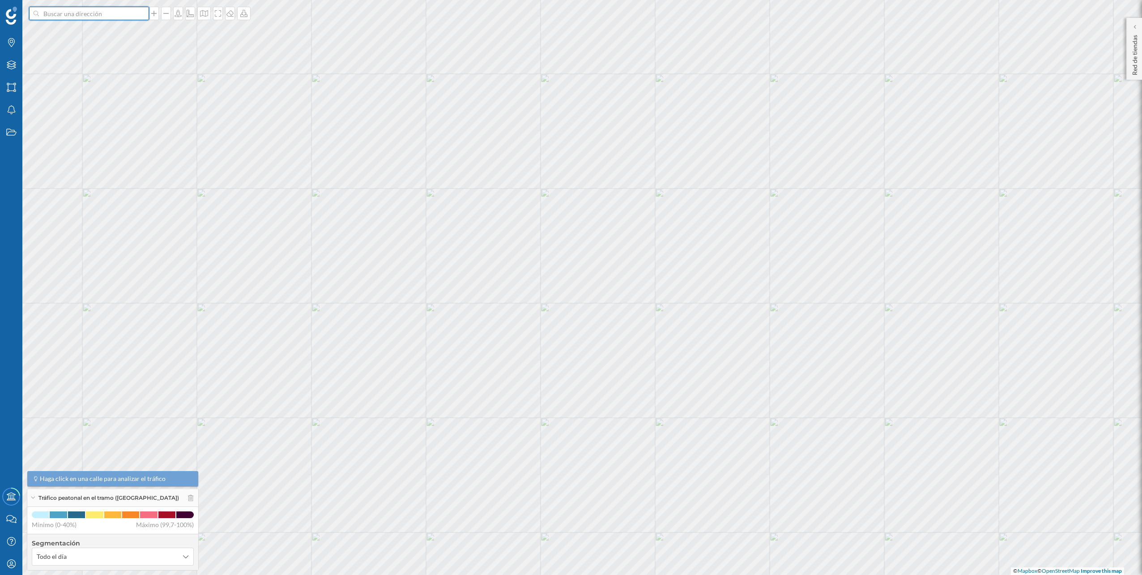
click at [109, 7] on input at bounding box center [89, 13] width 100 height 13
click at [91, 29] on span "[STREET_ADDRESS]" at bounding box center [107, 33] width 122 height 9
click at [113, 13] on input at bounding box center [89, 13] width 100 height 13
click at [97, 29] on span "[STREET_ADDRESS]" at bounding box center [107, 33] width 122 height 9
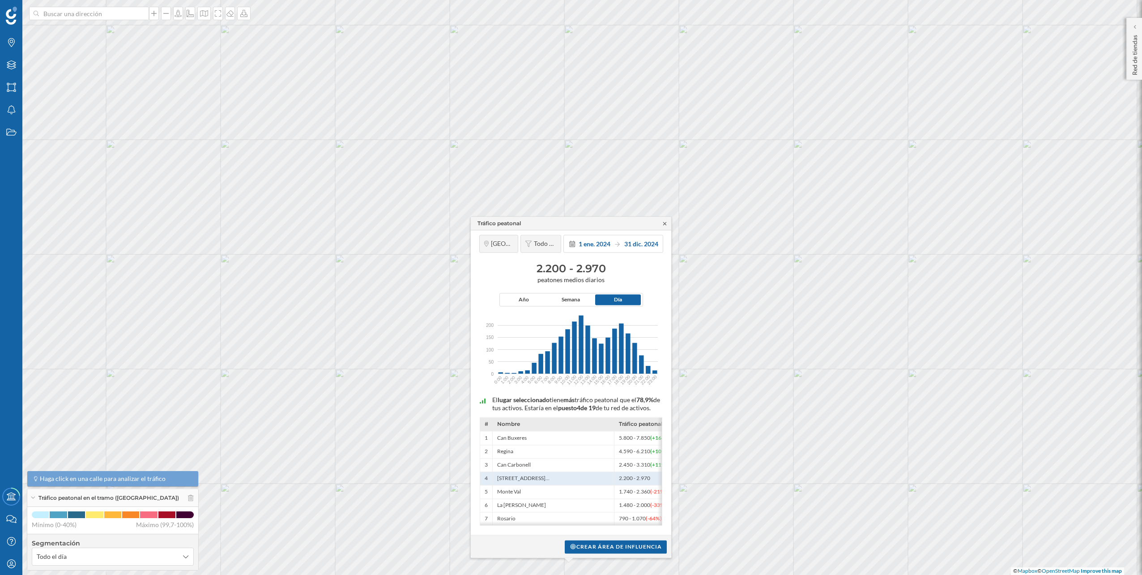
click at [666, 222] on icon at bounding box center [664, 223] width 3 height 3
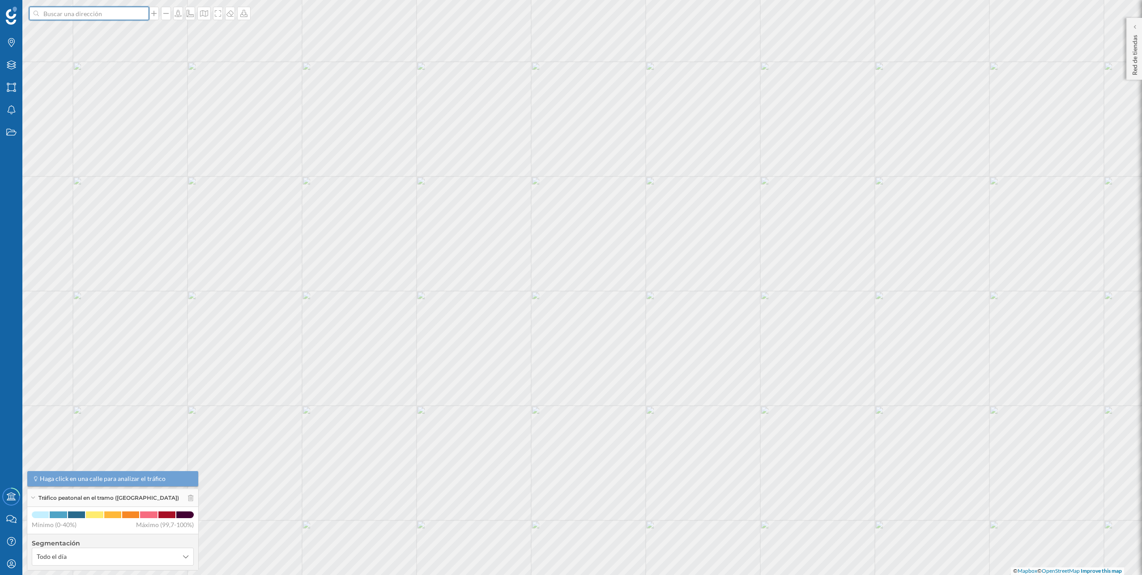
click at [110, 16] on input at bounding box center [89, 13] width 100 height 13
click at [103, 29] on span "[STREET_ADDRESS]" at bounding box center [107, 33] width 122 height 9
click at [16, 69] on icon "Capas" at bounding box center [11, 64] width 11 height 9
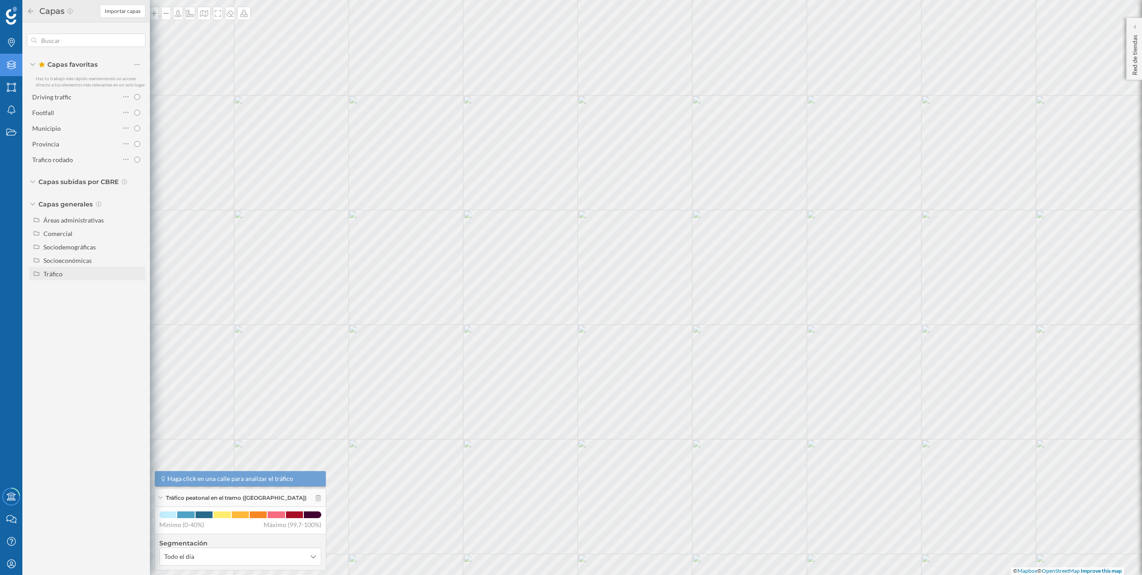
click at [68, 279] on div "Tráfico" at bounding box center [87, 273] width 116 height 13
click at [64, 290] on div "Tráfico rodado" at bounding box center [67, 287] width 41 height 8
click at [137, 290] on input "Tráfico rodado" at bounding box center [140, 287] width 6 height 6
radio input "true"
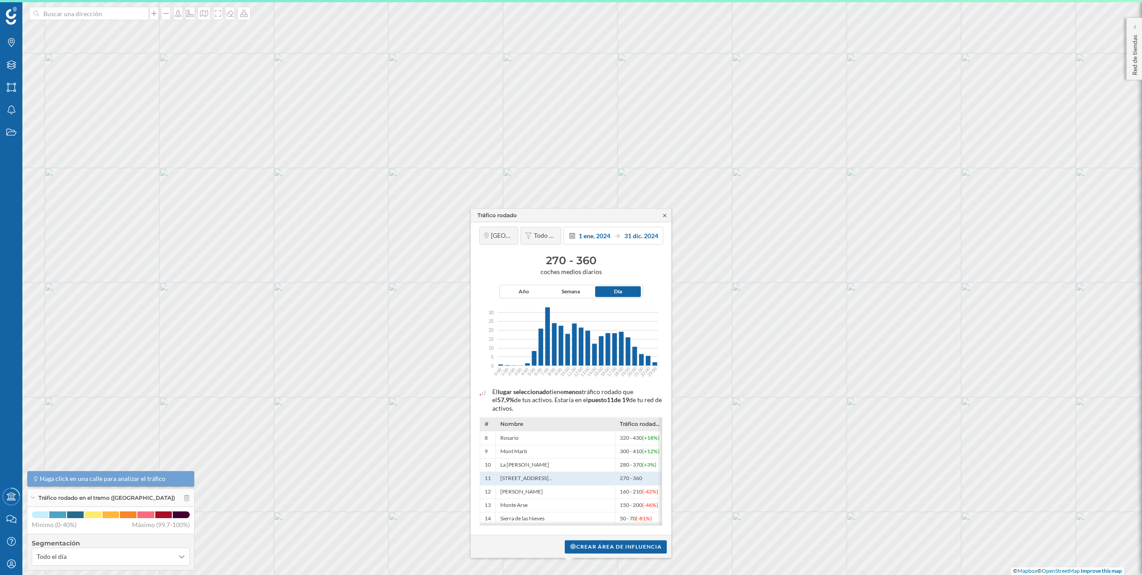
click at [665, 213] on icon at bounding box center [665, 215] width 7 height 5
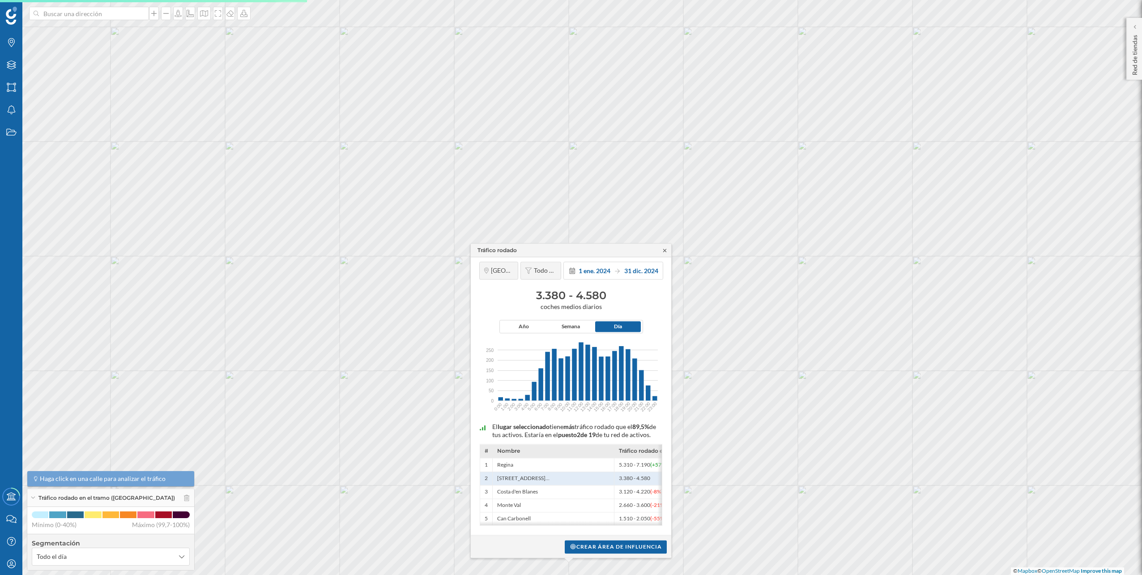
click at [662, 248] on icon at bounding box center [665, 250] width 7 height 5
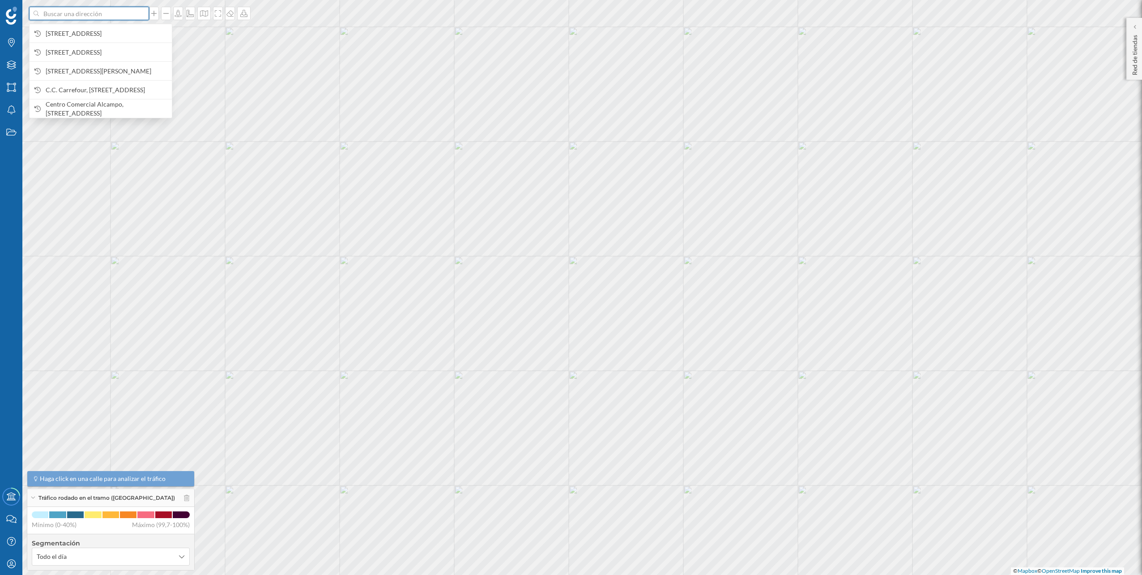
click at [109, 17] on input at bounding box center [89, 13] width 100 height 13
click at [98, 31] on span "[STREET_ADDRESS]" at bounding box center [107, 33] width 122 height 9
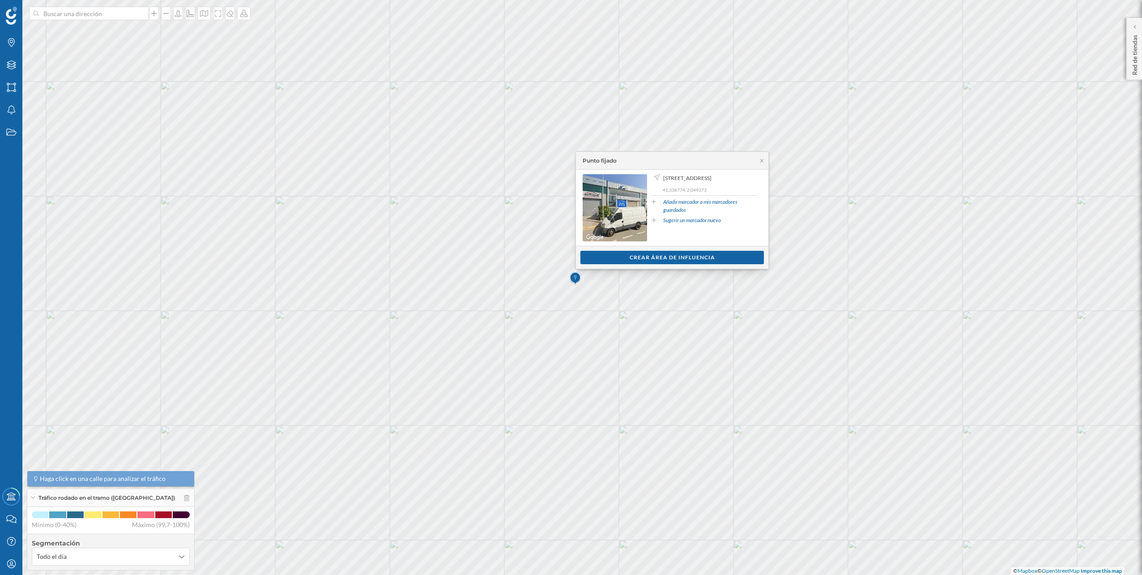
drag, startPoint x: 721, startPoint y: 187, endPoint x: 646, endPoint y: 177, distance: 75.4
click at [663, 177] on span "[STREET_ADDRESS]" at bounding box center [687, 178] width 48 height 8
copy span "[STREET_ADDRESS]"
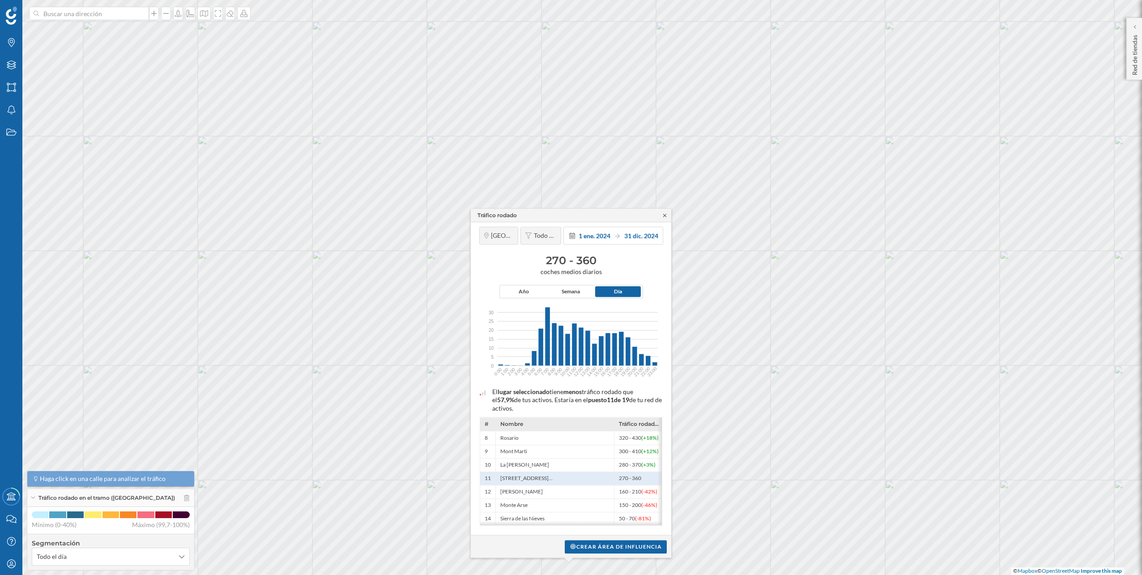
click at [665, 214] on icon at bounding box center [664, 215] width 3 height 3
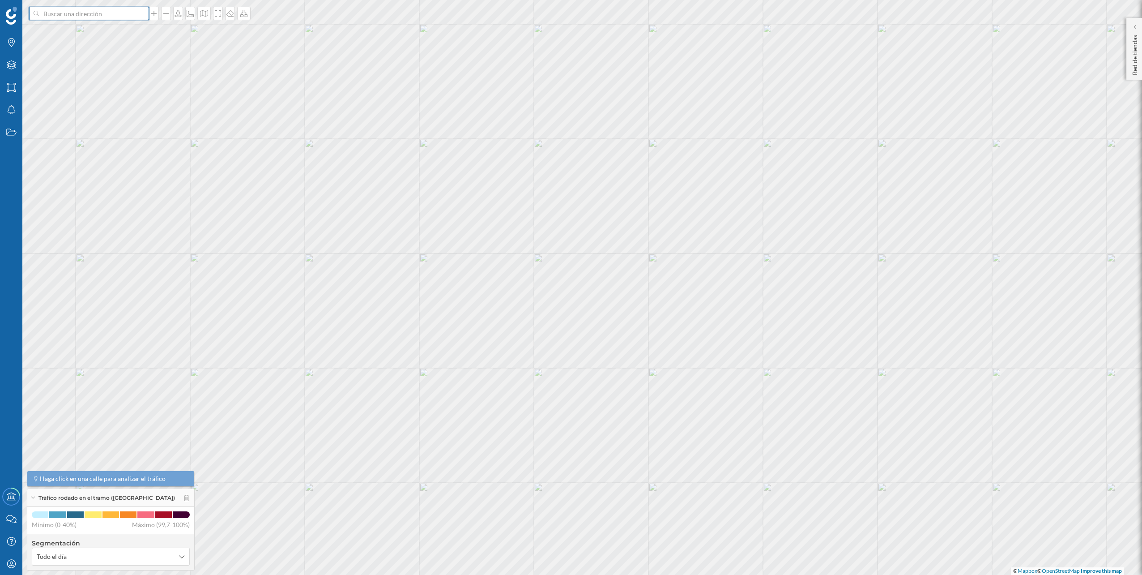
click at [125, 17] on input at bounding box center [89, 13] width 100 height 13
click at [116, 29] on span "[STREET_ADDRESS]" at bounding box center [107, 33] width 122 height 9
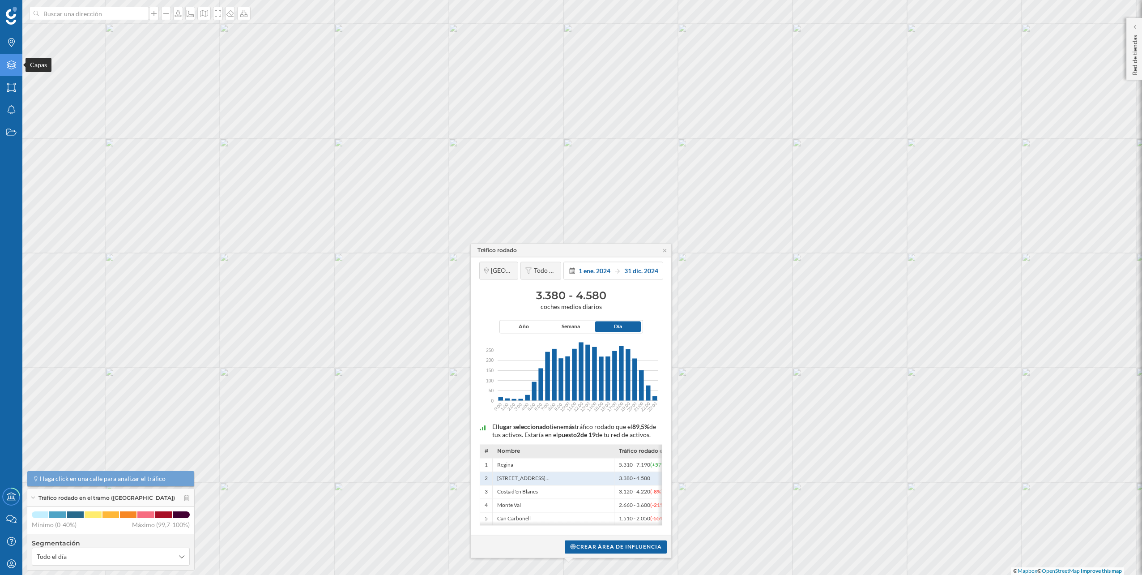
click at [14, 66] on icon at bounding box center [11, 64] width 9 height 9
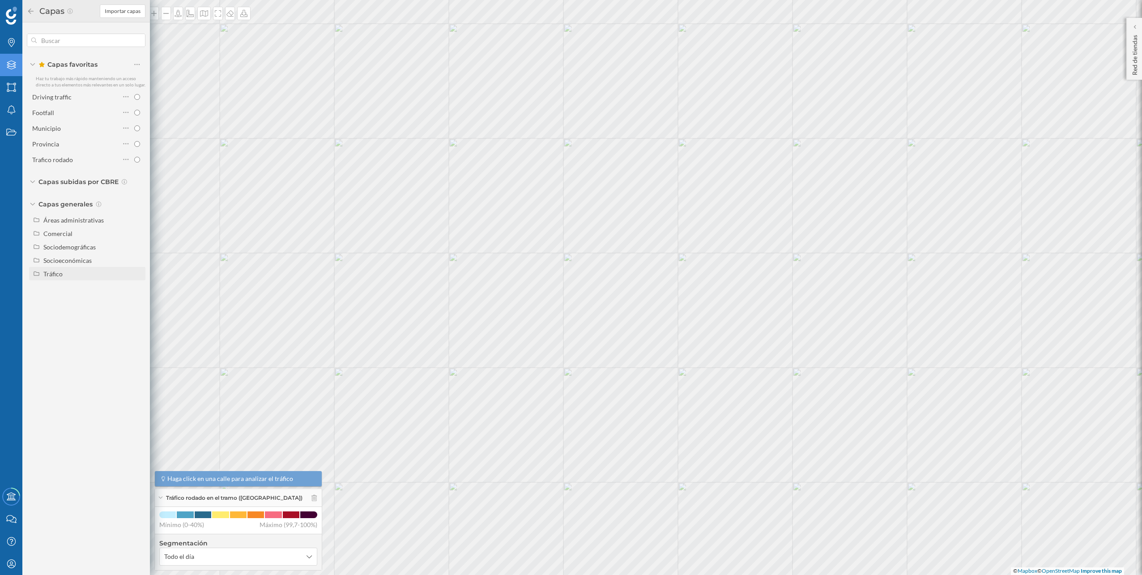
click at [67, 273] on div "Tráfico" at bounding box center [92, 273] width 99 height 9
click at [90, 301] on div "Peatonal" at bounding box center [78, 300] width 62 height 9
click at [137, 301] on input "Peatonal" at bounding box center [140, 301] width 6 height 6
radio input "true"
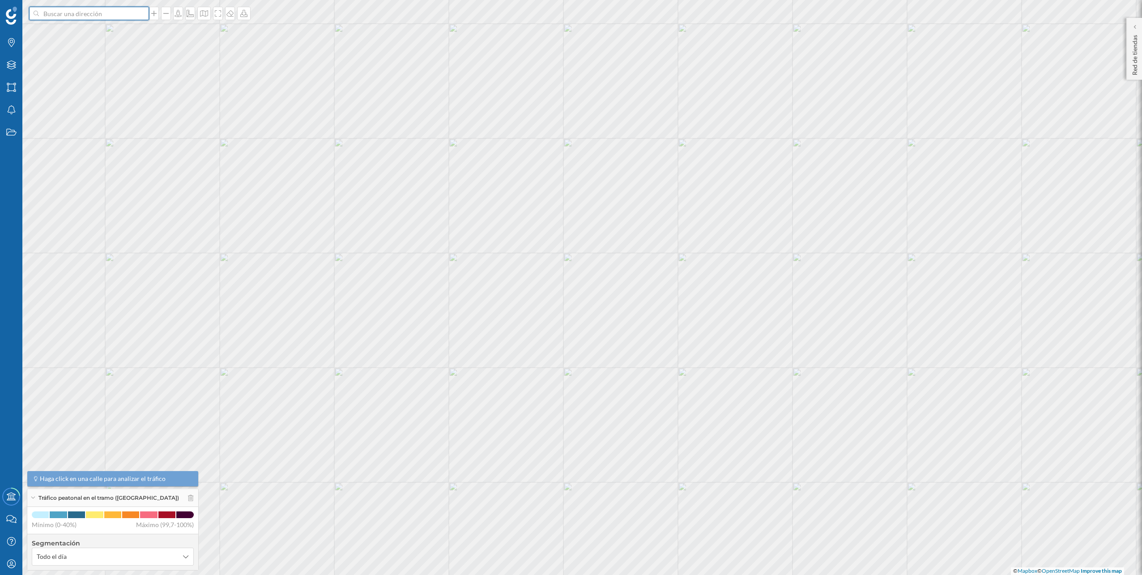
click at [121, 13] on input at bounding box center [89, 13] width 100 height 13
click at [105, 29] on span "[STREET_ADDRESS]" at bounding box center [107, 33] width 122 height 9
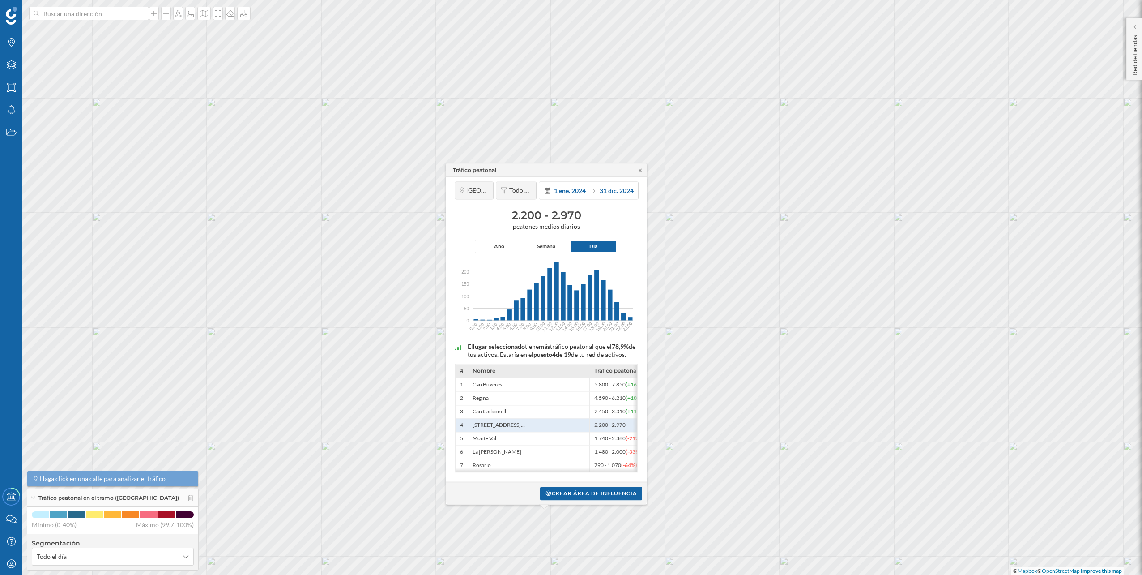
click at [641, 168] on icon at bounding box center [640, 169] width 3 height 3
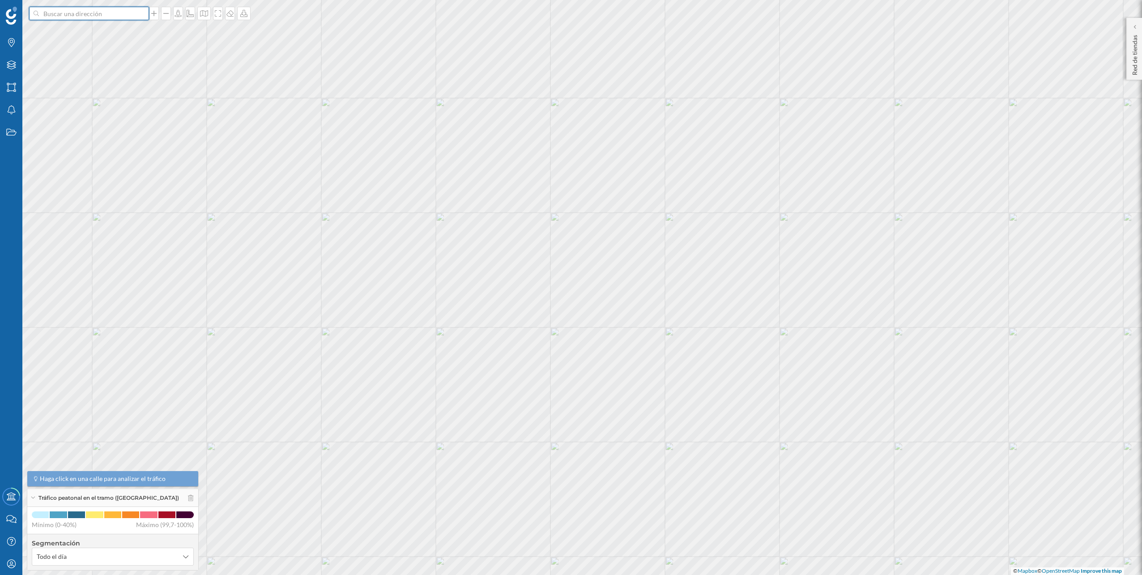
click at [126, 11] on input at bounding box center [89, 13] width 100 height 13
paste input "[STREET_ADDRESS][PERSON_NAME]"
type input "[STREET_ADDRESS][PERSON_NAME]"
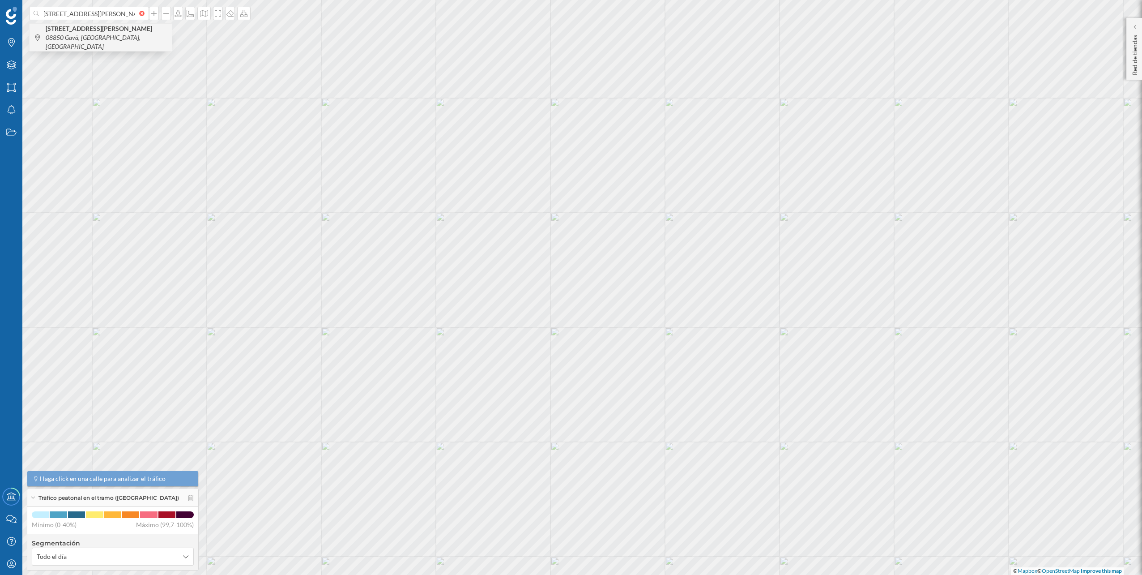
click at [101, 31] on b "[STREET_ADDRESS][PERSON_NAME]" at bounding box center [100, 29] width 109 height 8
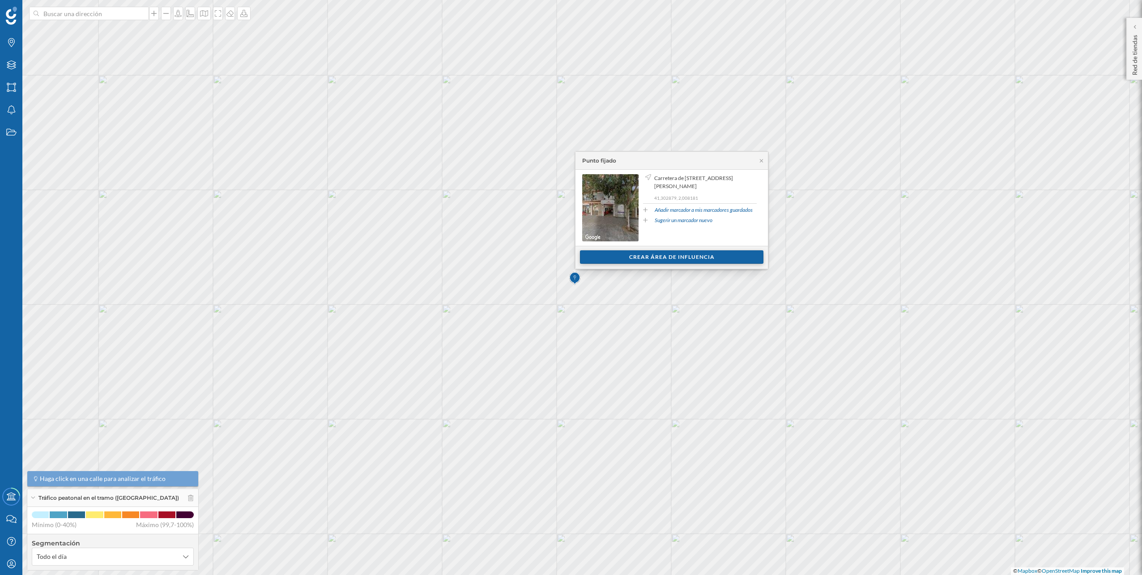
click at [722, 256] on div "Crear área de influencia" at bounding box center [672, 256] width 184 height 13
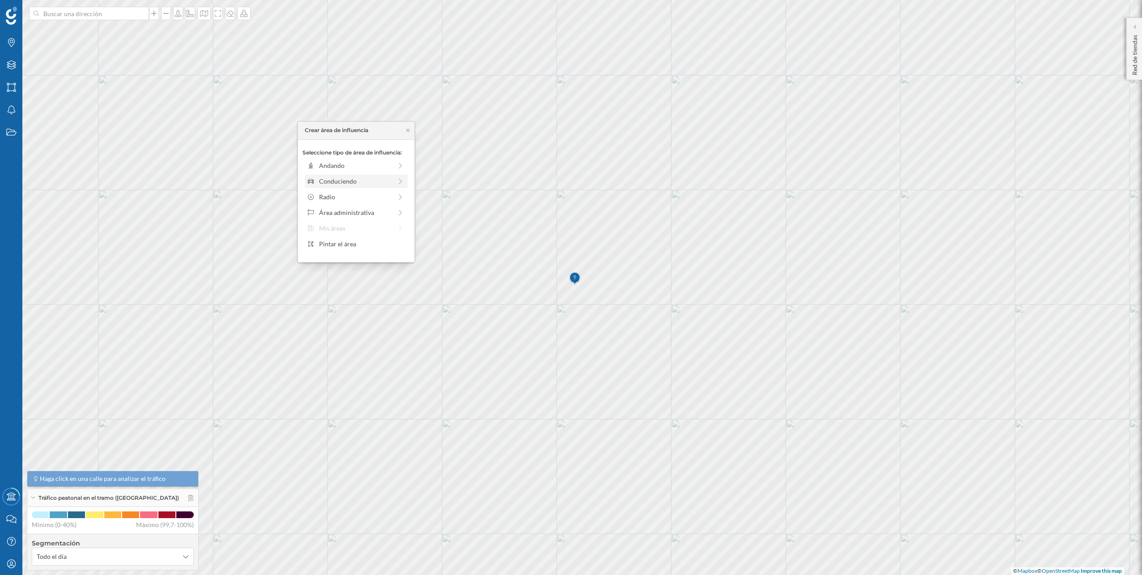
click at [383, 175] on div "Conduciendo" at bounding box center [356, 181] width 103 height 13
click at [326, 175] on div "0 min. 3 min. 5 min. 7 min. 10 min. 12 min. 15 min. 20 min. 30 min. 45 min. 50 …" at bounding box center [356, 177] width 99 height 11
click at [366, 241] on div "Crear área de influencia" at bounding box center [356, 244] width 107 height 13
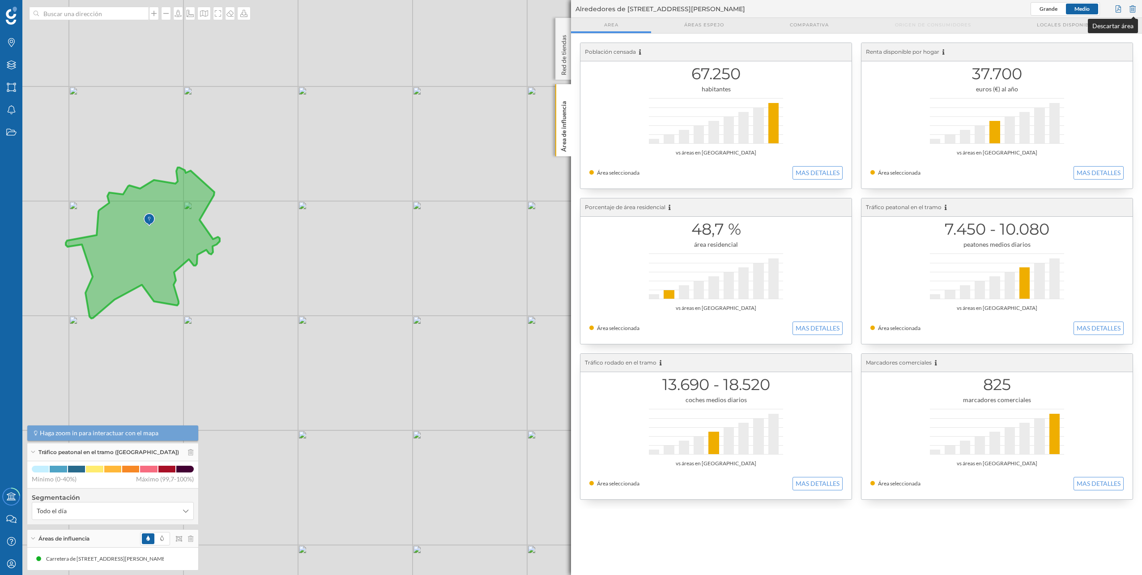
click at [1132, 11] on div at bounding box center [1133, 8] width 10 height 13
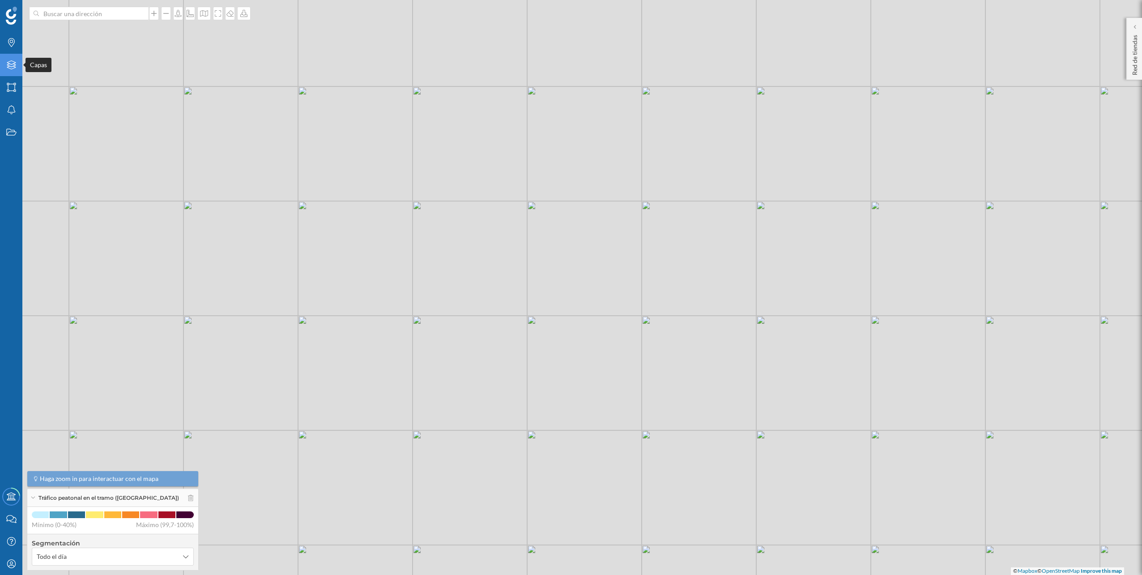
click at [17, 66] on div "Capas" at bounding box center [11, 65] width 22 height 22
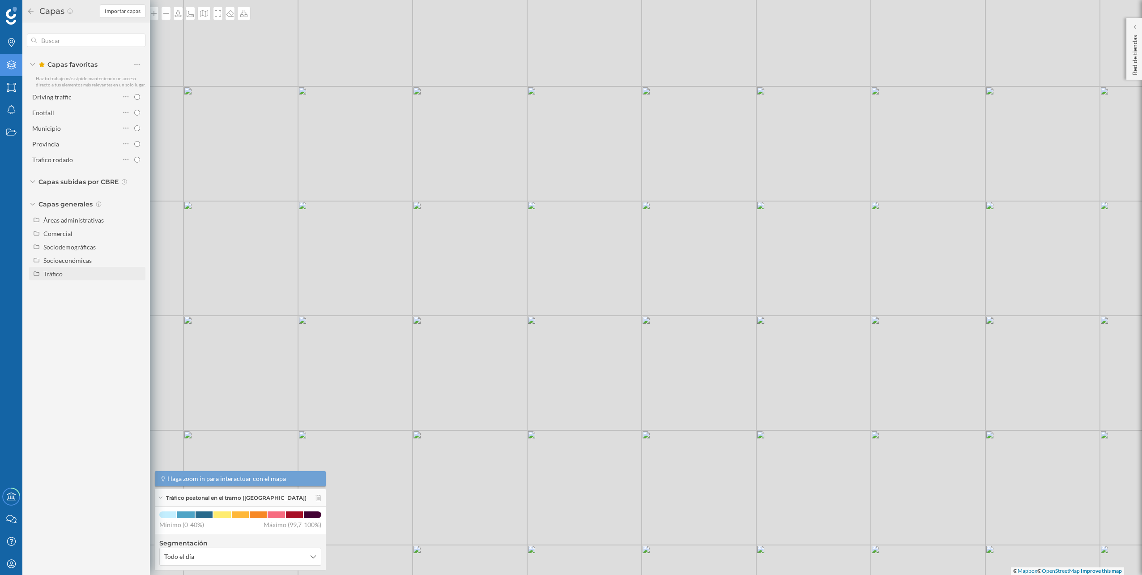
click at [60, 268] on div "Tráfico" at bounding box center [87, 273] width 116 height 13
click at [70, 299] on div "Peatonal" at bounding box center [59, 301] width 25 height 8
click at [137, 299] on input "Peatonal" at bounding box center [140, 301] width 6 height 6
radio input "true"
click at [239, 103] on div "© Mapbox © OpenStreetMap Improve this map" at bounding box center [571, 287] width 1142 height 575
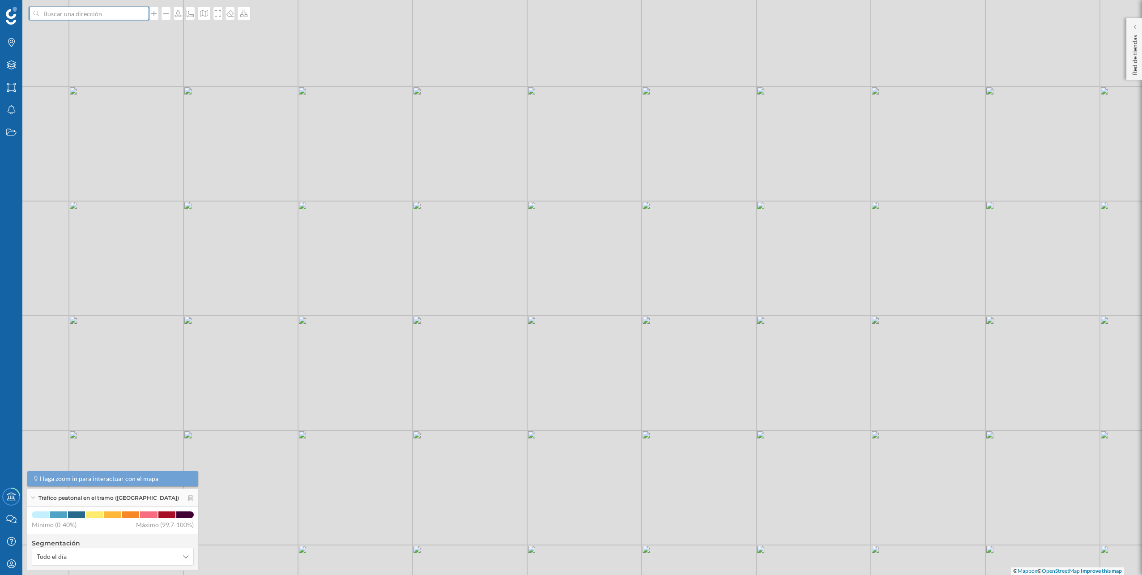
click at [124, 18] on input at bounding box center [89, 13] width 100 height 13
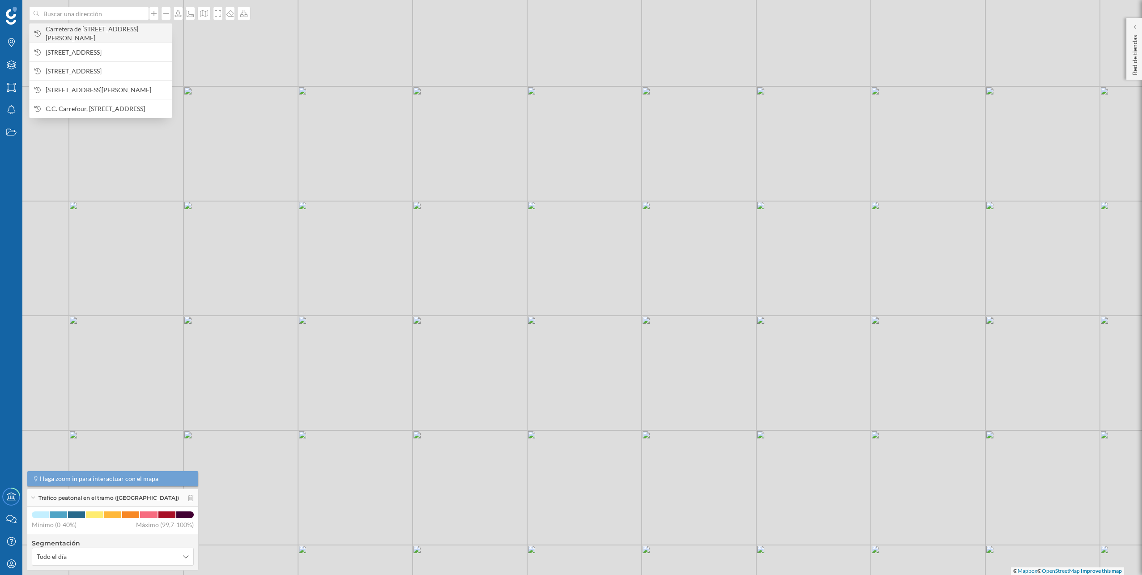
click at [108, 33] on span "Carretera de [STREET_ADDRESS][PERSON_NAME]" at bounding box center [107, 34] width 122 height 18
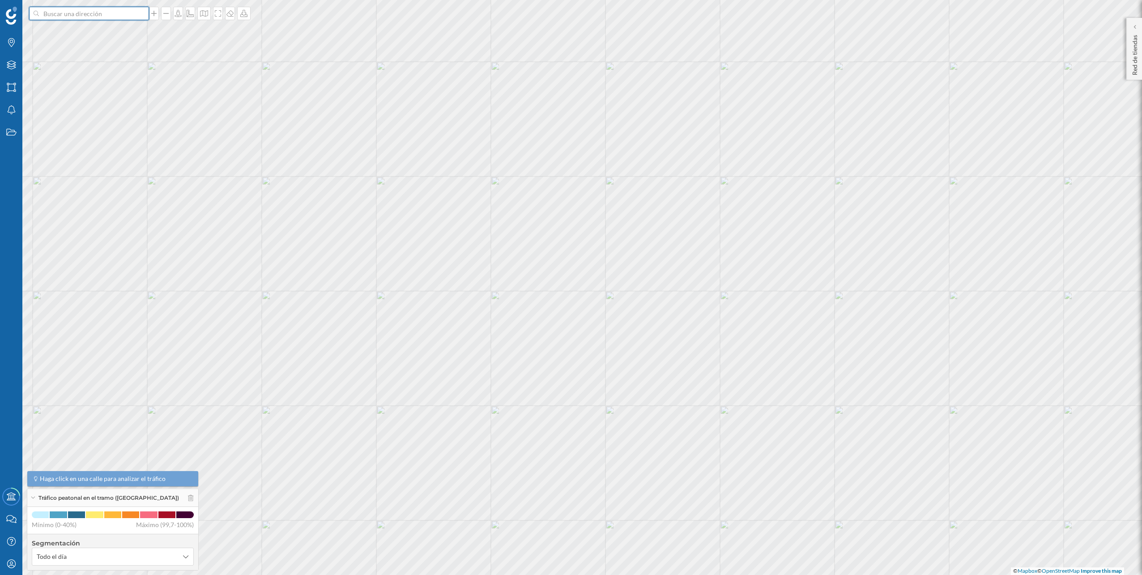
click at [114, 12] on input at bounding box center [89, 13] width 100 height 13
click at [98, 26] on span "Carretera de [STREET_ADDRESS][PERSON_NAME]" at bounding box center [107, 34] width 122 height 18
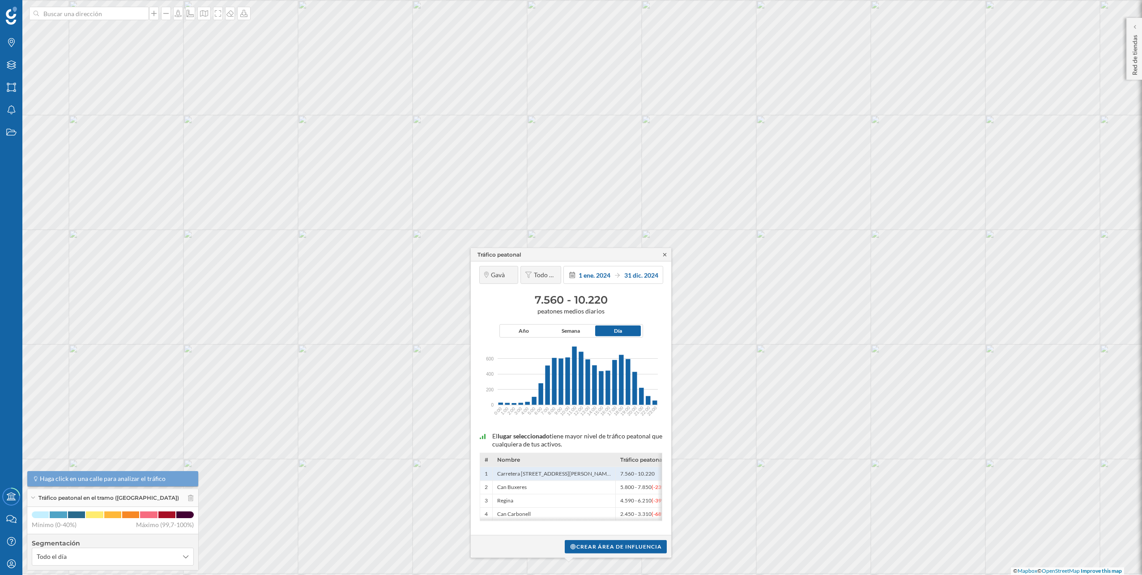
click at [665, 256] on icon at bounding box center [665, 254] width 7 height 5
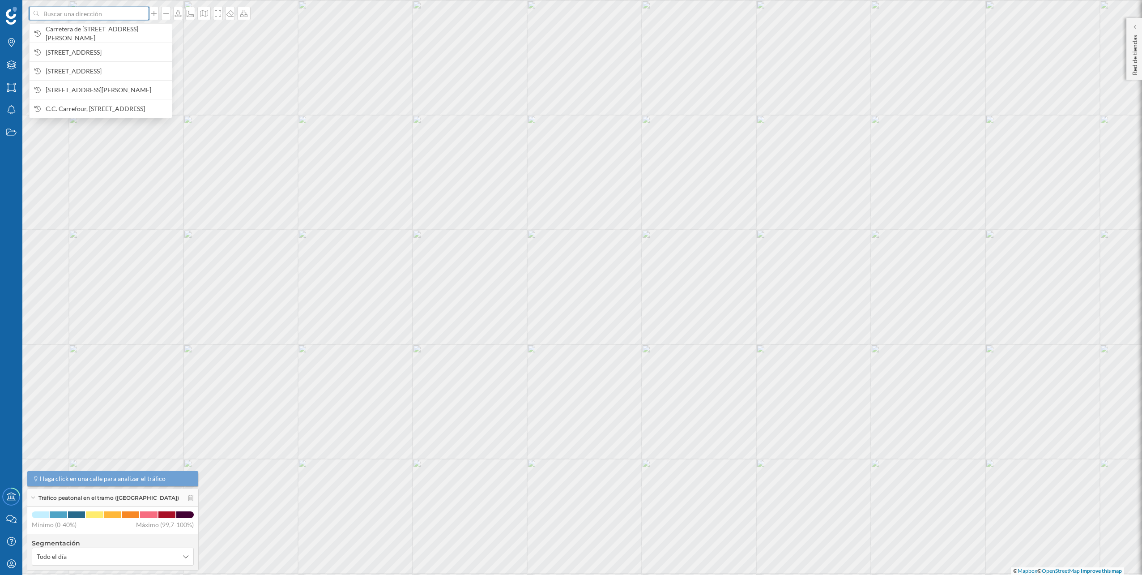
click at [95, 14] on input at bounding box center [89, 13] width 100 height 13
click at [14, 65] on icon "Capas" at bounding box center [11, 64] width 11 height 9
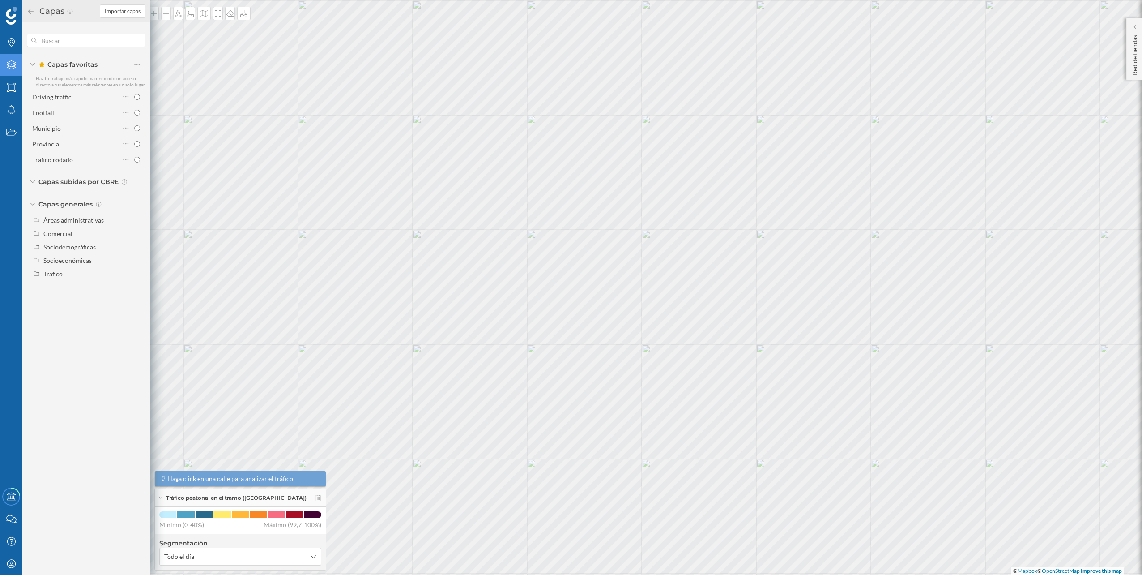
click at [67, 280] on div "Capas favoritas Haz tu trabajo más rápido manteniendo un acceso directo a tus e…" at bounding box center [86, 157] width 128 height 271
click at [62, 277] on div "Tráfico" at bounding box center [52, 274] width 19 height 8
click at [75, 283] on div "Tráfico rodado" at bounding box center [67, 287] width 41 height 8
click at [137, 284] on input "Tráfico rodado" at bounding box center [140, 287] width 6 height 6
radio input "true"
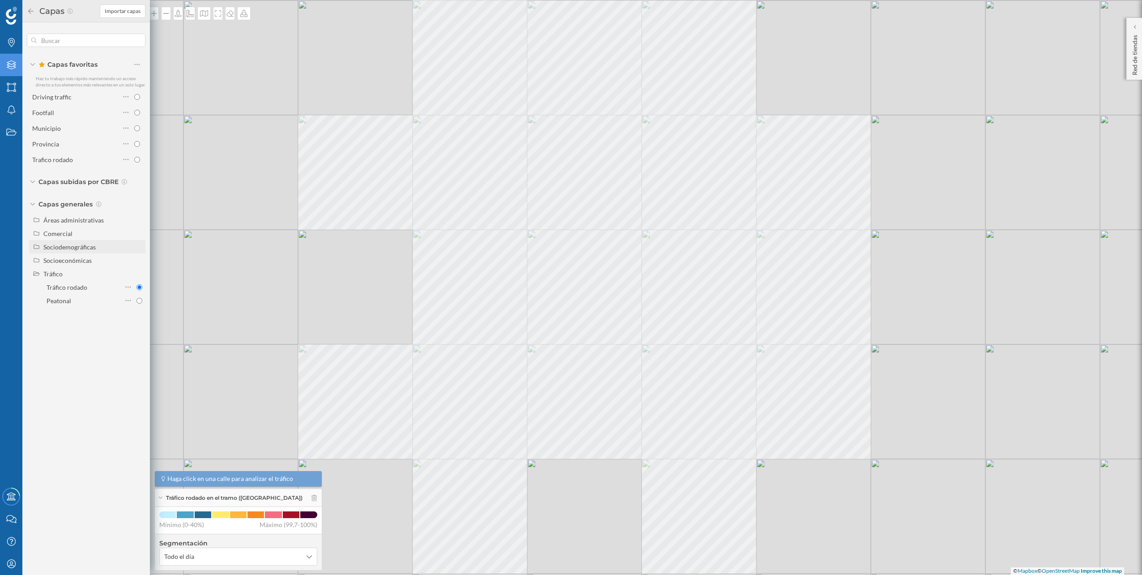
click at [177, 228] on div "© Mapbox © OpenStreetMap Improve this map" at bounding box center [571, 287] width 1142 height 575
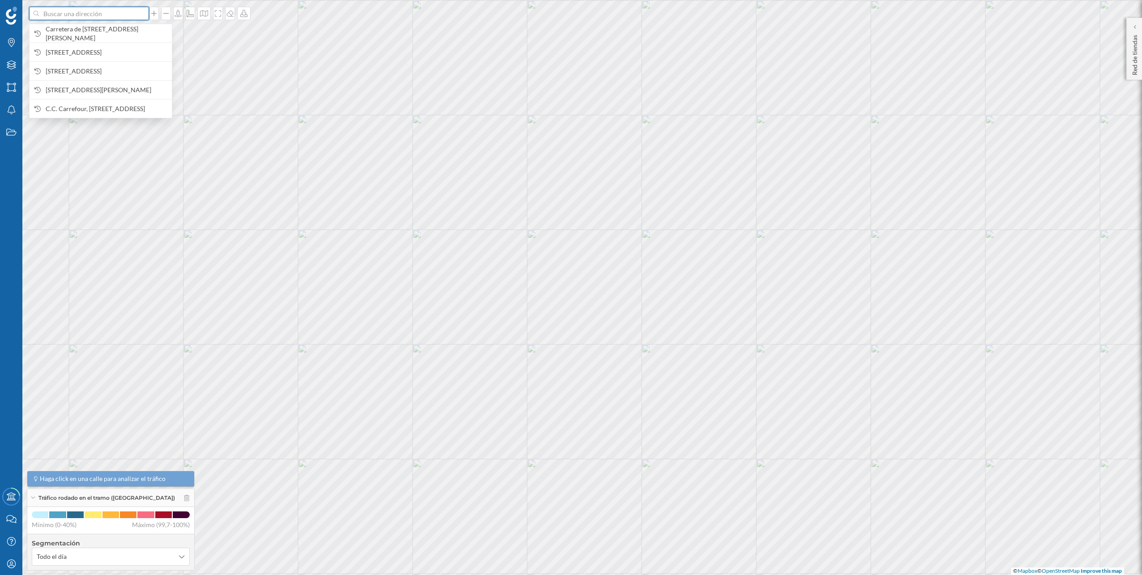
click at [70, 17] on input at bounding box center [89, 13] width 100 height 13
click at [68, 30] on span "Carretera de [STREET_ADDRESS][PERSON_NAME]" at bounding box center [107, 34] width 122 height 18
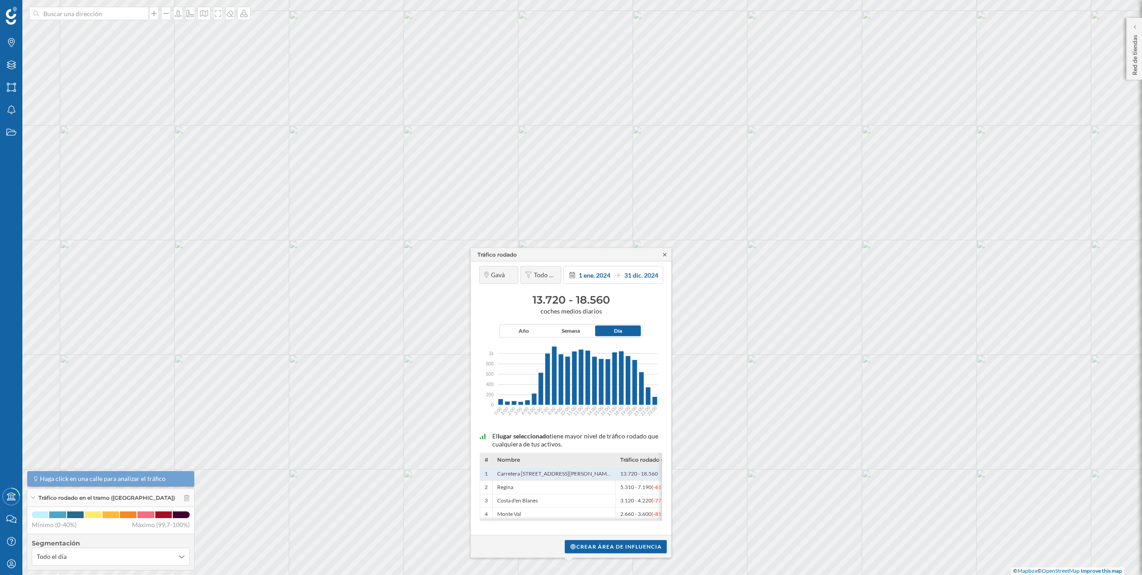
click at [667, 254] on icon at bounding box center [665, 254] width 7 height 5
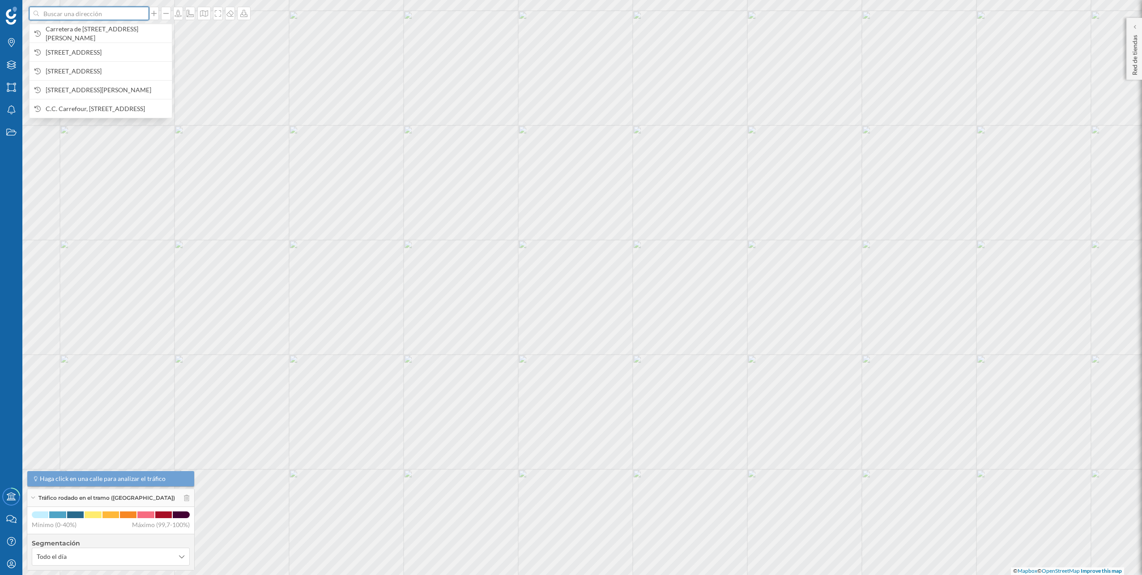
click at [113, 14] on input at bounding box center [89, 13] width 100 height 13
paste input "[STREET_ADDRESS]"
type input "[STREET_ADDRESS]"
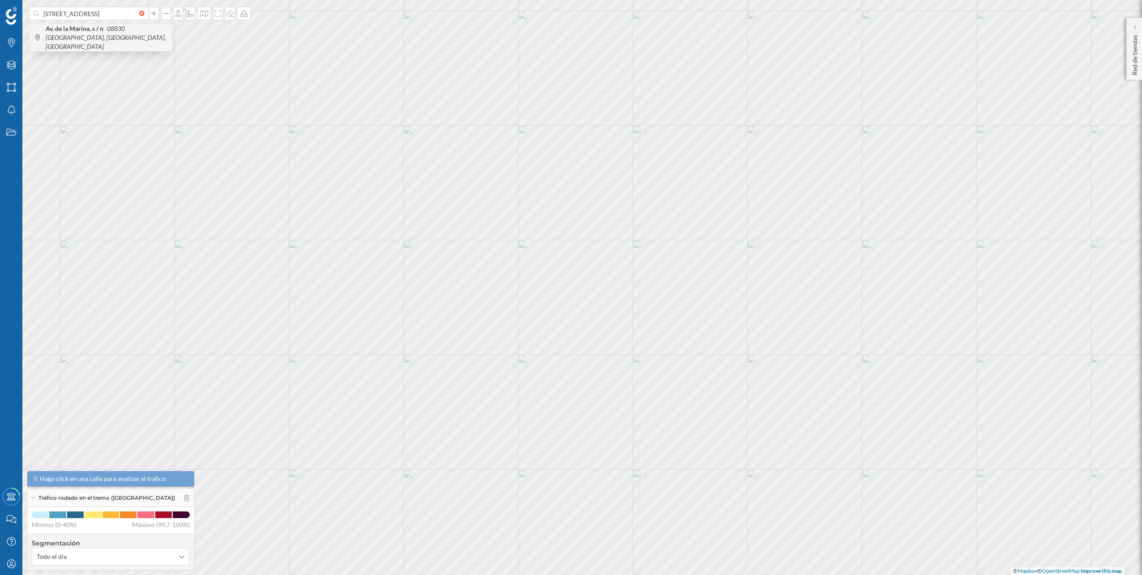
scroll to position [0, 0]
click at [107, 29] on icon "08830 [GEOGRAPHIC_DATA], [GEOGRAPHIC_DATA], [GEOGRAPHIC_DATA]" at bounding box center [106, 38] width 120 height 26
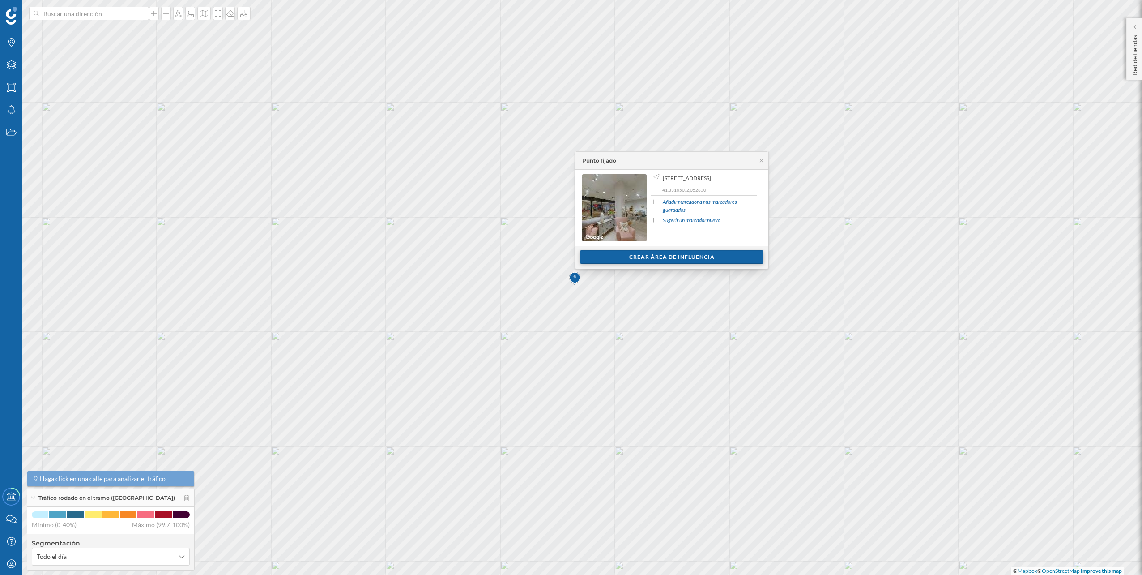
click at [644, 258] on div "Crear área de influencia" at bounding box center [672, 256] width 184 height 13
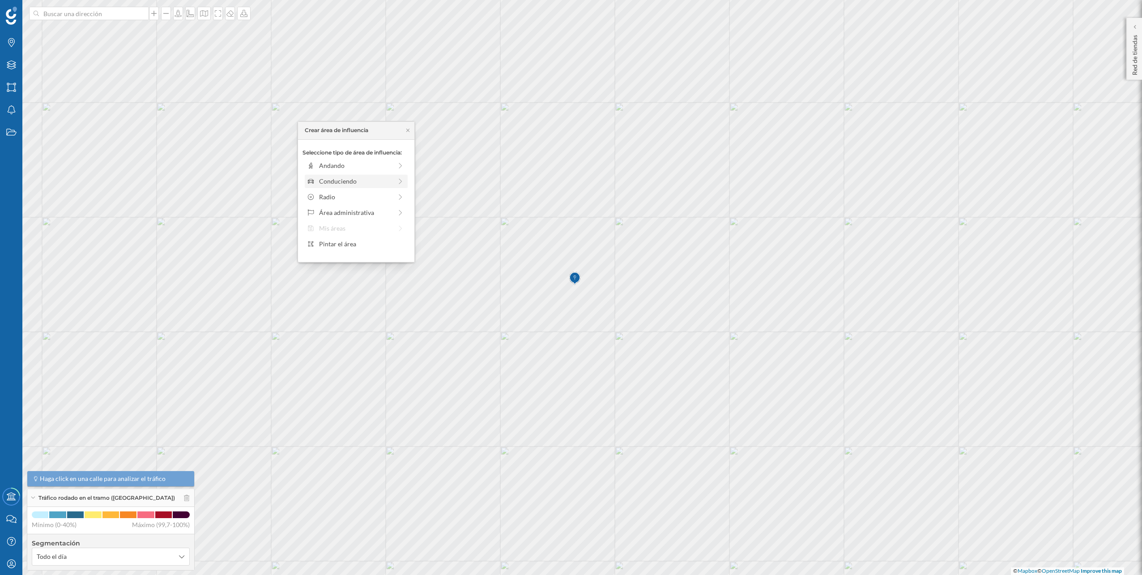
click at [396, 179] on div "Conduciendo" at bounding box center [356, 180] width 98 height 9
click at [323, 175] on div "0 min. 3 min. 5 min. 7 min. 10 min. 12 min. 15 min. 20 min. 30 min. 45 min. 50 …" at bounding box center [356, 177] width 99 height 11
click at [351, 245] on div "Crear área de influencia" at bounding box center [356, 244] width 107 height 13
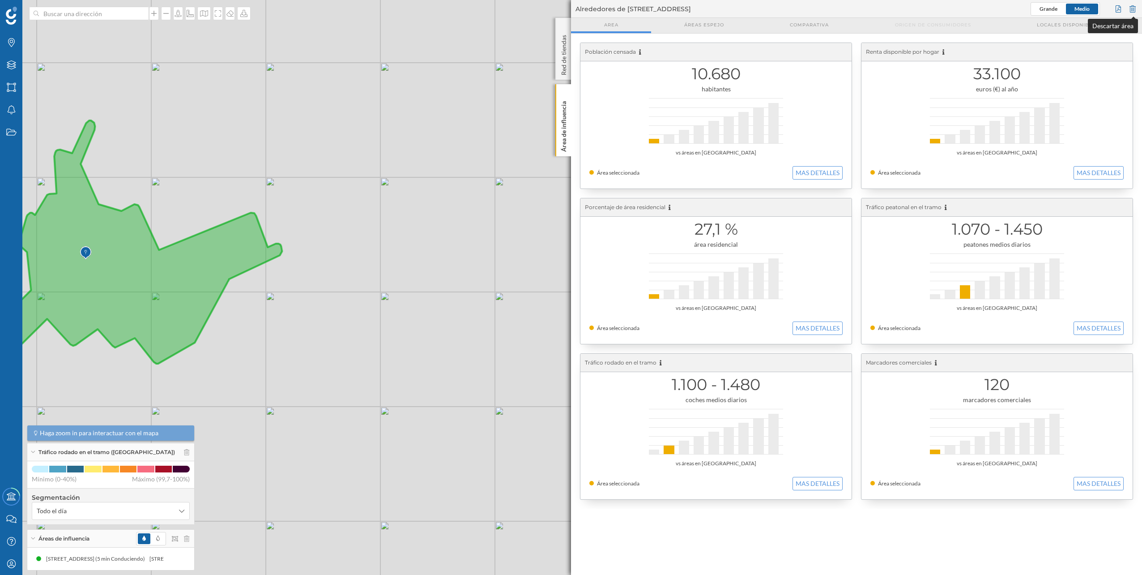
click at [1131, 9] on div at bounding box center [1133, 8] width 10 height 13
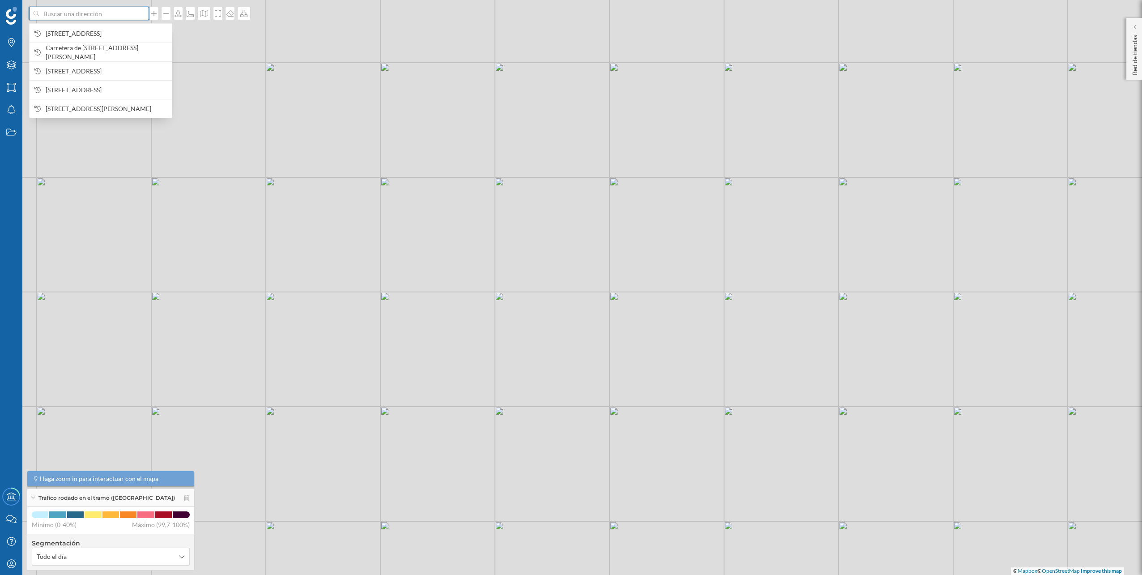
click at [74, 16] on input at bounding box center [89, 13] width 100 height 13
click at [74, 29] on span "Av. de la Marina, s / n, 08830 Sant Boi de Llobregat, Barcelona, España" at bounding box center [107, 33] width 122 height 9
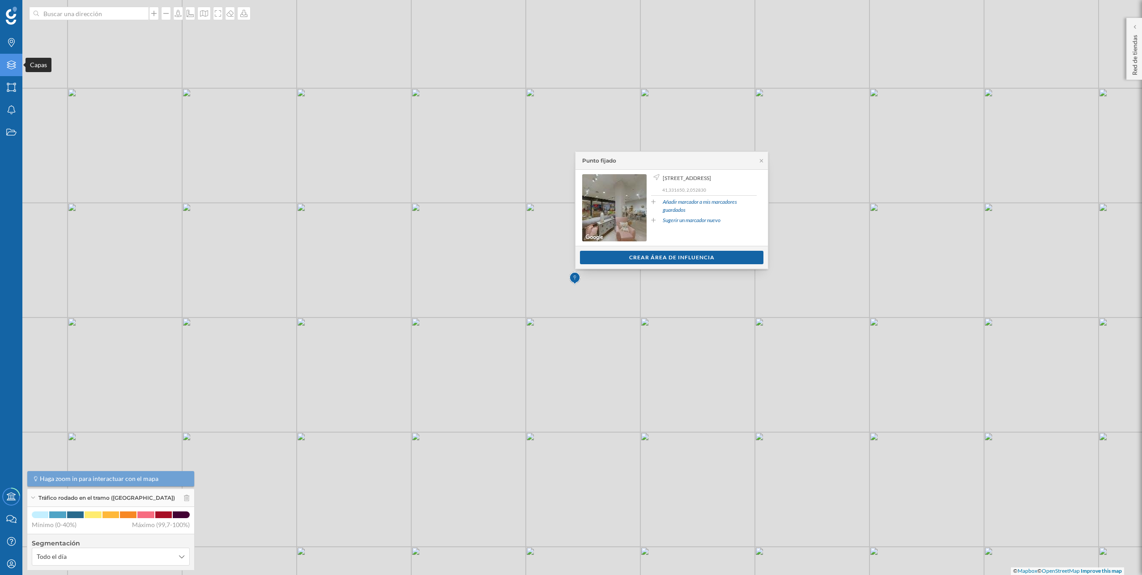
click at [4, 58] on div "Capas" at bounding box center [11, 65] width 22 height 22
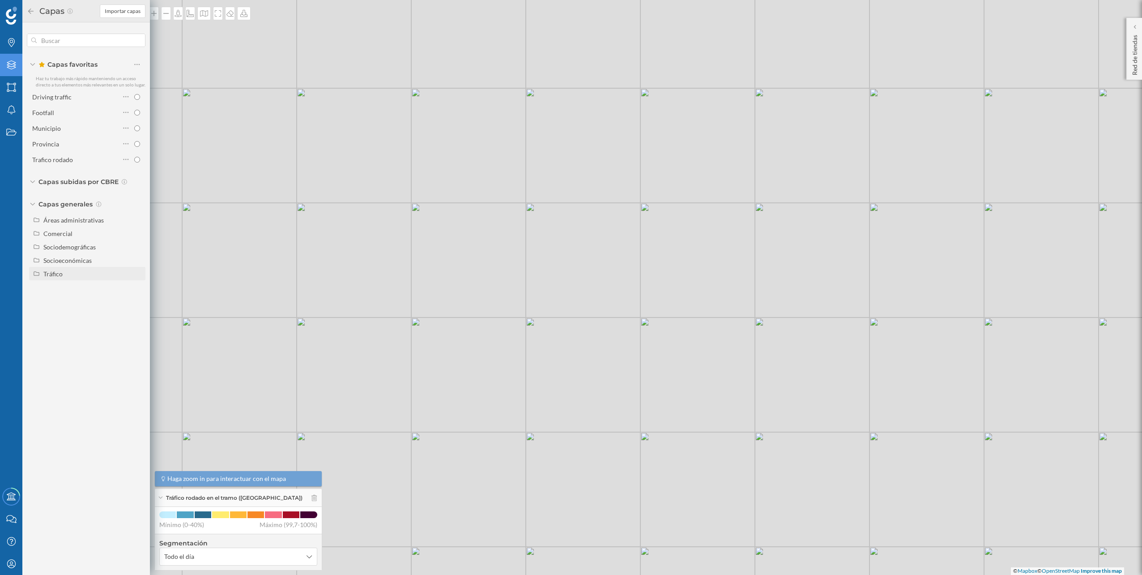
click at [59, 273] on div "Tráfico" at bounding box center [52, 274] width 19 height 8
click at [62, 297] on div "Peatonal" at bounding box center [59, 301] width 25 height 8
click at [137, 298] on input "Peatonal" at bounding box center [140, 301] width 6 height 6
radio input "true"
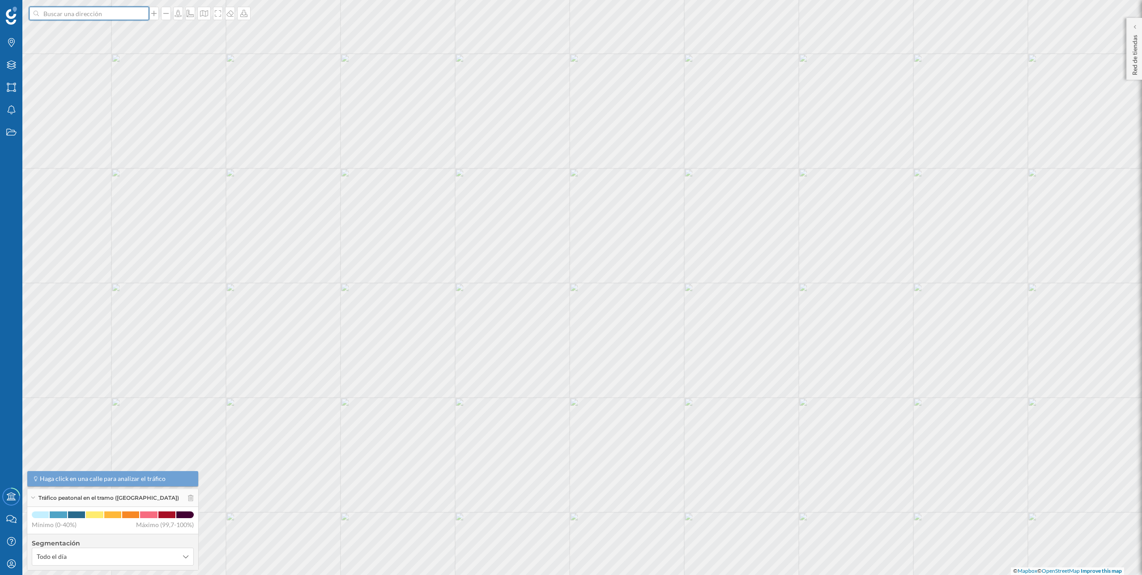
click at [115, 14] on input at bounding box center [89, 13] width 100 height 13
click at [107, 29] on span "Av. de la Marina, s / n, 08830 Sant Boi de Llobregat, Barcelona, España" at bounding box center [107, 33] width 122 height 9
click at [98, 17] on input at bounding box center [89, 13] width 100 height 13
click at [97, 32] on span "Av. de la Marina, s / n, 08830 Sant Boi de Llobregat, Barcelona, España" at bounding box center [107, 33] width 122 height 9
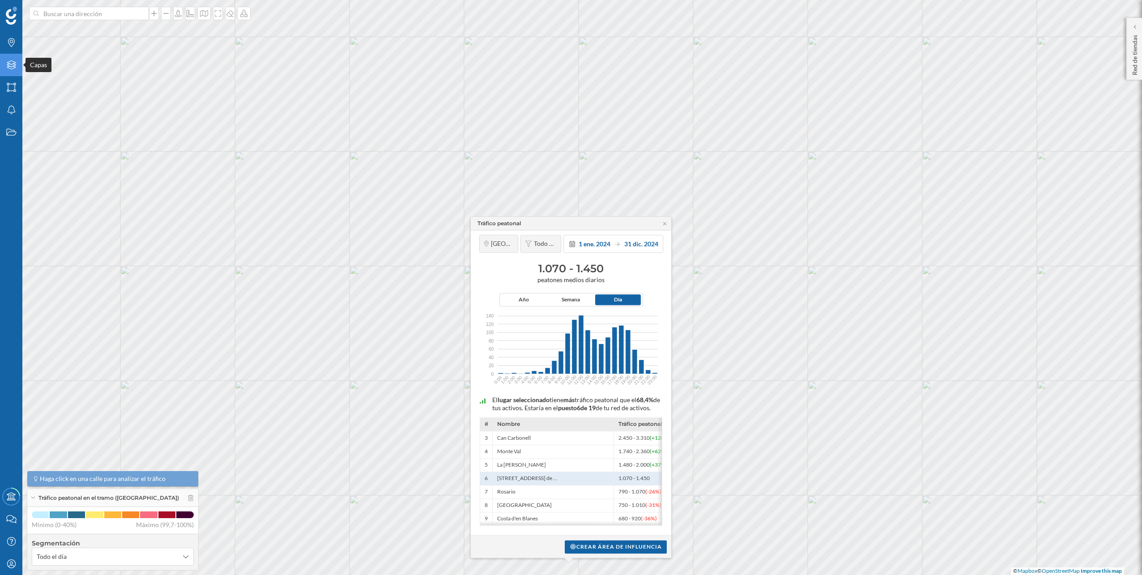
click at [14, 63] on icon at bounding box center [11, 64] width 9 height 9
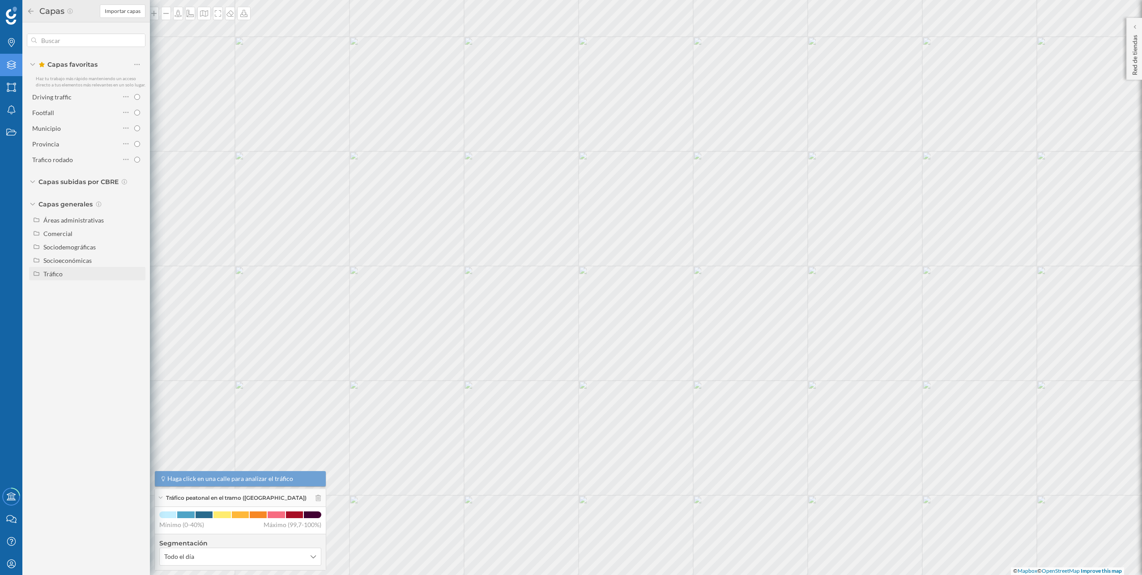
click at [71, 269] on div "Tráfico" at bounding box center [92, 273] width 99 height 9
click at [107, 284] on div "Tráfico rodado" at bounding box center [78, 286] width 62 height 9
click at [137, 284] on input "Tráfico rodado" at bounding box center [140, 287] width 6 height 6
radio input "true"
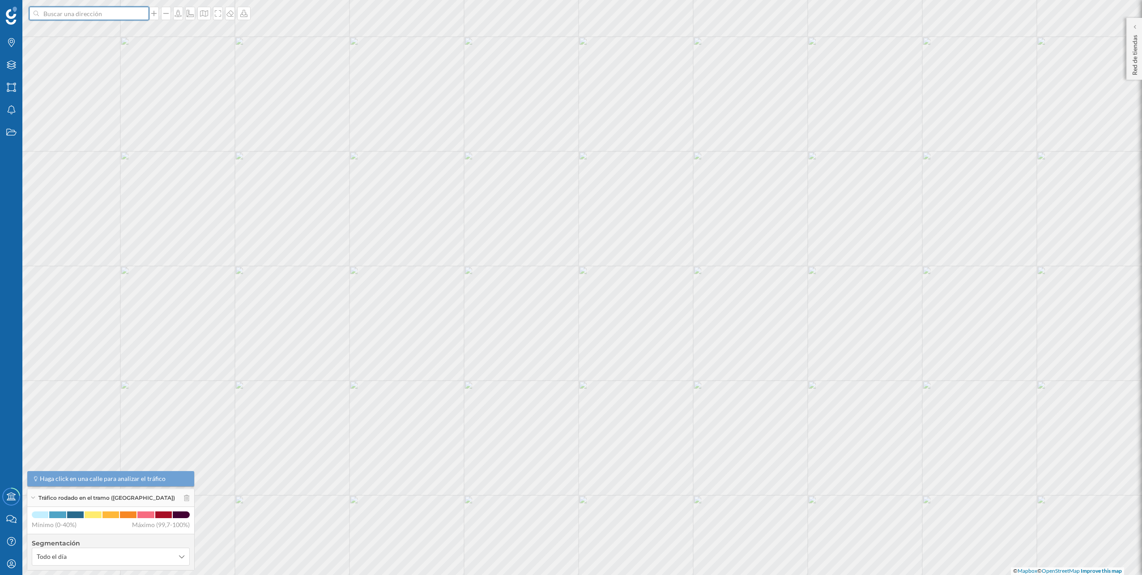
click at [110, 17] on input at bounding box center [89, 13] width 100 height 13
click at [96, 37] on span "Av. de la Marina, s / n, 08830 Sant Boi de Llobregat, Barcelona, España" at bounding box center [107, 33] width 122 height 9
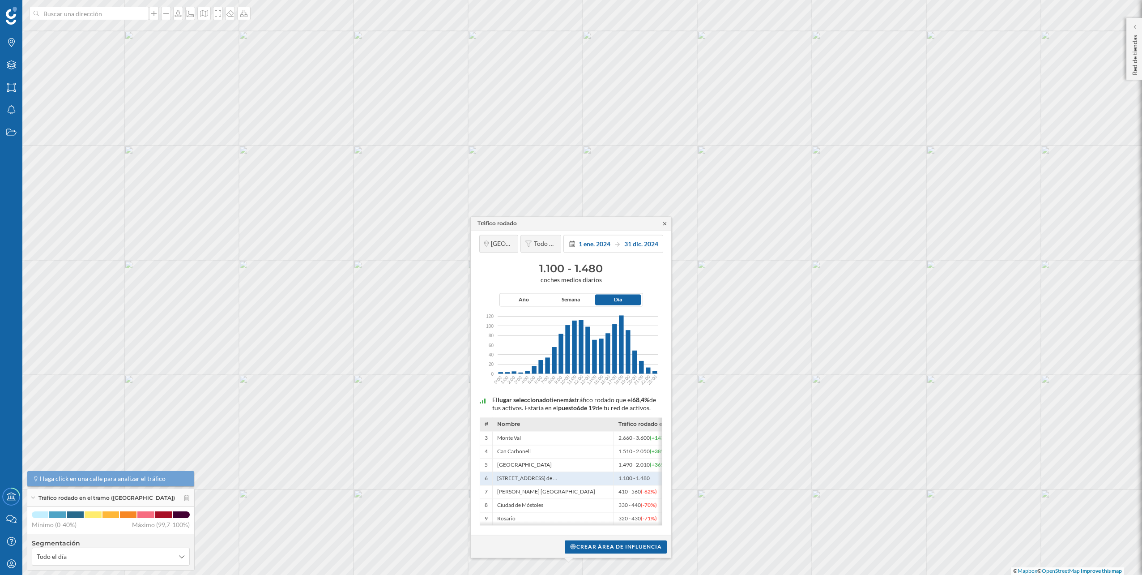
click at [666, 221] on icon at bounding box center [665, 223] width 7 height 5
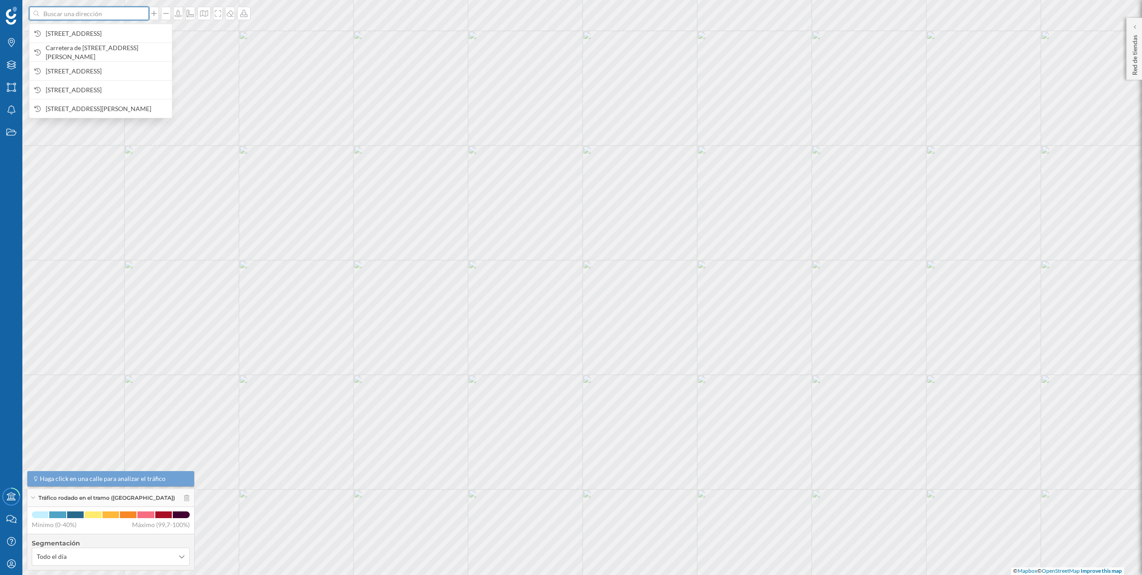
click at [116, 18] on input at bounding box center [89, 13] width 100 height 13
paste input "Carrer de Laureà Miró, 20, 08950 Esplugues de Llobregat, Barcelona"
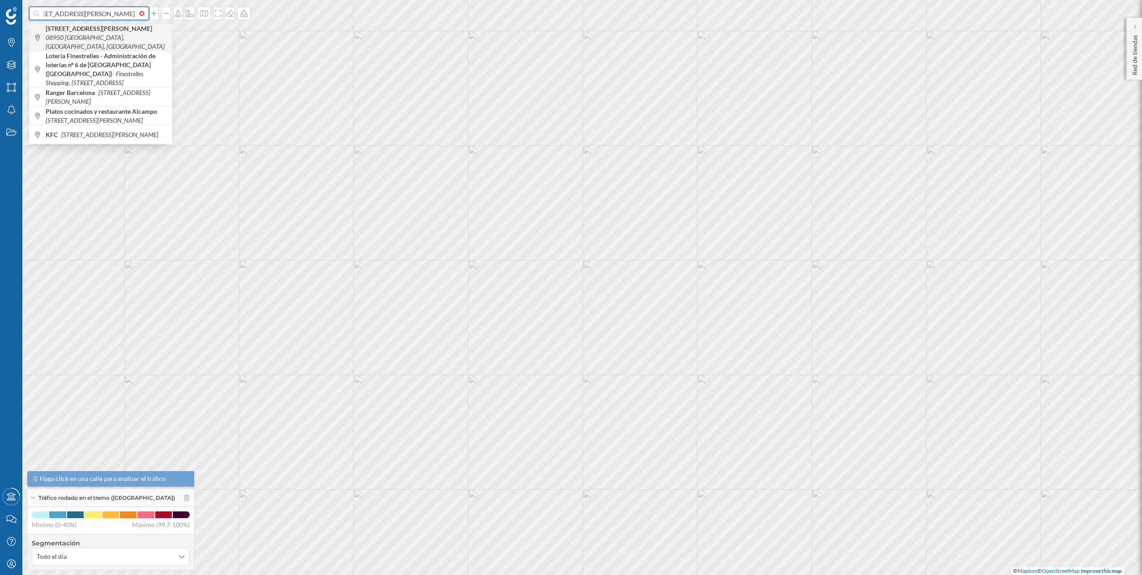
type input "Carrer de Laureà Miró, 20, 08950 Esplugues de Llobregat, Barcelona"
click at [85, 28] on b "Carrer de Laureà Miró, 20" at bounding box center [100, 29] width 109 height 8
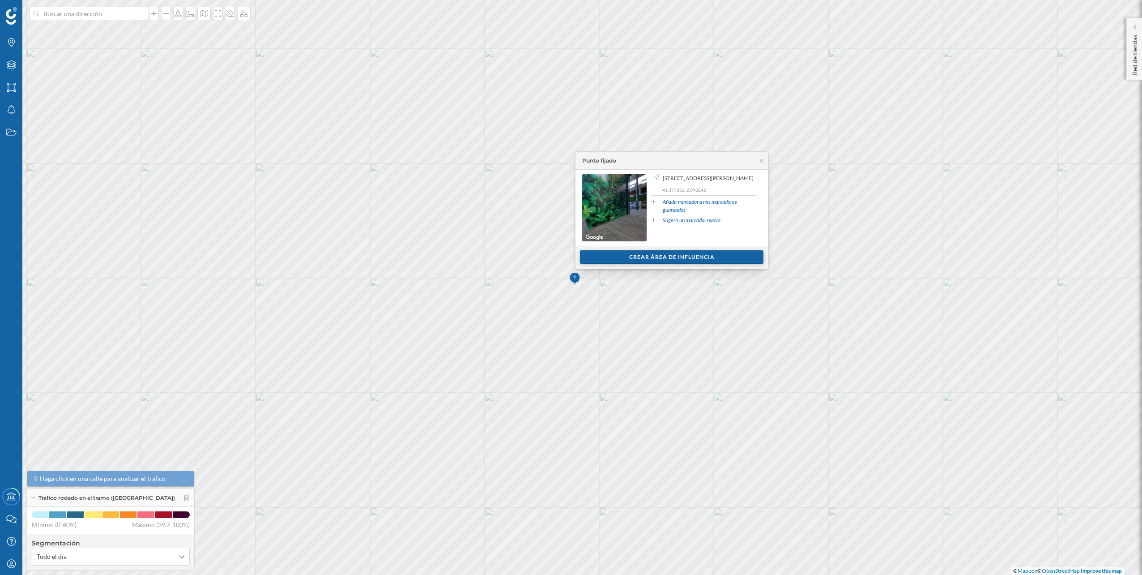
click at [671, 256] on div "Crear área de influencia" at bounding box center [672, 256] width 184 height 13
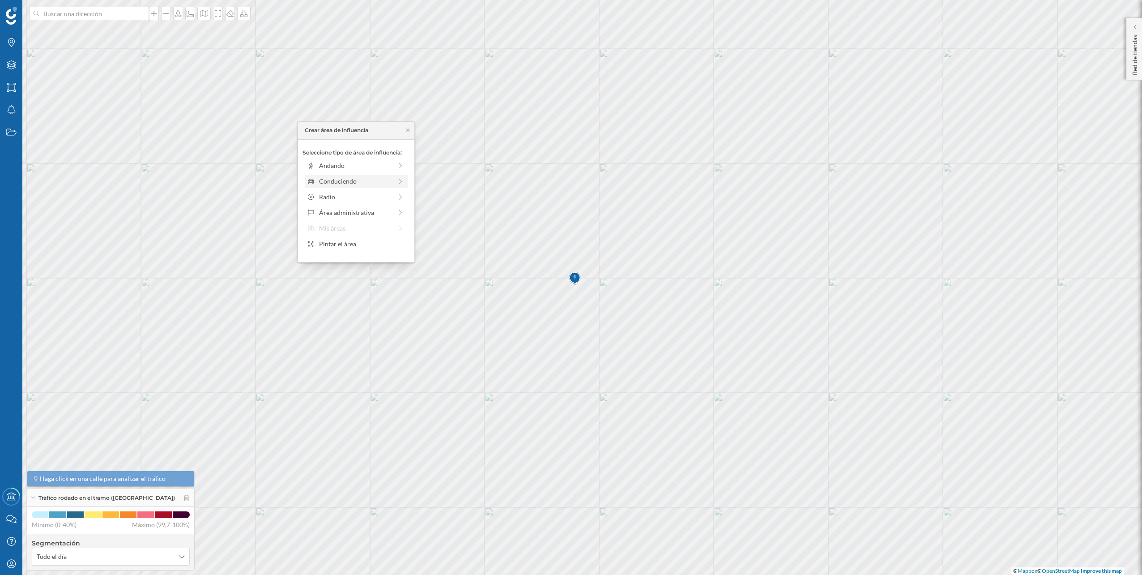
click at [385, 179] on div "Conduciendo" at bounding box center [355, 180] width 73 height 9
click at [325, 178] on div "0 min. 3 min. 5 min. 7 min. 10 min. 12 min. 15 min. 20 min. 30 min. 45 min. 50 …" at bounding box center [356, 178] width 99 height 2
click at [355, 243] on div "Crear área de influencia" at bounding box center [356, 244] width 107 height 13
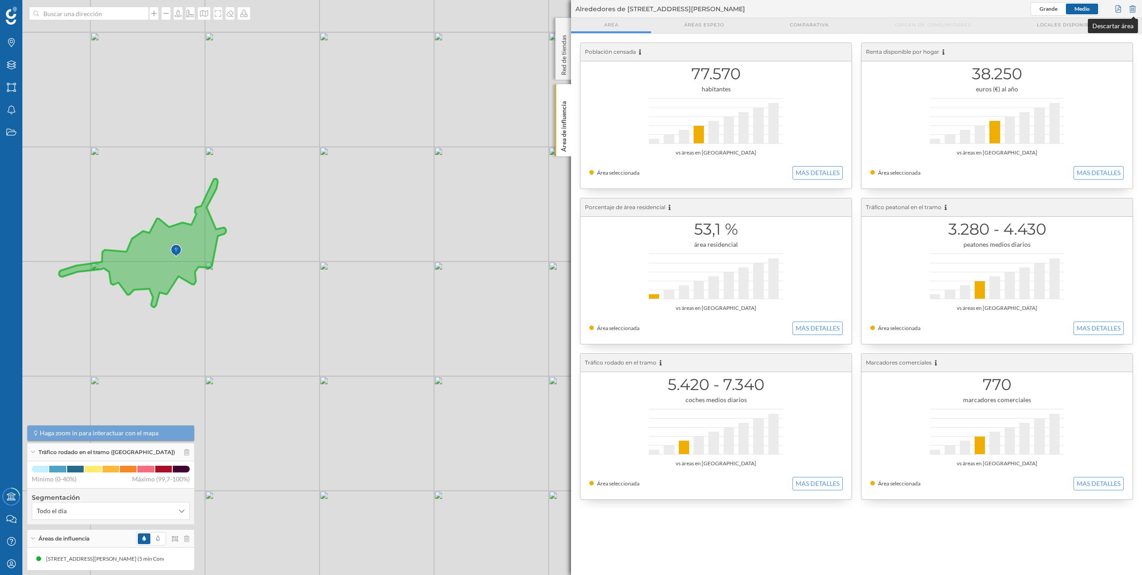
click at [1135, 10] on div at bounding box center [1133, 8] width 10 height 13
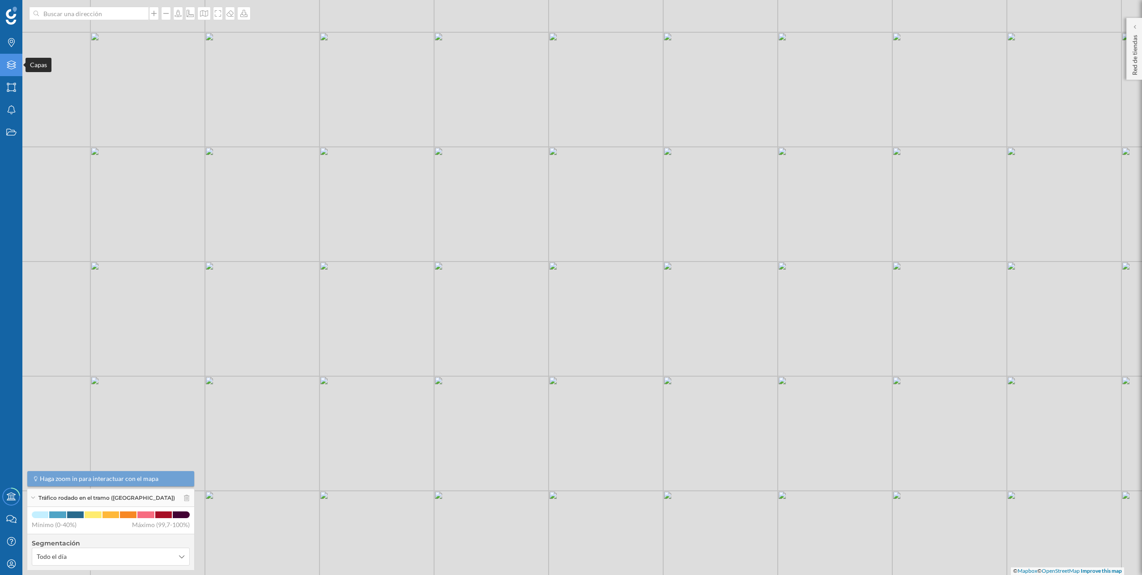
click at [14, 68] on icon at bounding box center [11, 64] width 9 height 9
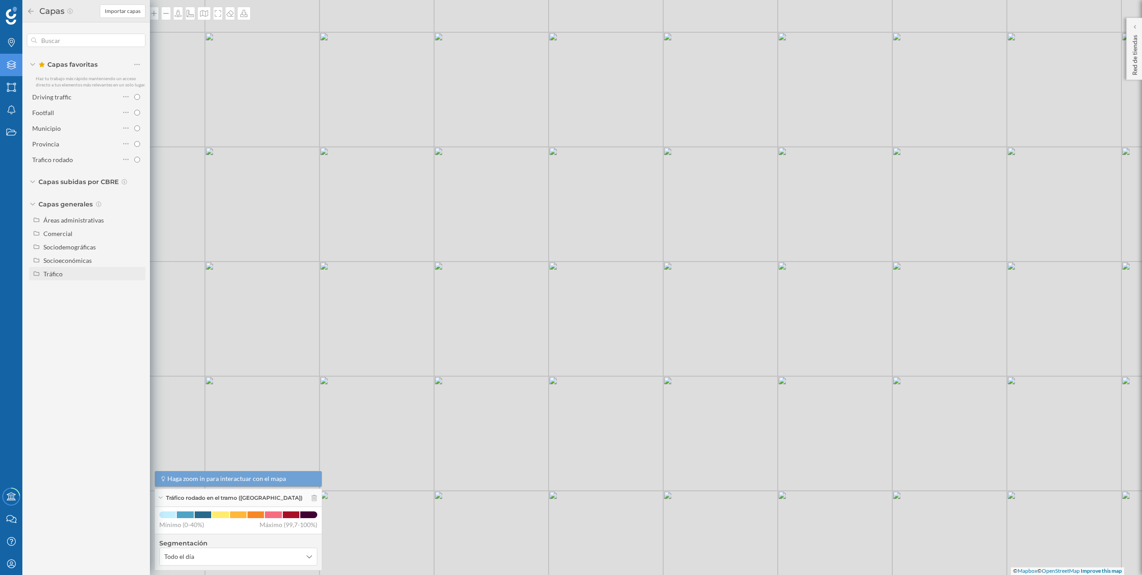
click at [54, 270] on div "Tráfico" at bounding box center [52, 274] width 19 height 8
click at [68, 299] on div "Peatonal" at bounding box center [59, 301] width 25 height 8
click at [137, 299] on input "Peatonal" at bounding box center [140, 301] width 6 height 6
radio input "true"
click at [200, 109] on div "© Mapbox © OpenStreetMap Improve this map" at bounding box center [571, 287] width 1142 height 575
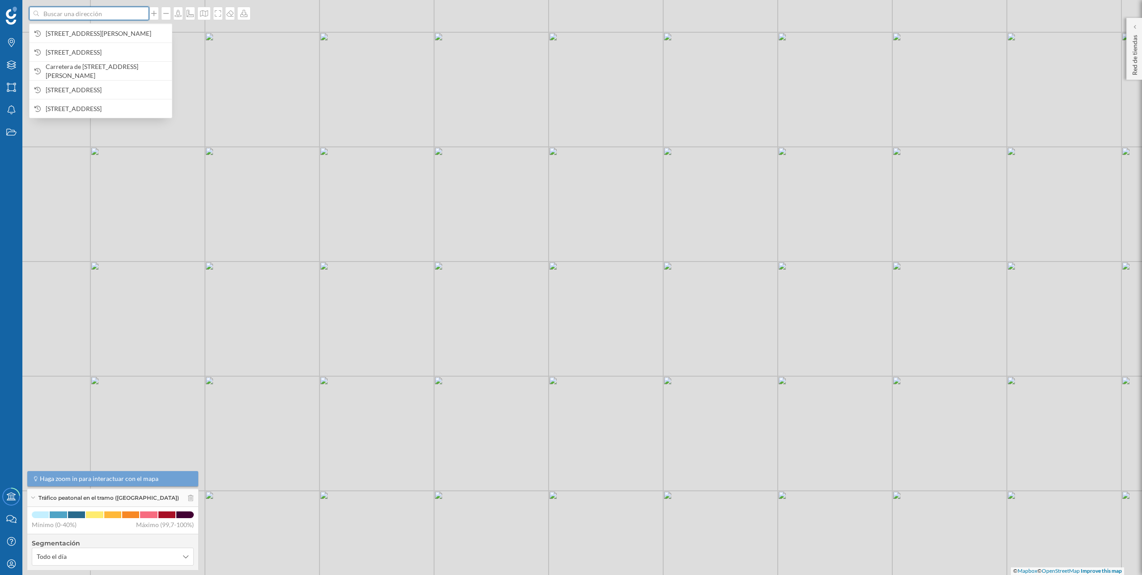
click at [114, 15] on input at bounding box center [89, 13] width 100 height 13
click at [103, 30] on span "Carrer de Laureà Miró, 20, 08950 Esplugues de Llobregat, Barcelona, España" at bounding box center [107, 33] width 122 height 9
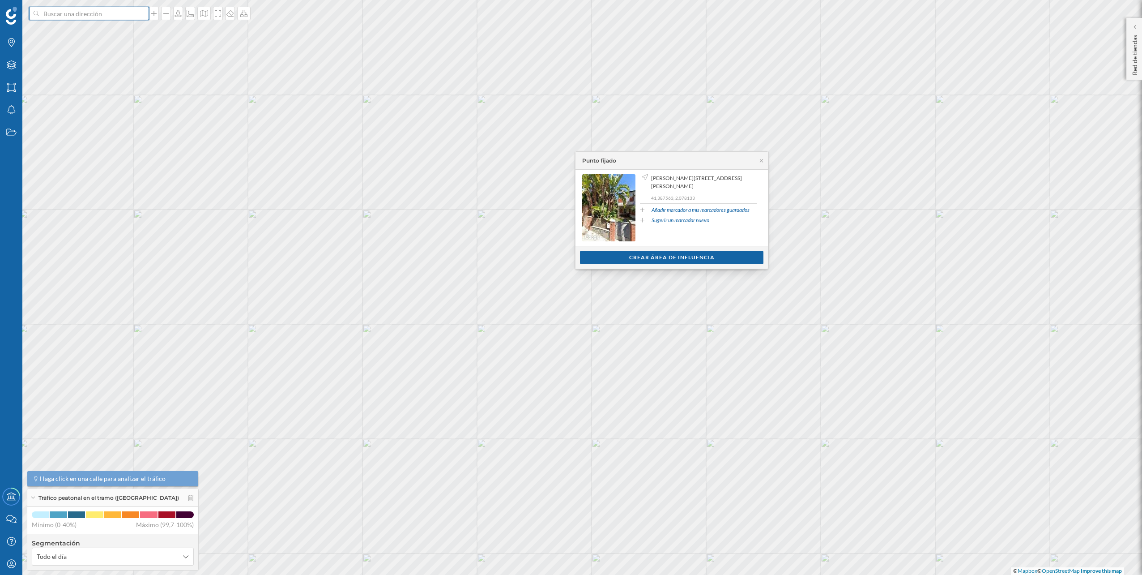
click at [103, 13] on input at bounding box center [89, 13] width 100 height 13
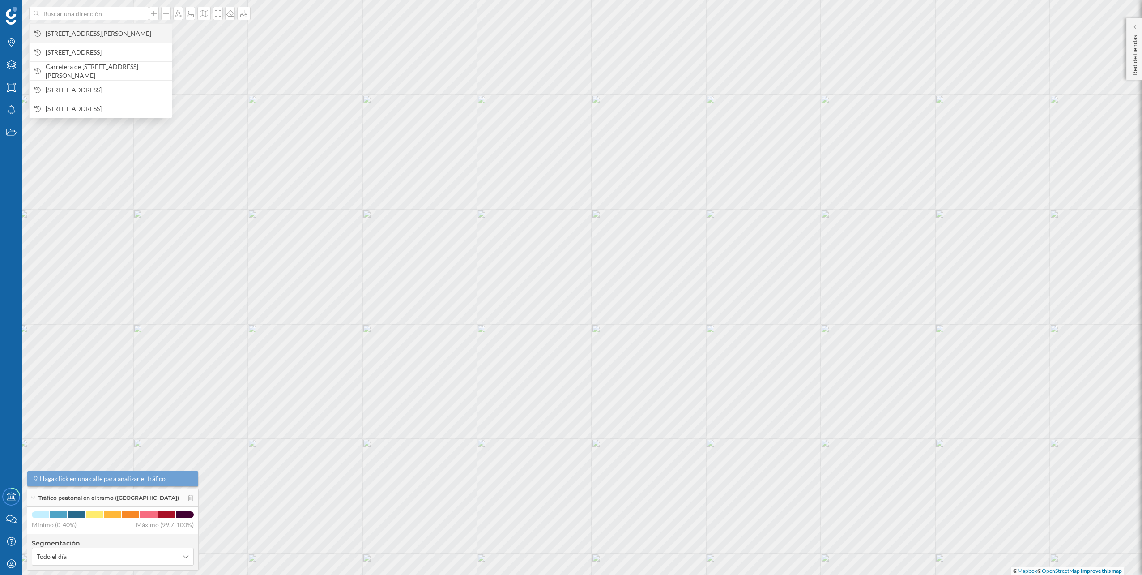
click at [96, 29] on span "Carrer de Laureà Miró, 20, 08950 Esplugues de Llobregat, Barcelona, España" at bounding box center [107, 33] width 122 height 9
click at [101, 14] on input at bounding box center [89, 13] width 100 height 13
click at [94, 29] on span "Carrer de Laureà Miró, 20, 08950 Esplugues de Llobregat, Barcelona, España" at bounding box center [107, 33] width 122 height 9
click at [112, 16] on input at bounding box center [89, 13] width 100 height 13
click at [98, 30] on span "Carrer de Laureà Miró, 20, 08950 Esplugues de Llobregat, Barcelona, España" at bounding box center [107, 33] width 122 height 9
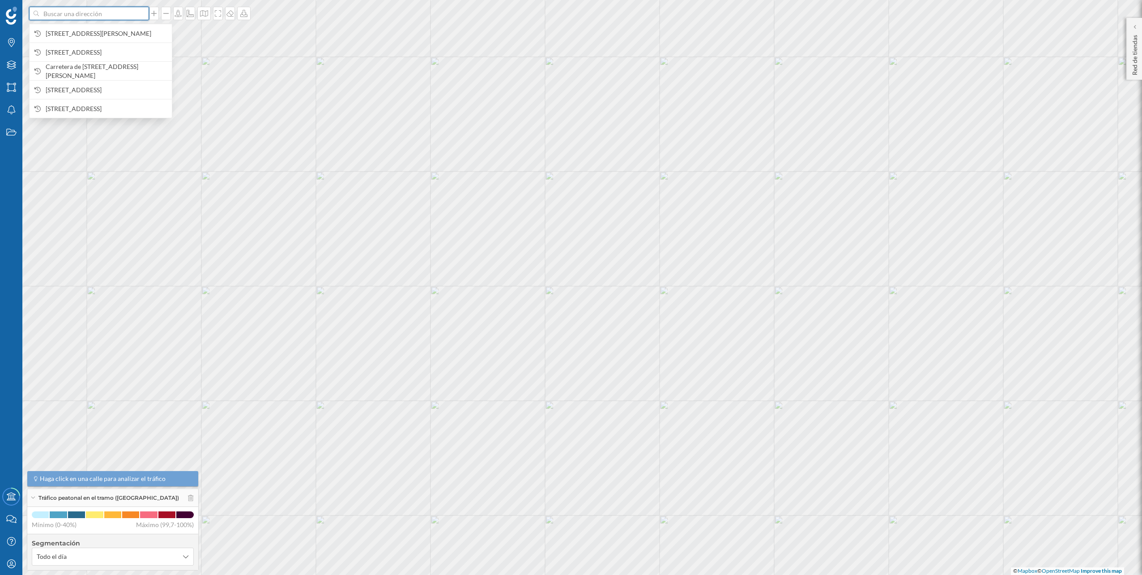
click at [119, 14] on input at bounding box center [89, 13] width 100 height 13
click at [111, 33] on span "Carrer de Laureà Miró, 20, 08950 Esplugues de Llobregat, Barcelona, España" at bounding box center [107, 33] width 122 height 9
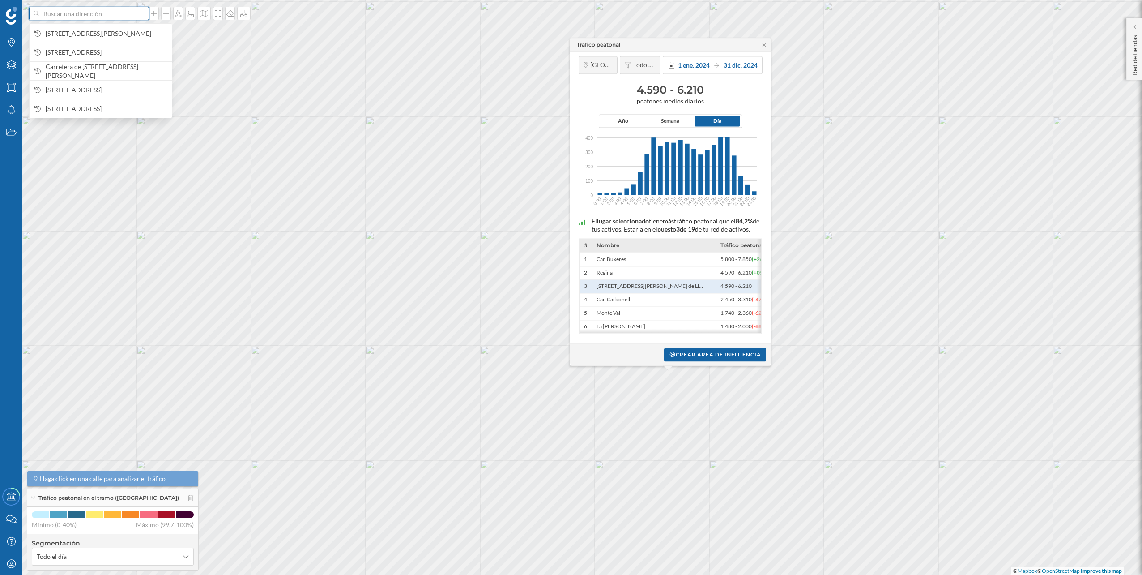
click at [100, 18] on input at bounding box center [89, 13] width 100 height 13
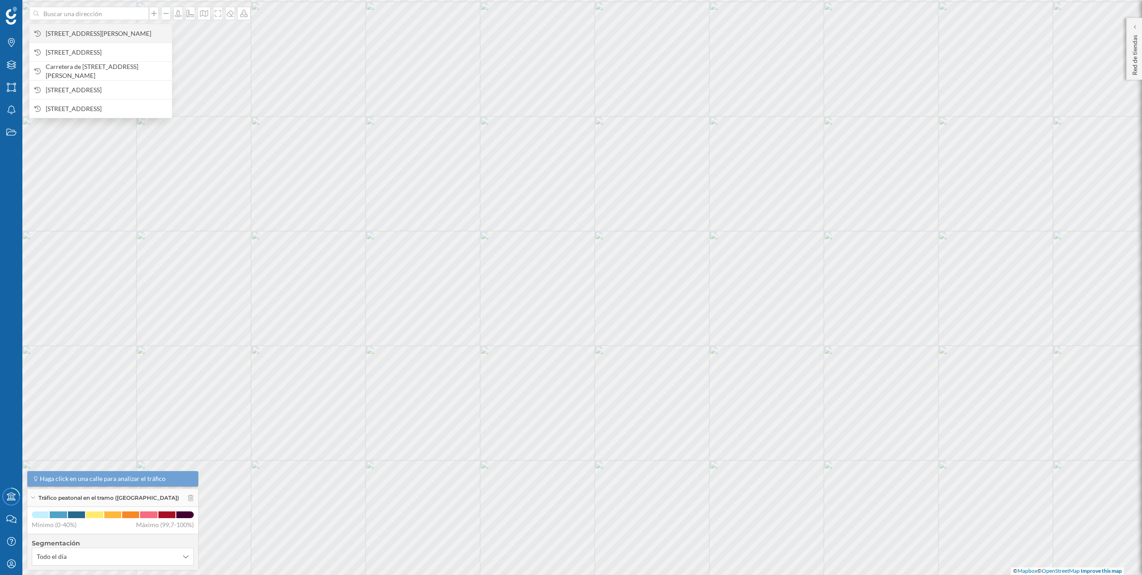
click at [98, 30] on span "Carrer de Laureà Miró, 20, 08950 Esplugues de Llobregat, Barcelona, España" at bounding box center [107, 33] width 122 height 9
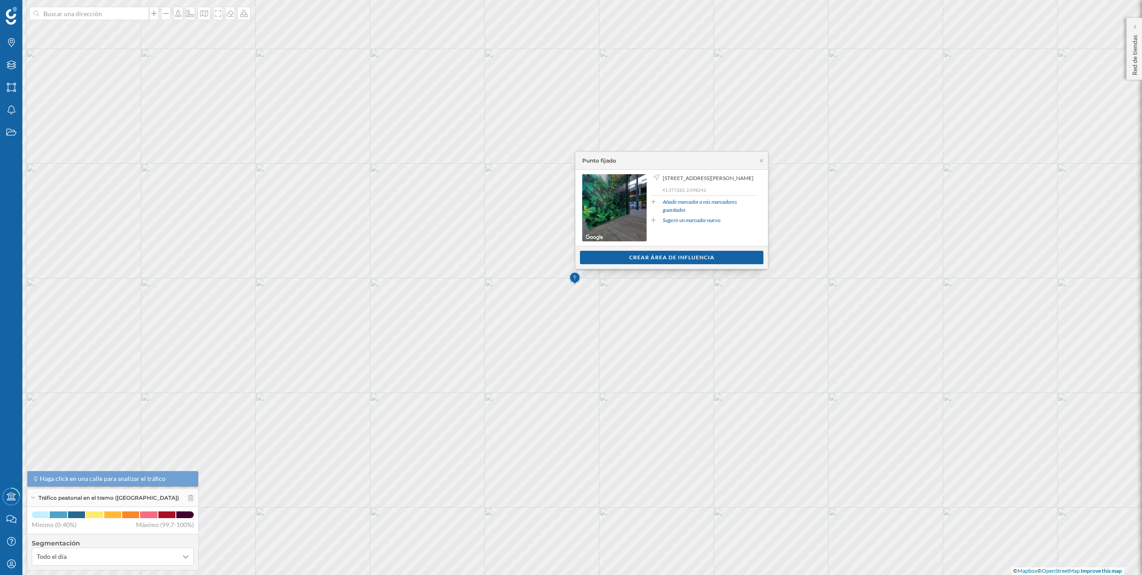
drag, startPoint x: 718, startPoint y: 188, endPoint x: 630, endPoint y: 177, distance: 88.9
click at [630, 177] on div "Carrer de Laureà Miró, 20, 08950 Esplugues de Llobregat, Barcelona, España 41,3…" at bounding box center [671, 207] width 179 height 67
copy span "Carrer de Laureà Miró, 20, 08950 Esplugues de Llobregat, Barcelona, España"
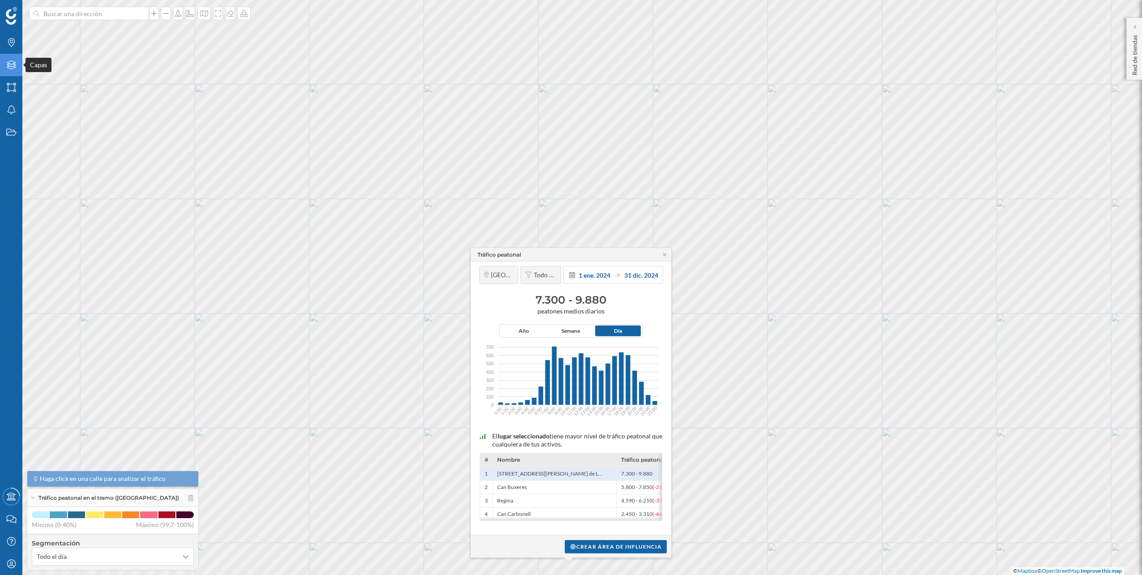
click at [10, 69] on icon at bounding box center [11, 64] width 9 height 9
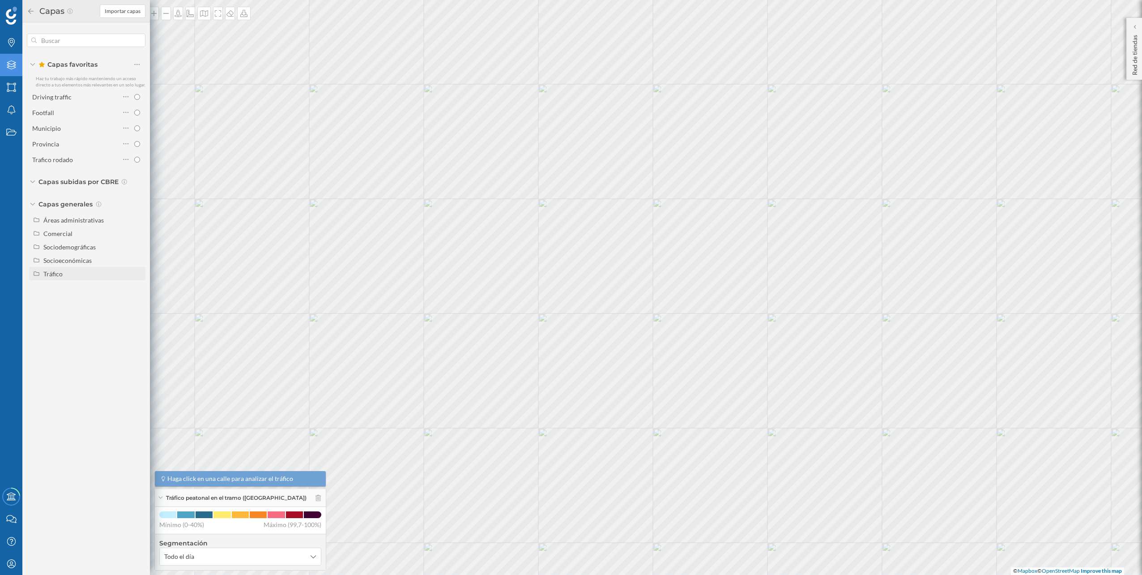
click at [87, 272] on div "Tráfico" at bounding box center [92, 273] width 99 height 9
click at [90, 283] on div "Tráfico rodado" at bounding box center [78, 286] width 62 height 9
click at [137, 284] on input "Tráfico rodado" at bounding box center [140, 287] width 6 height 6
radio input "true"
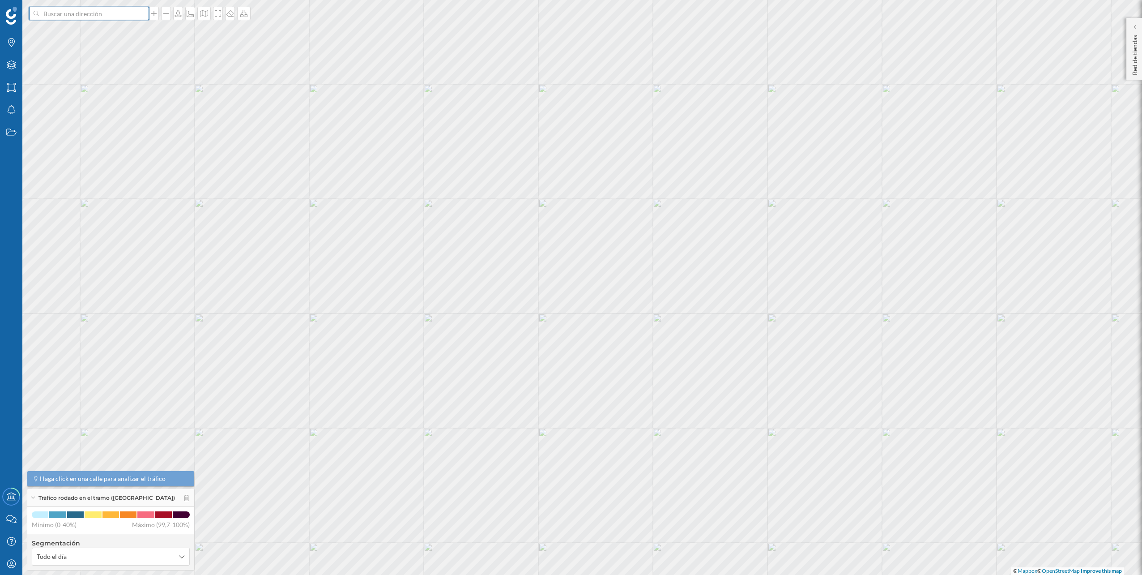
click at [118, 18] on input at bounding box center [89, 13] width 100 height 13
click at [110, 33] on span "Carrer de Laureà Miró, 20, 08950 Esplugues de Llobregat, Barcelona, España" at bounding box center [107, 33] width 122 height 9
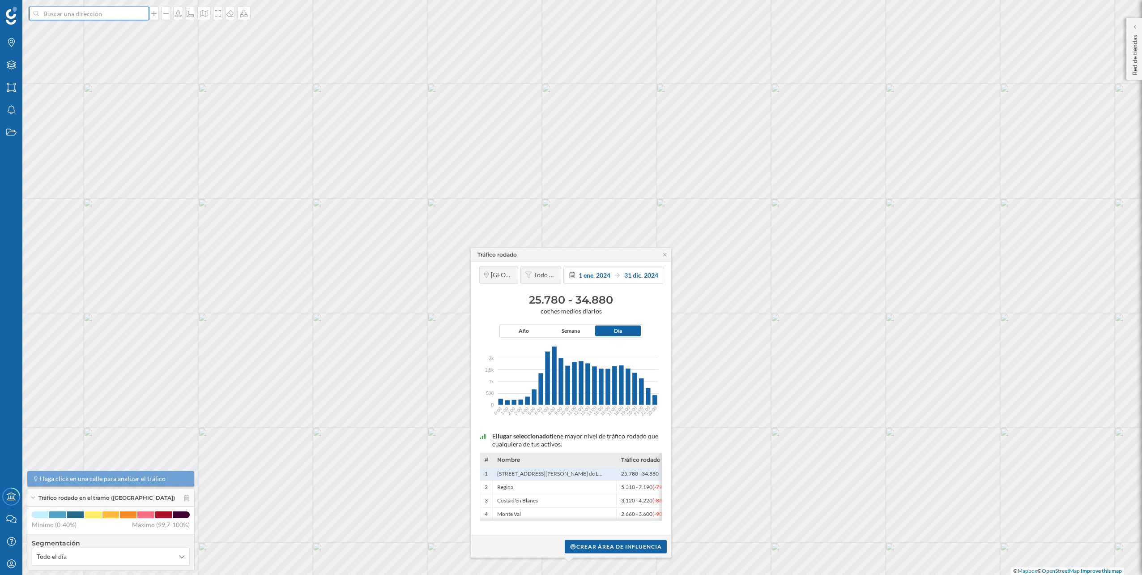
click at [116, 14] on input at bounding box center [89, 13] width 100 height 13
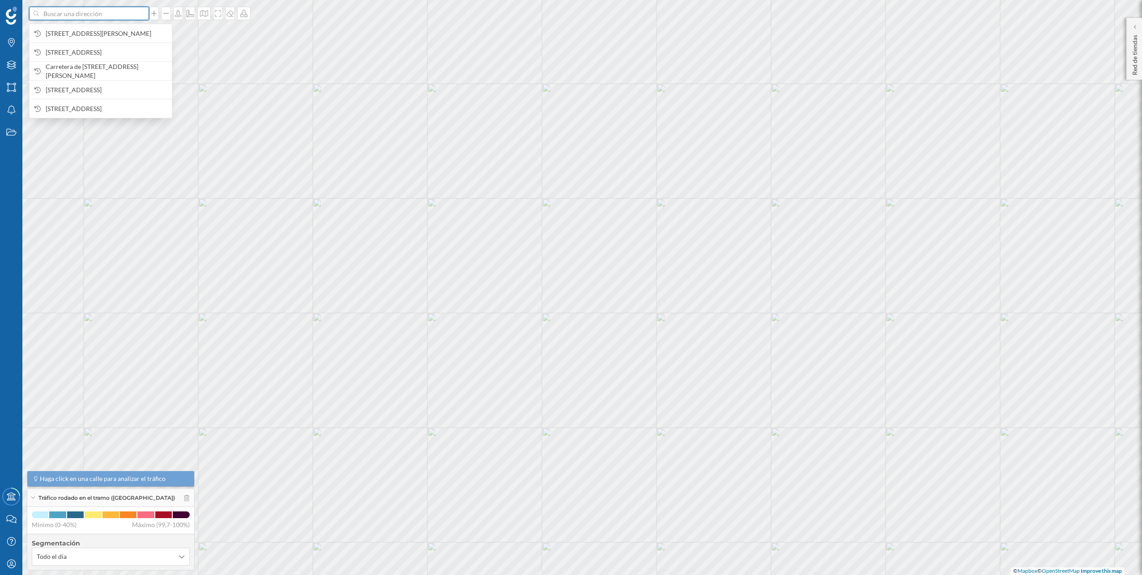
paste input "CC Anecblau, Av. del Canal Olímpic, 24, 08860 Castelldefels, Barcelona"
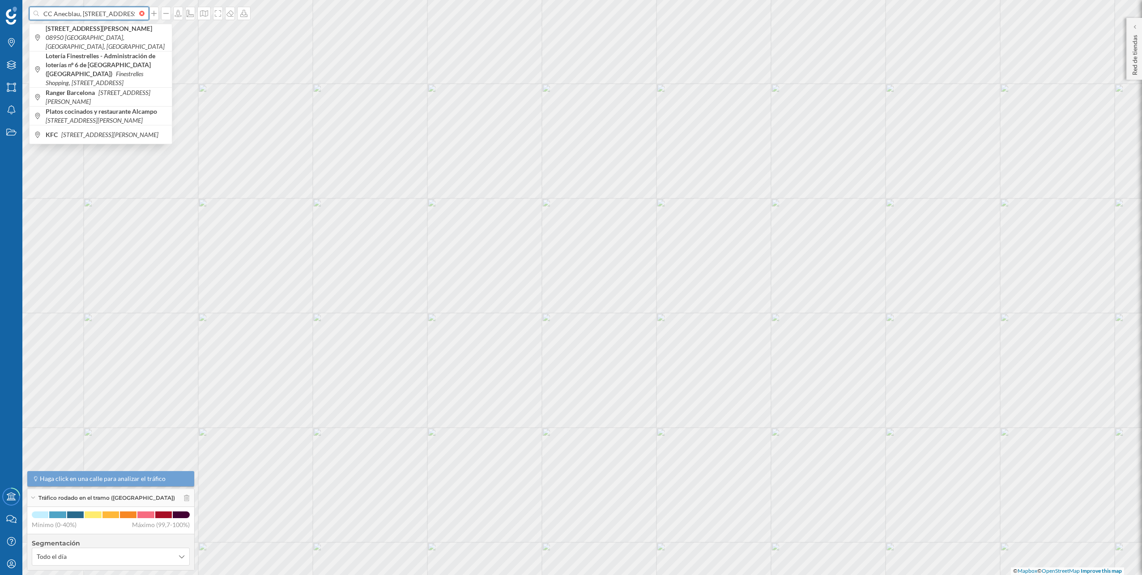
scroll to position [0, 103]
type input "CC Anecblau, Av. del Canal Olímpic, 24, 08860 Castelldefels, Barcelona"
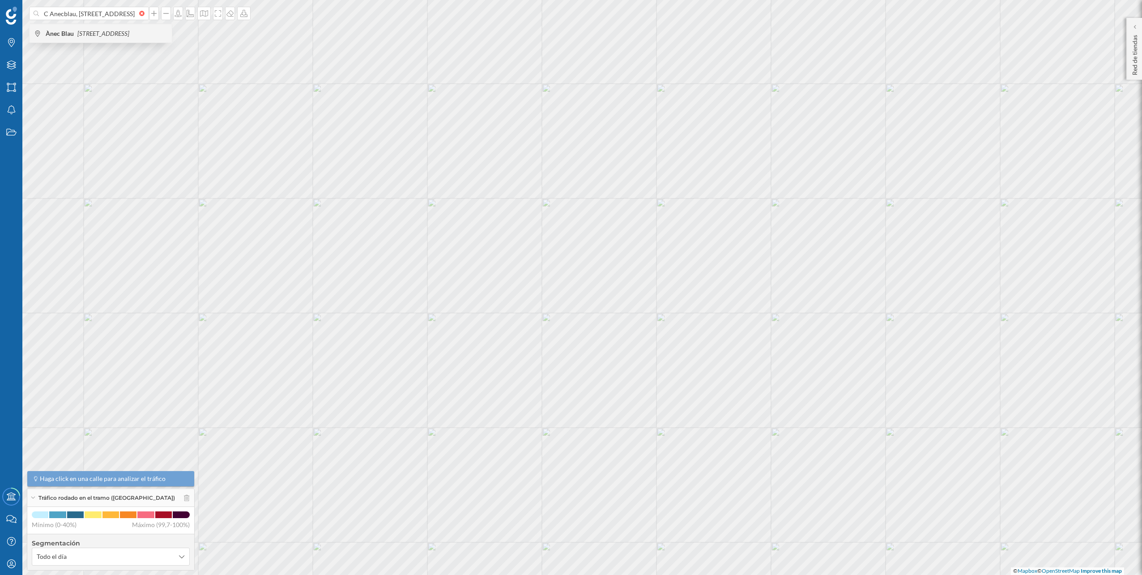
scroll to position [0, 0]
click at [98, 30] on icon "[STREET_ADDRESS]" at bounding box center [103, 34] width 52 height 8
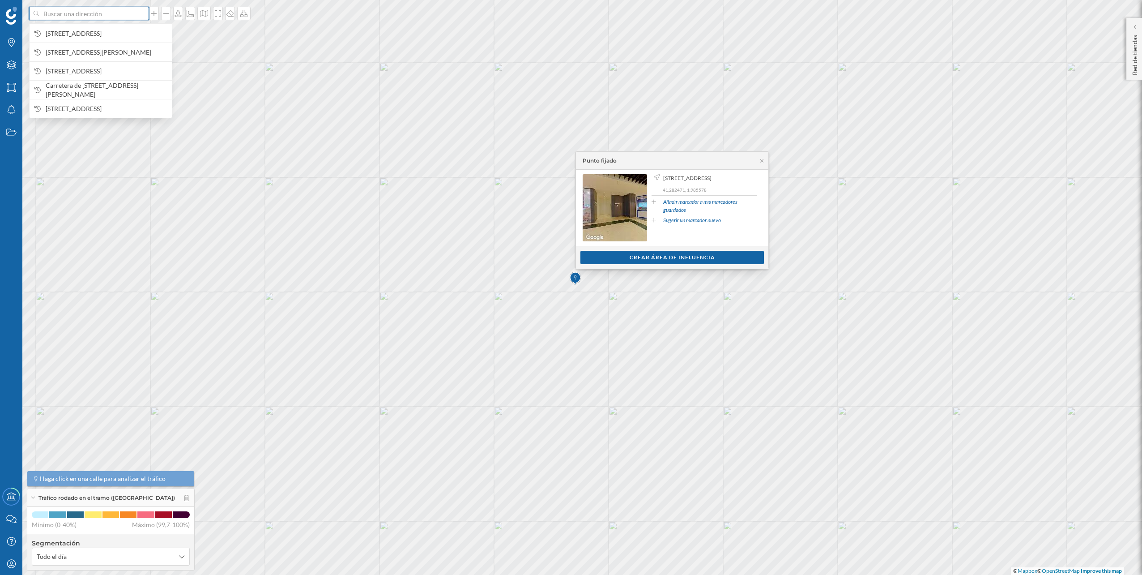
click at [96, 15] on input at bounding box center [89, 13] width 100 height 13
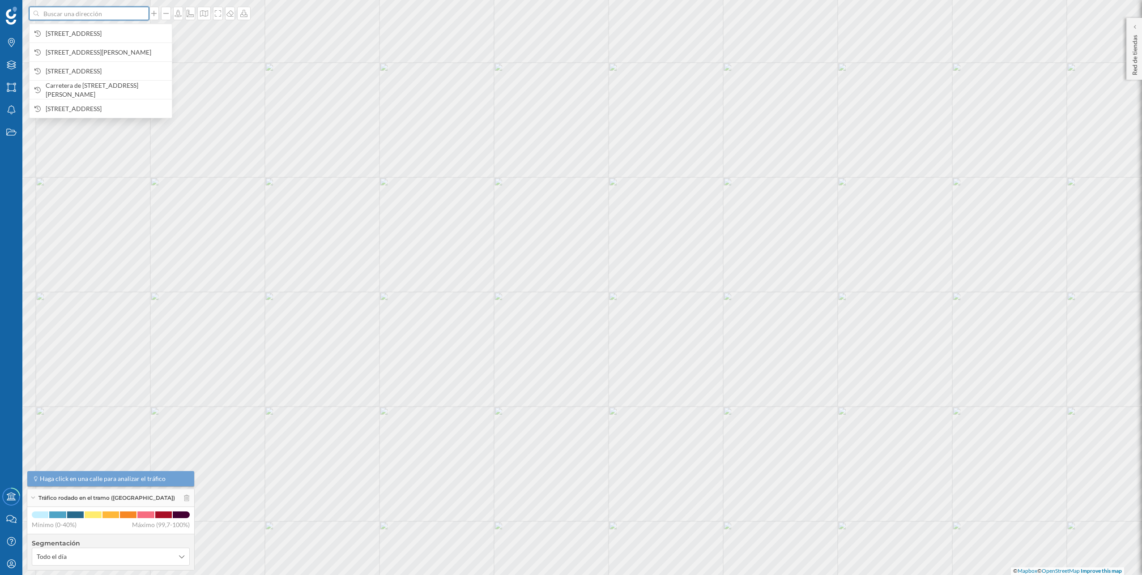
paste input "CC Anecblau, Av. del Canal Olímpic, 24, 08860 Castelldefels, Barcelona"
type input "CC Anecblau, Av. del Canal Olímpic, 24, 08860 Castelldefels, Barcelona"
click at [93, 30] on icon "[STREET_ADDRESS]" at bounding box center [103, 34] width 52 height 8
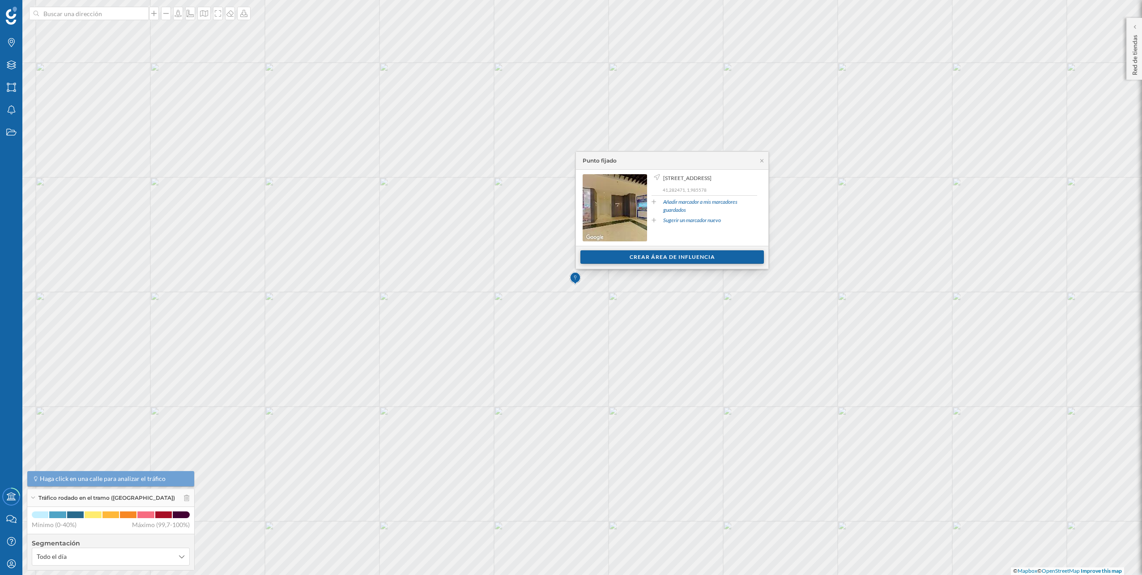
click at [664, 256] on div "Crear área de influencia" at bounding box center [673, 256] width 184 height 13
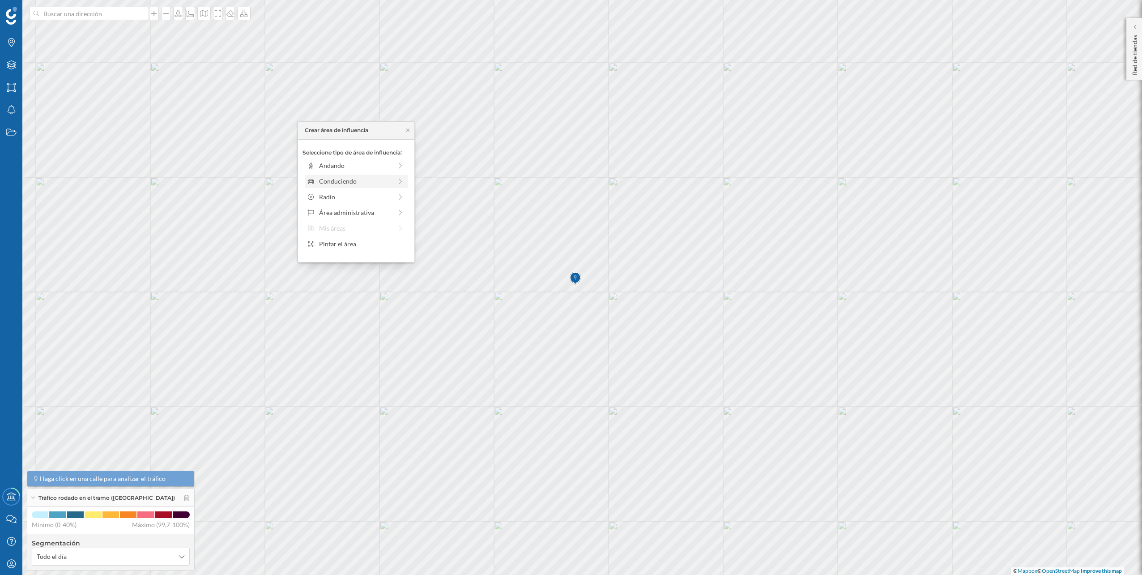
click at [397, 182] on icon at bounding box center [401, 181] width 8 height 6
click at [326, 175] on div "0 min. 3 min. 5 min. 7 min. 10 min. 12 min. 15 min. 20 min. 30 min. 45 min. 50 …" at bounding box center [356, 177] width 99 height 11
click at [361, 240] on div "Crear área de influencia" at bounding box center [356, 244] width 107 height 13
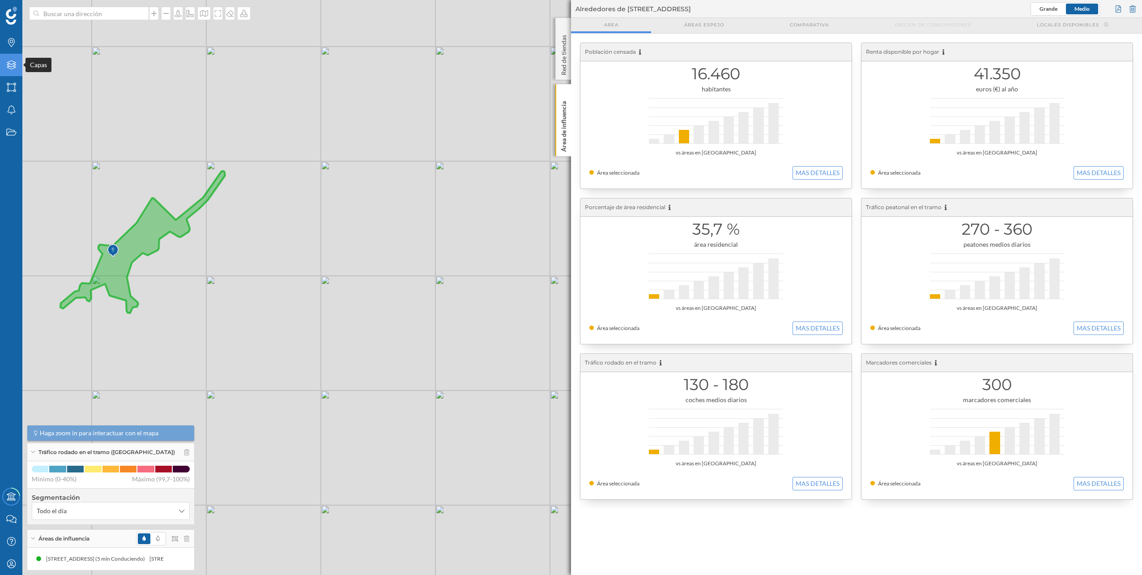
click at [14, 71] on div "Capas" at bounding box center [11, 65] width 22 height 22
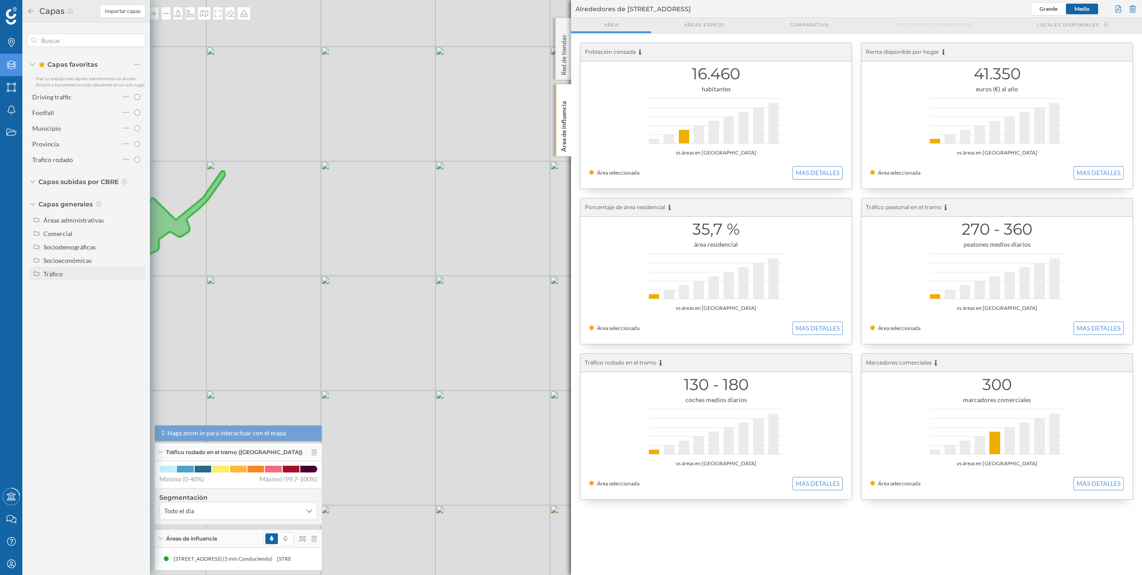
click at [61, 273] on div "Tráfico" at bounding box center [52, 274] width 19 height 8
click at [69, 297] on div "Peatonal" at bounding box center [59, 301] width 25 height 8
click at [137, 298] on input "Peatonal" at bounding box center [140, 301] width 6 height 6
click at [1135, 4] on div at bounding box center [1133, 8] width 10 height 13
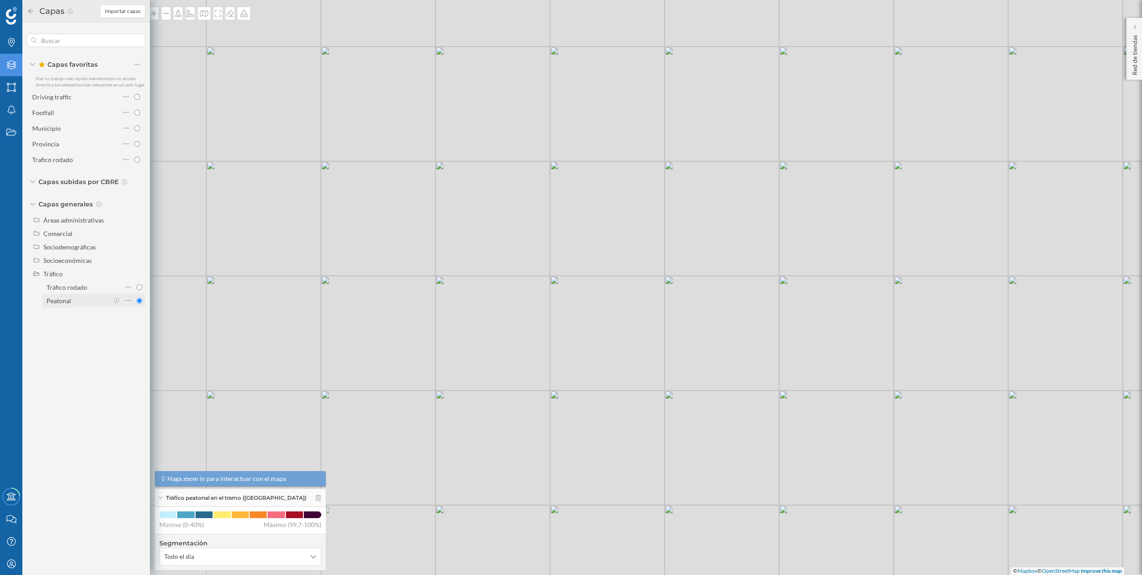
click at [67, 297] on div "Peatonal" at bounding box center [59, 301] width 25 height 8
click at [137, 298] on input "Peatonal" at bounding box center [140, 301] width 6 height 6
radio input "true"
click at [188, 139] on div "© Mapbox © OpenStreetMap Improve this map" at bounding box center [571, 287] width 1142 height 575
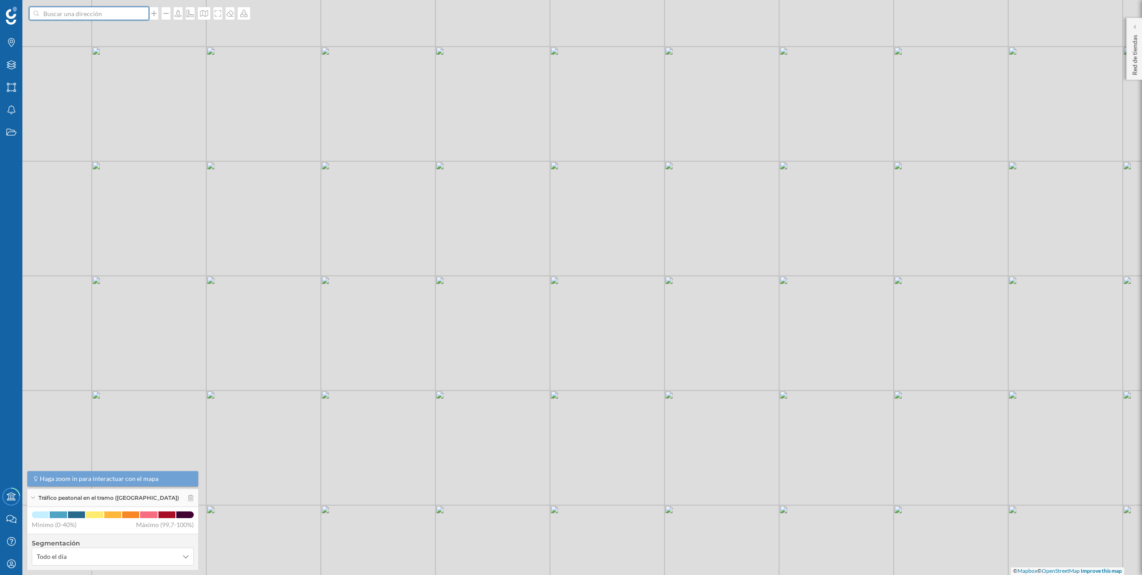
click at [113, 18] on input at bounding box center [89, 13] width 100 height 13
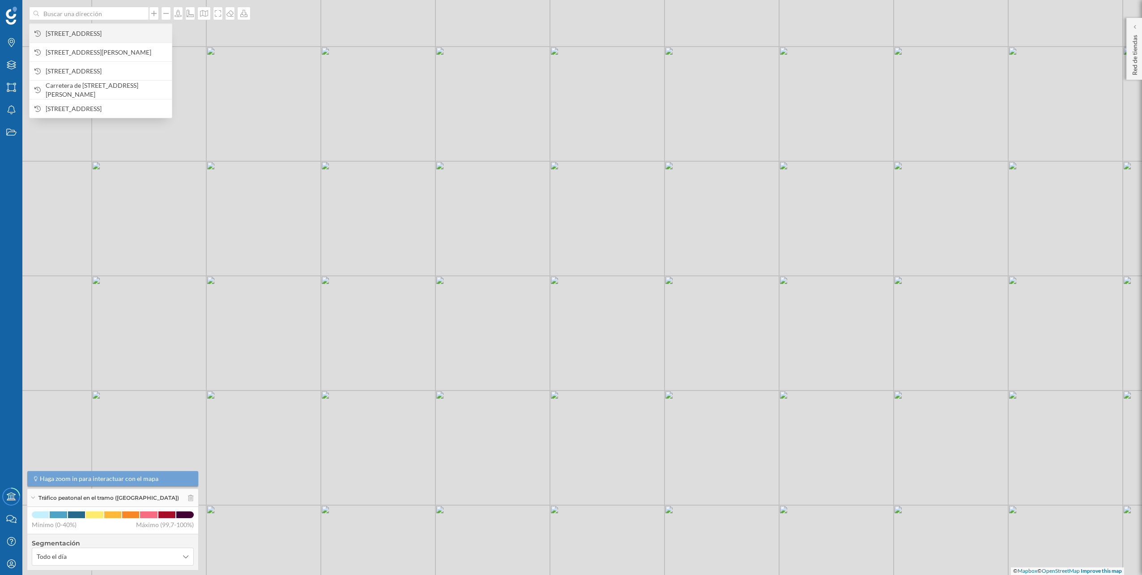
click at [111, 38] on span "[STREET_ADDRESS]" at bounding box center [107, 33] width 122 height 9
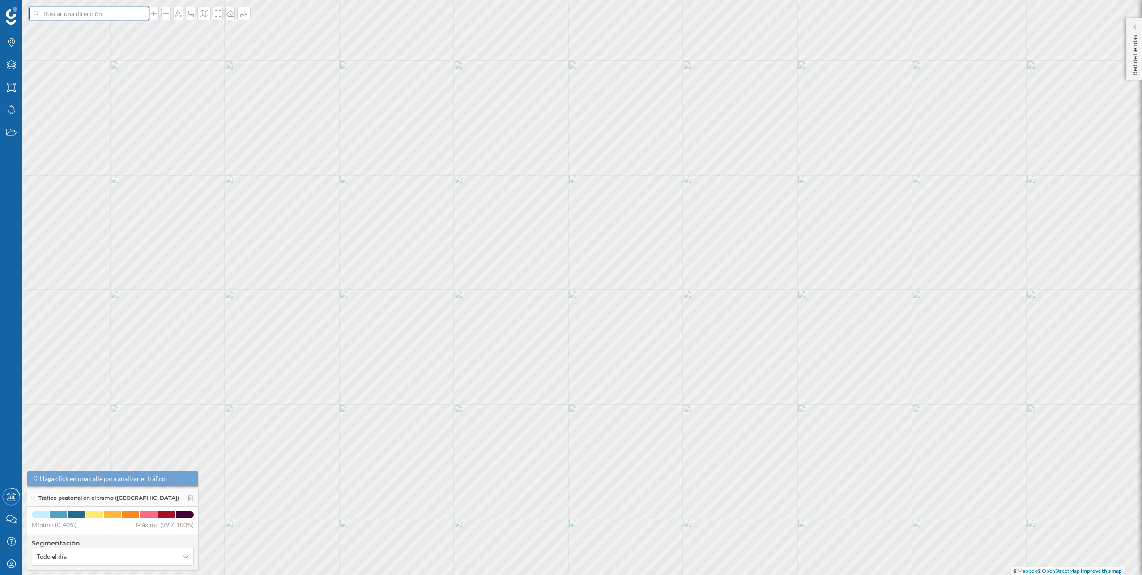
click at [101, 13] on input at bounding box center [89, 13] width 100 height 13
click at [93, 29] on span "[STREET_ADDRESS]" at bounding box center [107, 33] width 122 height 9
click at [110, 8] on input at bounding box center [89, 13] width 100 height 13
click at [97, 20] on input at bounding box center [89, 13] width 100 height 13
click at [104, 34] on span "[STREET_ADDRESS]" at bounding box center [107, 33] width 122 height 9
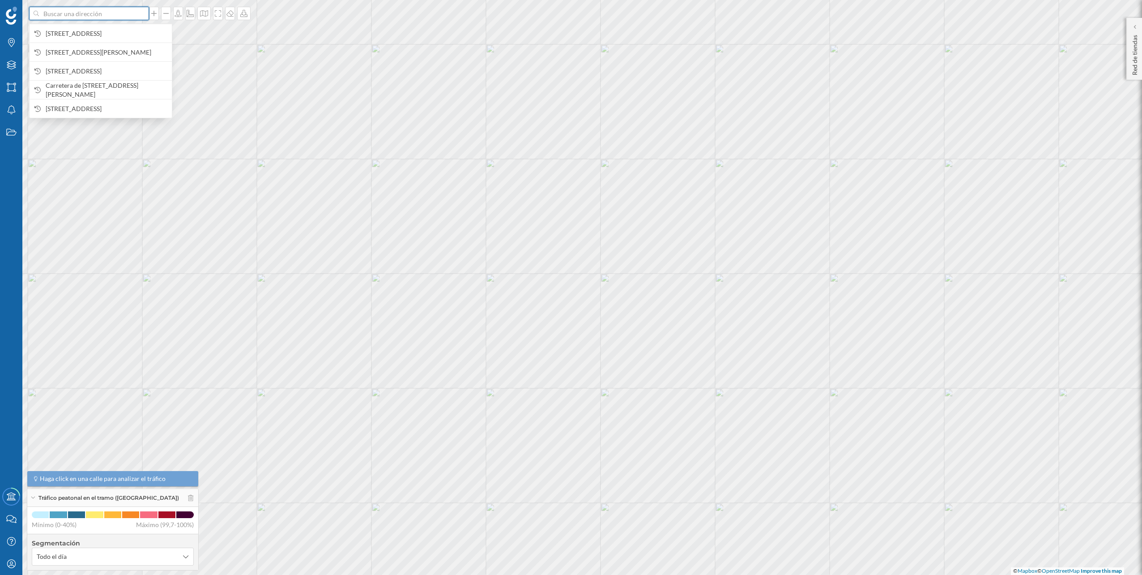
click at [123, 14] on input at bounding box center [89, 13] width 100 height 13
click at [114, 30] on span "[STREET_ADDRESS]" at bounding box center [107, 33] width 122 height 9
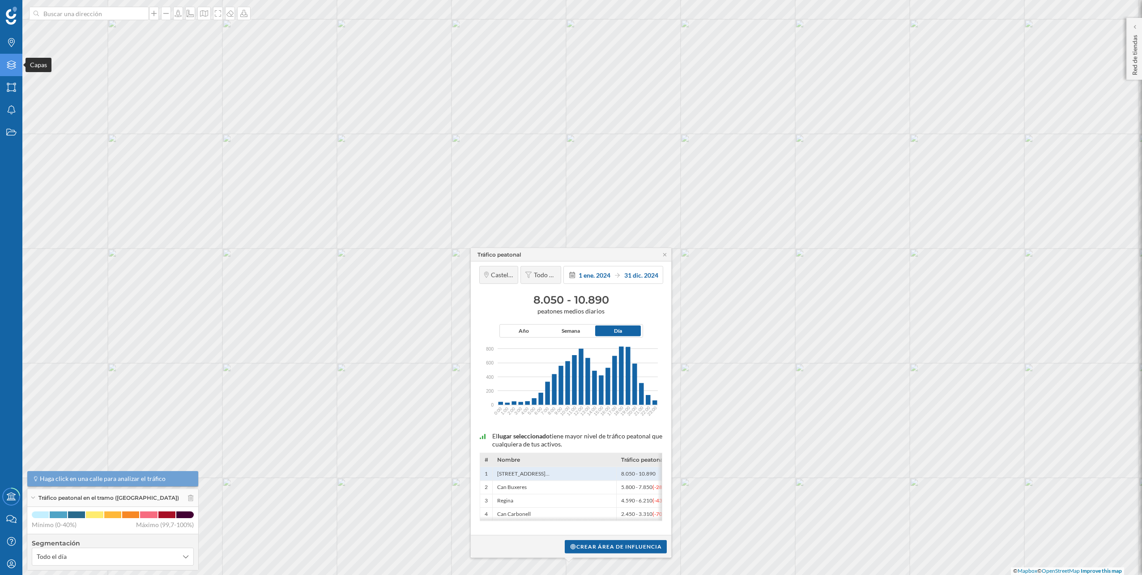
click at [17, 68] on div "Capas" at bounding box center [11, 65] width 22 height 22
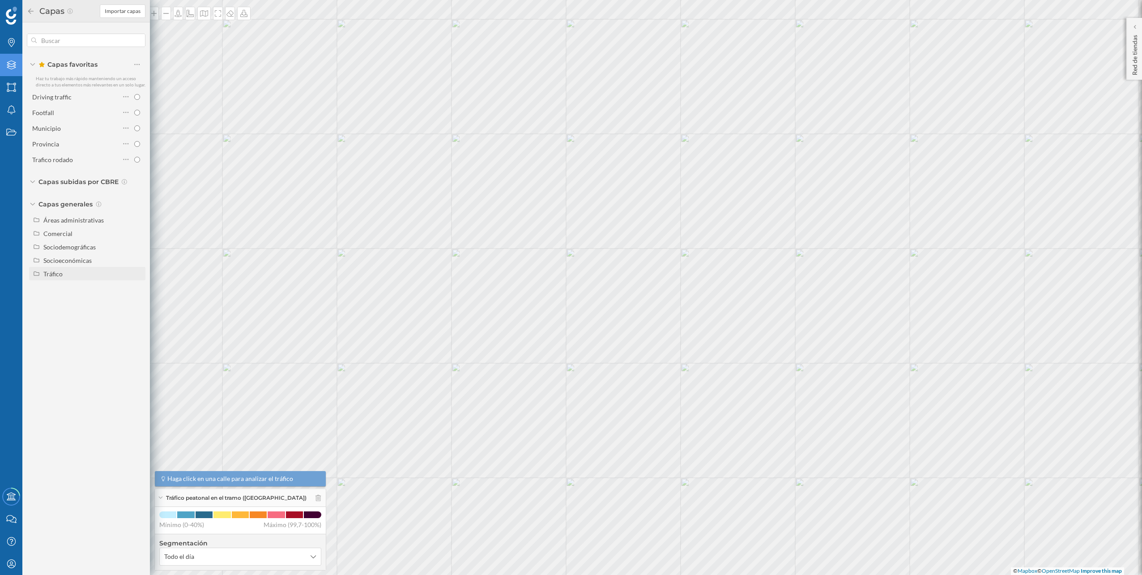
click at [61, 267] on div "Tráfico" at bounding box center [87, 273] width 116 height 13
click at [68, 287] on div "Tráfico rodado" at bounding box center [67, 287] width 41 height 8
click at [137, 287] on input "Tráfico rodado" at bounding box center [140, 287] width 6 height 6
radio input "true"
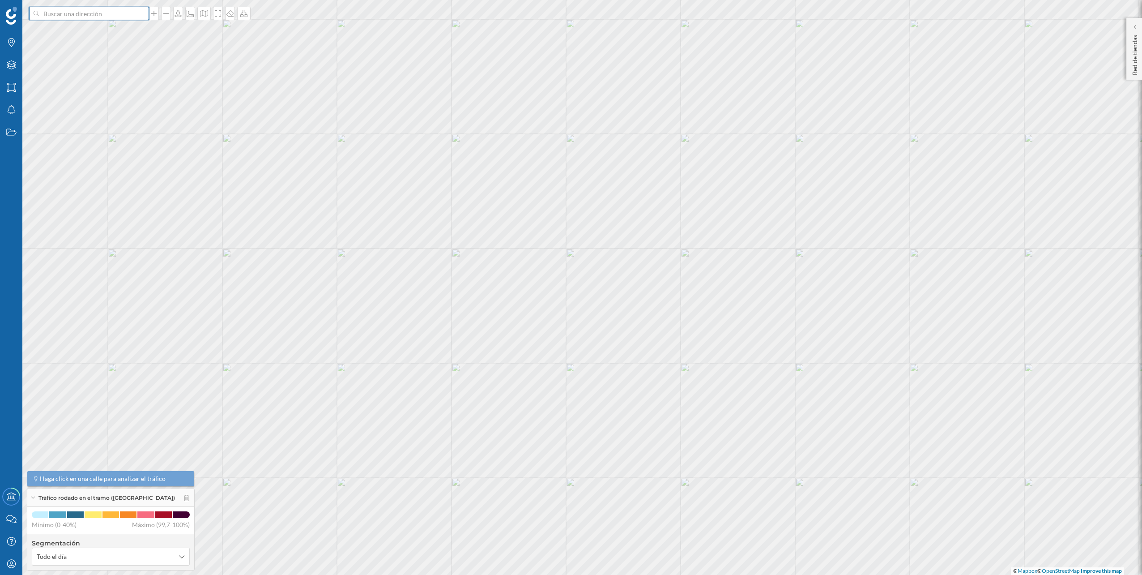
click at [120, 17] on input at bounding box center [89, 13] width 100 height 13
click at [113, 29] on span "[STREET_ADDRESS]" at bounding box center [107, 33] width 122 height 9
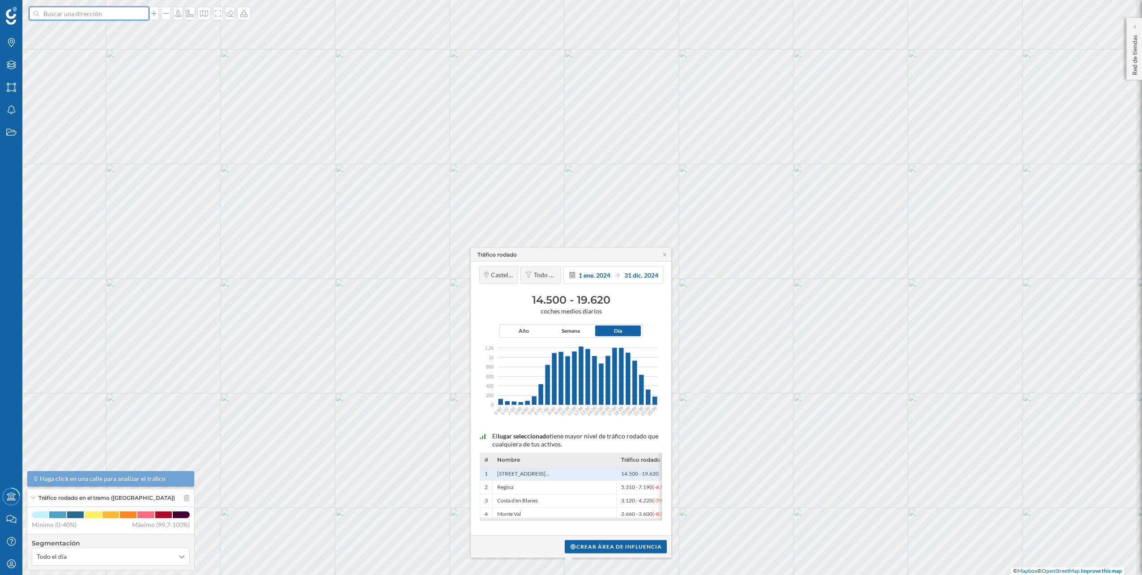
click at [85, 13] on input at bounding box center [89, 13] width 100 height 13
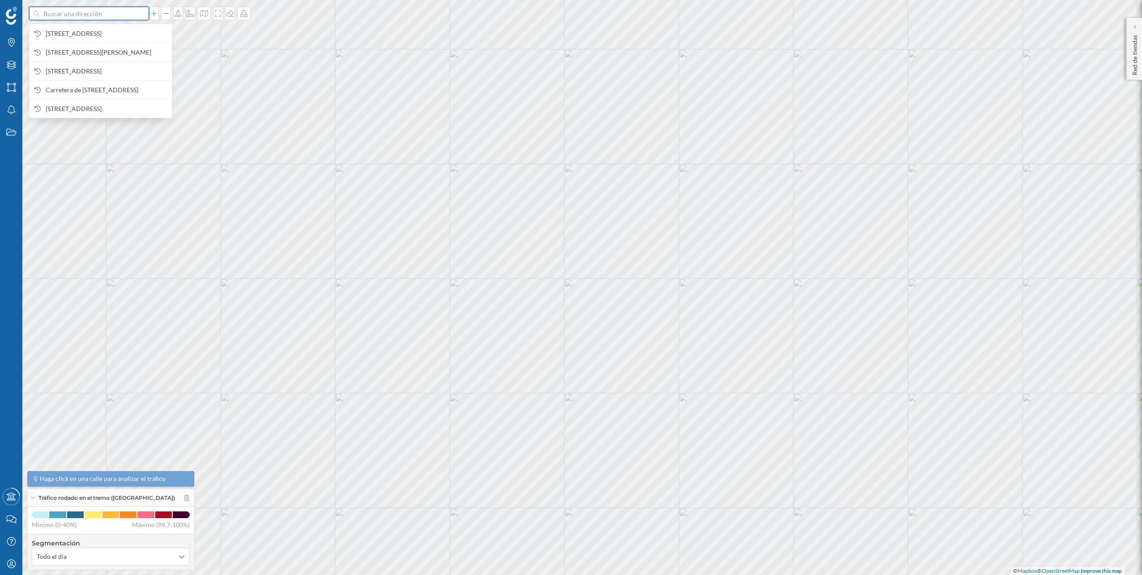
paste input "Avinguda de la Granvia de l’Hospitalet, 75, 08908 L'Hospitalet de Llobregat, Ba…"
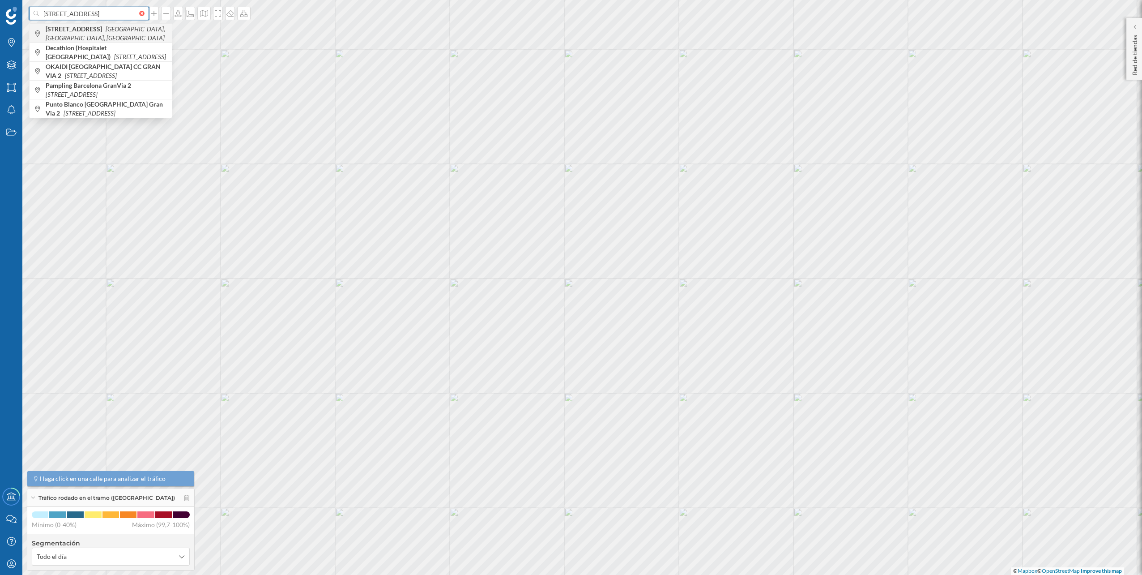
type input "Avinguda de la Granvia de l’Hospitalet, 75, 08908 L'Hospitalet de Llobregat, Ba…"
click at [86, 30] on b "Avinguda de la Granvia de l’Hospitalet, 75" at bounding box center [75, 29] width 59 height 8
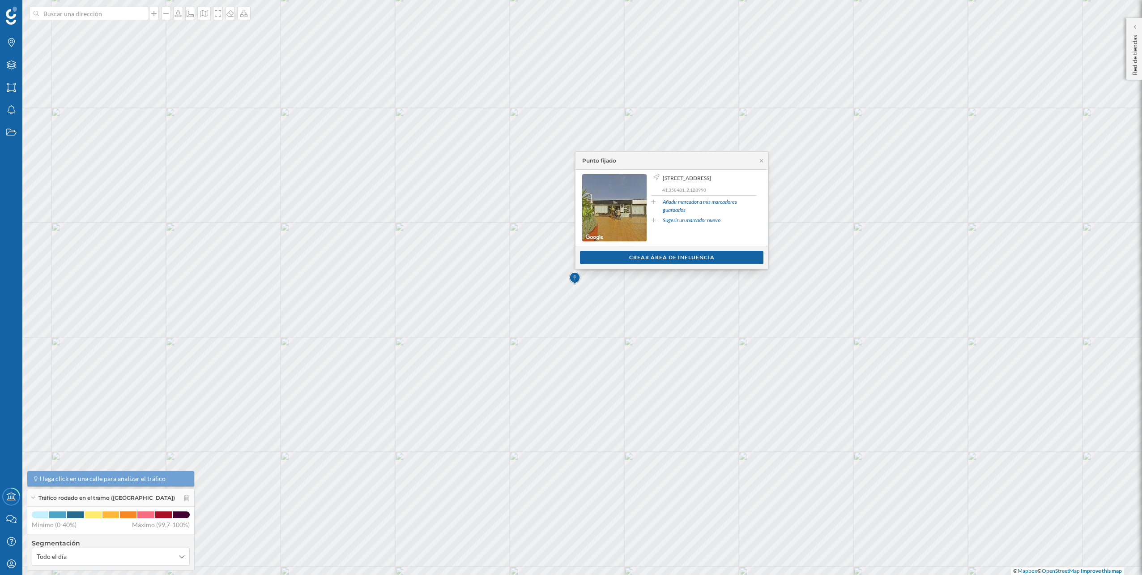
click at [635, 266] on div "Ver clientes Crear área de influencia" at bounding box center [672, 257] width 192 height 23
click at [641, 260] on div "Crear área de influencia" at bounding box center [672, 256] width 184 height 13
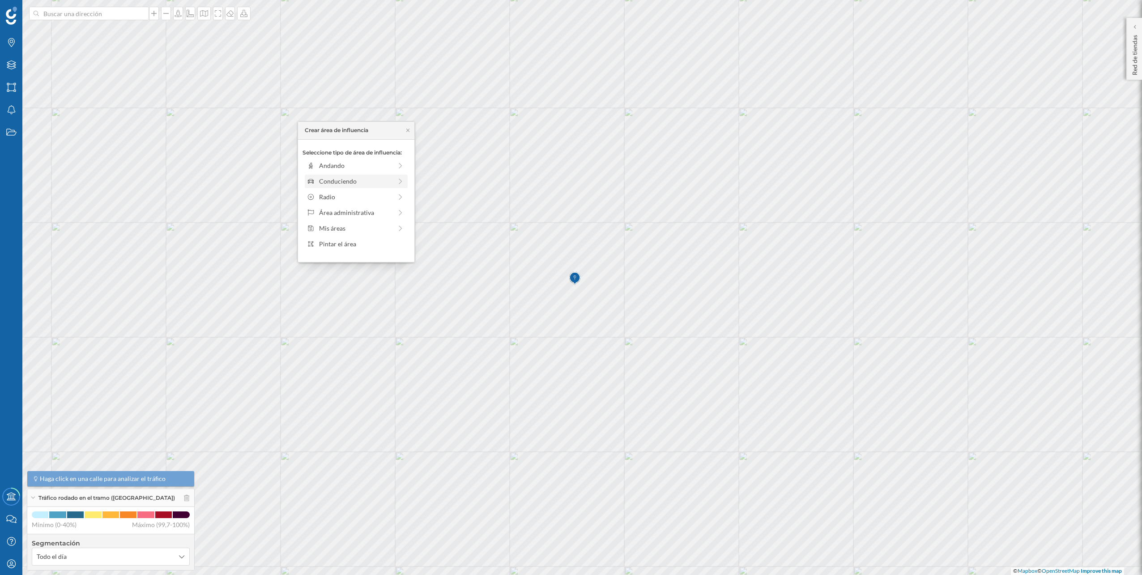
click at [343, 177] on div "Conduciendo" at bounding box center [355, 180] width 73 height 9
click at [326, 176] on div "0 min. 3 min. 5 min. 7 min. 10 min. 12 min. 15 min. 20 min. 30 min. 45 min. 50 …" at bounding box center [356, 177] width 99 height 11
click at [347, 244] on div "Crear área de influencia" at bounding box center [356, 244] width 107 height 13
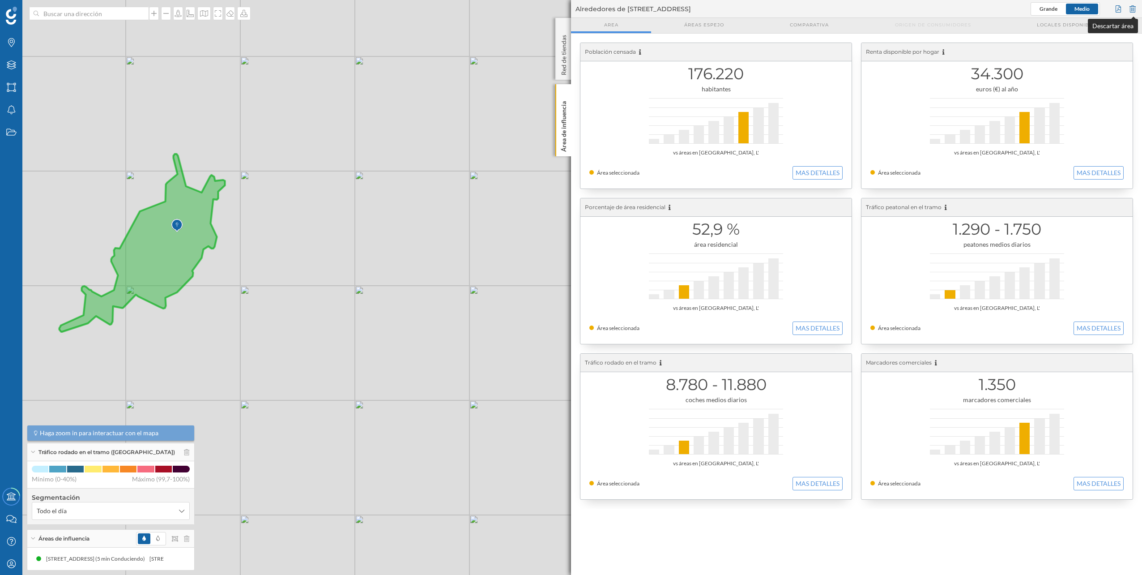
click at [1132, 11] on div at bounding box center [1133, 8] width 10 height 13
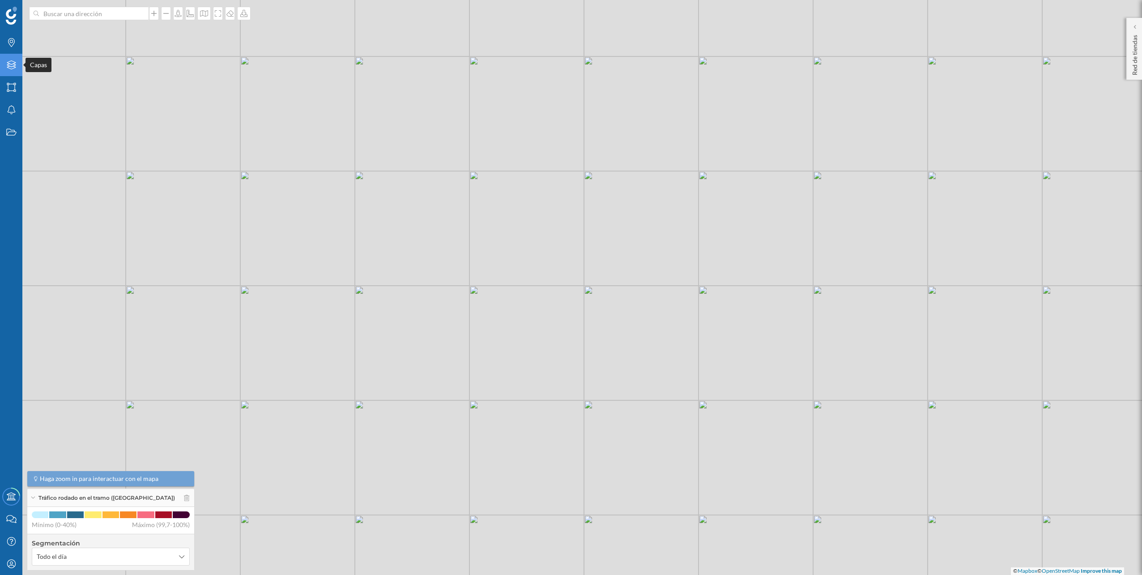
click at [11, 63] on icon "Capas" at bounding box center [11, 64] width 11 height 9
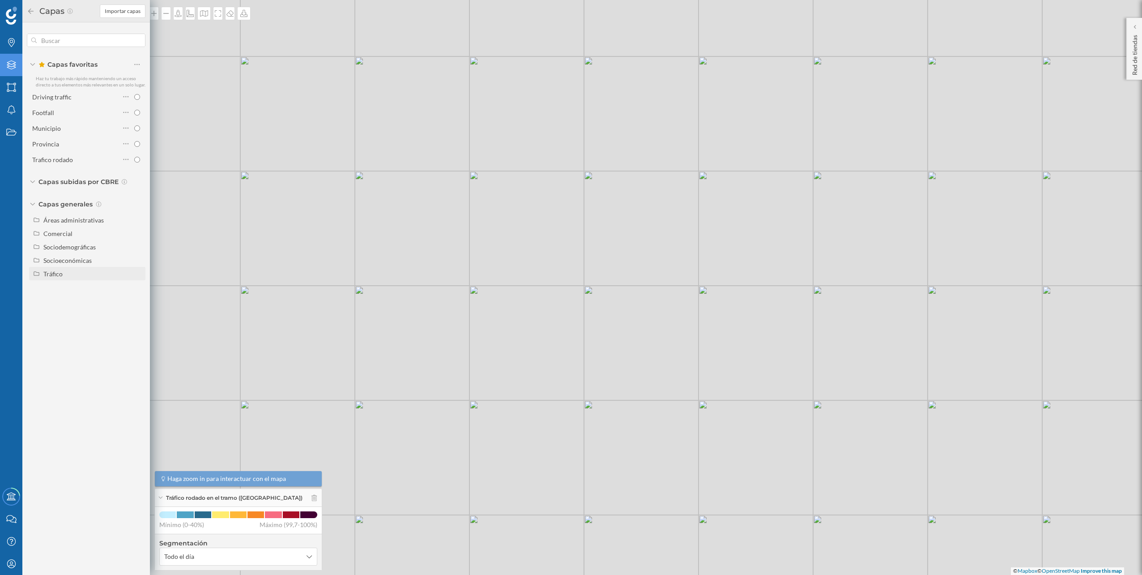
click at [81, 273] on div "Tráfico" at bounding box center [92, 273] width 99 height 9
click at [79, 296] on div "Peatonal" at bounding box center [78, 300] width 62 height 9
click at [137, 298] on input "Peatonal" at bounding box center [140, 301] width 6 height 6
radio input "true"
click at [287, 134] on div "© Mapbox © OpenStreetMap Improve this map" at bounding box center [571, 287] width 1142 height 575
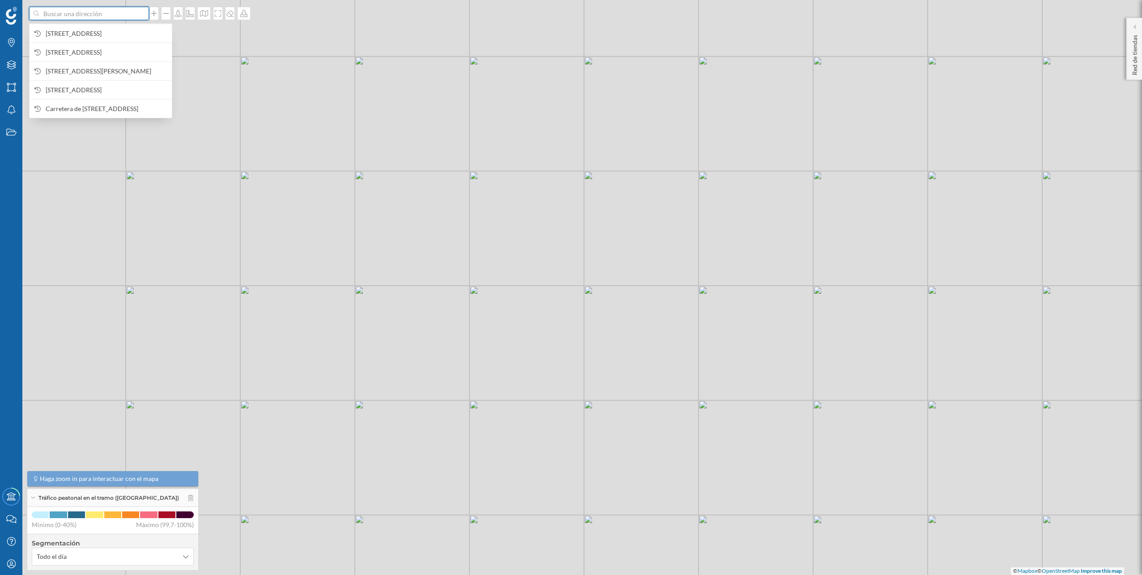
click at [133, 19] on input at bounding box center [89, 13] width 100 height 13
click at [123, 38] on span "Avinguda de la Granvia de l’Hospitalet, 75, 08908 L'Hospitalet de Llobregat, Ba…" at bounding box center [107, 33] width 122 height 9
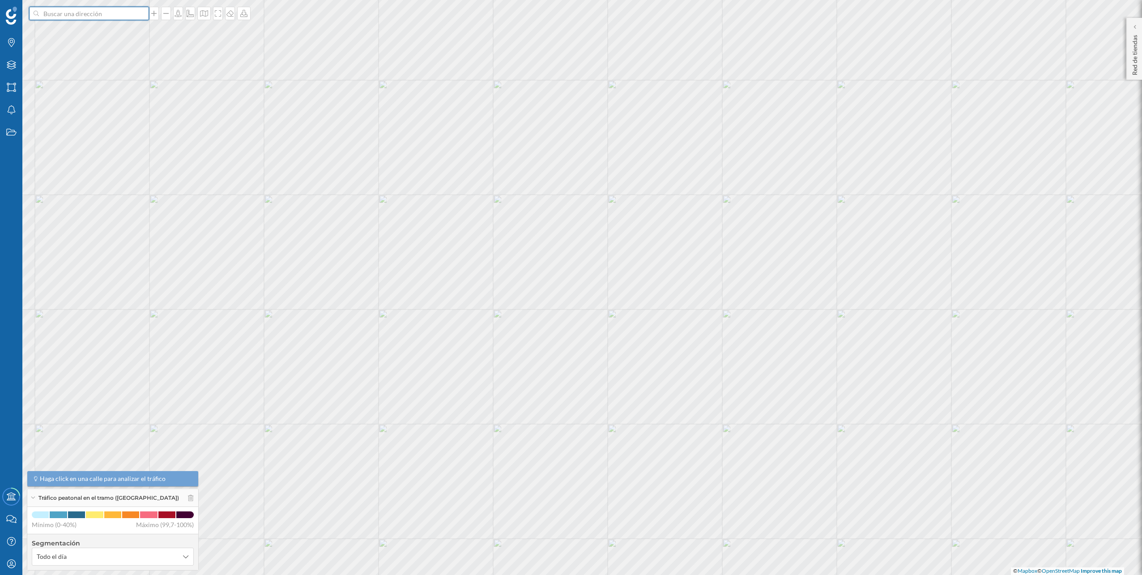
click at [116, 15] on input at bounding box center [89, 13] width 100 height 13
click at [106, 29] on span "Avinguda de la Granvia de l’Hospitalet, 75, 08908 L'Hospitalet de Llobregat, Ba…" at bounding box center [107, 33] width 122 height 9
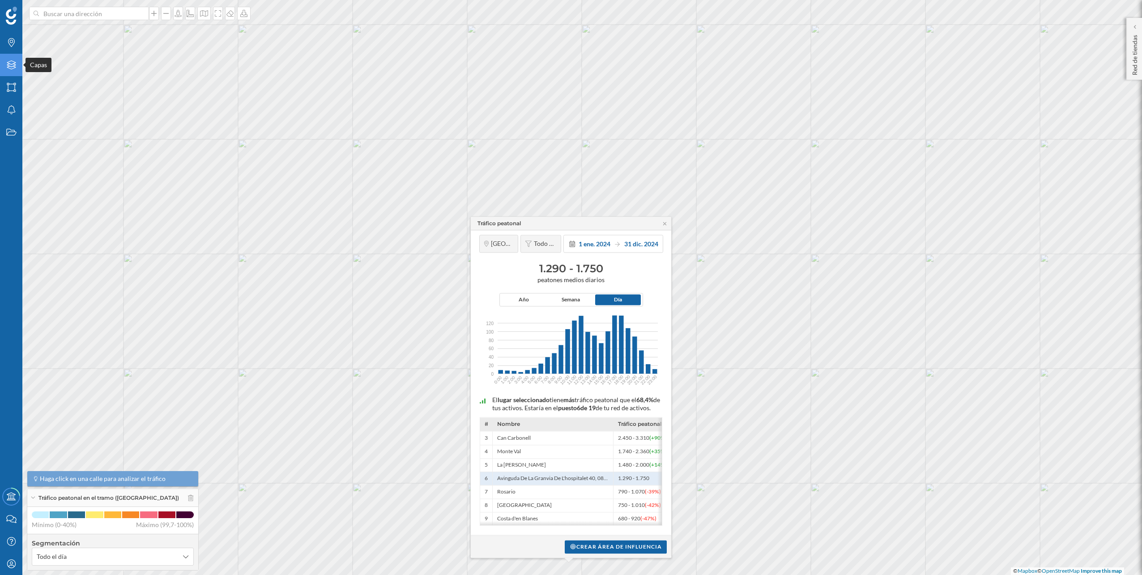
click at [7, 59] on div "Capas" at bounding box center [11, 65] width 22 height 22
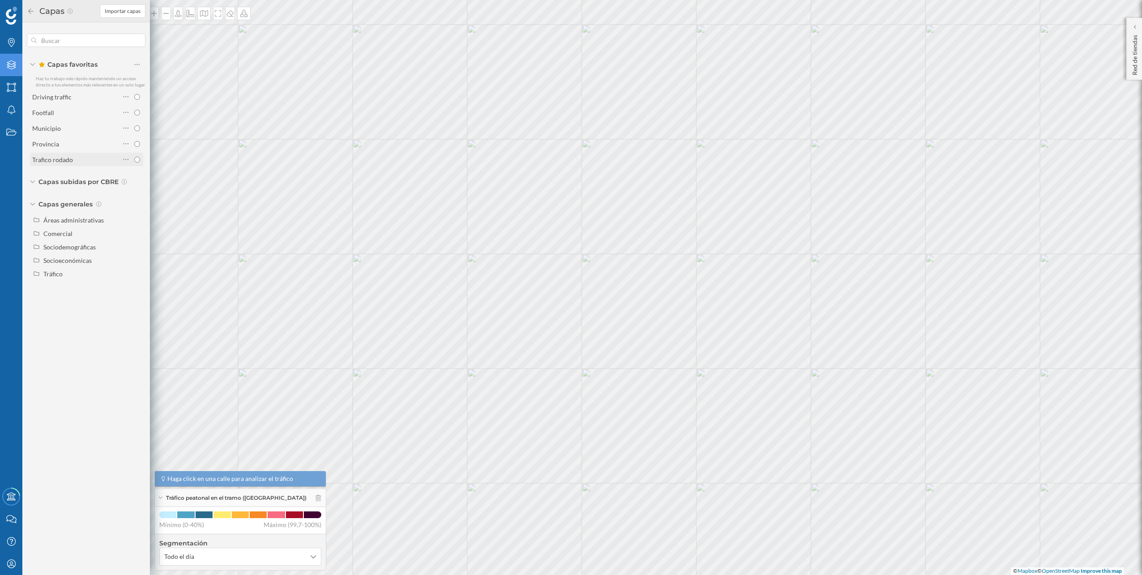
click at [70, 156] on div "Trafico rodado" at bounding box center [52, 160] width 41 height 8
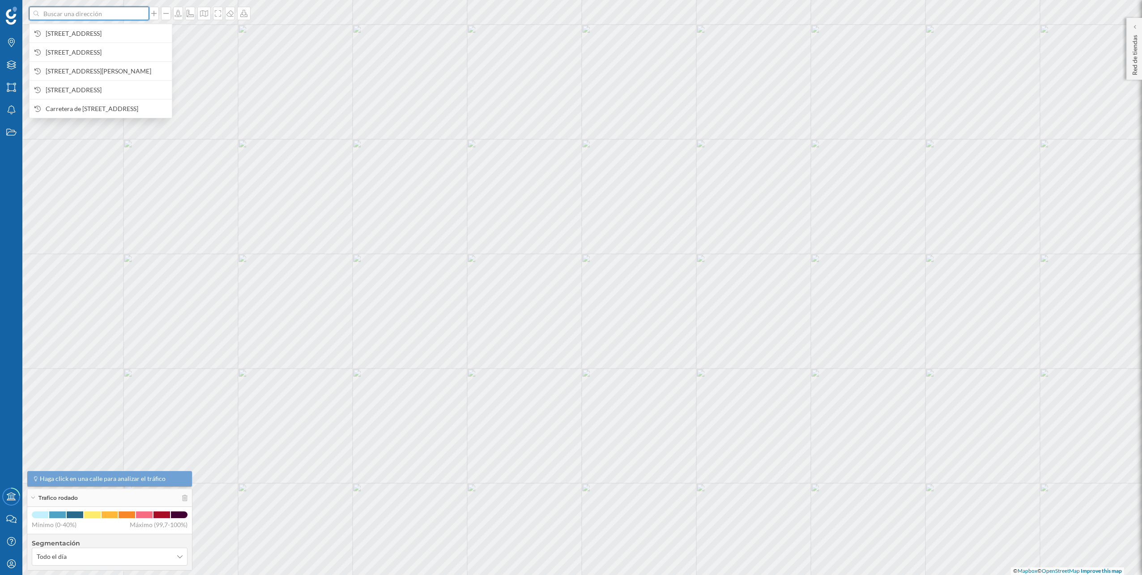
click at [55, 18] on input at bounding box center [89, 13] width 100 height 13
click at [60, 35] on span "Avinguda de la Granvia de l’Hospitalet, 75, 08908 L'Hospitalet de Llobregat, Ba…" at bounding box center [107, 33] width 122 height 9
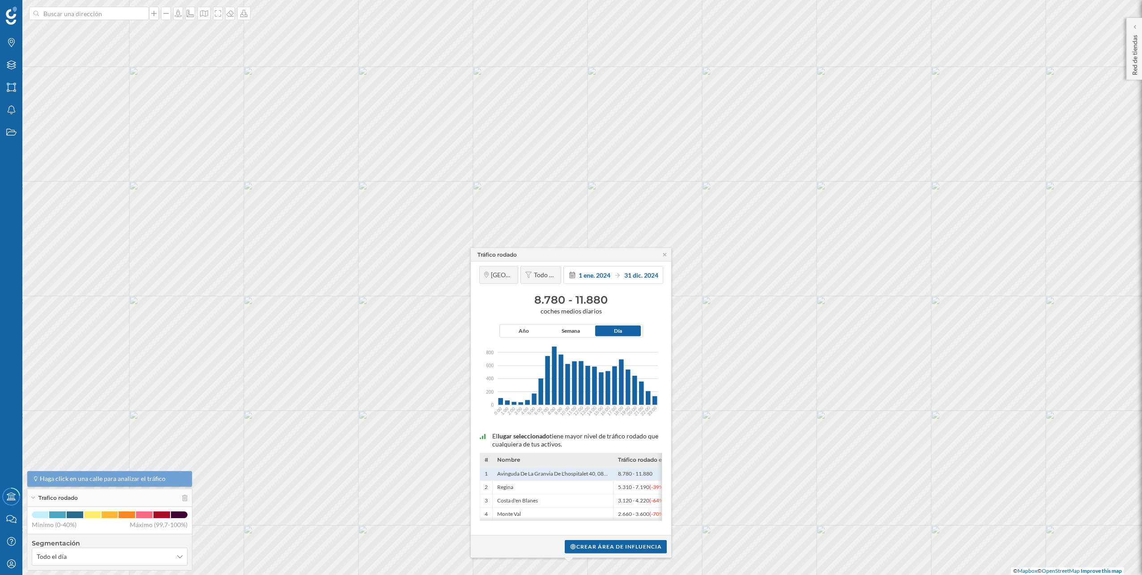
click at [662, 250] on div "Tráfico rodado" at bounding box center [571, 254] width 201 height 13
click at [664, 255] on icon at bounding box center [664, 254] width 3 height 3
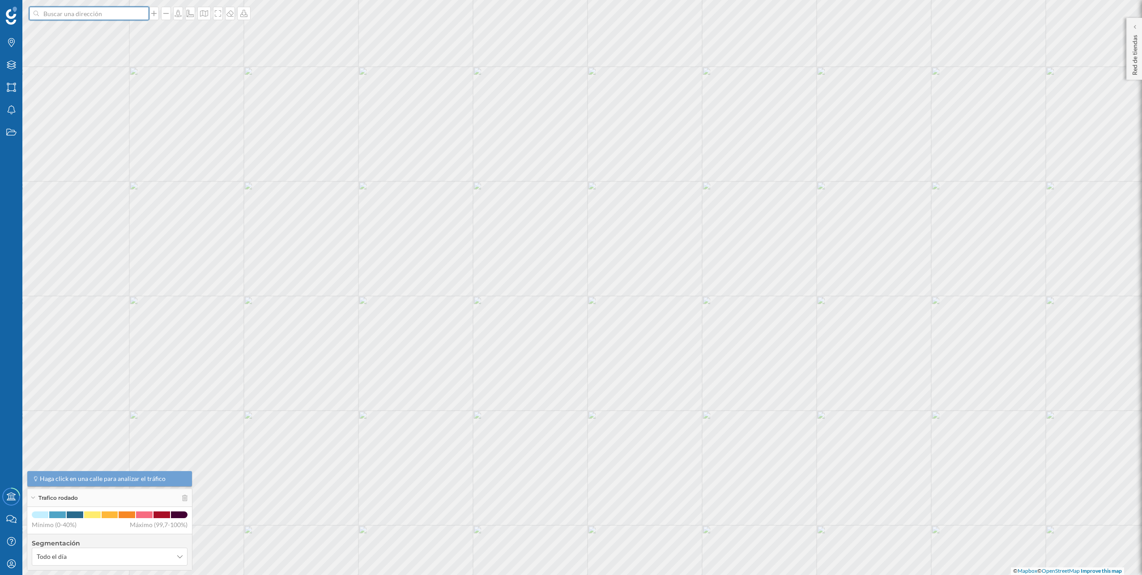
click at [89, 13] on input at bounding box center [89, 13] width 100 height 13
paste input "Ctra. de la Vila, 90, 08840 Viladecans, Barcelona"
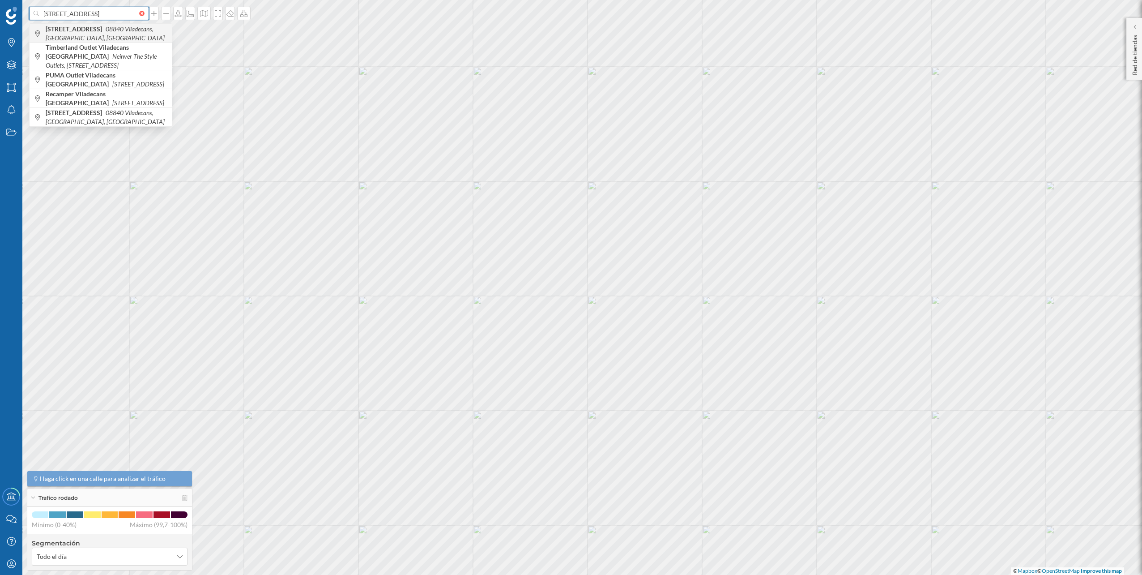
type input "Ctra. de la Vila, 90, 08840 Viladecans, Barcelona"
click at [93, 30] on b "Ctra. de la Vila, 90" at bounding box center [75, 29] width 59 height 8
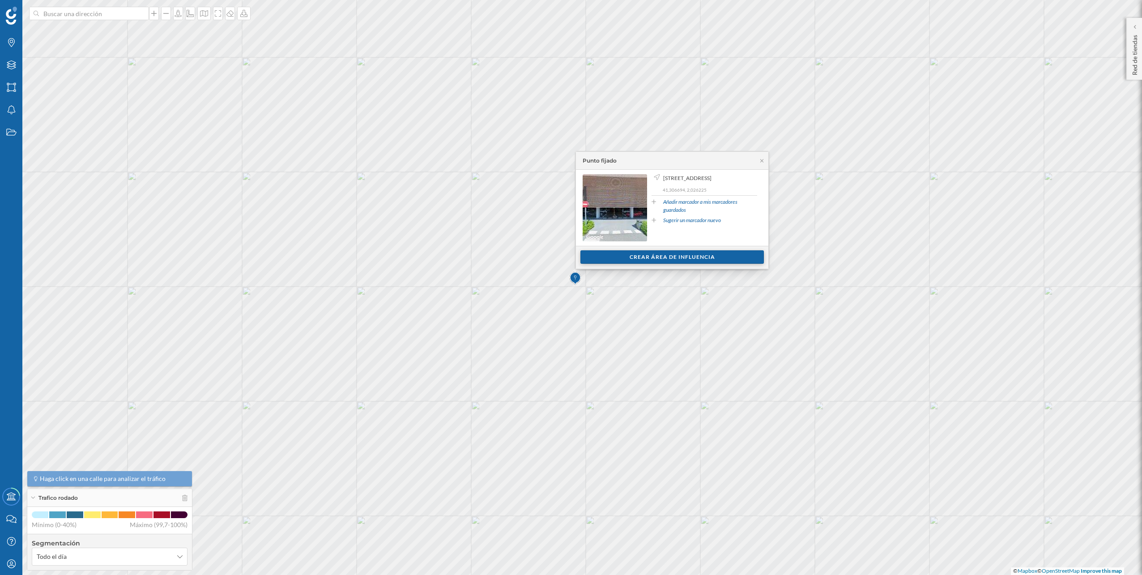
click at [637, 256] on div "Crear área de influencia" at bounding box center [673, 256] width 184 height 13
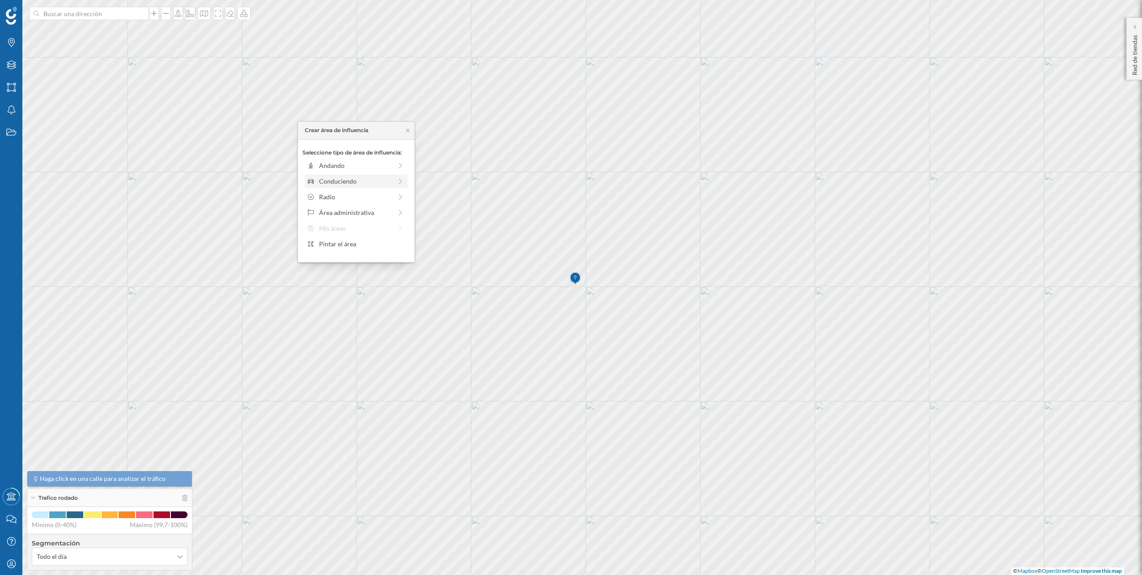
click at [393, 184] on div "Conduciendo" at bounding box center [356, 180] width 98 height 9
click at [326, 175] on div "0 min. 3 min. 5 min. 7 min. 10 min. 12 min. 15 min. 20 min. 30 min. 45 min. 50 …" at bounding box center [356, 177] width 99 height 11
click at [380, 244] on div "Crear área de influencia" at bounding box center [356, 244] width 107 height 13
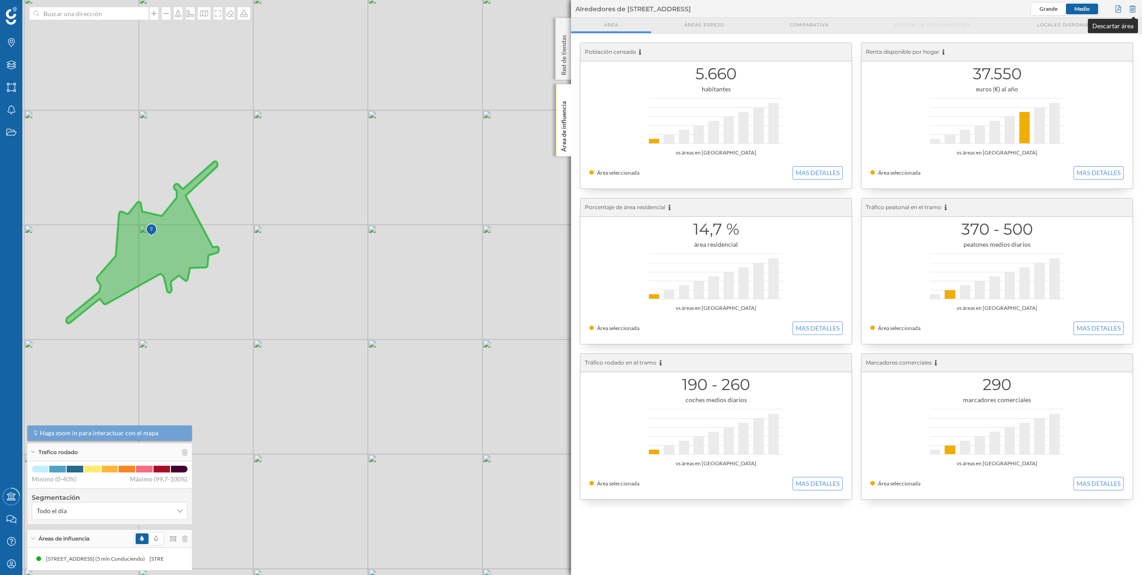
click at [1132, 4] on div at bounding box center [1133, 8] width 10 height 13
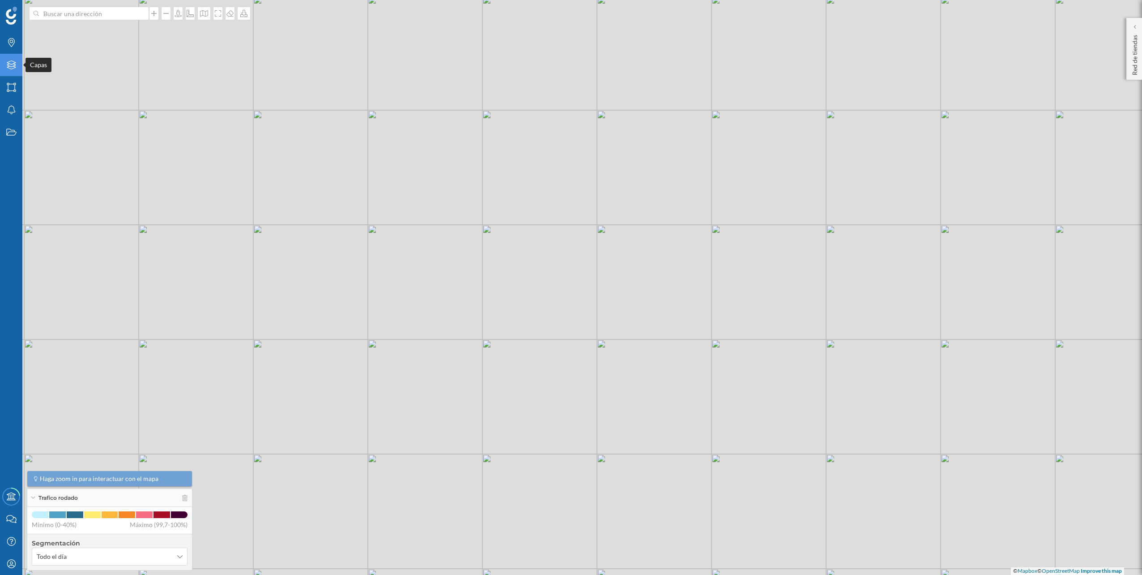
click at [10, 65] on icon "Capas" at bounding box center [11, 64] width 11 height 9
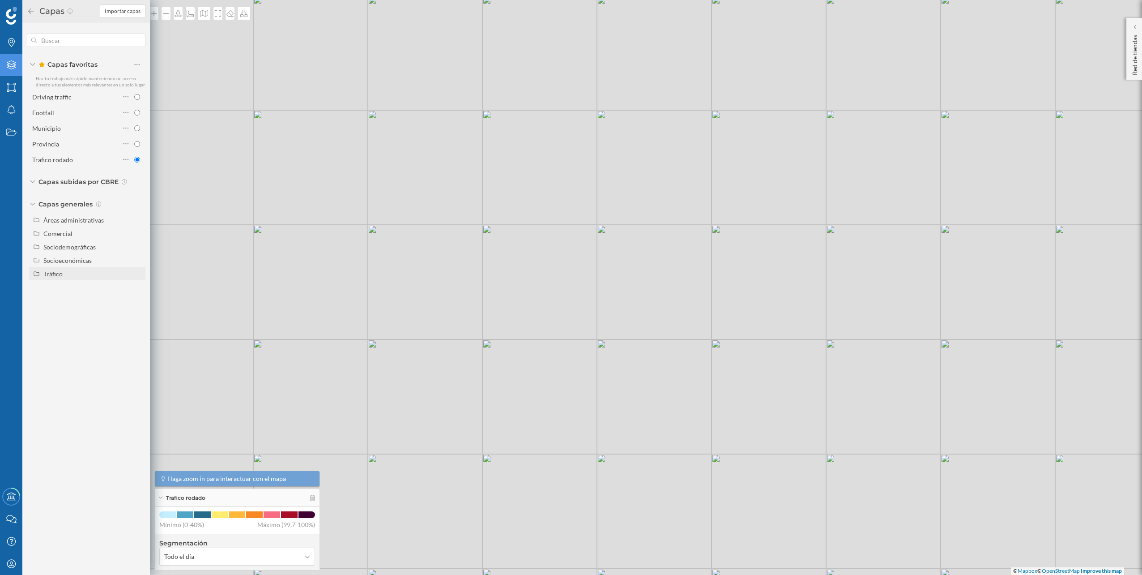
click at [69, 270] on div "Tráfico" at bounding box center [92, 273] width 99 height 9
click at [77, 291] on div "Tráfico rodado" at bounding box center [78, 286] width 62 height 9
click at [137, 290] on input "Tráfico rodado" at bounding box center [140, 287] width 6 height 6
radio input "true"
click at [231, 271] on div "© Mapbox © OpenStreetMap Improve this map" at bounding box center [571, 287] width 1142 height 575
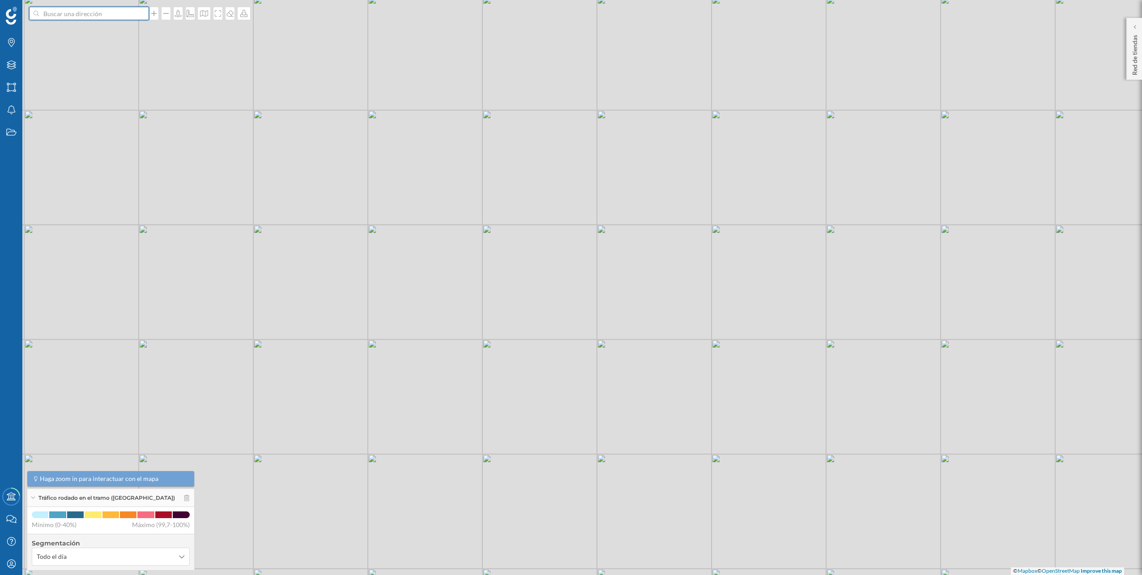
click at [92, 13] on input at bounding box center [89, 13] width 100 height 13
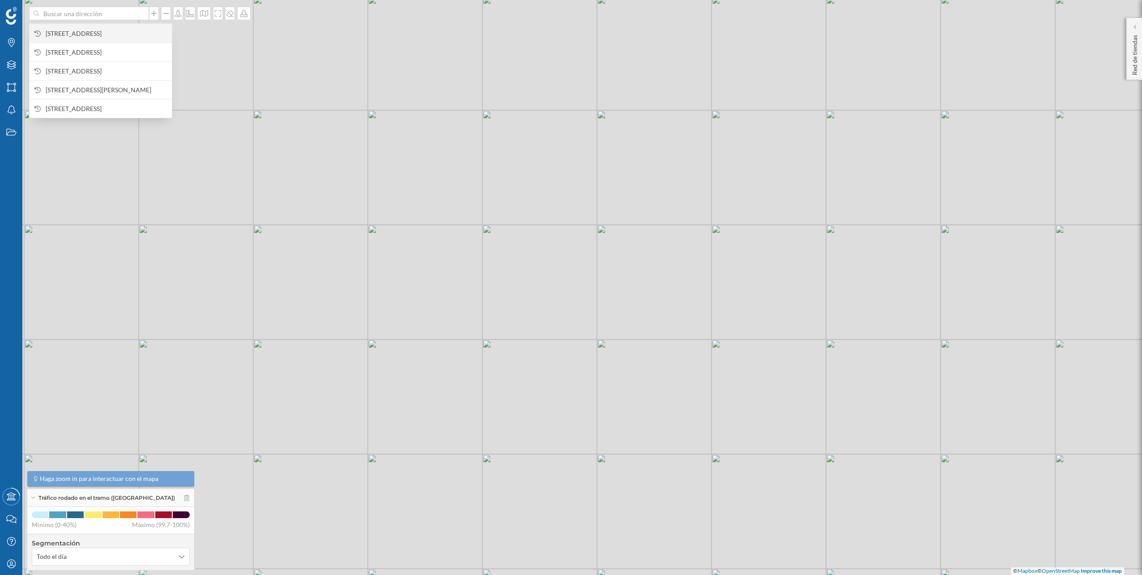
click at [87, 29] on span "Ctra. de la Vila, 90, 08840 Viladecans, Barcelona, España" at bounding box center [107, 33] width 122 height 9
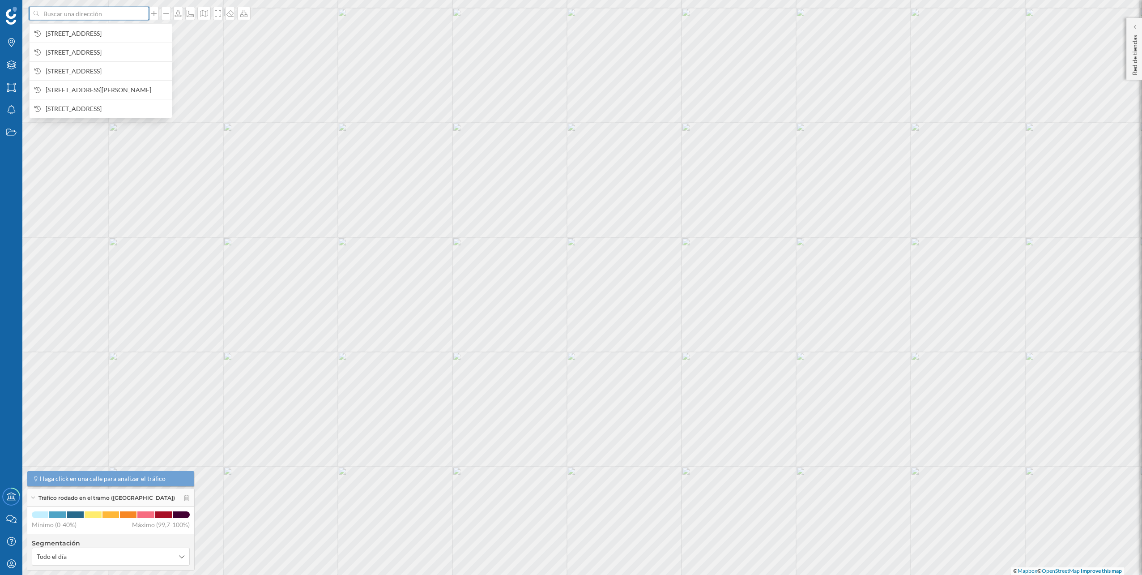
click at [117, 15] on input at bounding box center [89, 13] width 100 height 13
click at [103, 29] on span "Ctra. de la Vila, 90, 08840 Viladecans, Barcelona, España" at bounding box center [107, 33] width 122 height 9
click at [134, 15] on input at bounding box center [89, 13] width 100 height 13
click at [127, 30] on span "Ctra. de la Vila, 90, 08840 Viladecans, Barcelona, España" at bounding box center [107, 33] width 122 height 9
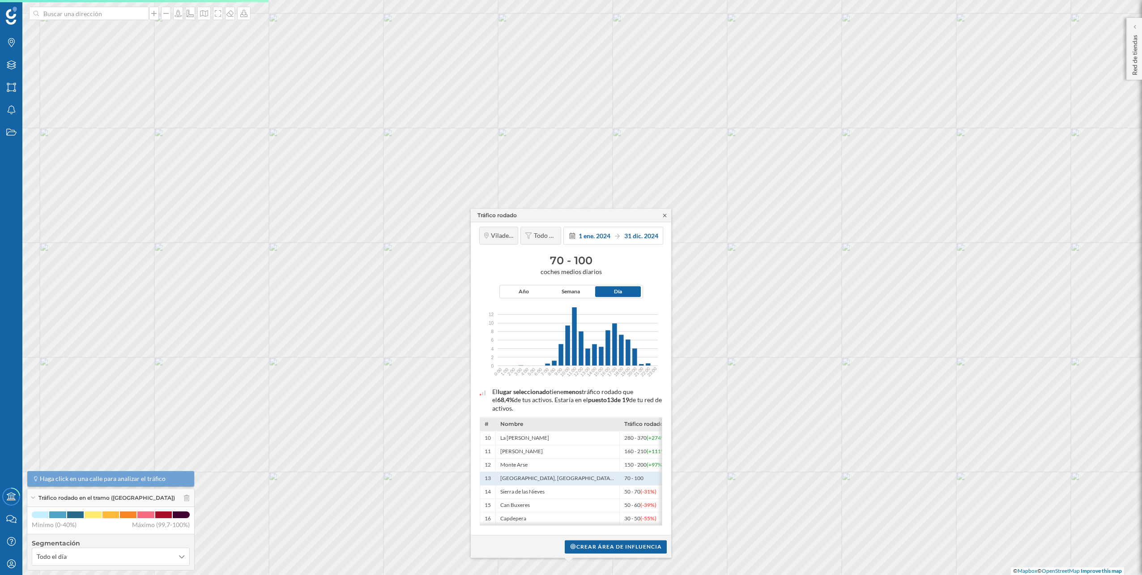
click at [664, 213] on icon at bounding box center [665, 215] width 7 height 5
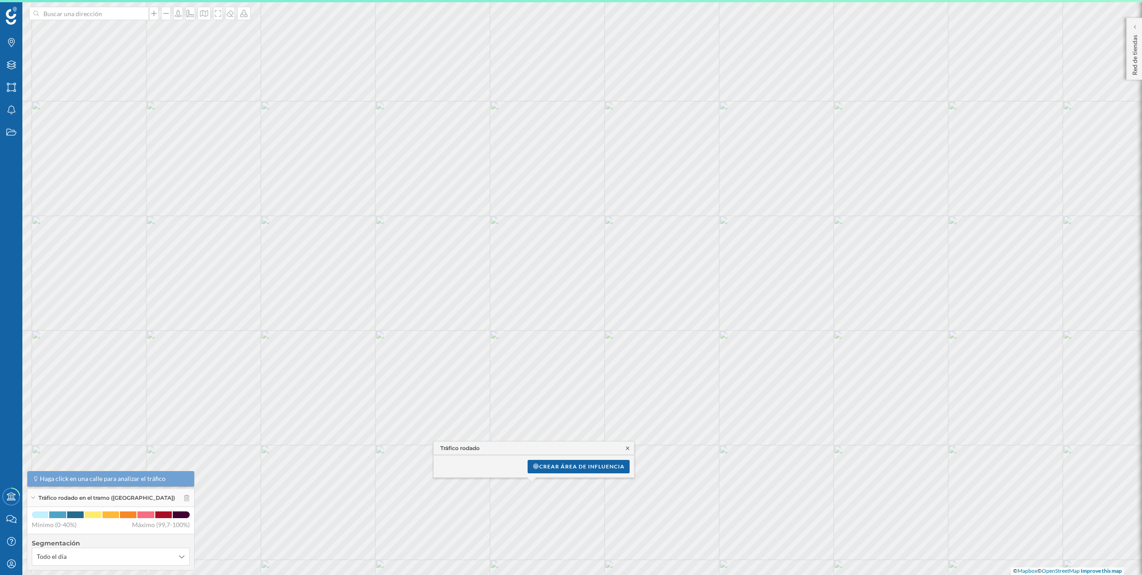
click at [629, 447] on icon at bounding box center [627, 447] width 7 height 5
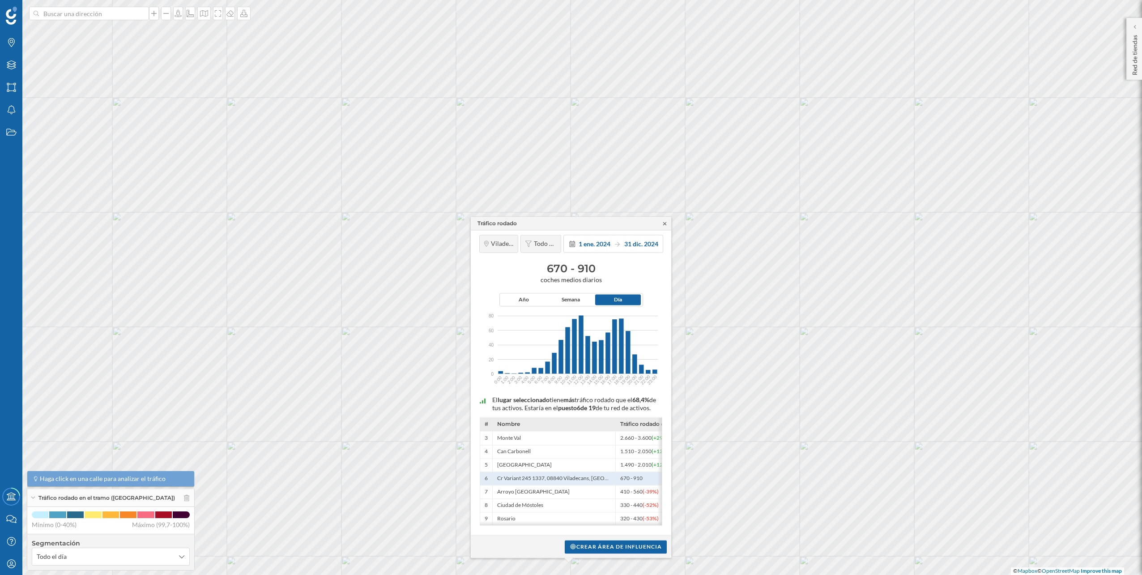
click at [663, 221] on icon at bounding box center [665, 223] width 7 height 5
click at [665, 222] on icon at bounding box center [664, 223] width 3 height 3
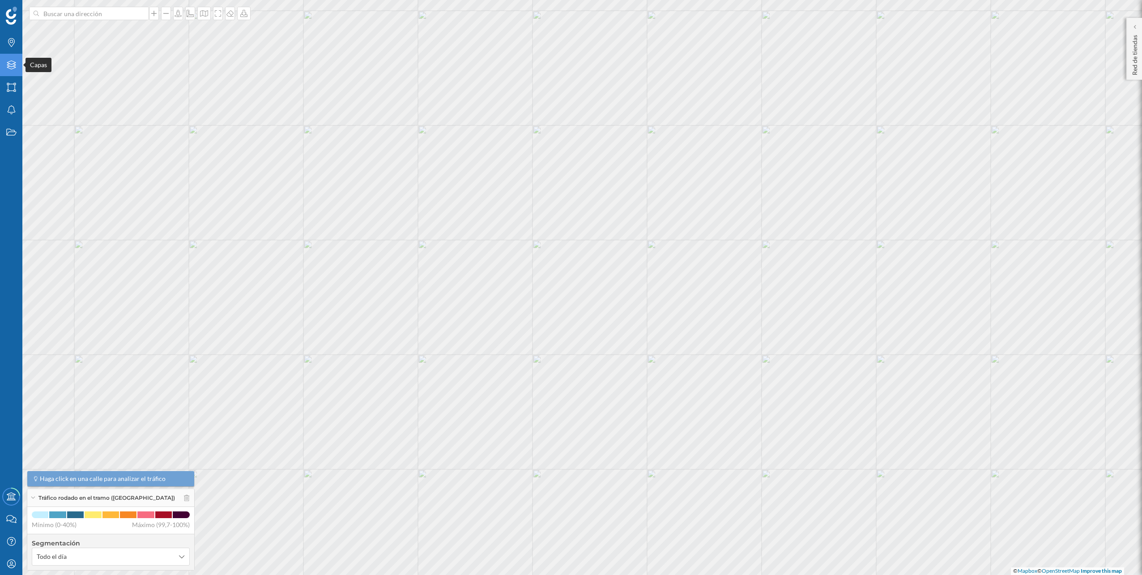
click at [10, 63] on icon "Capas" at bounding box center [11, 64] width 11 height 9
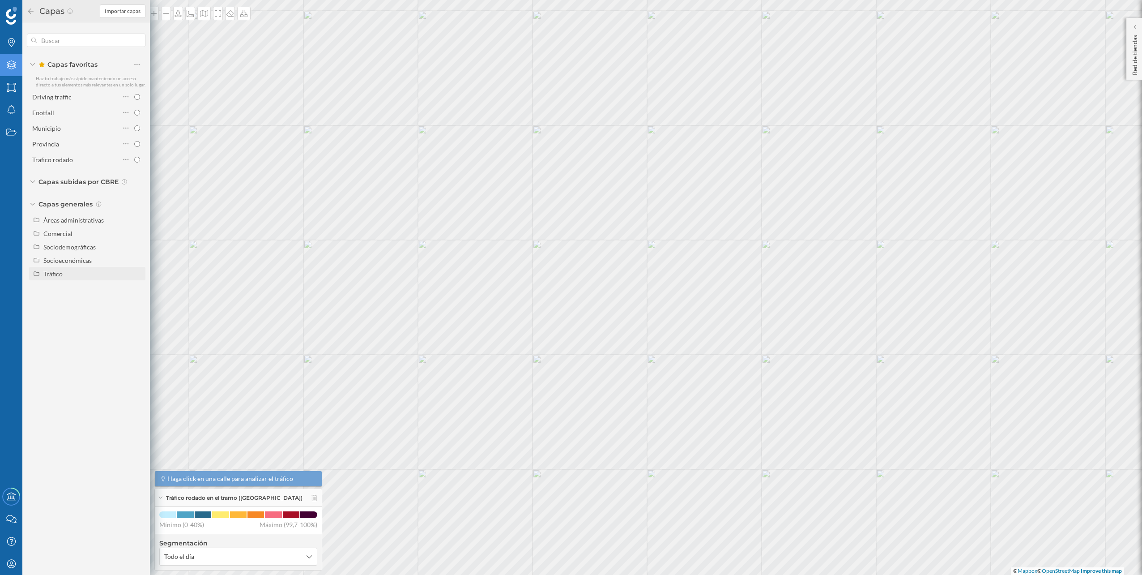
click at [61, 267] on div "Tráfico" at bounding box center [87, 273] width 116 height 13
click at [65, 299] on div "Peatonal" at bounding box center [59, 301] width 25 height 8
click at [137, 299] on input "Peatonal" at bounding box center [140, 301] width 6 height 6
radio input "true"
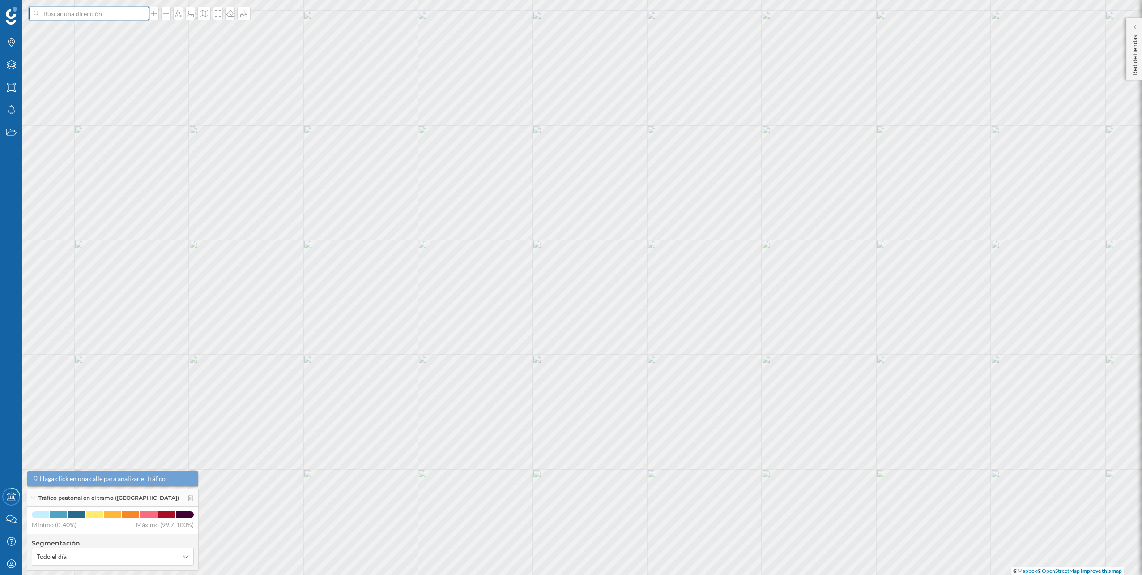
click at [115, 18] on input at bounding box center [89, 13] width 100 height 13
click at [105, 29] on span "Ctra. de la Vila, 90, 08840 Viladecans, Barcelona, España" at bounding box center [107, 33] width 122 height 9
click at [105, 10] on input at bounding box center [89, 13] width 100 height 13
click at [92, 30] on span "Ctra. de la Vila, 90, 08840 Viladecans, Barcelona, España" at bounding box center [107, 33] width 122 height 9
click at [55, 13] on input at bounding box center [89, 13] width 100 height 13
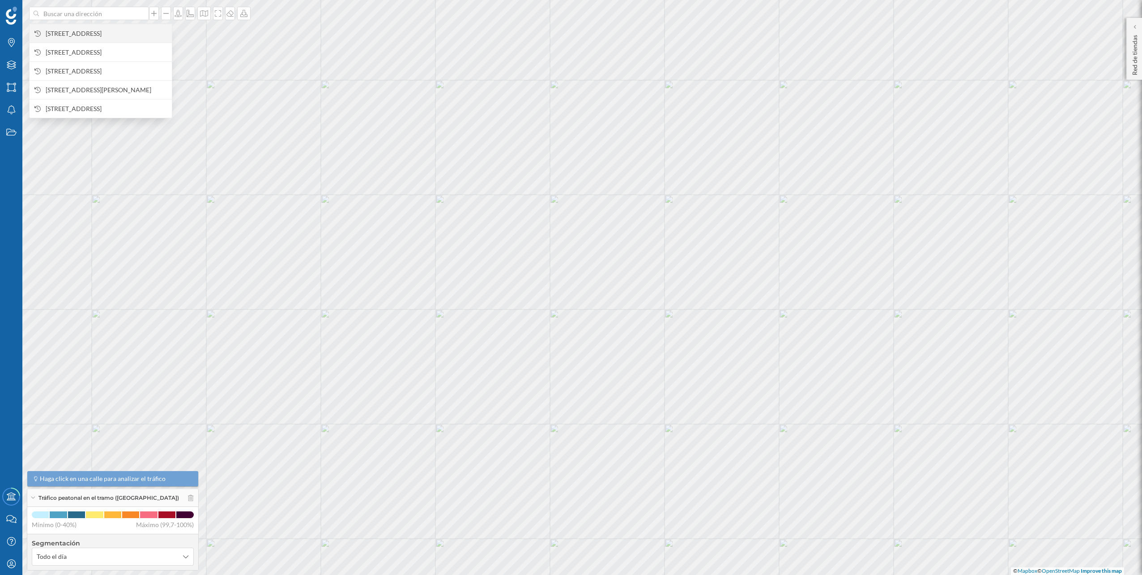
click at [65, 30] on span "Ctra. de la Vila, 90, 08840 Viladecans, Barcelona, España" at bounding box center [107, 33] width 122 height 9
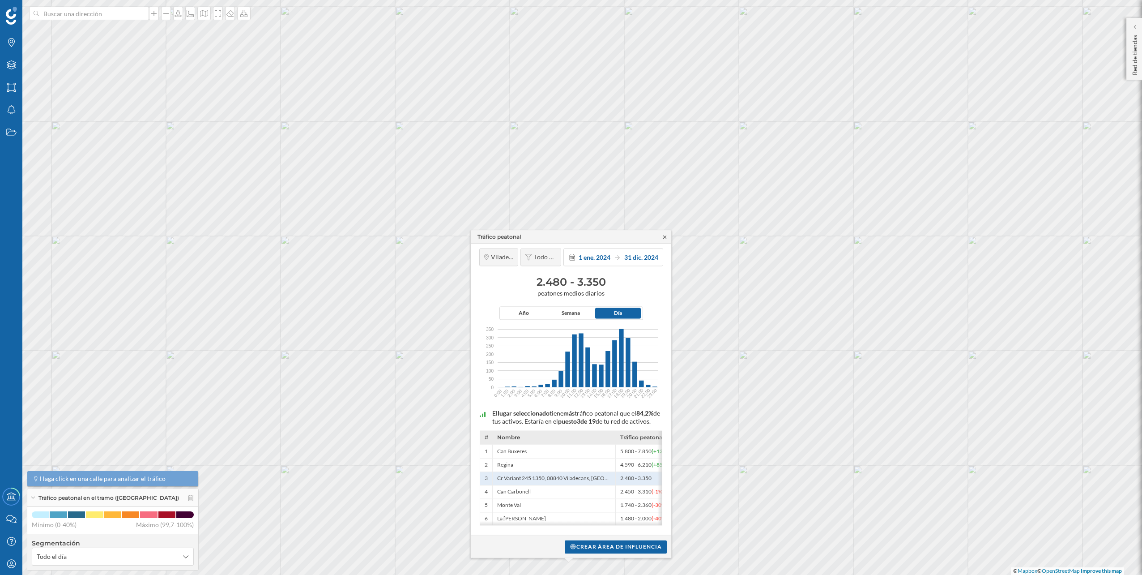
click at [665, 235] on icon at bounding box center [664, 236] width 3 height 3
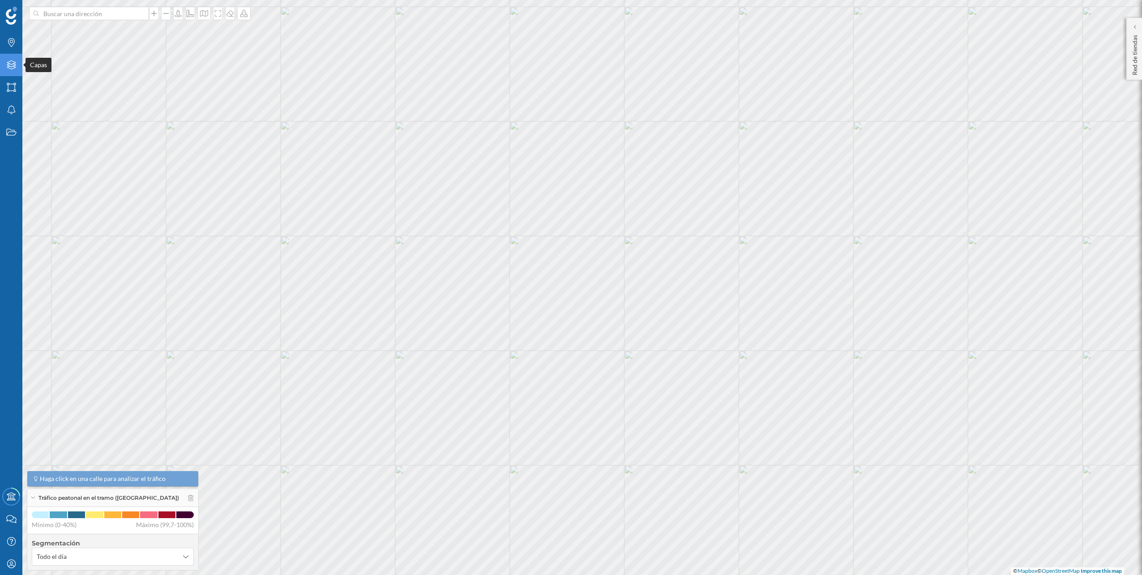
click at [4, 70] on div "Capas" at bounding box center [11, 65] width 22 height 22
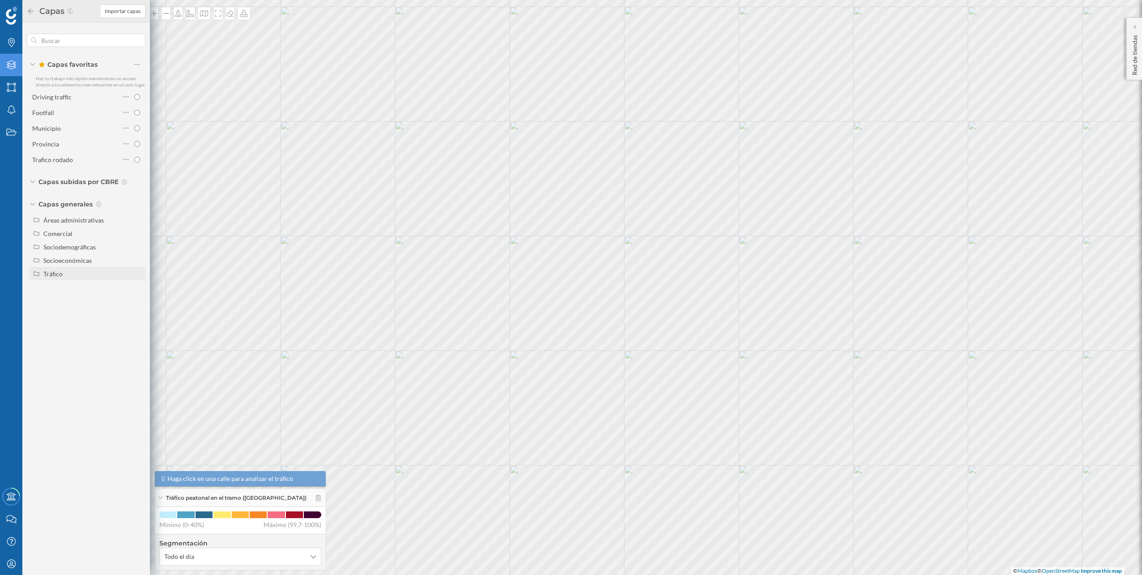
click at [67, 272] on div "Tráfico" at bounding box center [92, 273] width 99 height 9
click at [85, 286] on div "Tráfico rodado" at bounding box center [67, 287] width 41 height 8
click at [137, 286] on input "Tráfico rodado" at bounding box center [140, 287] width 6 height 6
radio input "true"
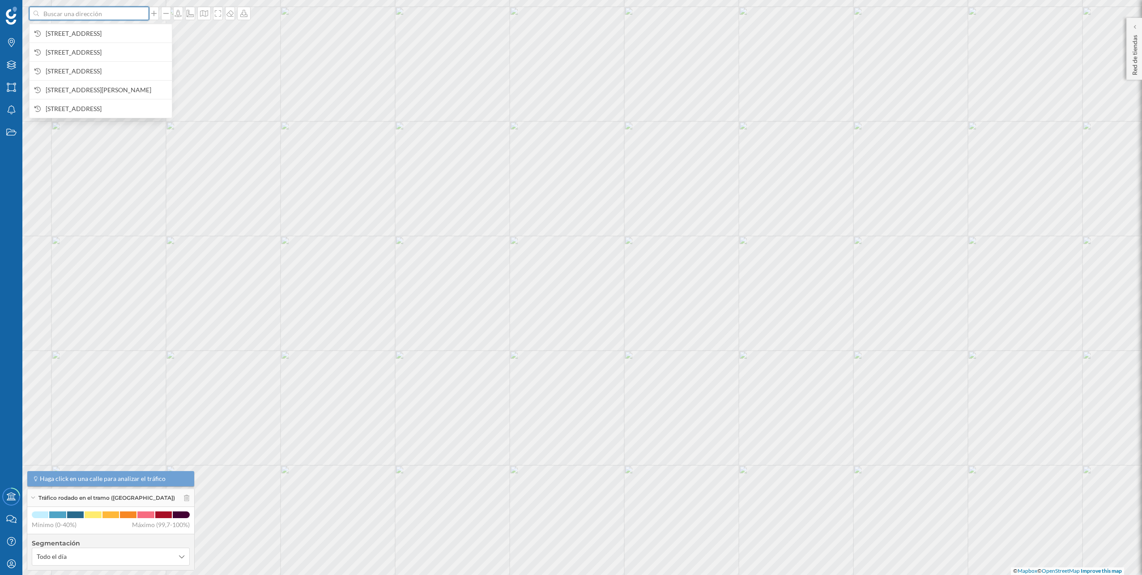
click at [81, 18] on input at bounding box center [89, 13] width 100 height 13
click at [80, 29] on span "Ctra. de la Vila, 90, 08840 Viladecans, Barcelona, España" at bounding box center [107, 33] width 122 height 9
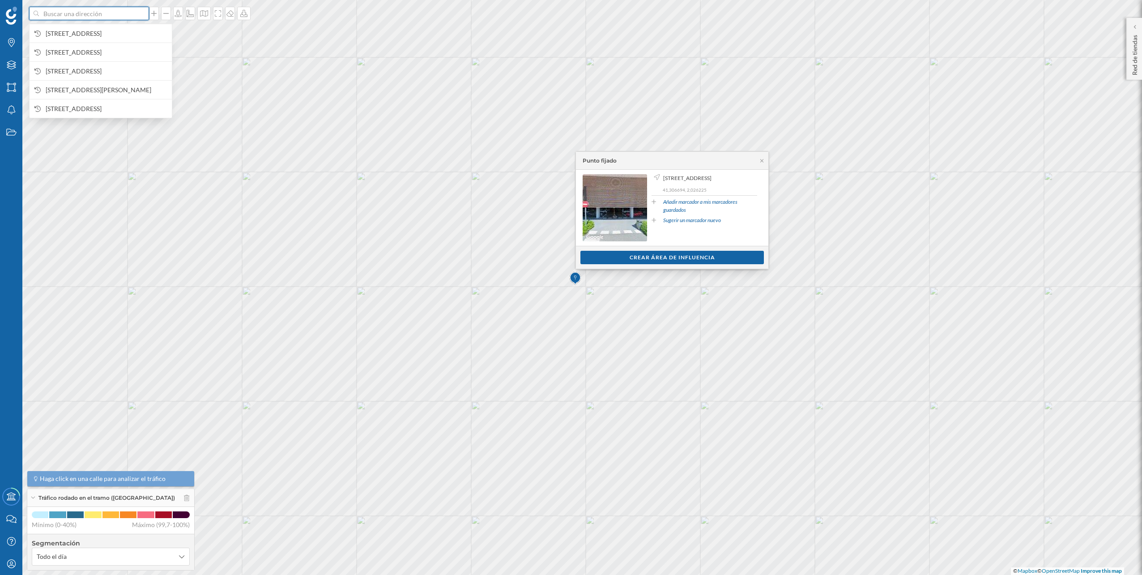
click at [114, 20] on input at bounding box center [89, 13] width 100 height 13
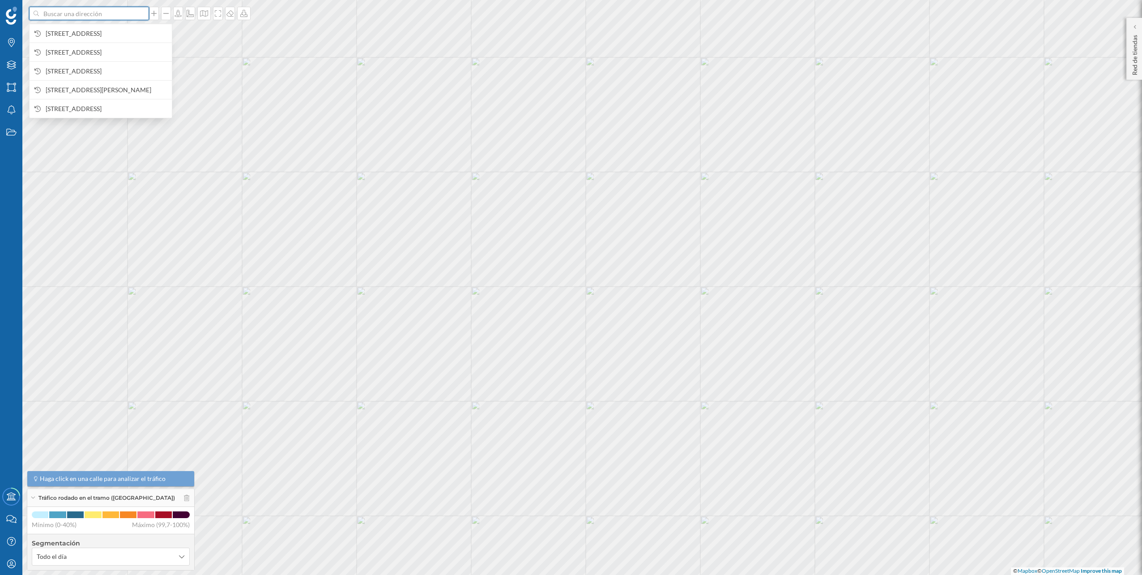
paste input "Carrer del Progrés, 69, 08850 Gavà, Barcelona"
type input "Carrer del Progrés, 69, 08850 Gavà, Barcelona"
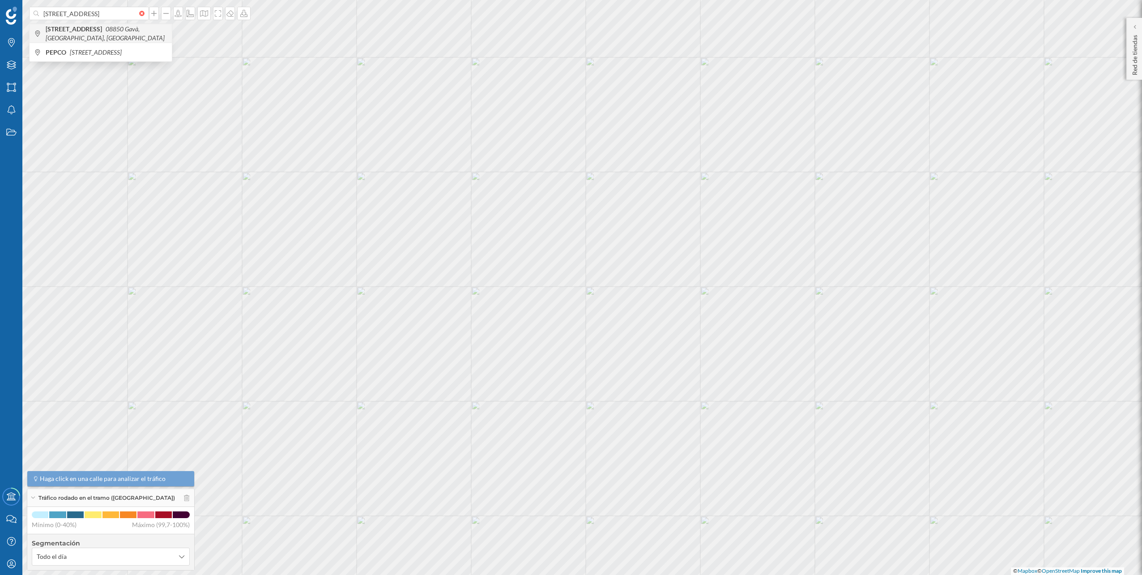
scroll to position [0, 0]
click at [104, 26] on b "Carrer del Progrés, 69" at bounding box center [75, 29] width 59 height 8
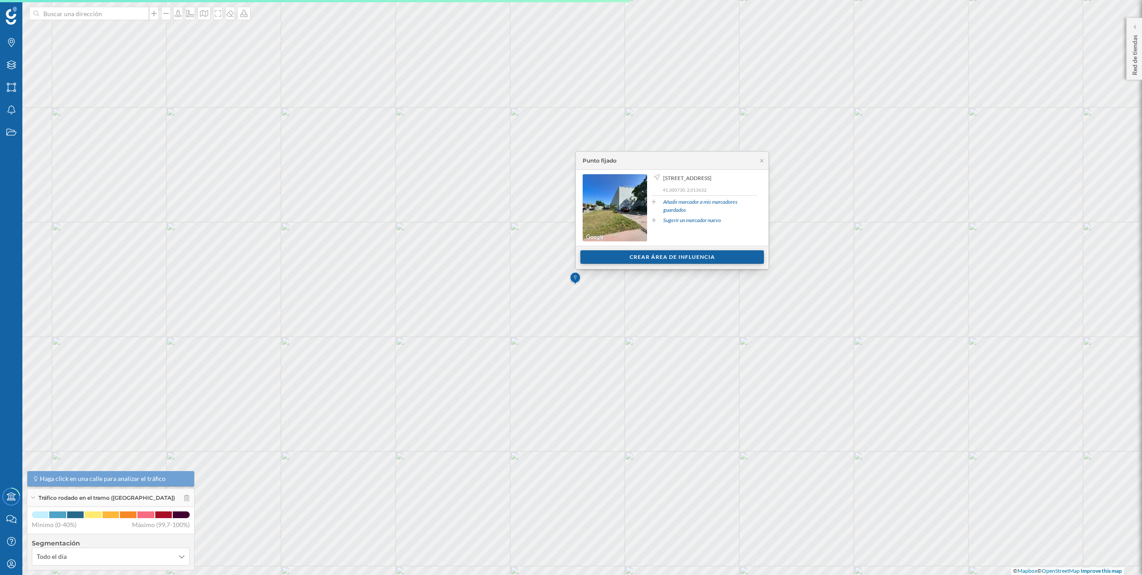
click at [702, 263] on div "Crear área de influencia" at bounding box center [673, 256] width 184 height 13
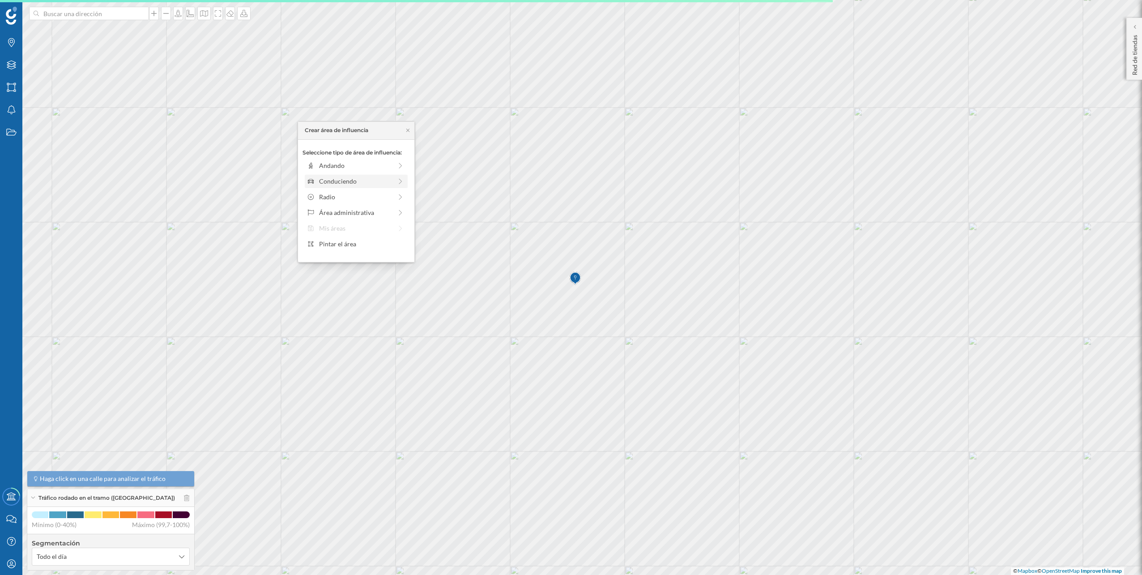
click at [380, 181] on div "Conduciendo" at bounding box center [355, 180] width 73 height 9
click at [324, 177] on div "0 min. 3 min. 5 min. 7 min. 10 min. 12 min. 15 min. 20 min. 30 min. 45 min. 50 …" at bounding box center [356, 178] width 99 height 2
click at [345, 239] on div "Crear área de influencia" at bounding box center [356, 244] width 107 height 13
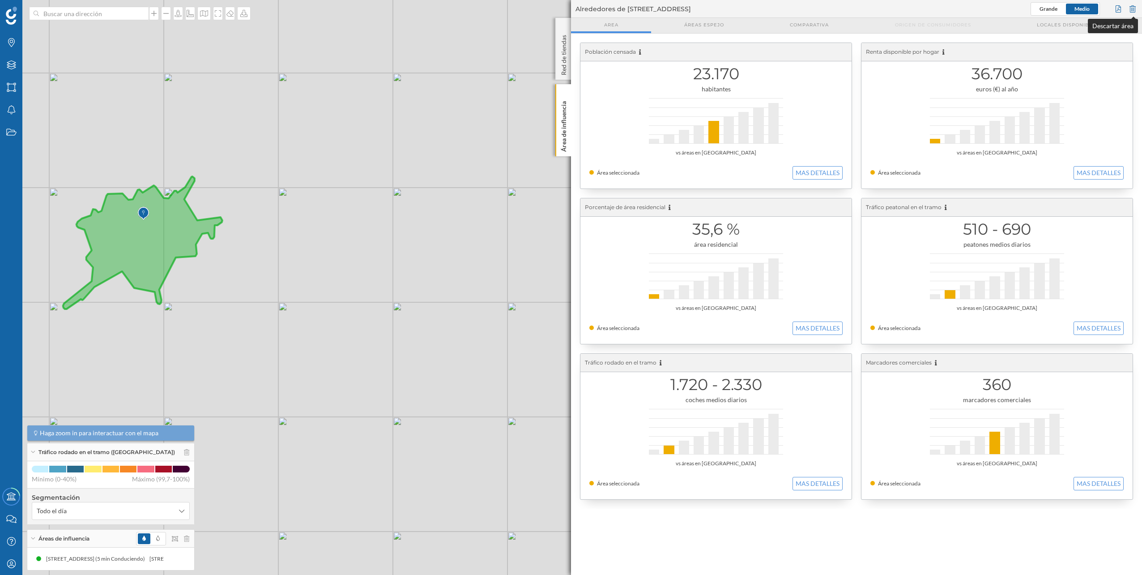
click at [1128, 9] on div at bounding box center [1133, 8] width 10 height 13
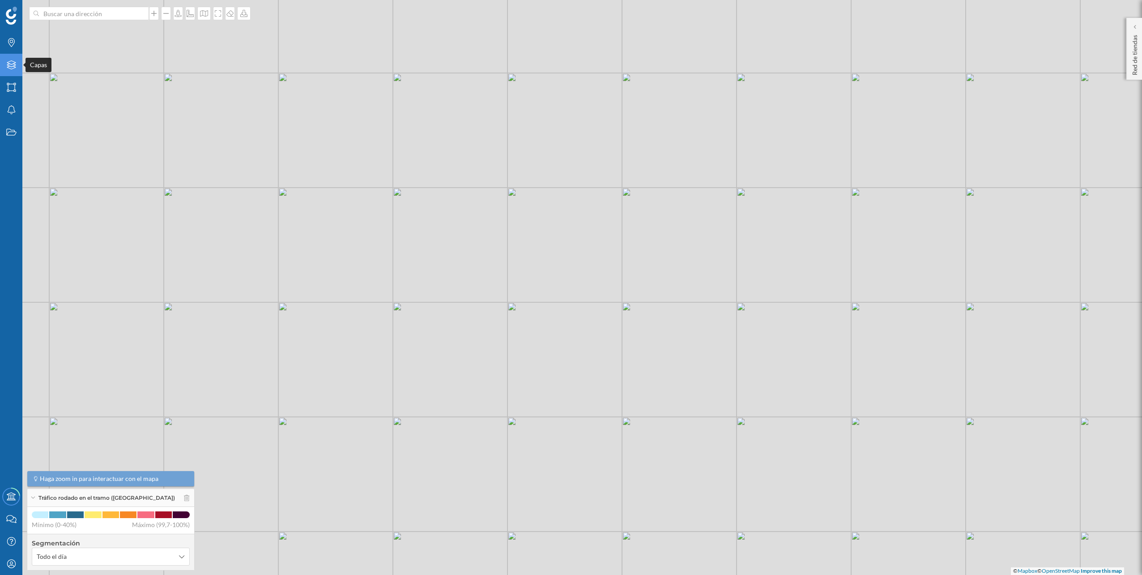
click at [9, 57] on div "Capas" at bounding box center [11, 65] width 22 height 22
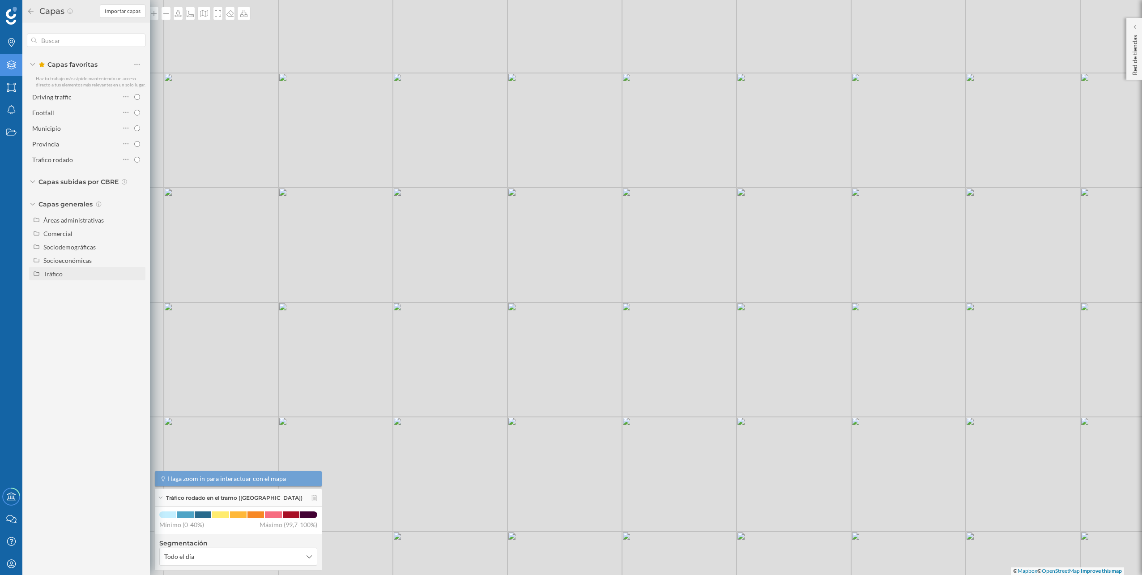
click at [58, 270] on div "Tráfico" at bounding box center [52, 274] width 19 height 8
click at [71, 300] on div "Peatonal" at bounding box center [59, 301] width 25 height 8
click at [137, 300] on input "Peatonal" at bounding box center [140, 301] width 6 height 6
radio input "true"
click at [276, 146] on div "© Mapbox © OpenStreetMap Improve this map" at bounding box center [571, 287] width 1142 height 575
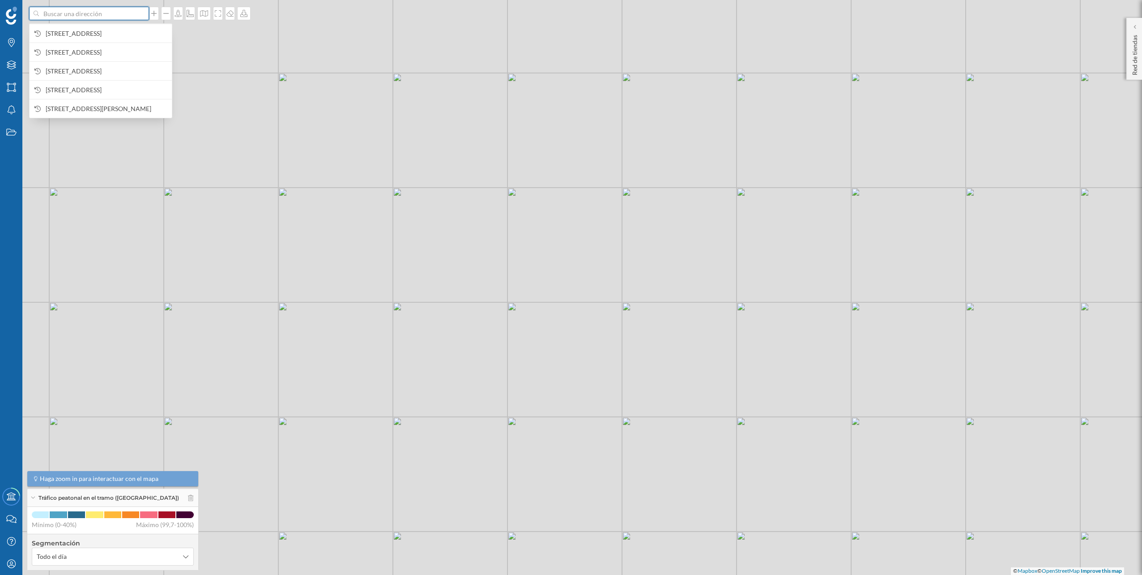
click at [135, 17] on input at bounding box center [89, 13] width 100 height 13
click at [115, 35] on span "Carrer del Progrés, 69, 08850 Gavà, Barcelona, España" at bounding box center [107, 33] width 122 height 9
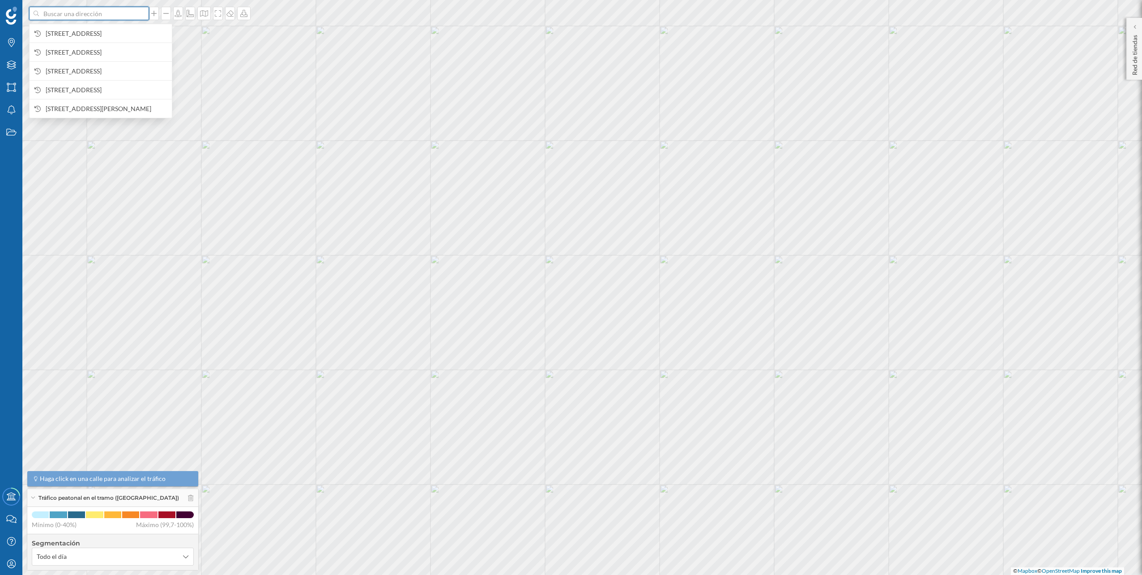
click at [107, 13] on input at bounding box center [89, 13] width 100 height 13
click at [97, 32] on span "Carrer del Progrés, 69, 08850 Gavà, Barcelona, España" at bounding box center [107, 33] width 122 height 9
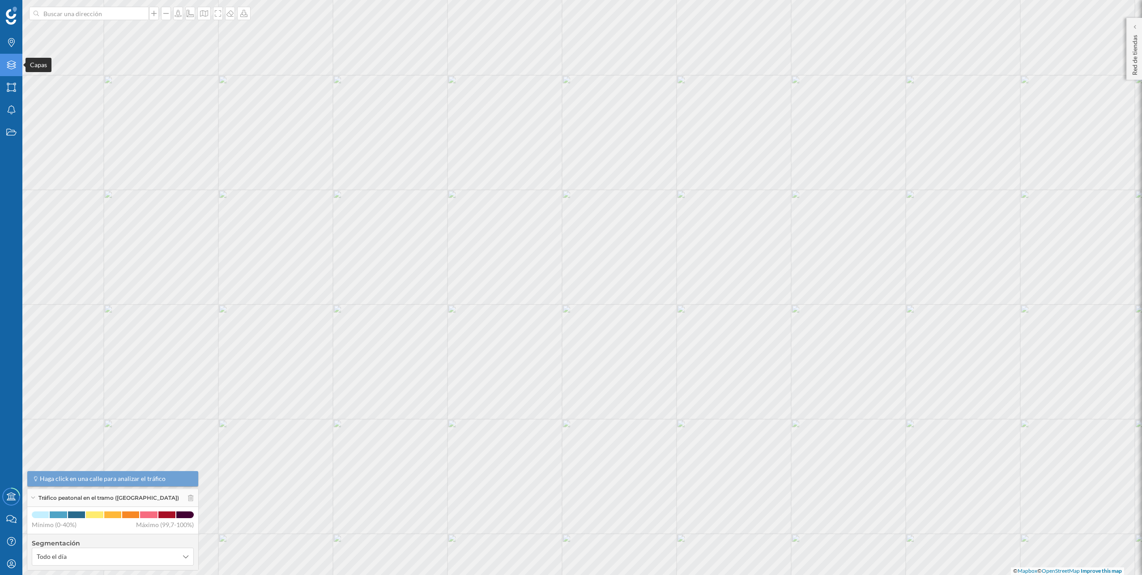
click at [10, 62] on icon "Capas" at bounding box center [11, 64] width 11 height 9
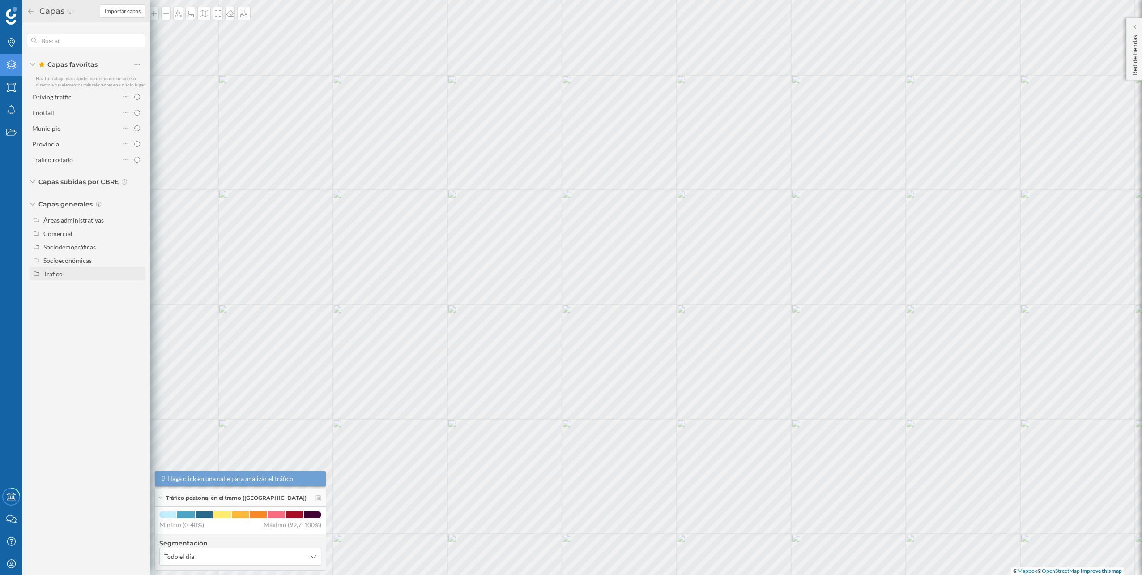
click at [59, 271] on div "Tráfico" at bounding box center [52, 274] width 19 height 8
click at [78, 298] on div "Peatonal" at bounding box center [78, 300] width 62 height 9
click at [137, 298] on input "Peatonal" at bounding box center [140, 301] width 6 height 6
radio input "true"
click at [90, 287] on div "Tráfico rodado" at bounding box center [78, 286] width 62 height 9
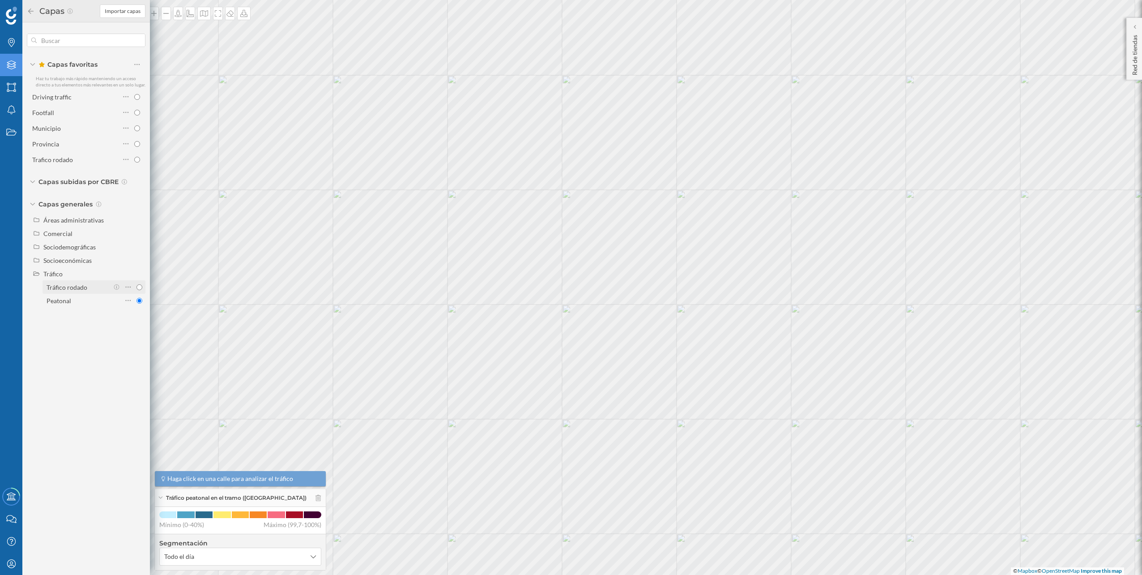
click at [137, 287] on input "Tráfico rodado" at bounding box center [140, 287] width 6 height 6
click at [90, 287] on div "Tráfico rodado" at bounding box center [78, 286] width 62 height 9
click at [137, 287] on input "Tráfico rodado" at bounding box center [140, 287] width 6 height 6
radio input "true"
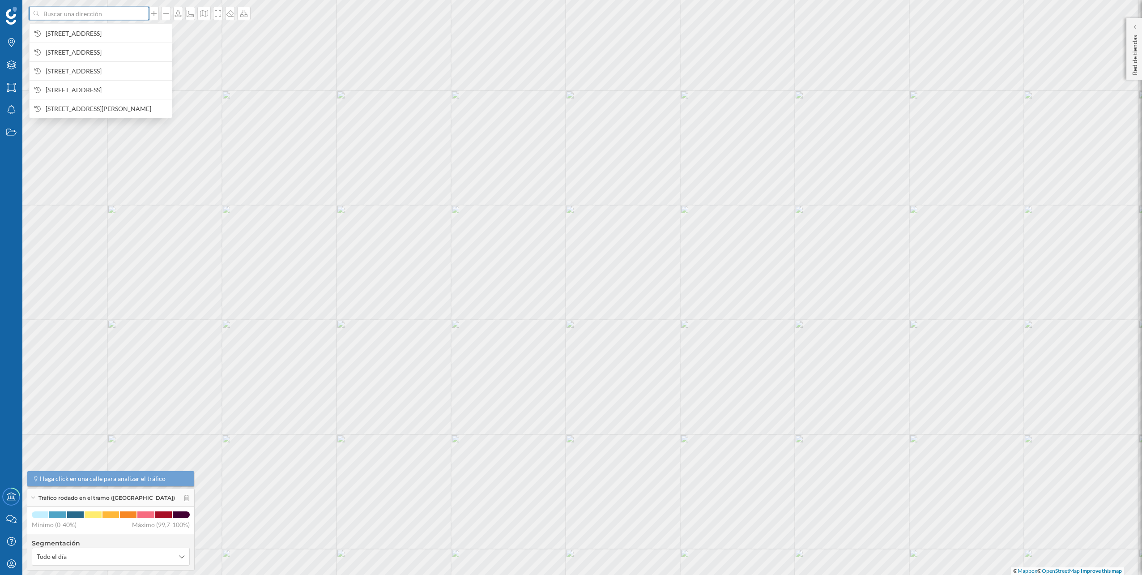
click at [109, 17] on input at bounding box center [89, 13] width 100 height 13
click at [92, 30] on span "Carrer del Progrés, 69, 08850 Gavà, Barcelona, España" at bounding box center [107, 33] width 122 height 9
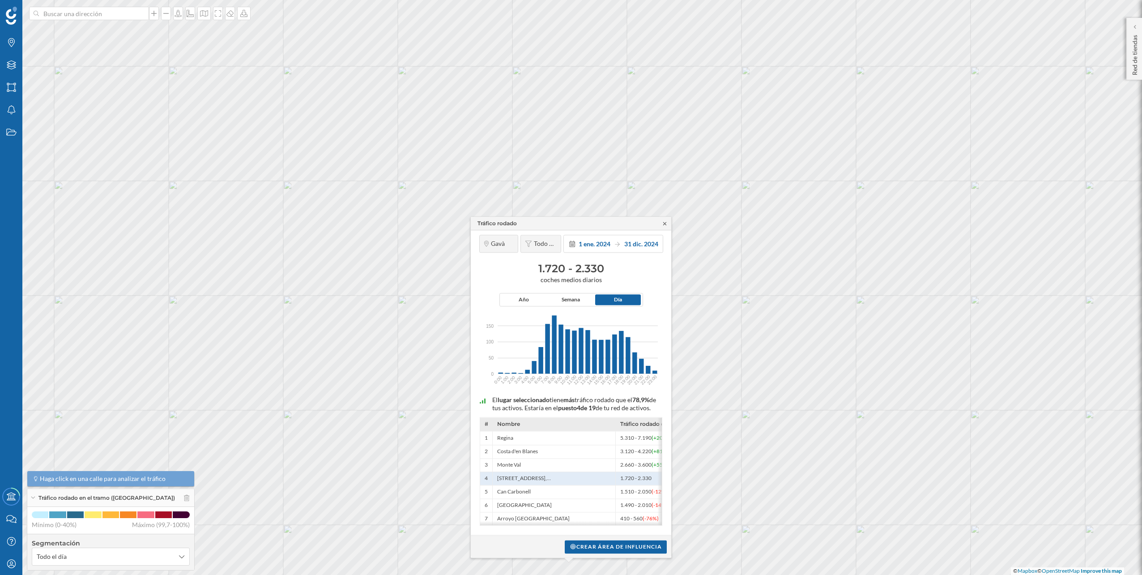
click at [662, 221] on icon at bounding box center [665, 223] width 7 height 5
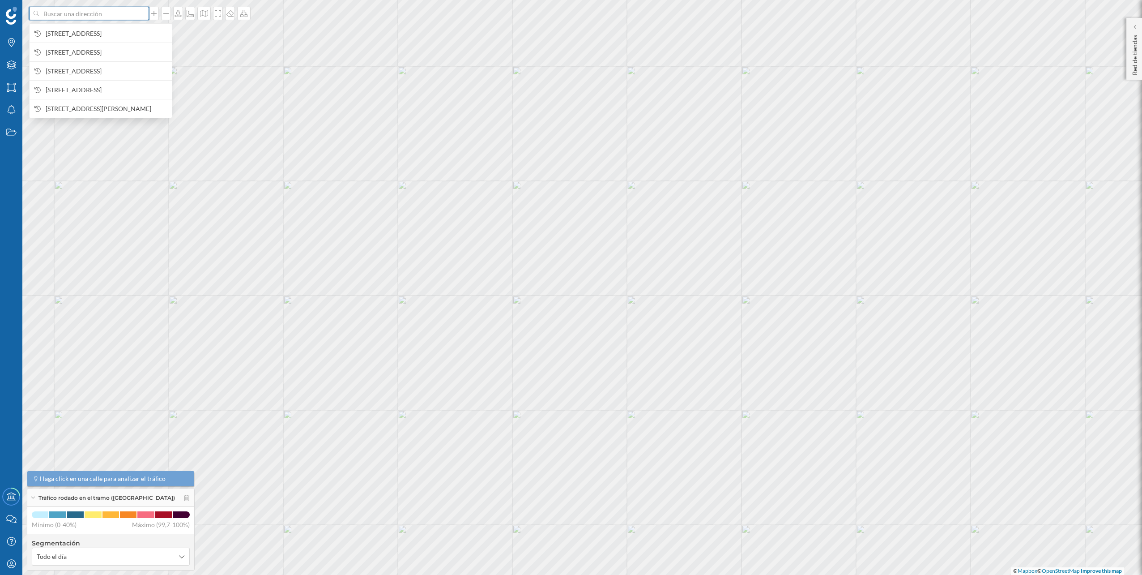
click at [109, 19] on input at bounding box center [89, 13] width 100 height 13
paste input "CC Splau, Av. del Baix Llobregat, 08940 Cornellà de Llobregat, Barcelona"
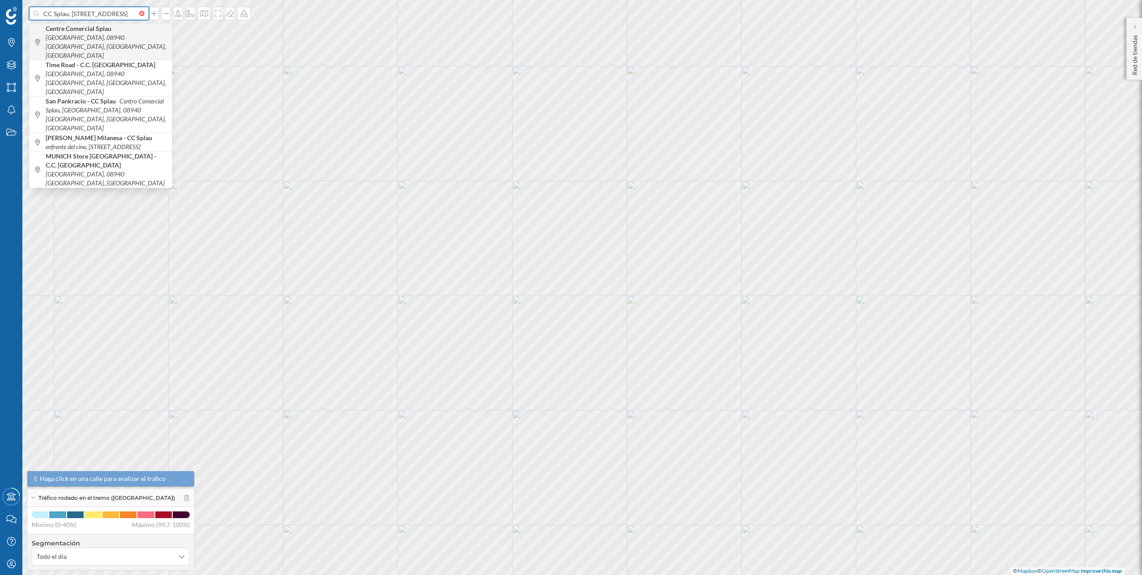
type input "CC Splau, Av. del Baix Llobregat, 08940 Cornellà de Llobregat, Barcelona"
click at [93, 25] on b "Centre Comercial Splau" at bounding box center [80, 29] width 68 height 8
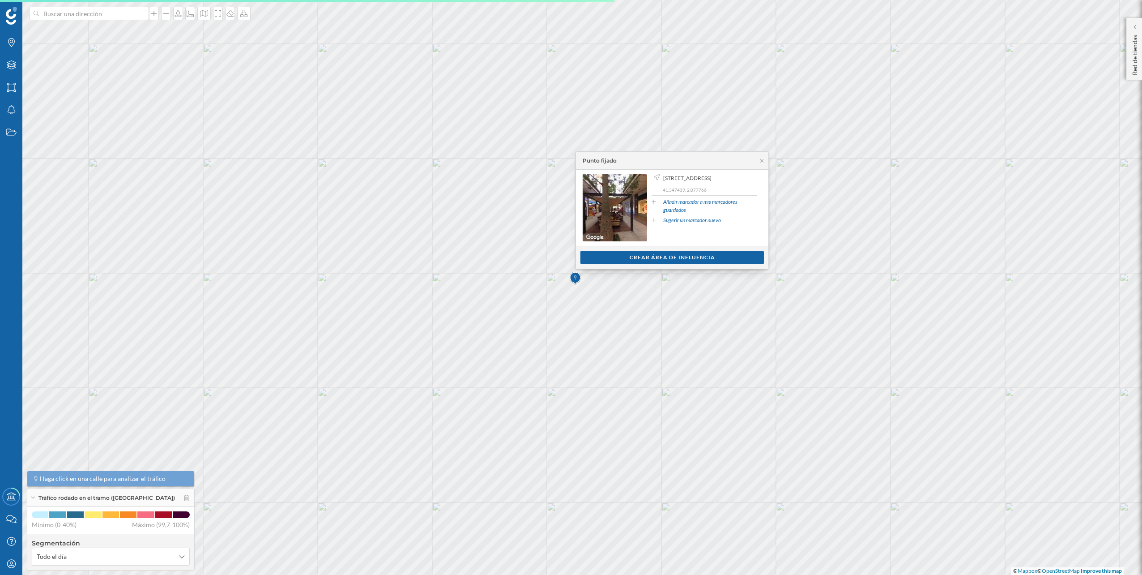
click at [605, 266] on div "Ver clientes Crear área de influencia" at bounding box center [672, 257] width 192 height 23
click at [605, 263] on div "Crear área de influencia" at bounding box center [673, 256] width 184 height 13
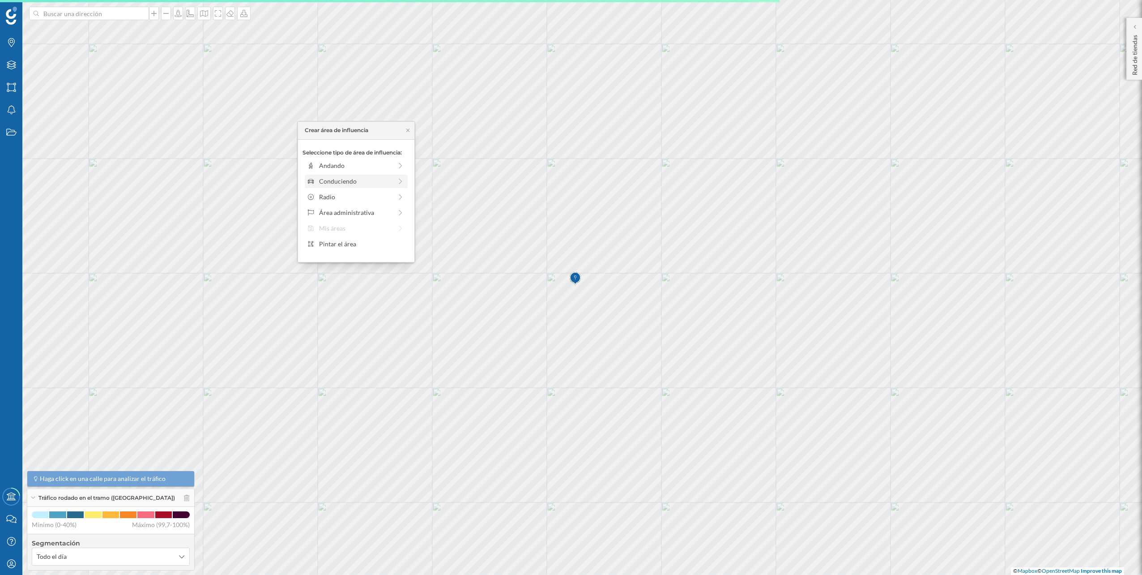
click at [399, 181] on icon at bounding box center [401, 181] width 8 height 6
click at [325, 175] on div at bounding box center [325, 175] width 1 height 3
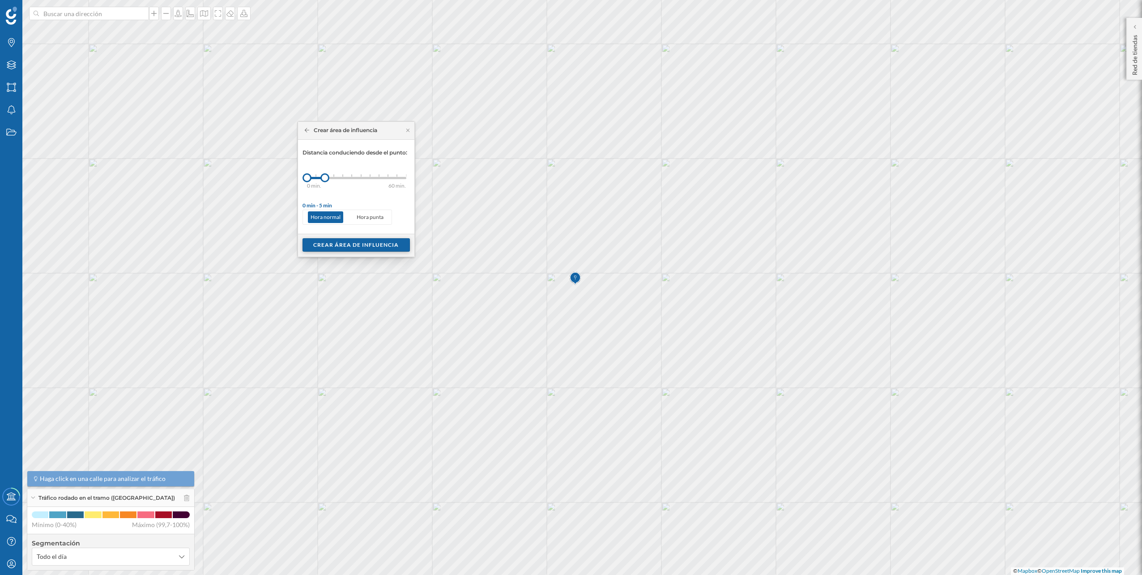
click at [355, 241] on div "Crear área de influencia" at bounding box center [356, 244] width 107 height 13
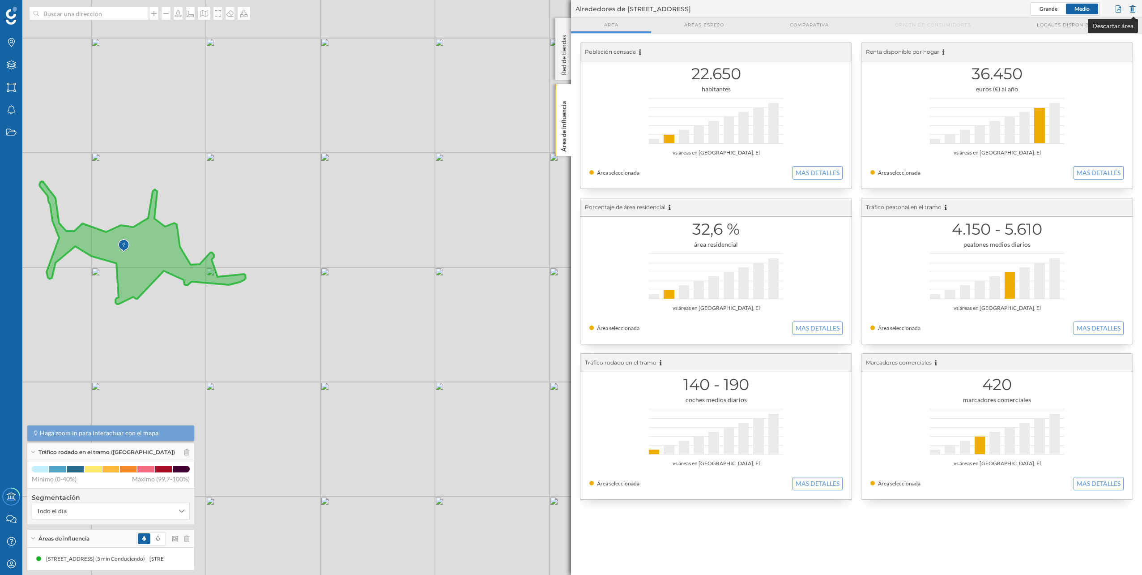
click at [1129, 8] on div at bounding box center [1133, 8] width 10 height 13
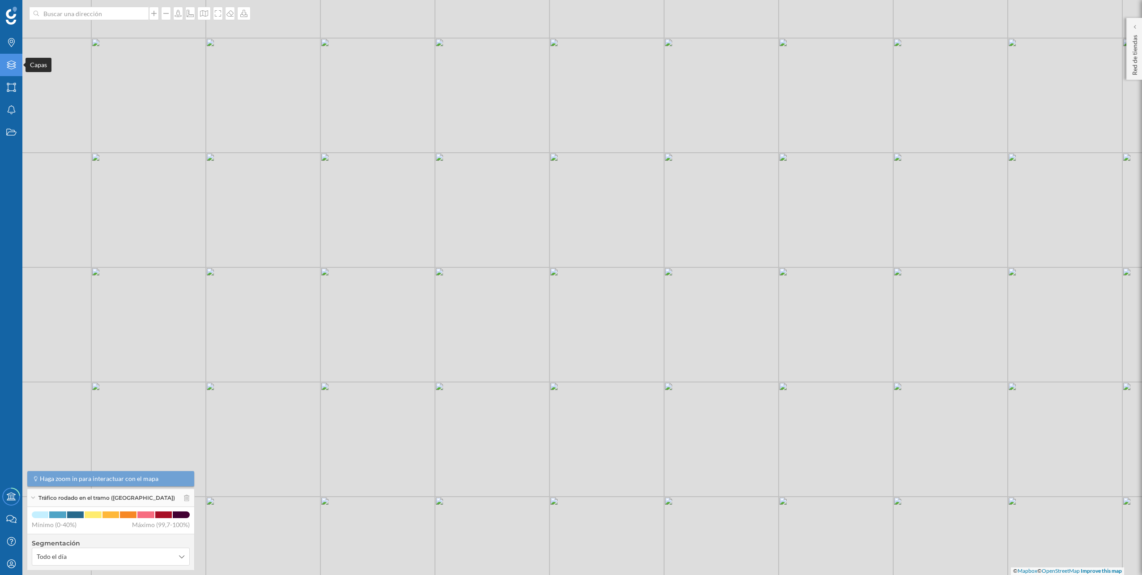
click at [13, 68] on icon "Capas" at bounding box center [11, 64] width 11 height 9
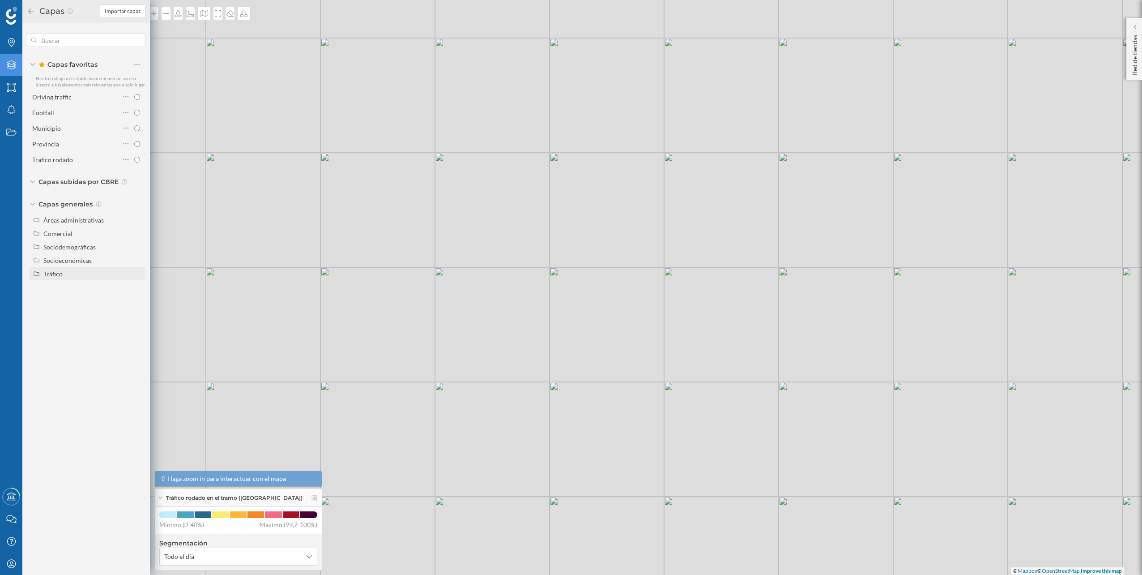
click at [64, 269] on div "Tráfico" at bounding box center [92, 273] width 99 height 9
click at [59, 298] on div "Peatonal" at bounding box center [59, 301] width 25 height 8
click at [137, 298] on input "Peatonal" at bounding box center [140, 301] width 6 height 6
radio input "true"
click at [394, 261] on div "© Mapbox © OpenStreetMap Improve this map" at bounding box center [571, 287] width 1142 height 575
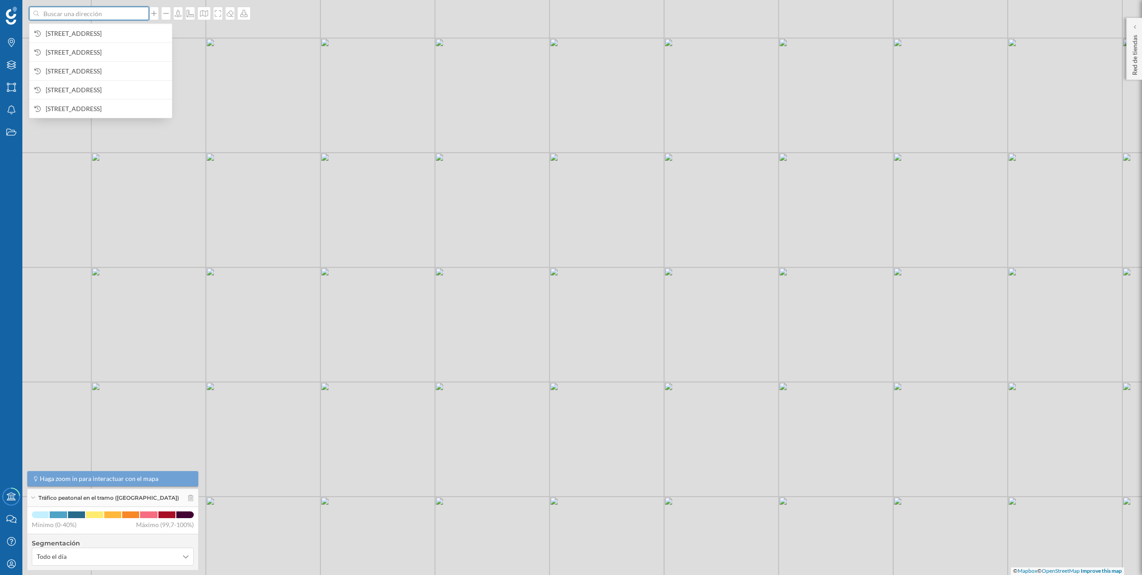
click at [115, 10] on input at bounding box center [89, 13] width 100 height 13
click at [101, 29] on span "Av. del Baix Llobregat, s/n, 08940 Cornellà de Llobregat, Barcelona, España" at bounding box center [107, 33] width 122 height 9
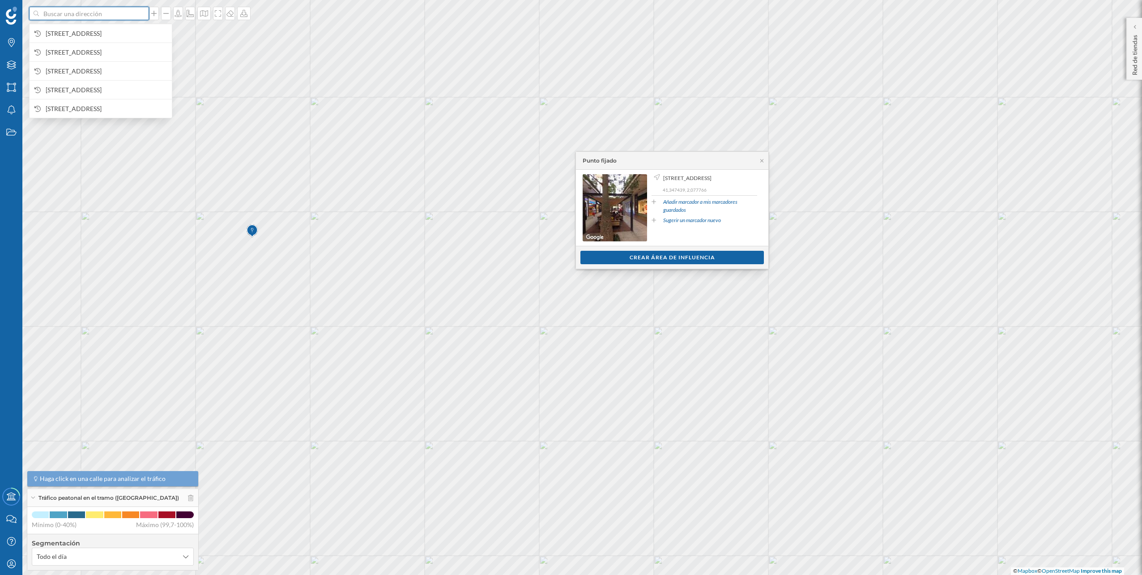
click at [91, 16] on input at bounding box center [89, 13] width 100 height 13
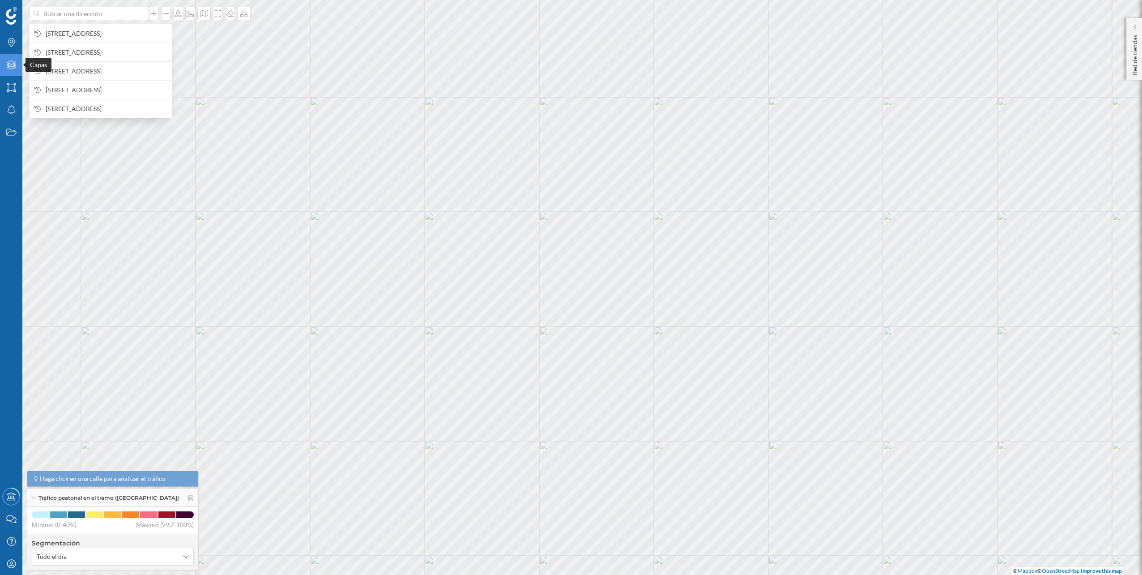
click at [14, 59] on div "Capas" at bounding box center [11, 65] width 22 height 22
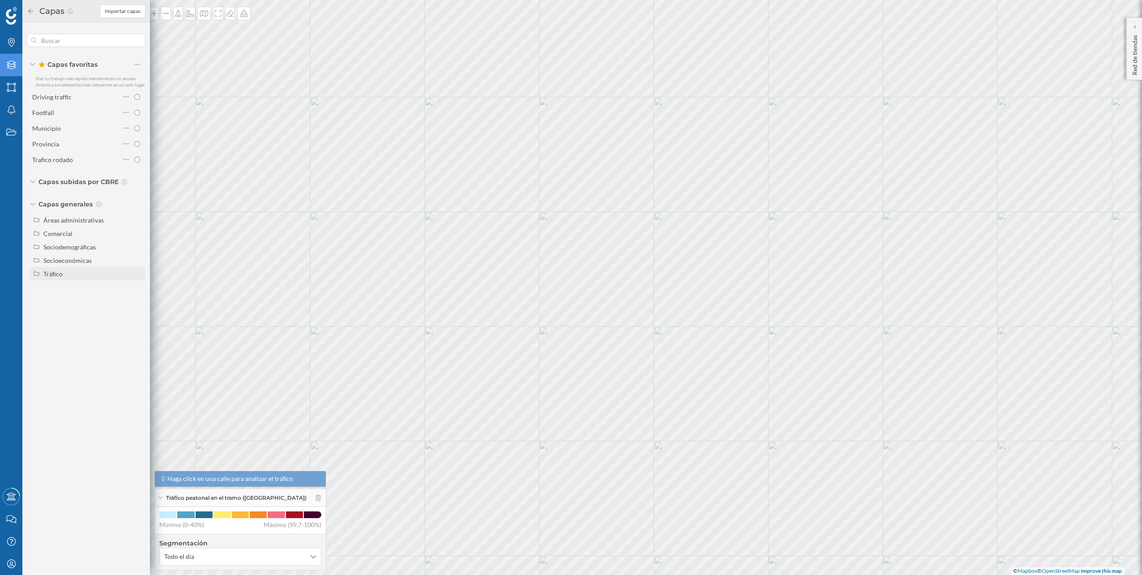
click at [57, 271] on div "Tráfico" at bounding box center [52, 274] width 19 height 8
click at [61, 296] on div "Peatonal" at bounding box center [78, 300] width 62 height 9
click at [137, 298] on input "Peatonal" at bounding box center [140, 301] width 6 height 6
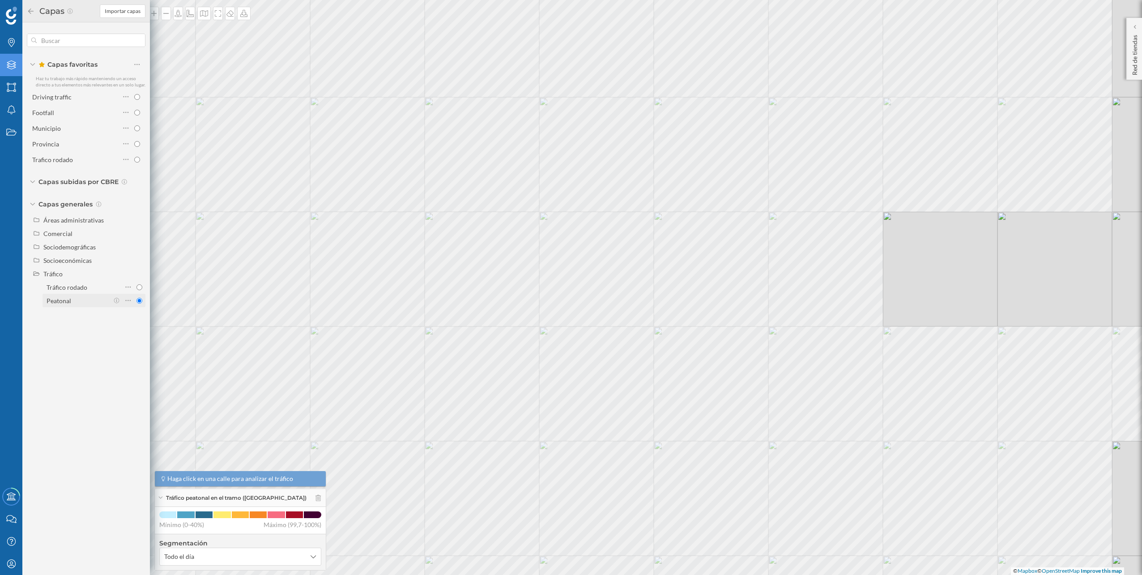
click at [61, 296] on div "Peatonal" at bounding box center [78, 300] width 62 height 9
click at [137, 298] on input "Peatonal" at bounding box center [140, 301] width 6 height 6
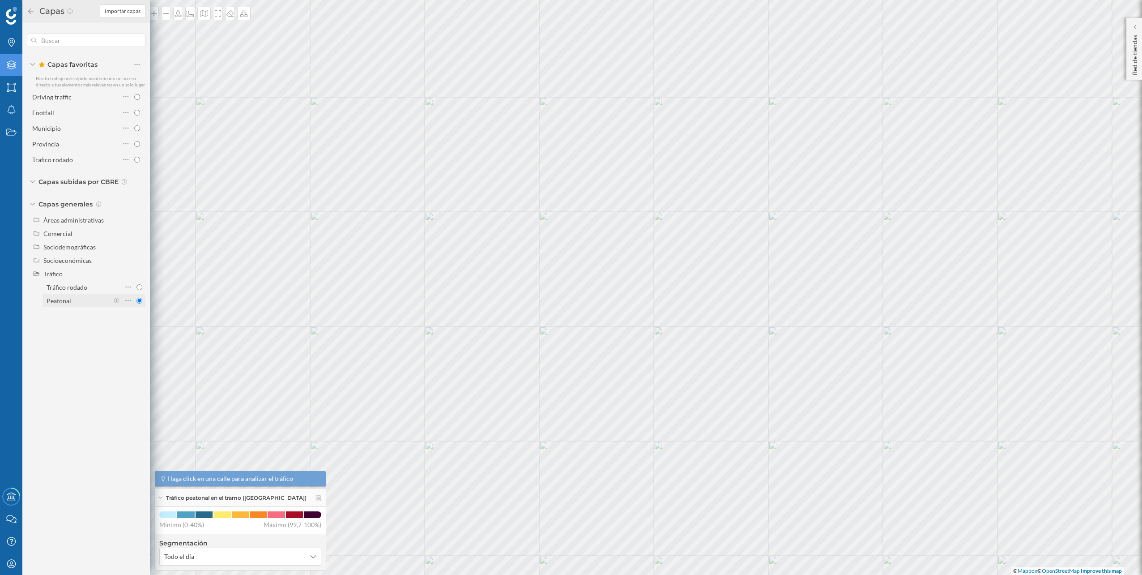
radio input "true"
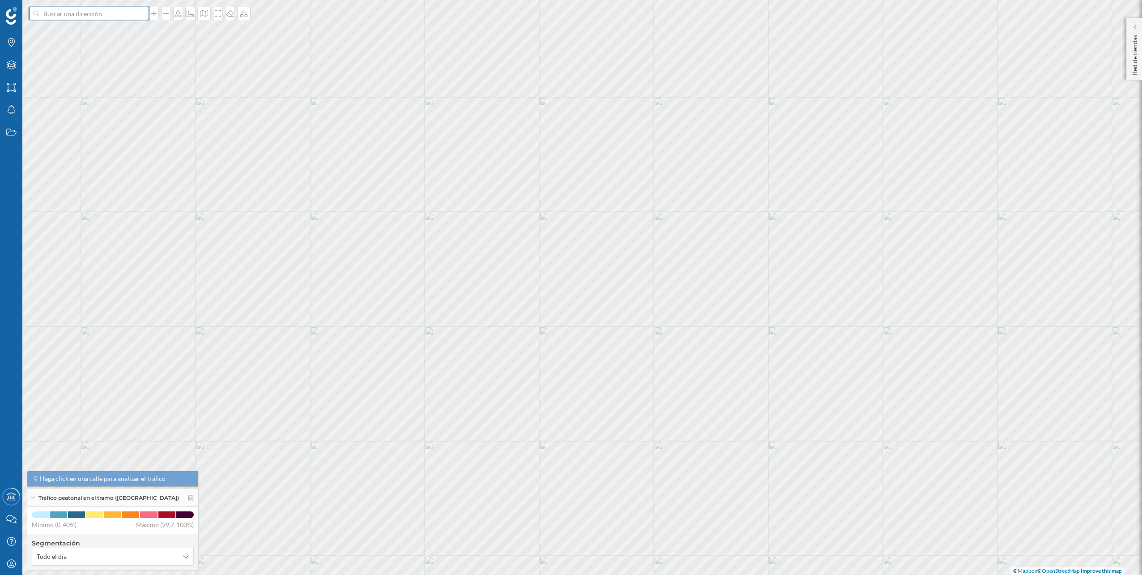
click at [98, 13] on input at bounding box center [89, 13] width 100 height 13
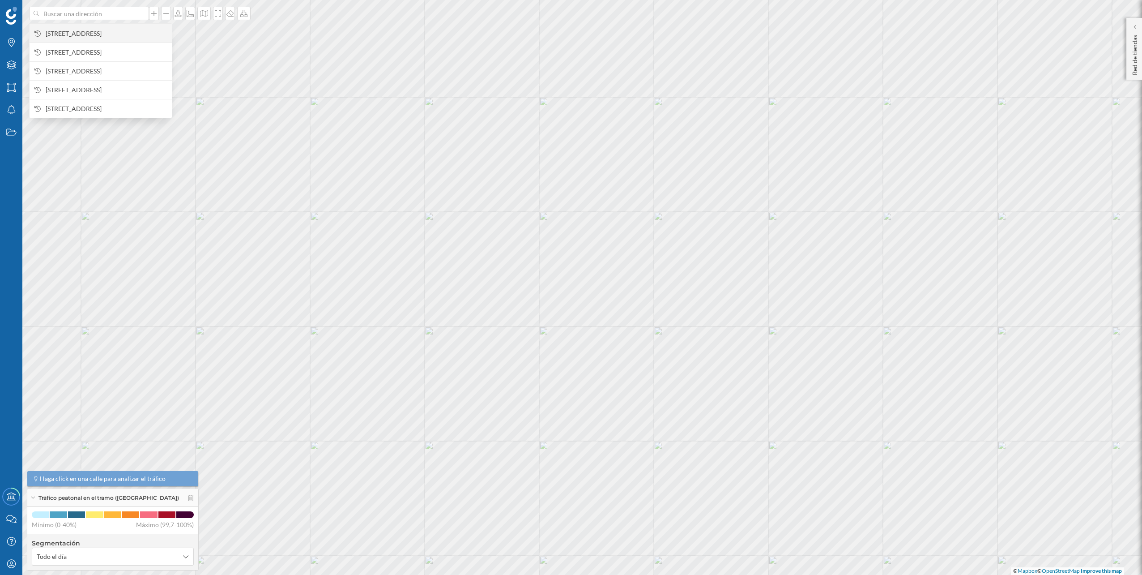
click at [86, 34] on span "Av. del Baix Llobregat, s/n, 08940 Cornellà de Llobregat, Barcelona, España" at bounding box center [107, 33] width 122 height 9
click at [85, 17] on input at bounding box center [89, 13] width 100 height 13
click at [82, 29] on span "Av. del Baix Llobregat, s/n, 08940 Cornellà de Llobregat, Barcelona, España" at bounding box center [107, 33] width 122 height 9
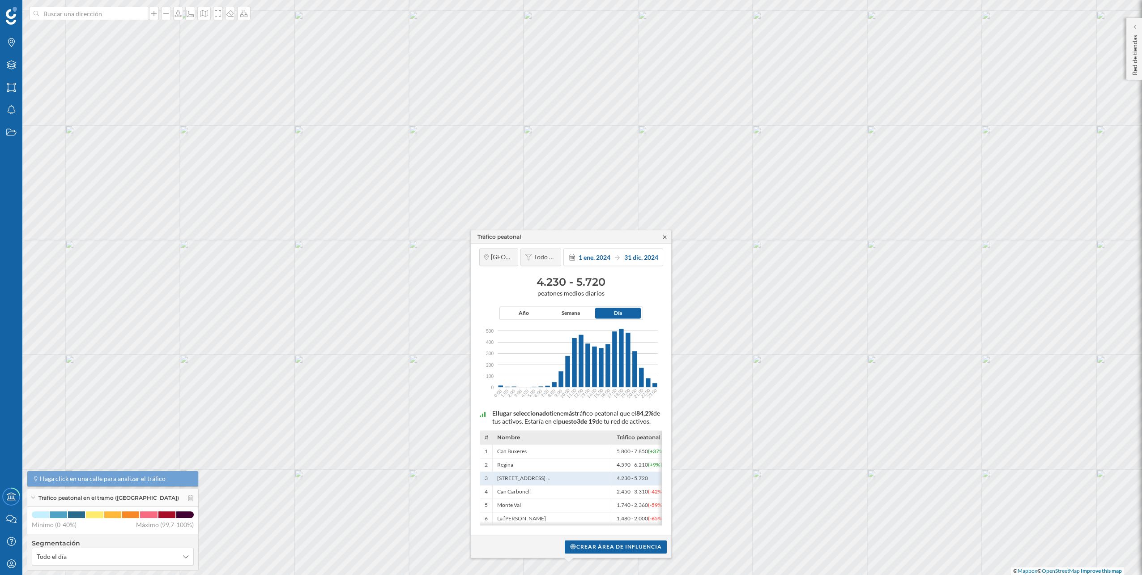
click at [665, 234] on icon at bounding box center [665, 236] width 7 height 5
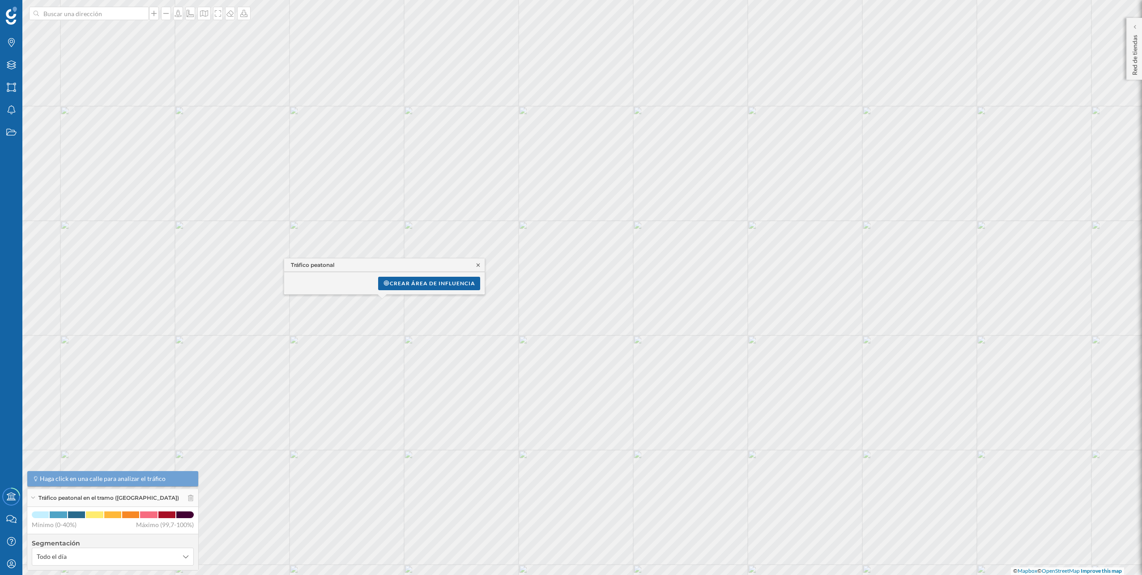
click at [479, 266] on icon at bounding box center [478, 264] width 7 height 5
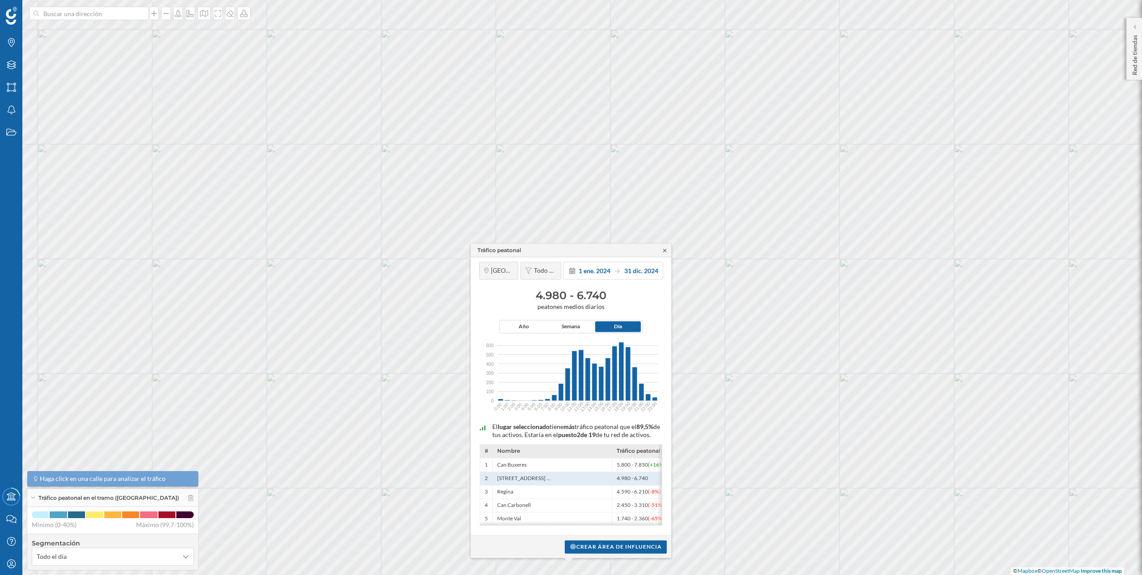
click at [666, 248] on icon at bounding box center [665, 250] width 7 height 5
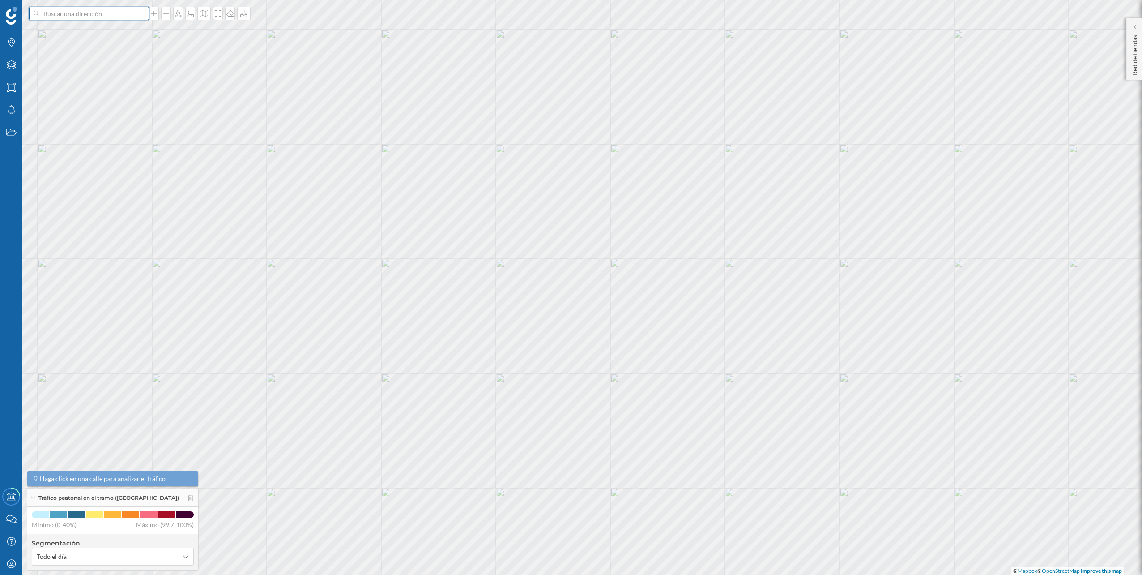
click at [90, 16] on input at bounding box center [89, 13] width 100 height 13
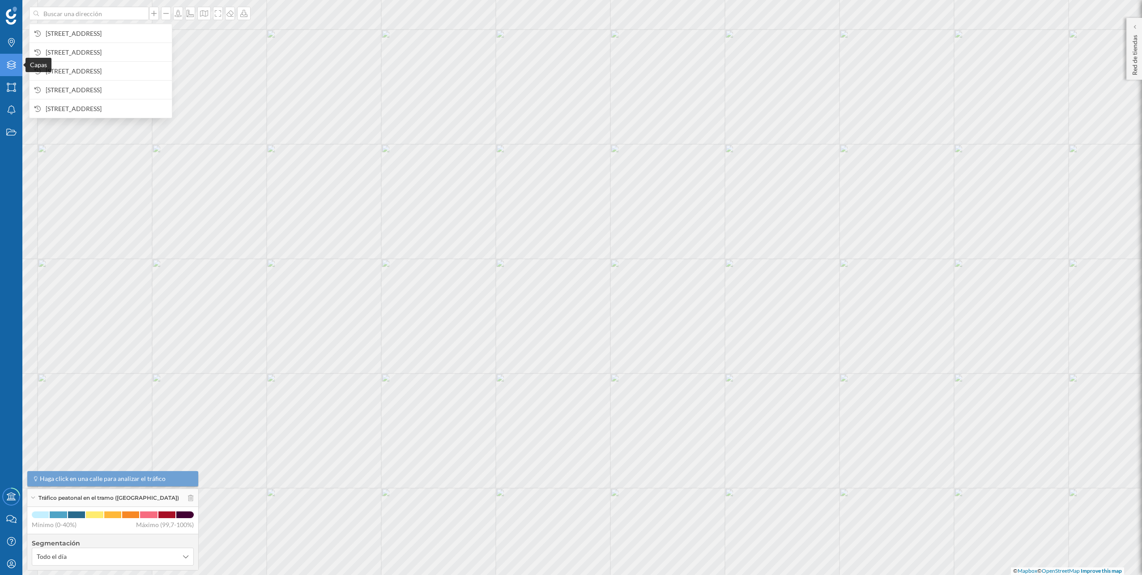
click at [17, 60] on div "Capas" at bounding box center [11, 65] width 22 height 22
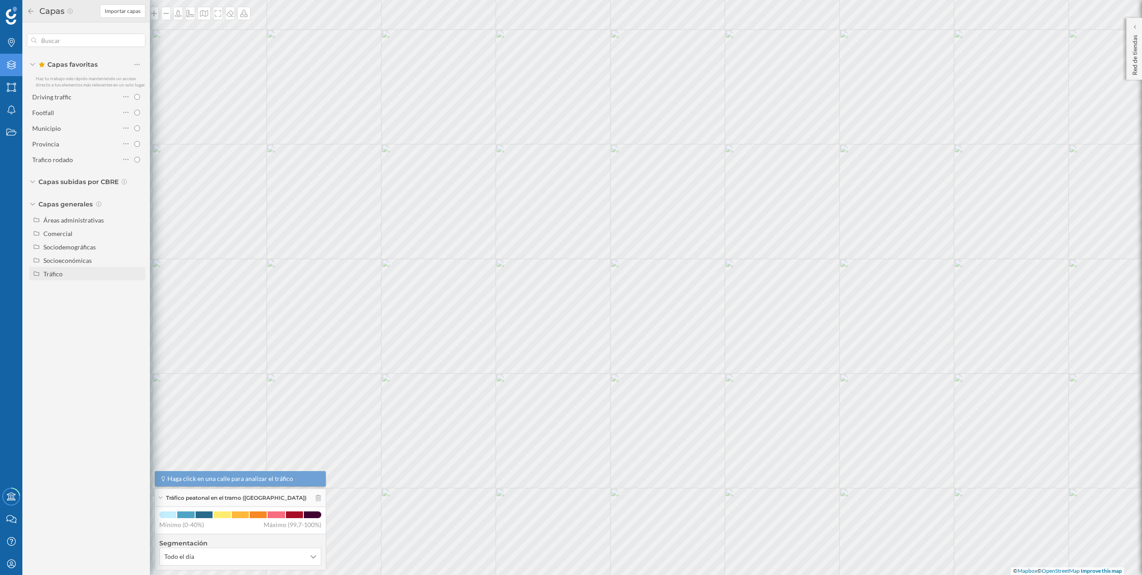
click at [71, 269] on div "Tráfico" at bounding box center [92, 273] width 99 height 9
click at [74, 288] on div "Tráfico rodado" at bounding box center [67, 287] width 41 height 8
click at [137, 288] on input "Tráfico rodado" at bounding box center [140, 287] width 6 height 6
radio input "true"
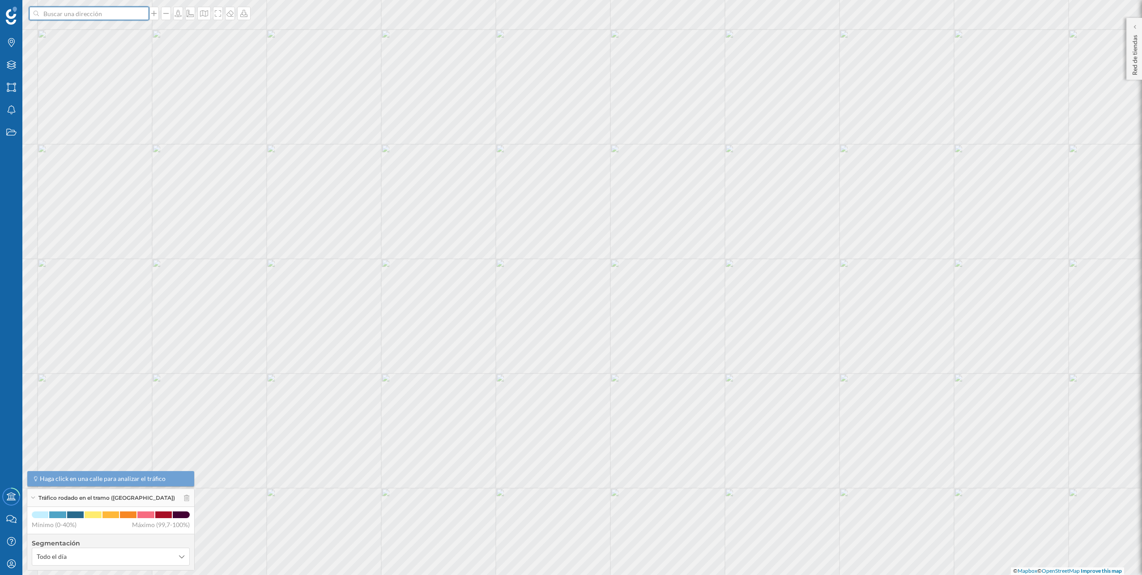
click at [107, 17] on input at bounding box center [89, 13] width 100 height 13
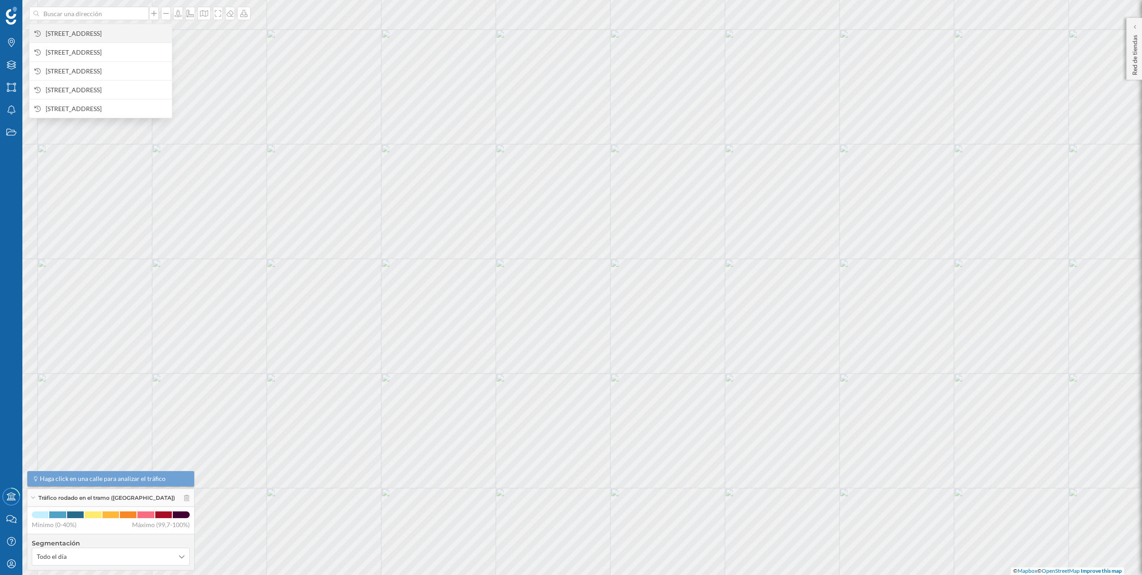
click at [101, 29] on span "[STREET_ADDRESS]" at bounding box center [107, 33] width 122 height 9
click at [96, 16] on input at bounding box center [89, 13] width 100 height 13
click at [90, 29] on span "[STREET_ADDRESS]" at bounding box center [107, 33] width 122 height 9
